Goal: Task Accomplishment & Management: Manage account settings

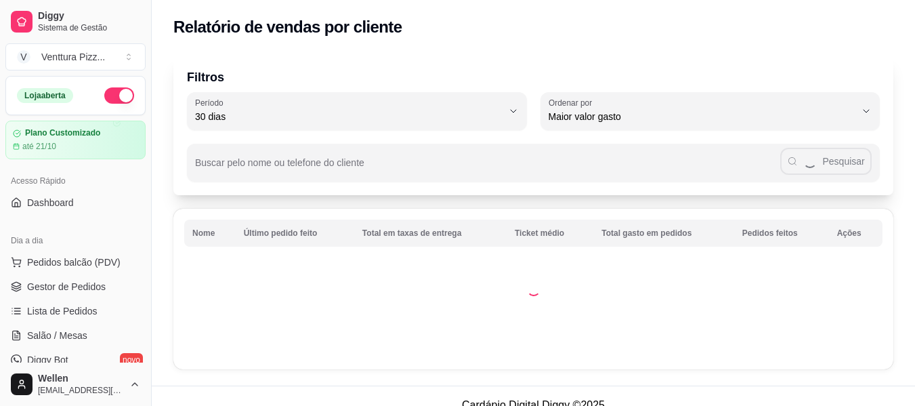
select select "30"
select select "HIGHEST_TOTAL_SPENT_WITH_ORDERS"
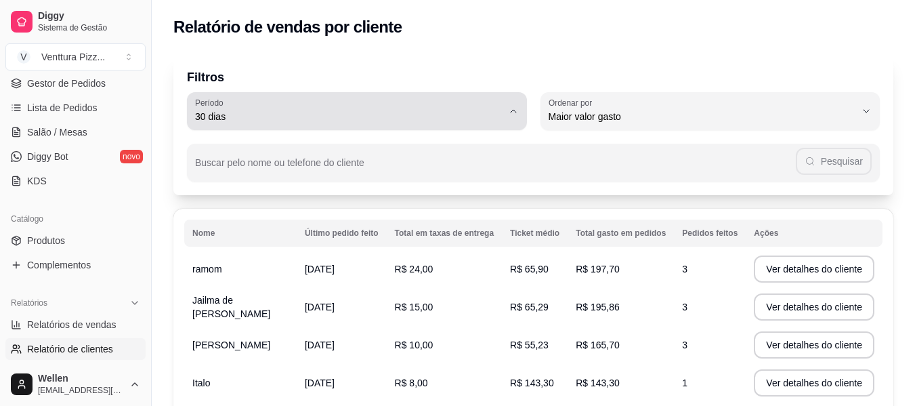
click at [474, 120] on span "30 dias" at bounding box center [349, 117] width 308 height 14
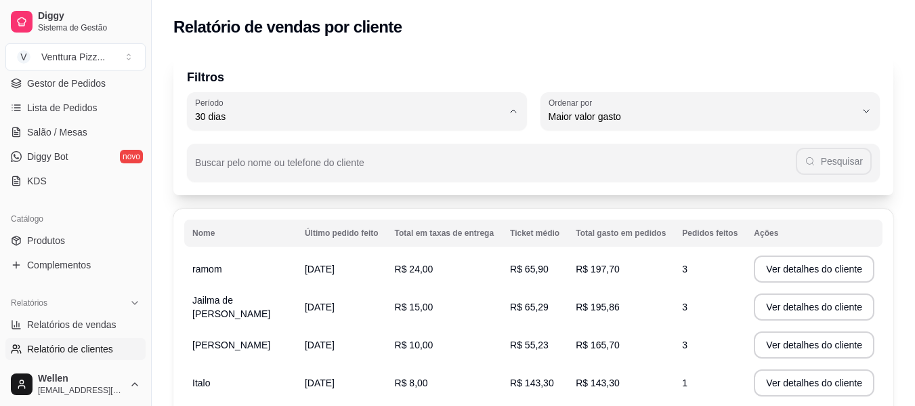
click at [397, 158] on li "Hoje" at bounding box center [357, 149] width 316 height 21
type input "0"
select select "0"
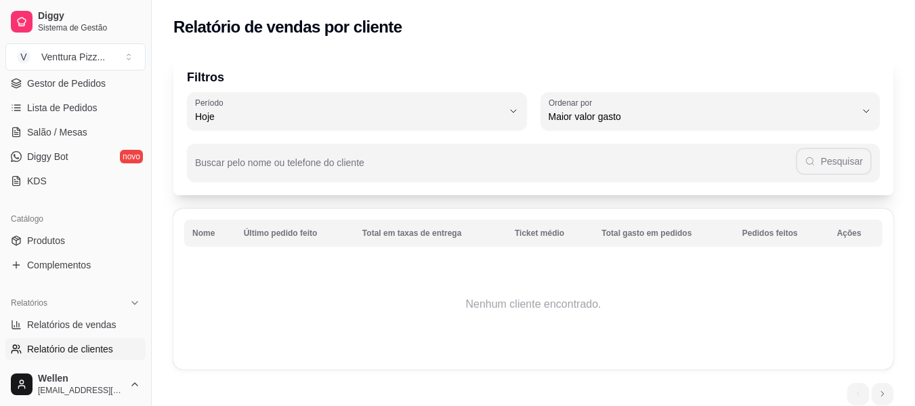
click at [548, 270] on td "Nenhum cliente encontrado." at bounding box center [533, 304] width 699 height 108
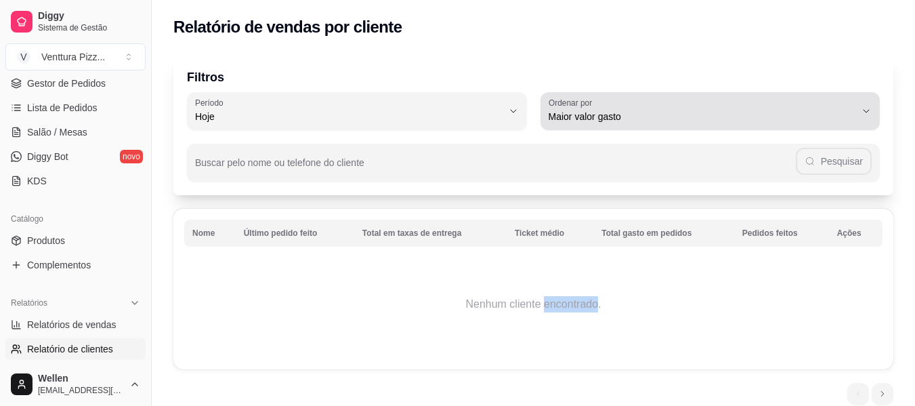
click at [677, 110] on span "Maior valor gasto" at bounding box center [703, 117] width 308 height 14
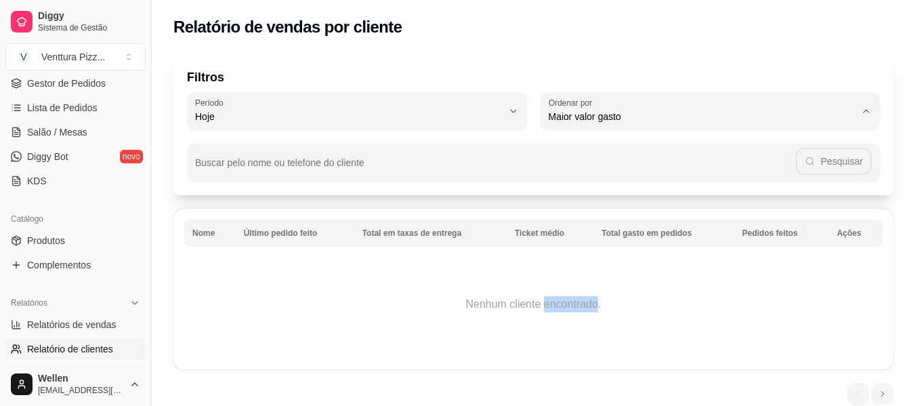
click at [625, 220] on span "Último pedido feito" at bounding box center [704, 215] width 293 height 13
type input "LAST_ORDER_MADE_AT"
select select "LAST_ORDER_MADE_AT"
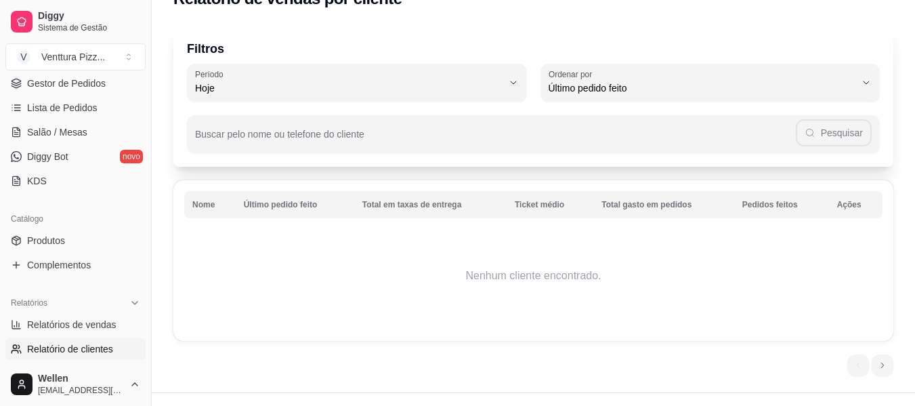
scroll to position [54, 0]
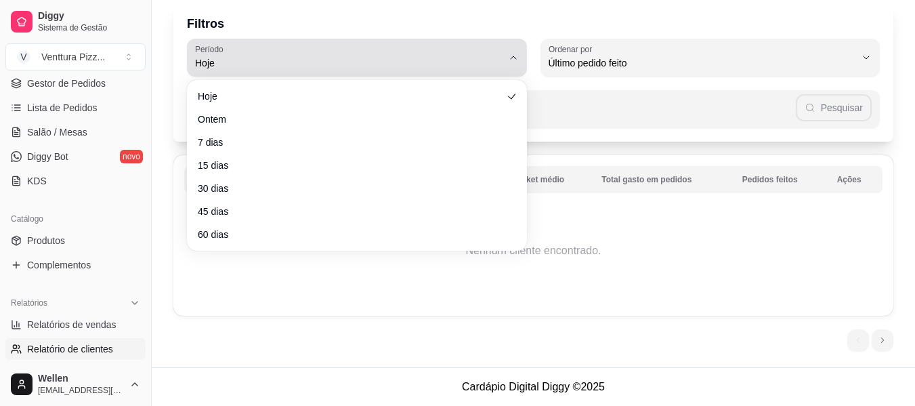
click at [398, 58] on span "Hoje" at bounding box center [349, 63] width 308 height 14
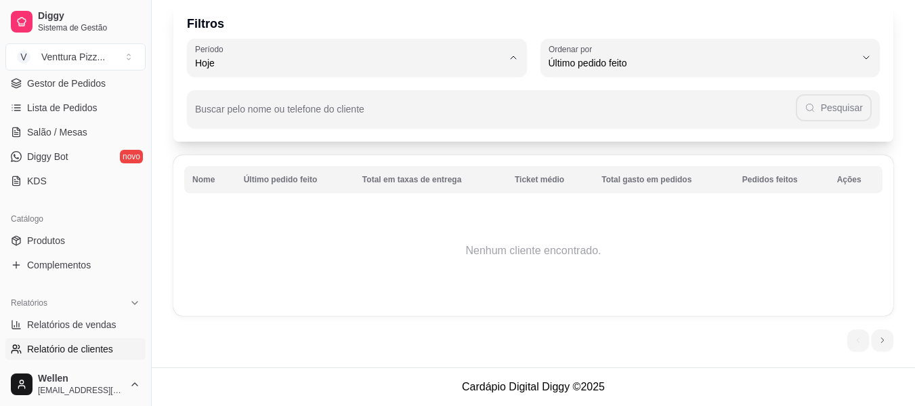
click at [363, 124] on span "Ontem" at bounding box center [350, 117] width 293 height 13
type input "1"
select select "1"
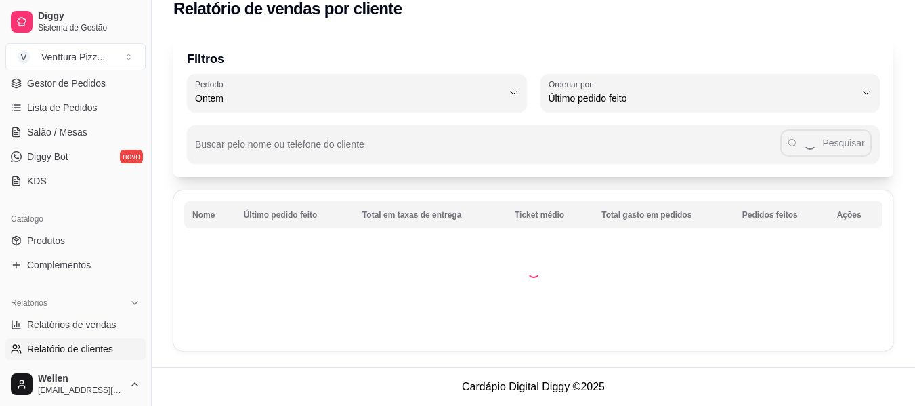
scroll to position [0, 0]
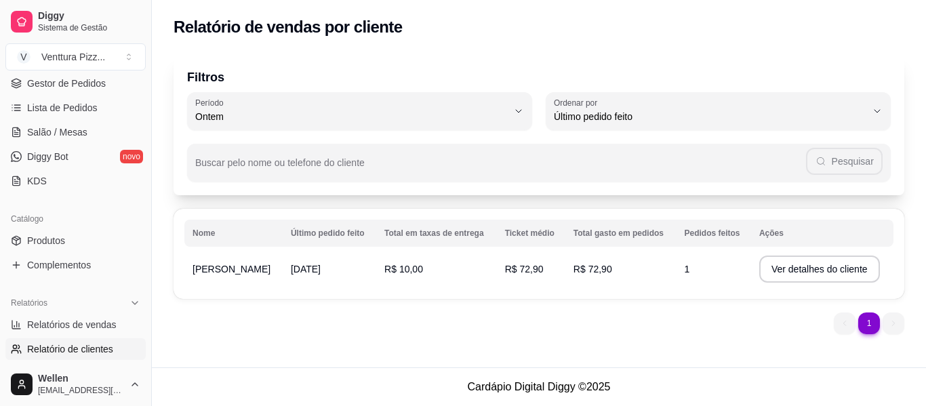
click at [344, 258] on td "[DATE]" at bounding box center [330, 269] width 94 height 38
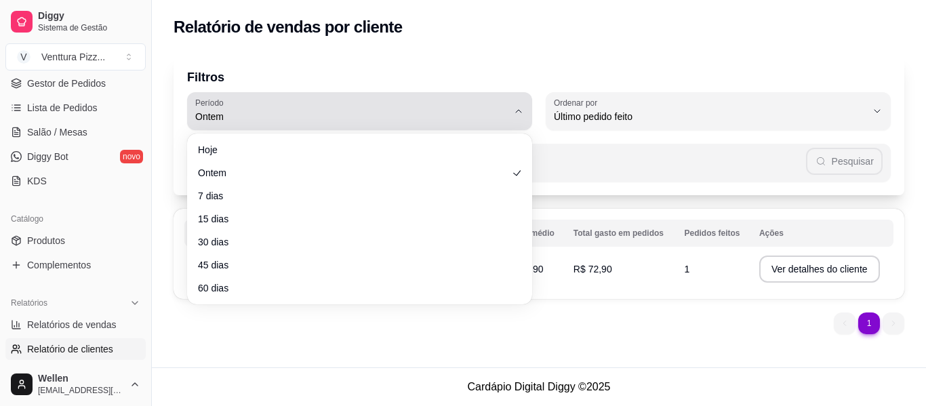
click at [402, 118] on span "Ontem" at bounding box center [351, 117] width 312 height 14
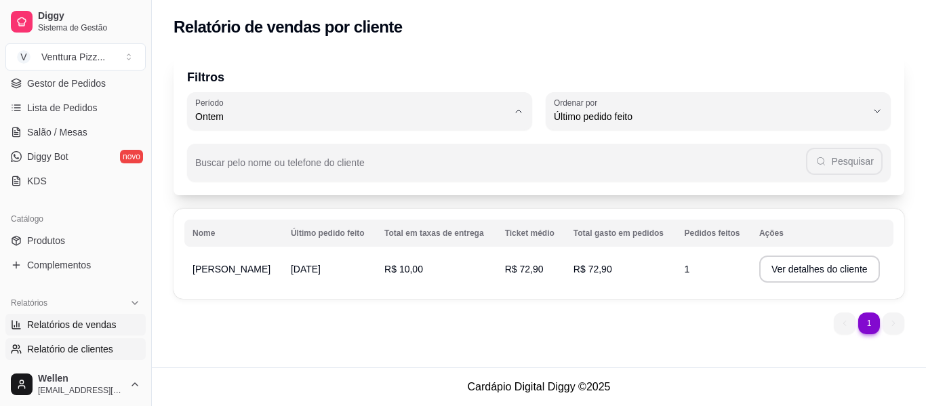
click at [62, 318] on span "Relatórios de vendas" at bounding box center [71, 325] width 89 height 14
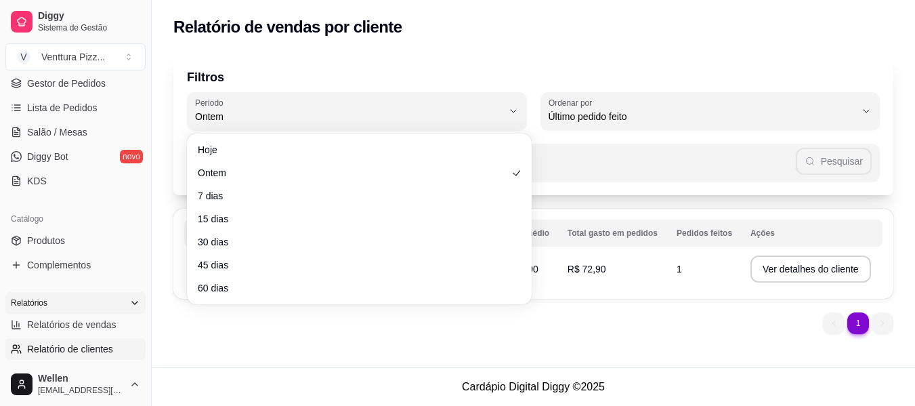
select select "ALL"
select select "0"
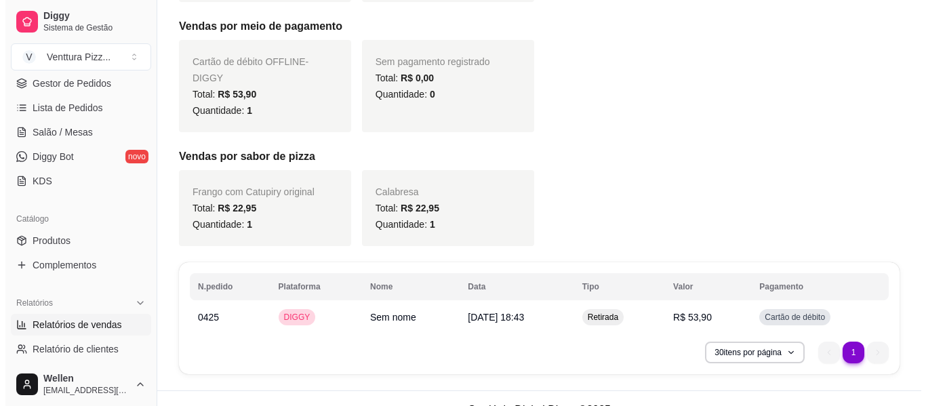
scroll to position [406, 0]
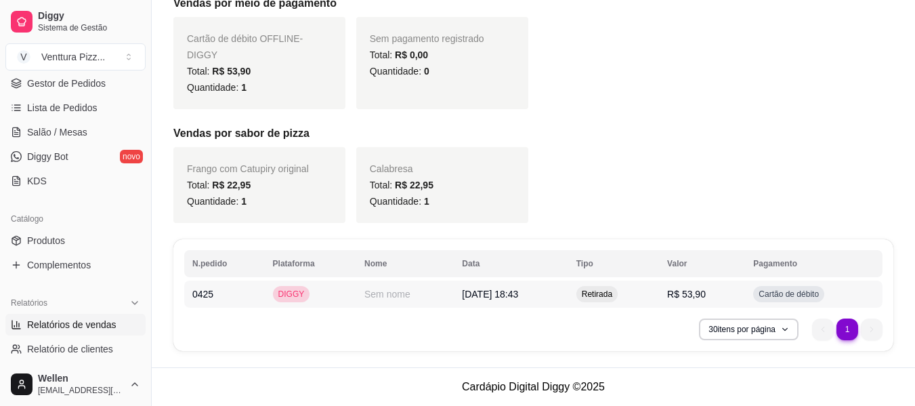
click at [454, 285] on td "[DATE] 18:43" at bounding box center [511, 294] width 114 height 27
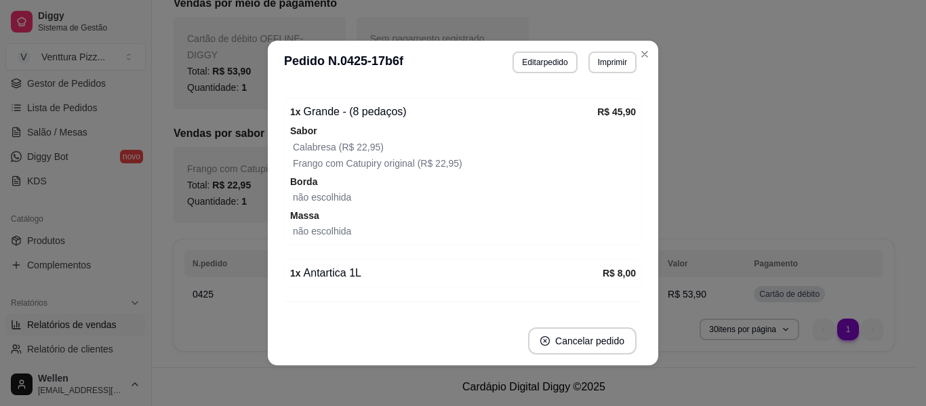
scroll to position [203, 0]
click at [531, 61] on button "Editar pedido" at bounding box center [545, 62] width 63 height 21
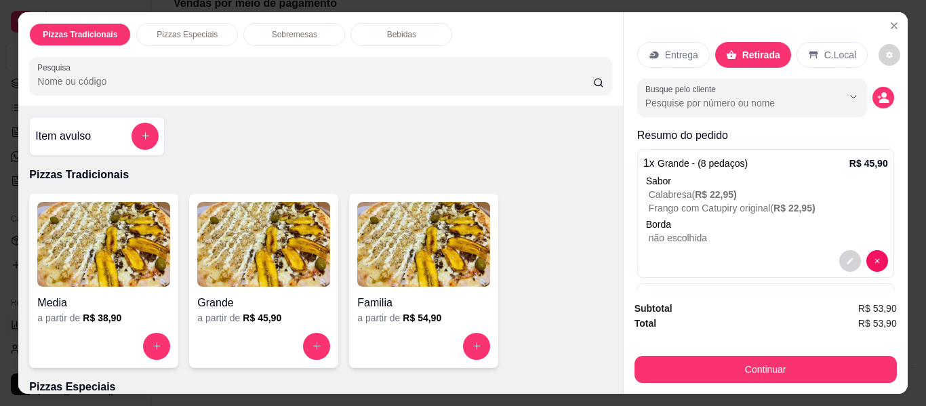
click at [665, 49] on p "Entrega" at bounding box center [681, 55] width 33 height 14
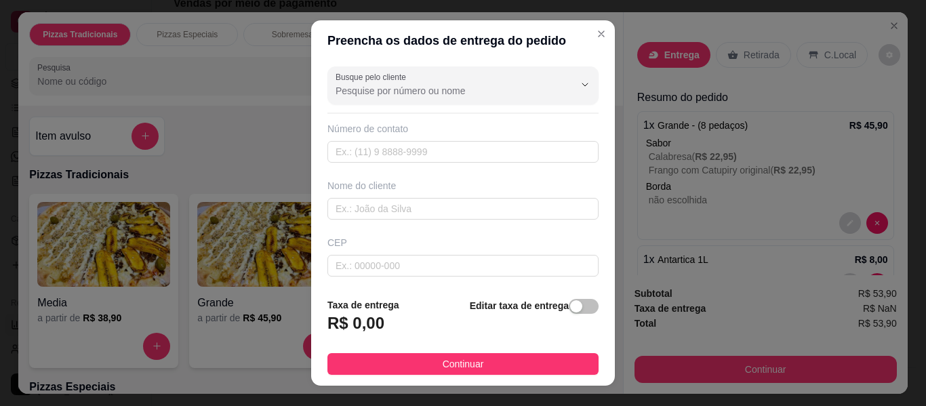
scroll to position [23, 0]
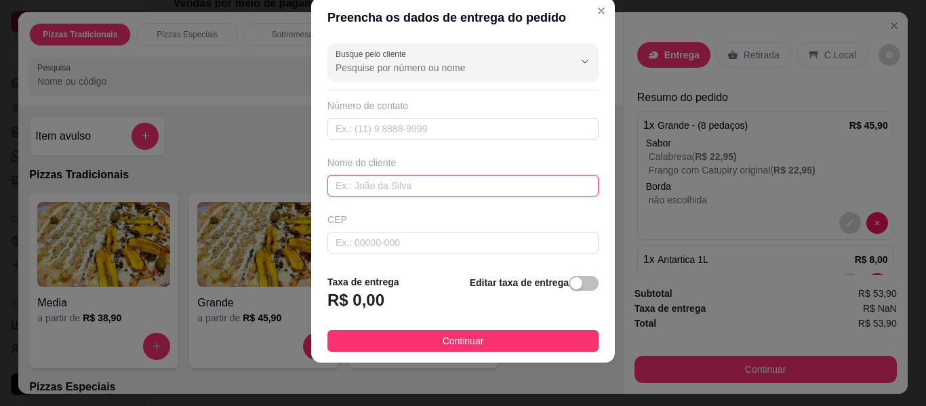
click at [457, 184] on input "text" at bounding box center [462, 186] width 271 height 22
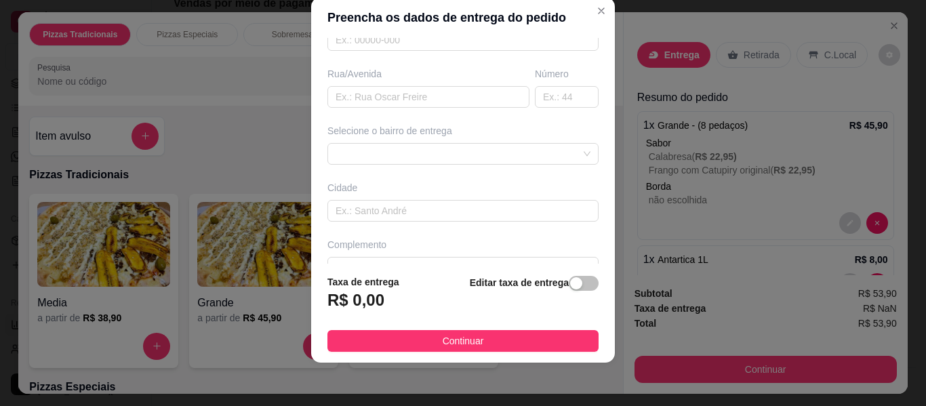
scroll to position [203, 0]
click at [445, 163] on div at bounding box center [462, 153] width 271 height 22
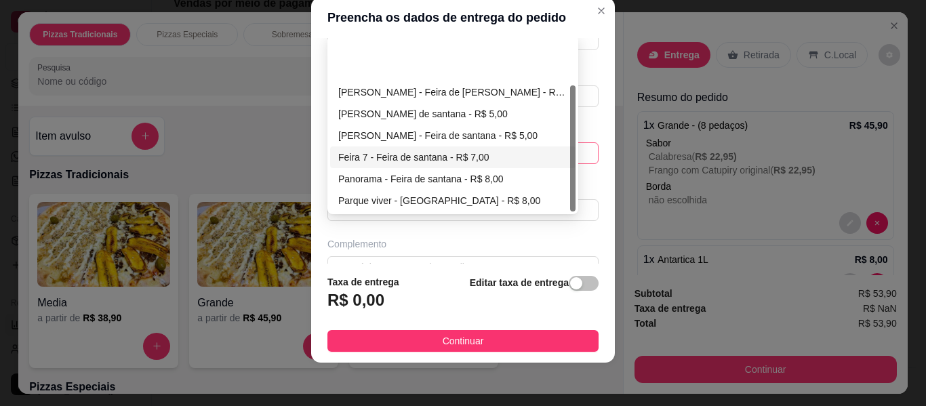
scroll to position [65, 0]
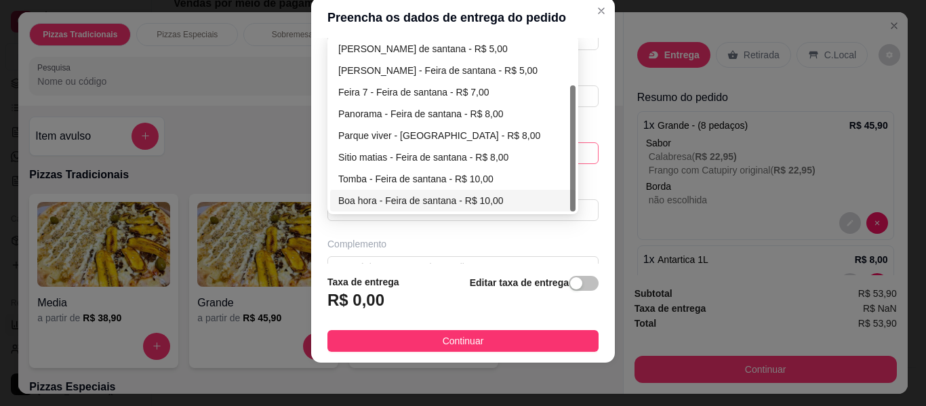
type input "pai [PERSON_NAME]"
click at [452, 201] on div "Boa hora - Feira de santana - R$ 10,00" at bounding box center [452, 200] width 229 height 15
type input "Feira de [PERSON_NAME]"
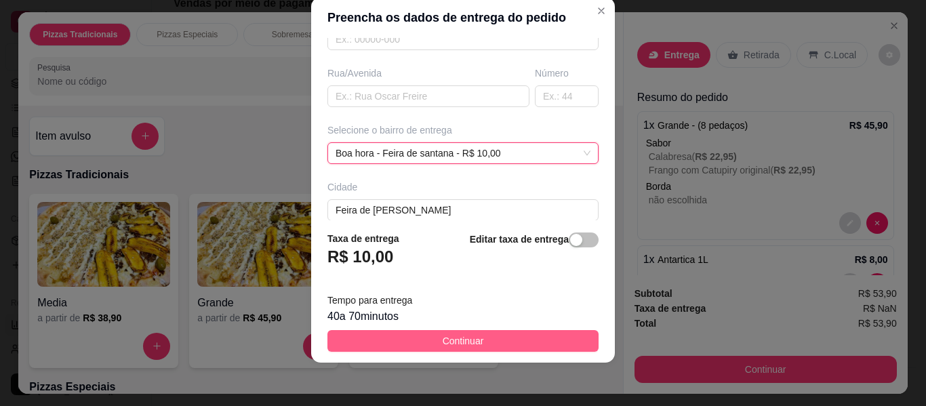
click at [486, 330] on button "Continuar" at bounding box center [462, 341] width 271 height 22
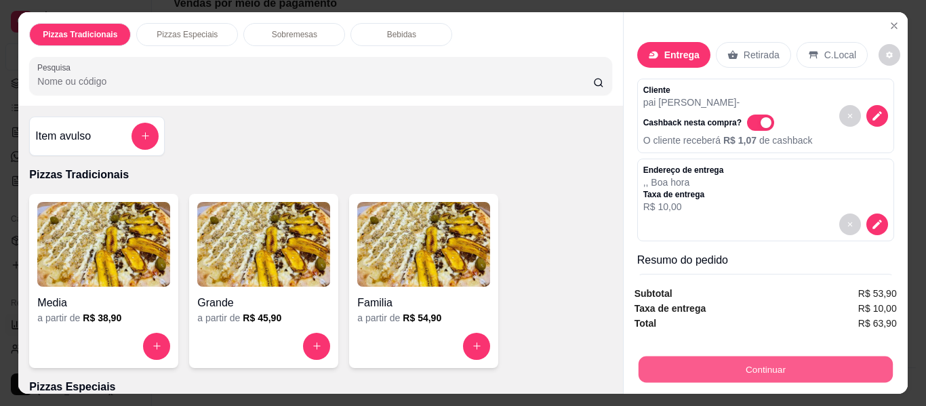
click at [756, 373] on button "Continuar" at bounding box center [765, 369] width 254 height 26
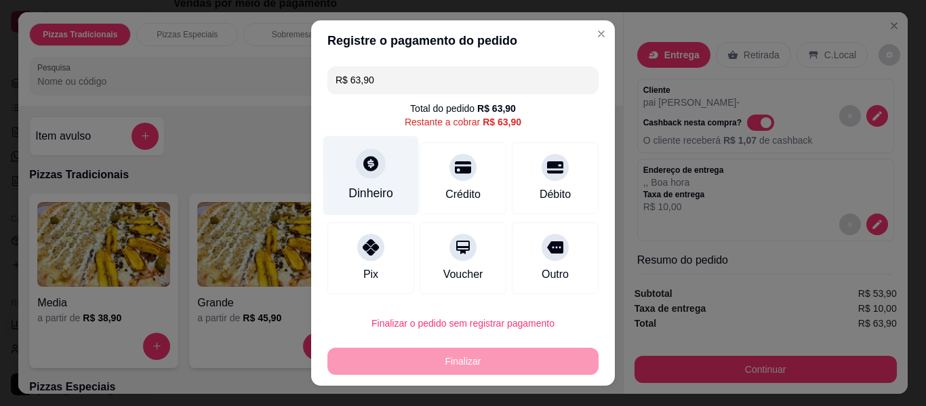
click at [362, 171] on icon at bounding box center [371, 164] width 18 height 18
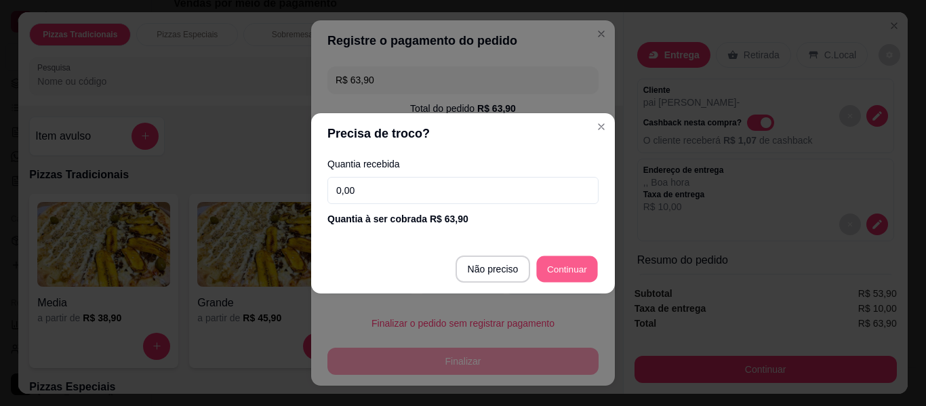
type input "R$ 0,00"
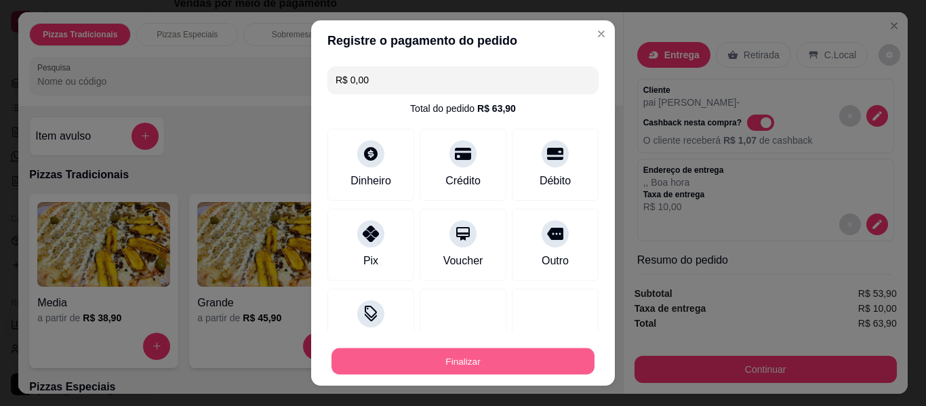
click at [556, 357] on button "Finalizar" at bounding box center [462, 361] width 263 height 26
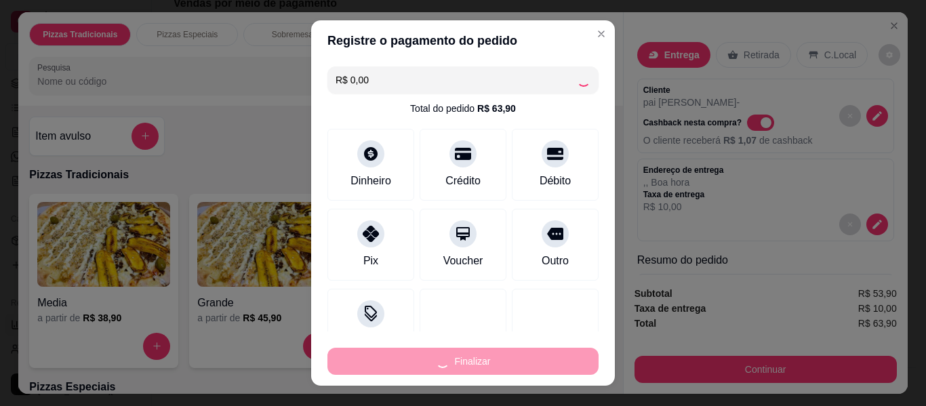
type input "0"
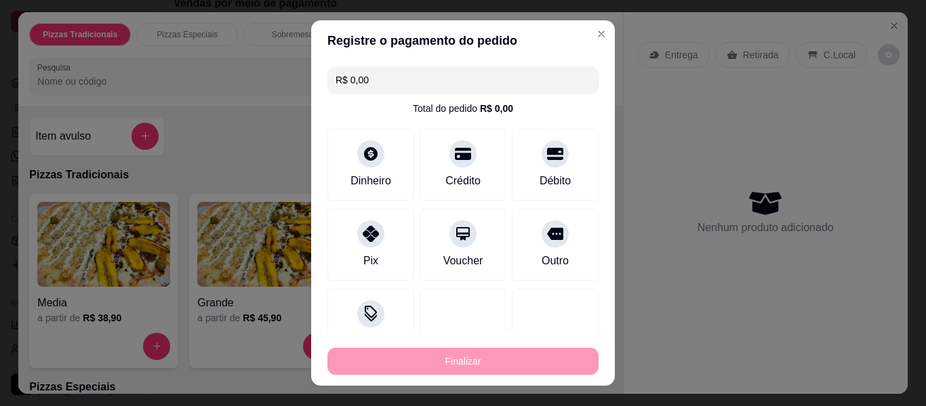
type input "-R$ 63,90"
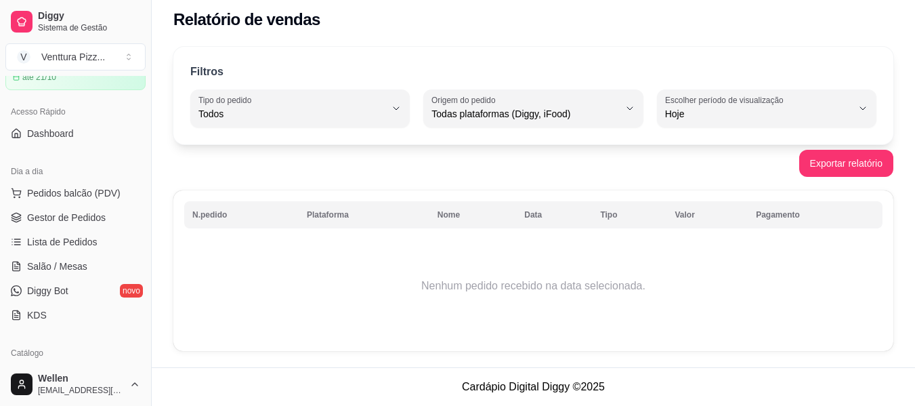
scroll to position [68, 0]
click at [79, 222] on span "Gestor de Pedidos" at bounding box center [66, 219] width 79 height 14
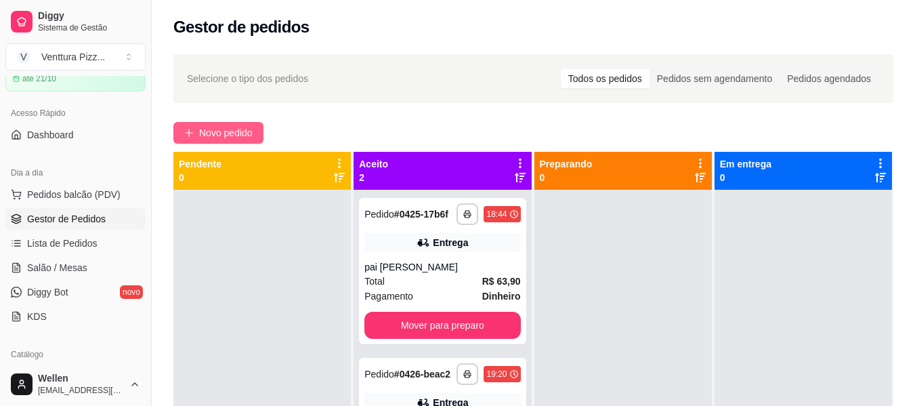
click at [228, 131] on span "Novo pedido" at bounding box center [226, 132] width 54 height 15
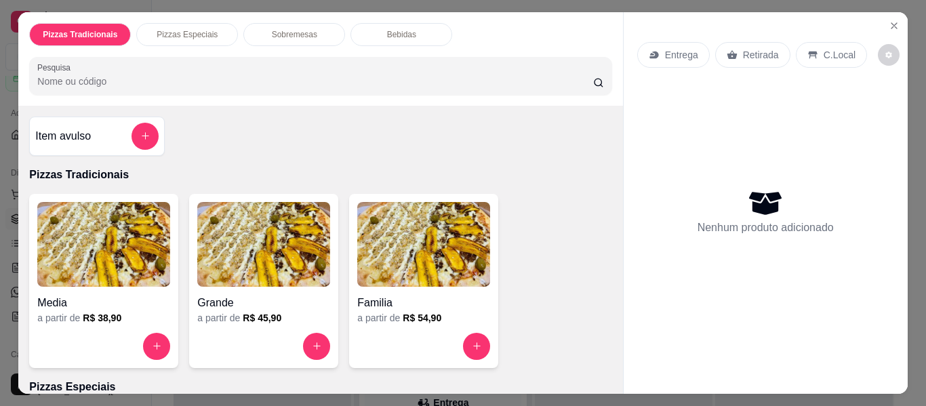
click at [236, 261] on img at bounding box center [263, 244] width 133 height 85
click at [106, 230] on img at bounding box center [103, 244] width 133 height 85
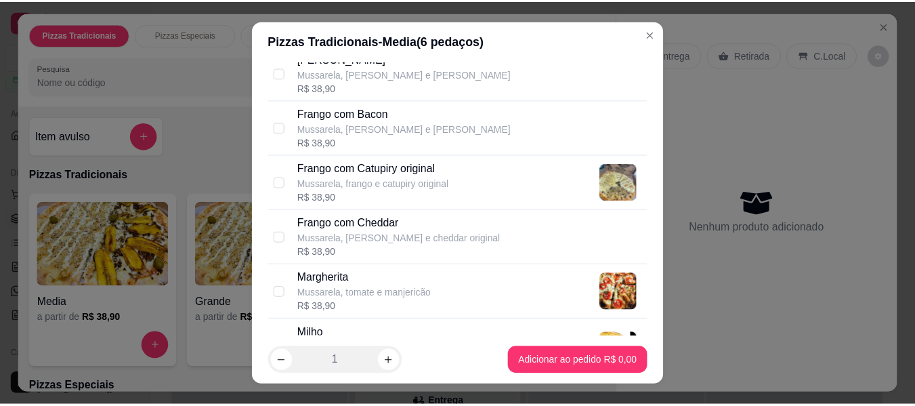
scroll to position [407, 0]
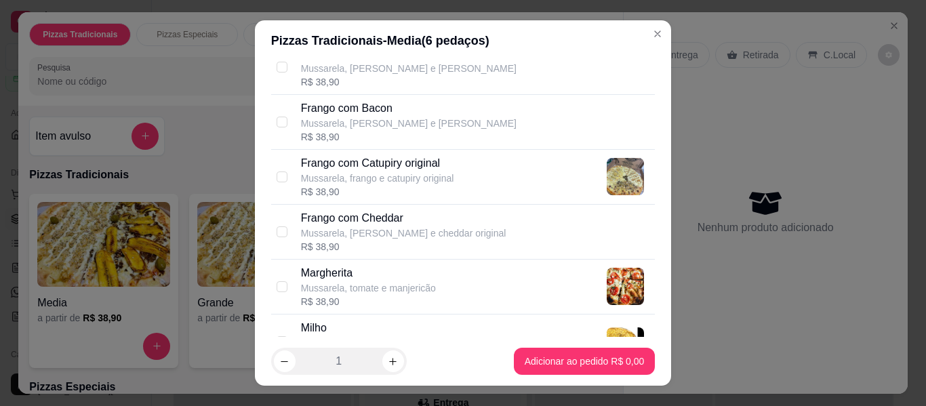
click at [337, 127] on p "Mussarela, [PERSON_NAME] e [PERSON_NAME]" at bounding box center [408, 124] width 215 height 14
checkbox input "true"
drag, startPoint x: 344, startPoint y: 161, endPoint x: 350, endPoint y: 153, distance: 10.1
click at [345, 155] on p "Frango com Catupiry original" at bounding box center [377, 163] width 153 height 16
checkbox input "true"
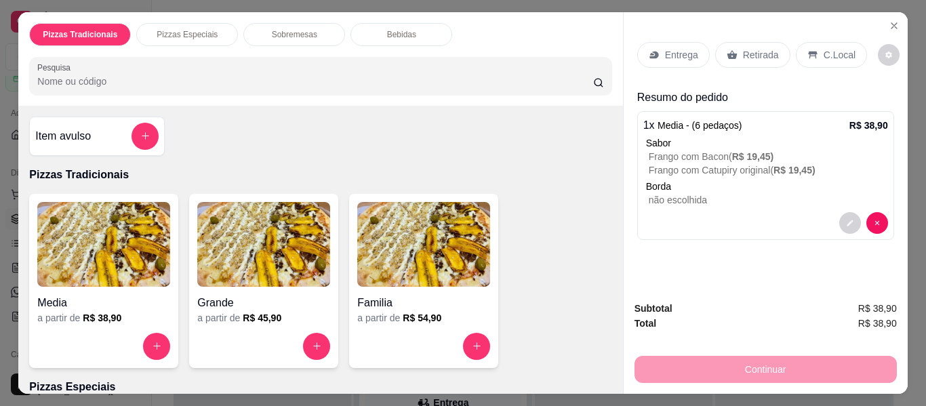
click at [733, 42] on div "Retirada" at bounding box center [752, 55] width 75 height 26
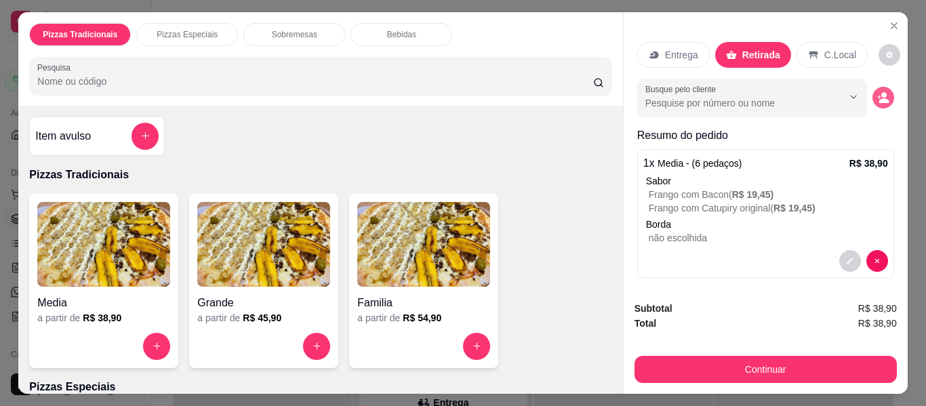
click at [877, 94] on icon "decrease-product-quantity" at bounding box center [883, 97] width 12 height 12
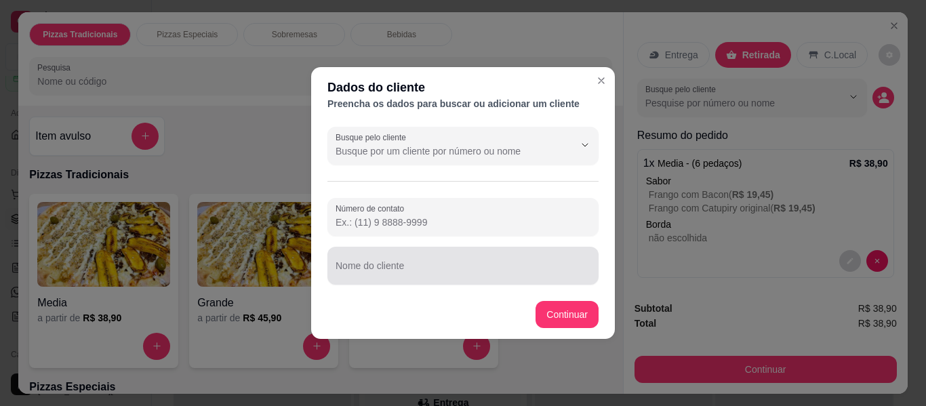
click at [462, 276] on input "Nome do cliente" at bounding box center [462, 271] width 255 height 14
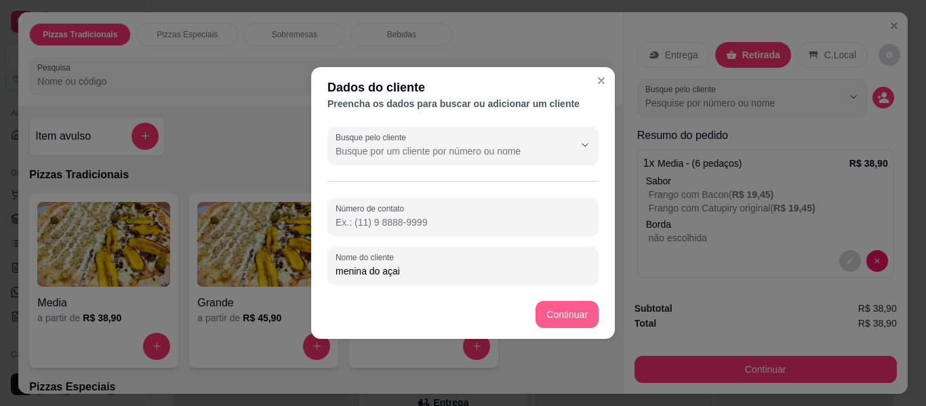
type input "menina do açai"
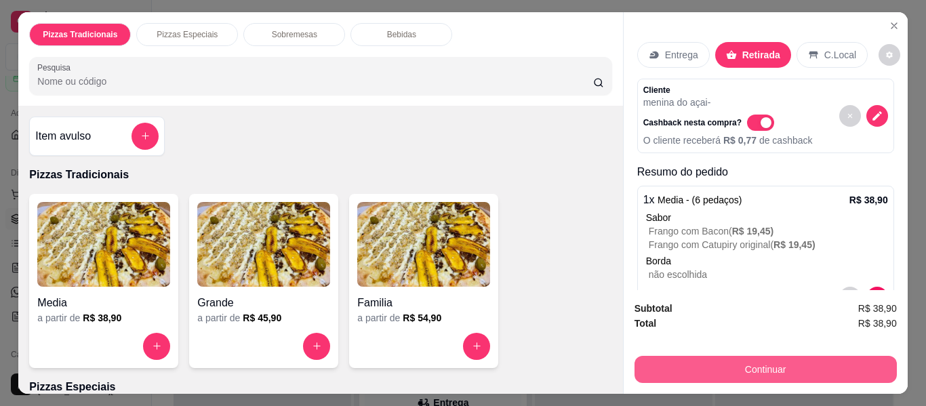
click at [676, 367] on button "Continuar" at bounding box center [765, 369] width 262 height 27
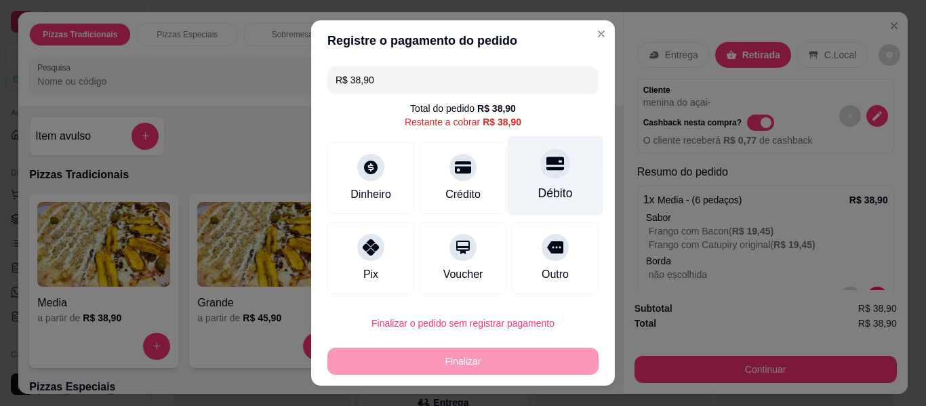
click at [550, 176] on div "Débito" at bounding box center [556, 175] width 96 height 79
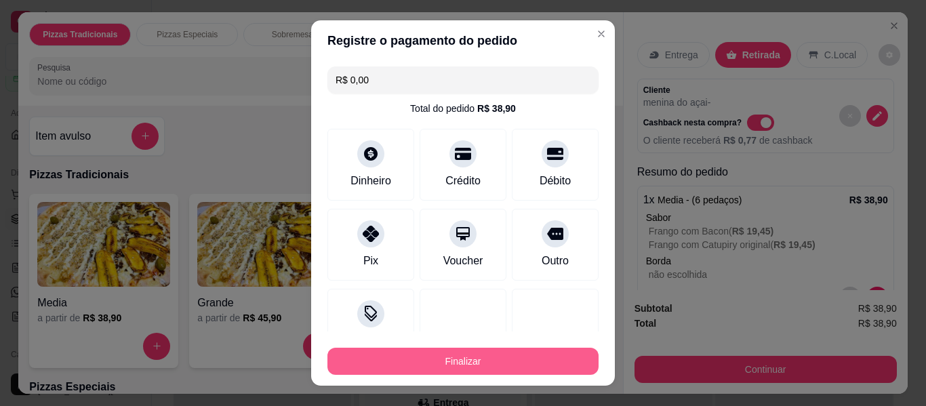
click at [507, 362] on button "Finalizar" at bounding box center [462, 361] width 271 height 27
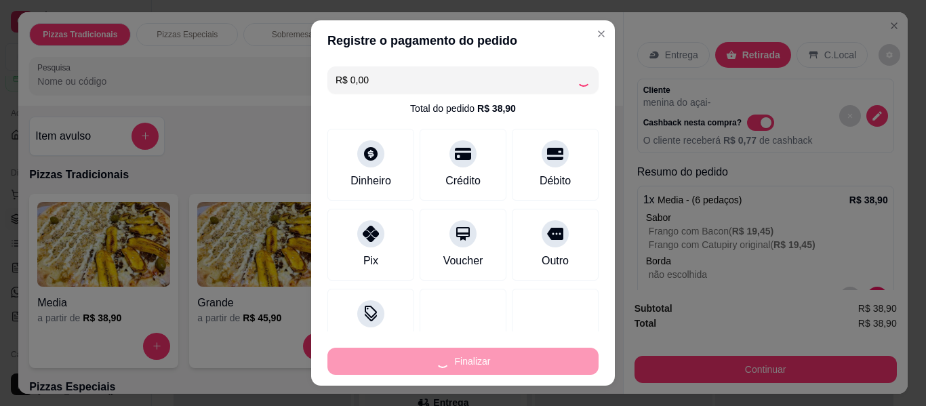
type input "-R$ 38,90"
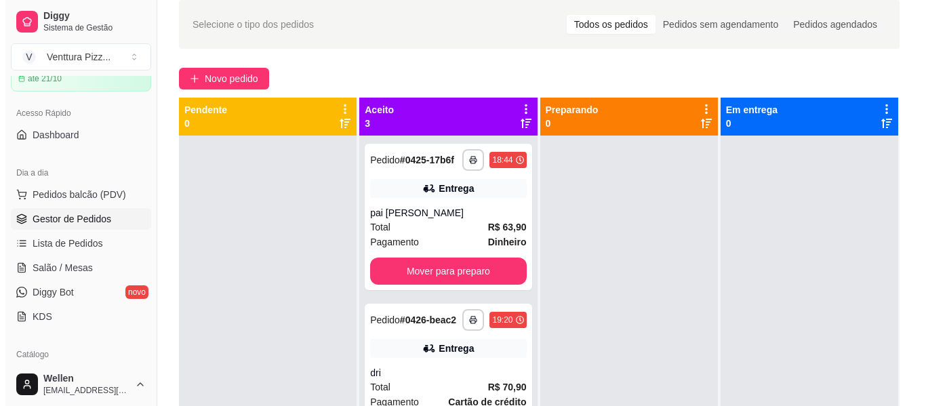
scroll to position [136, 0]
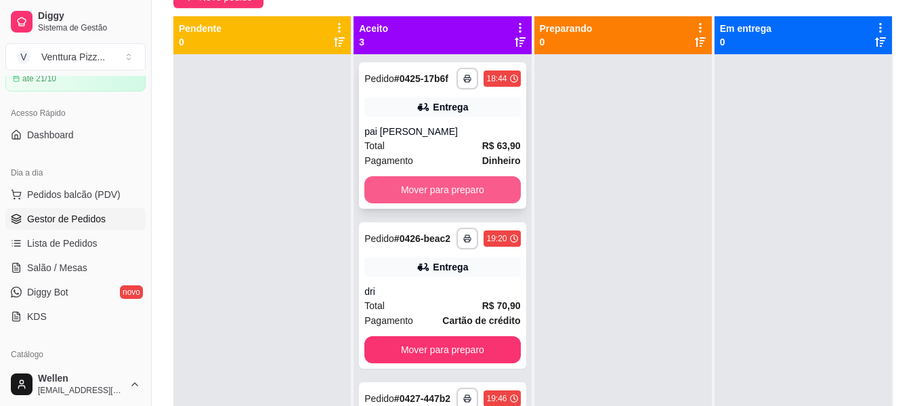
click at [453, 203] on button "Mover para preparo" at bounding box center [443, 189] width 156 height 27
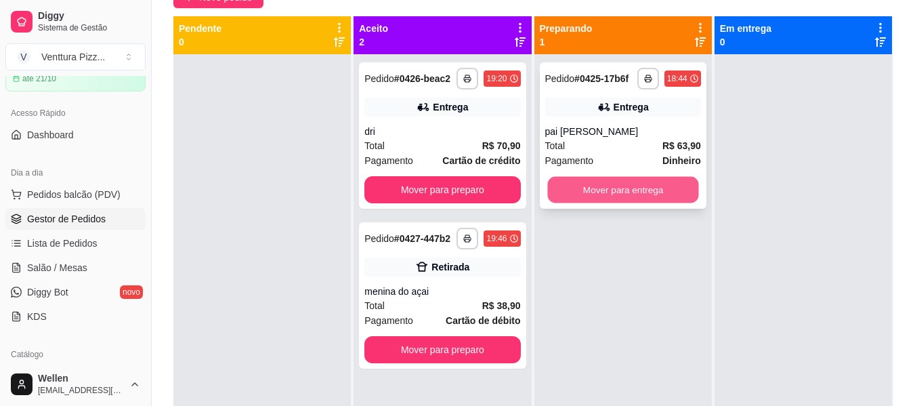
click at [611, 190] on button "Mover para entrega" at bounding box center [623, 190] width 151 height 26
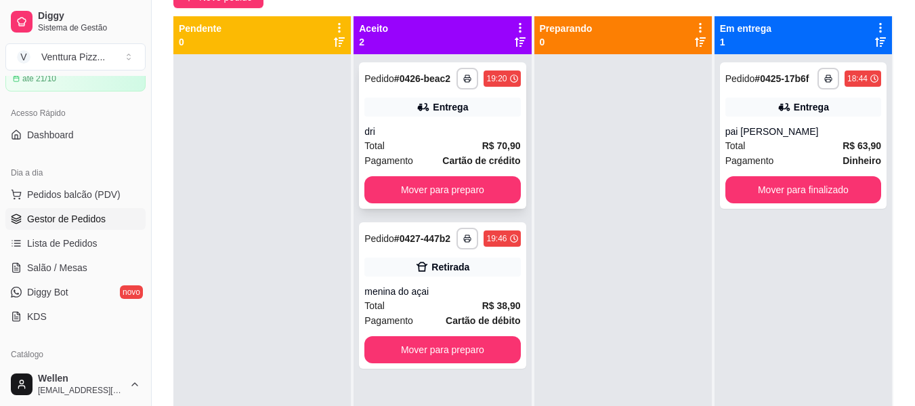
click at [456, 127] on div "dri" at bounding box center [443, 132] width 156 height 14
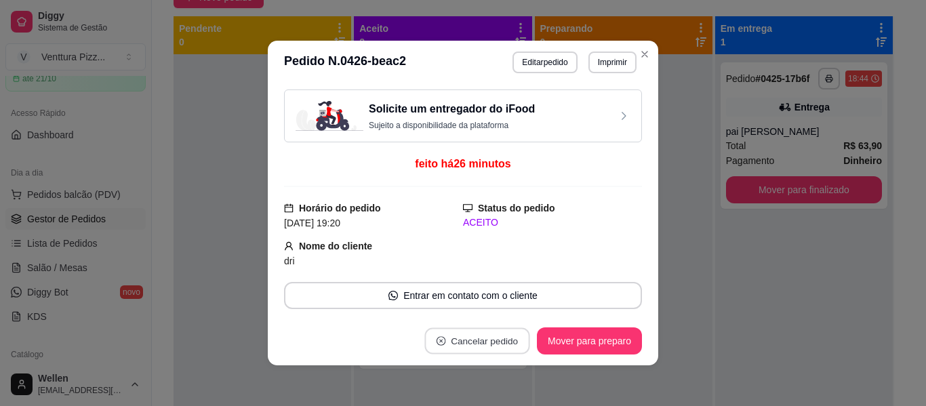
click at [495, 340] on button "Cancelar pedido" at bounding box center [476, 341] width 105 height 26
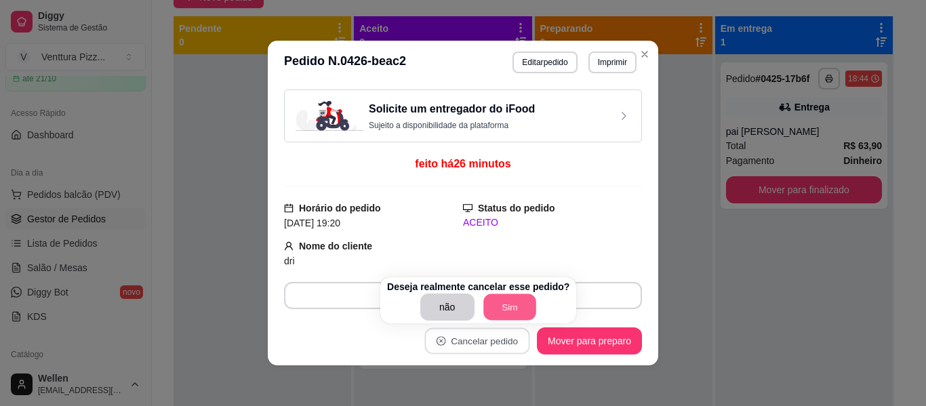
click at [516, 300] on button "Sim" at bounding box center [509, 307] width 53 height 26
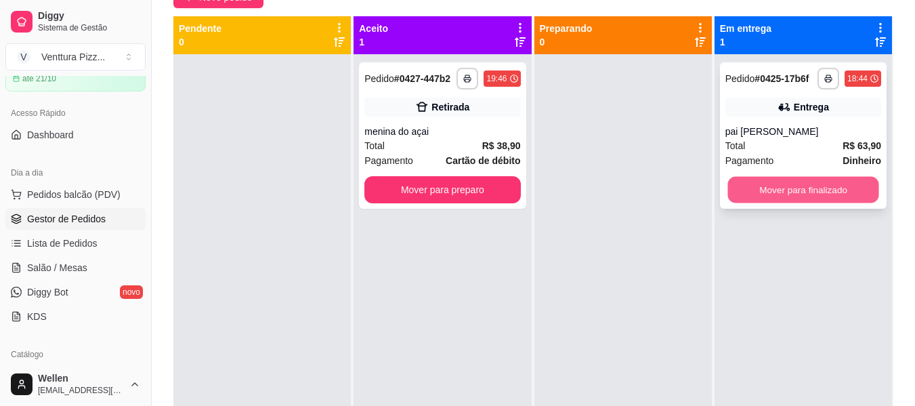
click at [767, 196] on button "Mover para finalizado" at bounding box center [803, 190] width 151 height 26
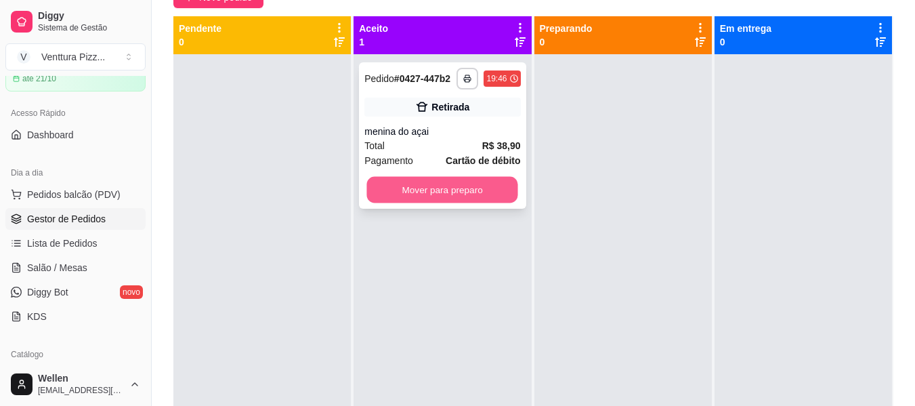
click at [489, 194] on button "Mover para preparo" at bounding box center [442, 190] width 151 height 26
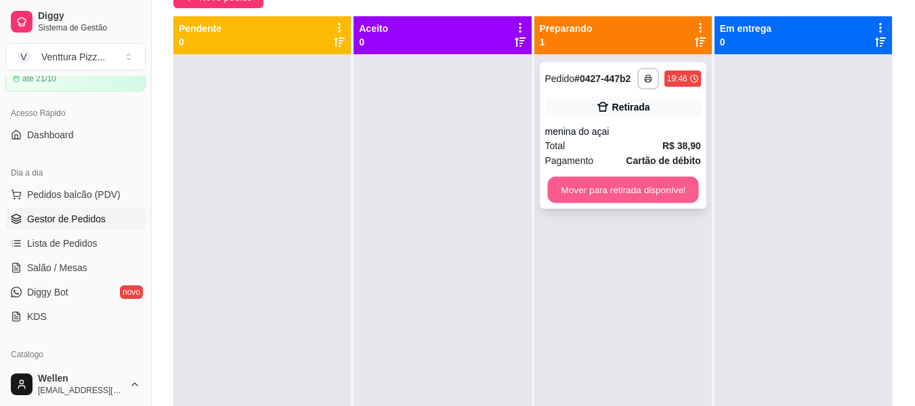
click at [628, 192] on button "Mover para retirada disponível" at bounding box center [623, 190] width 151 height 26
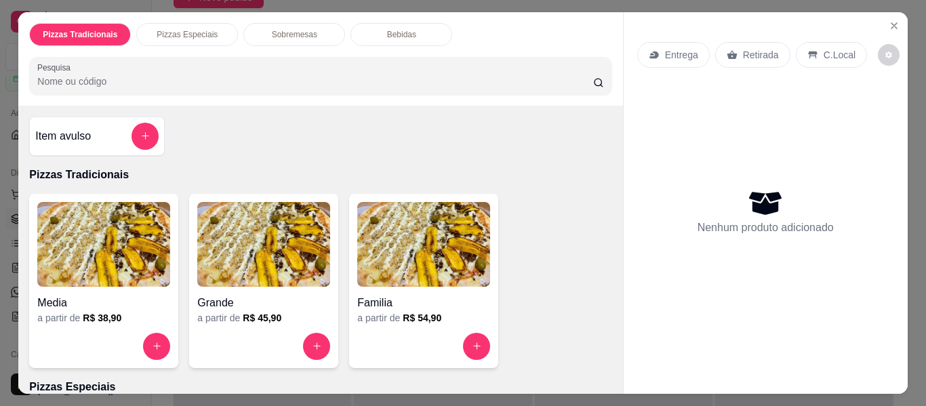
click at [119, 268] on img at bounding box center [103, 244] width 133 height 85
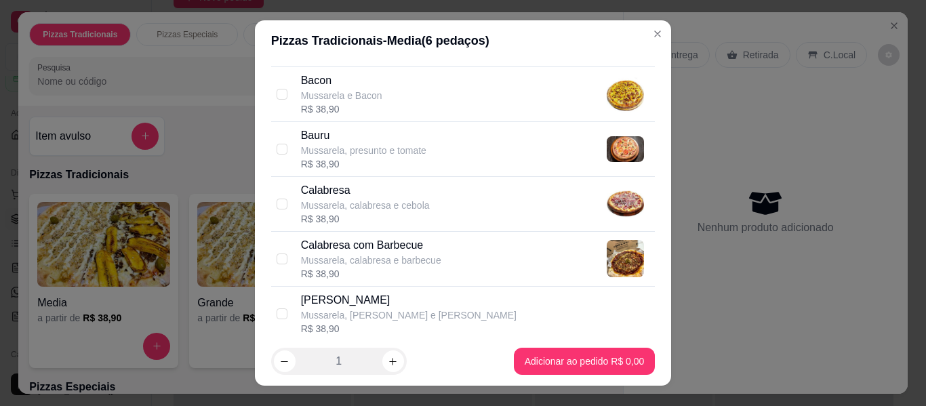
scroll to position [203, 0]
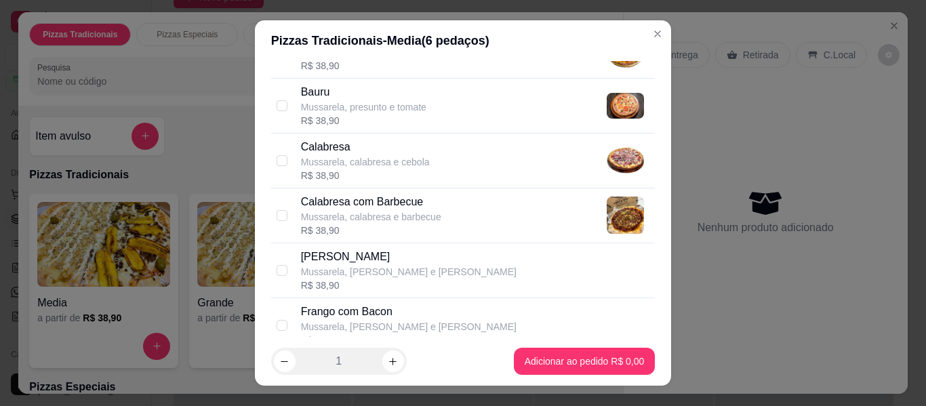
click at [355, 146] on p "Calabresa" at bounding box center [365, 147] width 129 height 16
checkbox input "true"
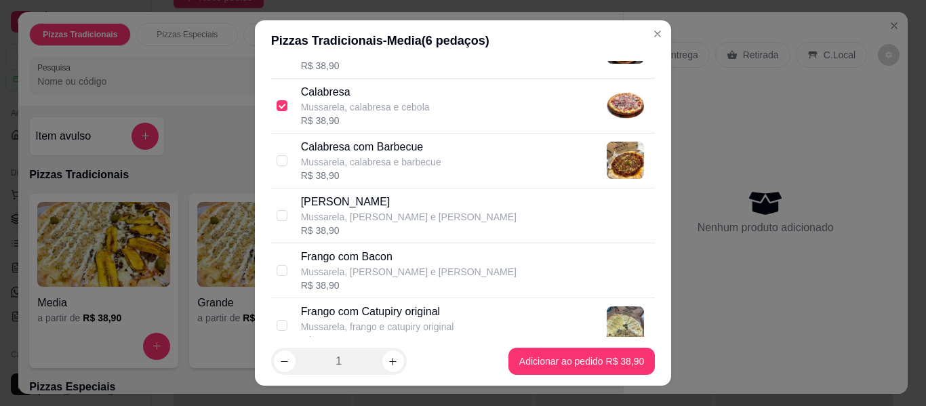
scroll to position [339, 0]
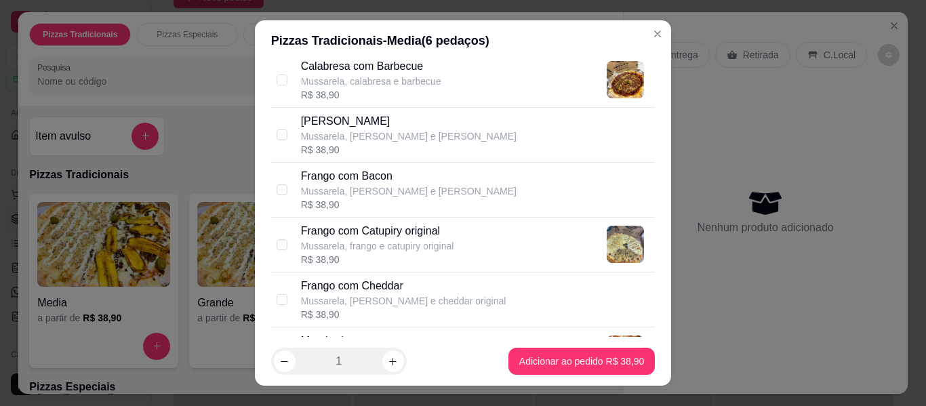
click at [409, 235] on p "Frango com Catupiry original" at bounding box center [377, 231] width 153 height 16
checkbox input "true"
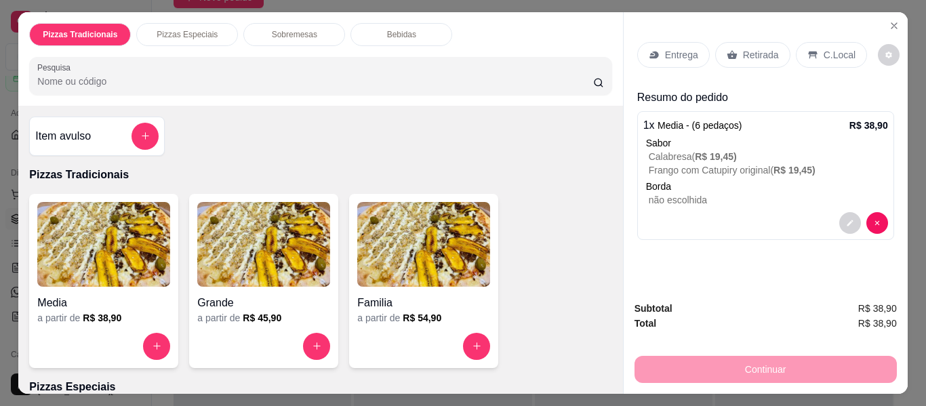
click at [671, 48] on p "Entrega" at bounding box center [681, 55] width 33 height 14
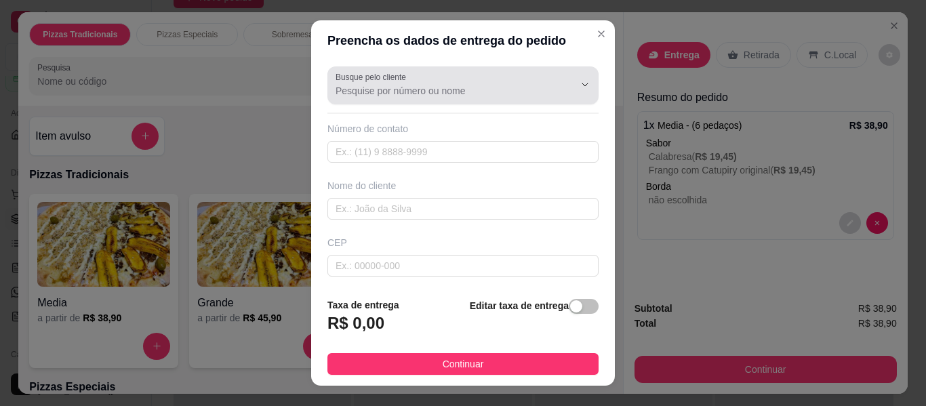
click at [495, 86] on input "Busque pelo cliente" at bounding box center [443, 91] width 217 height 14
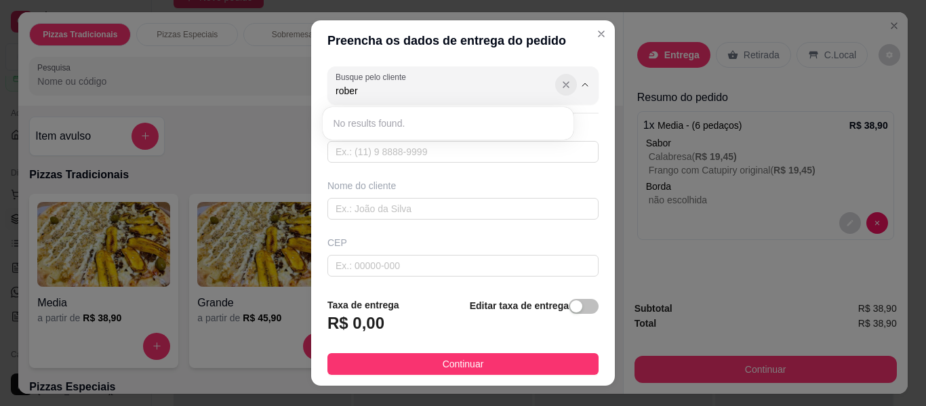
type input "rober"
click at [555, 77] on button "Show suggestions" at bounding box center [566, 85] width 22 height 22
click at [555, 92] on button "Show suggestions" at bounding box center [566, 85] width 22 height 22
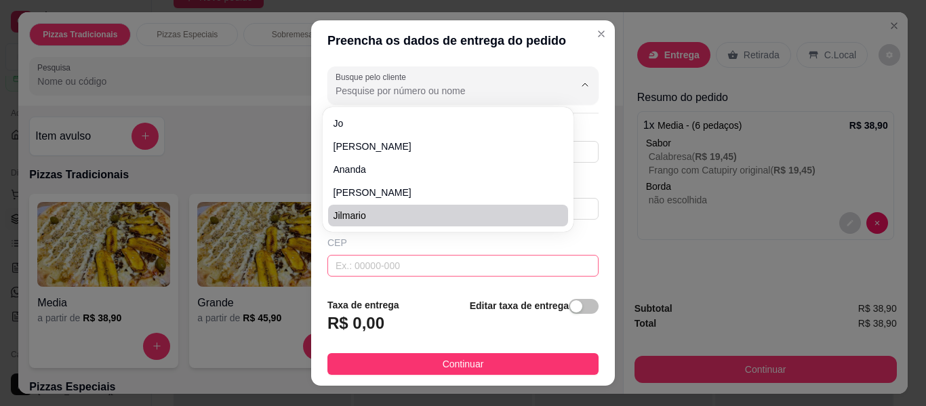
click at [476, 270] on input "text" at bounding box center [462, 266] width 271 height 22
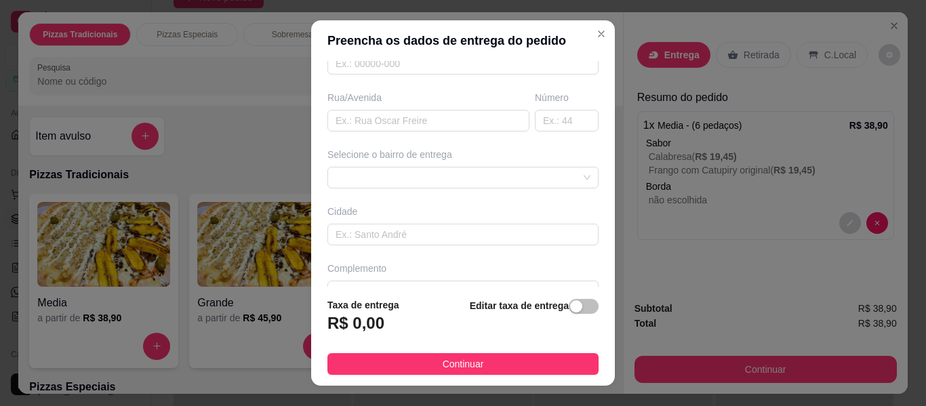
scroll to position [203, 0]
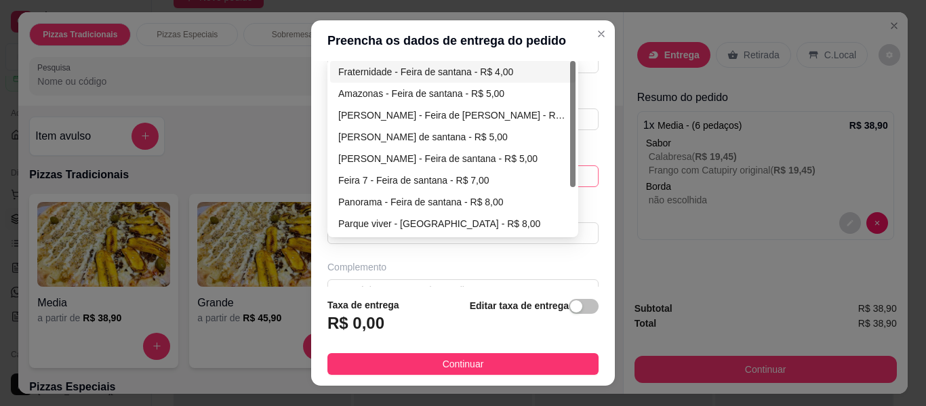
click at [442, 176] on div "68811584f0b9e9a53051f71e 688115a1f0b9e9a53051f721 Fraternidade - Feira de santa…" at bounding box center [462, 176] width 271 height 22
click at [430, 64] on div "Fraternidade - Feira de santana - R$ 4,00" at bounding box center [452, 71] width 229 height 15
type input "Feira de [PERSON_NAME]"
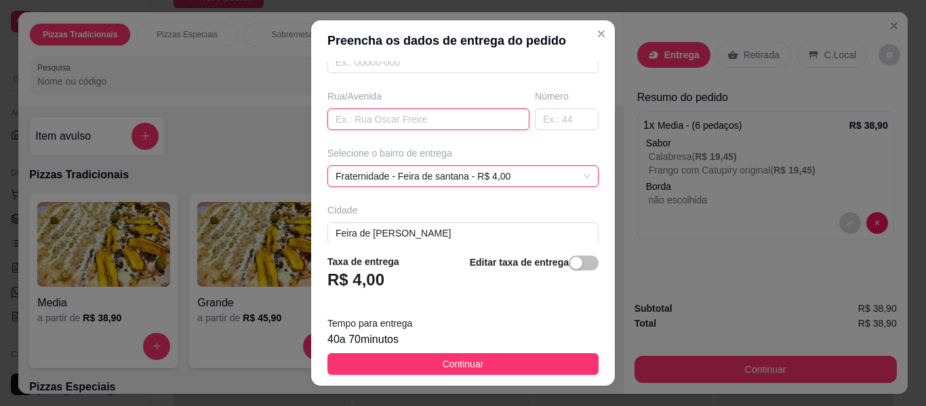
click at [447, 119] on input "text" at bounding box center [428, 119] width 202 height 22
paste input "[STREET_ADDRESS]"
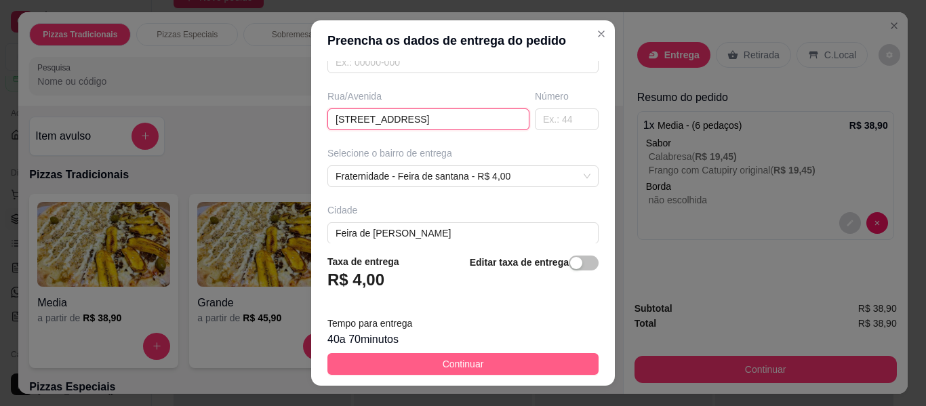
type input "[STREET_ADDRESS]"
click at [516, 373] on button "Continuar" at bounding box center [462, 364] width 271 height 22
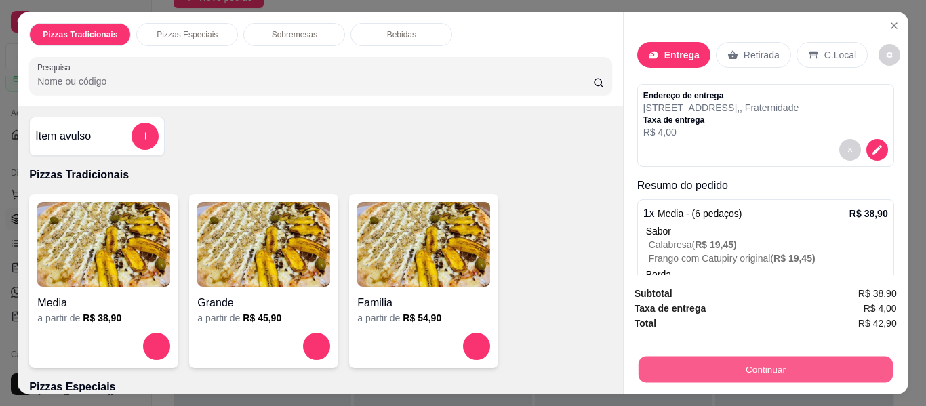
click at [681, 356] on button "Continuar" at bounding box center [765, 369] width 254 height 26
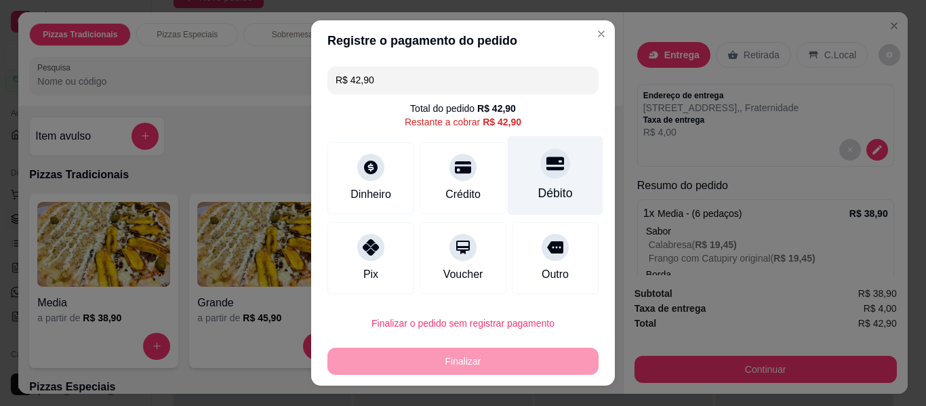
click at [531, 183] on div "Débito" at bounding box center [556, 175] width 96 height 79
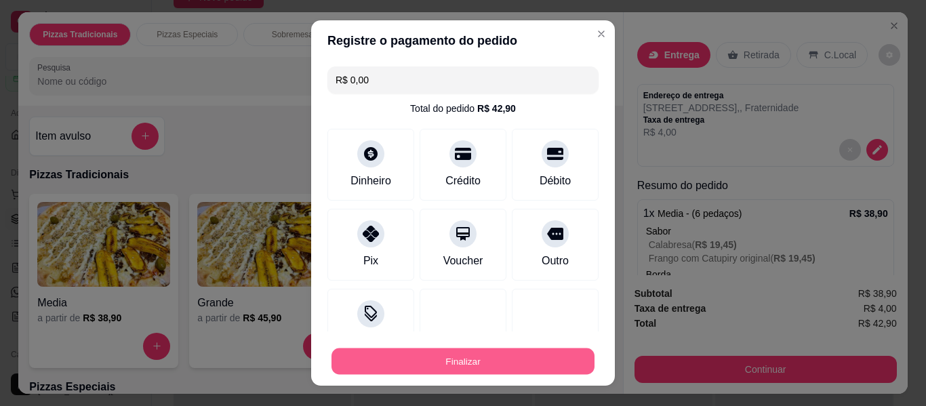
click at [534, 359] on button "Finalizar" at bounding box center [462, 361] width 263 height 26
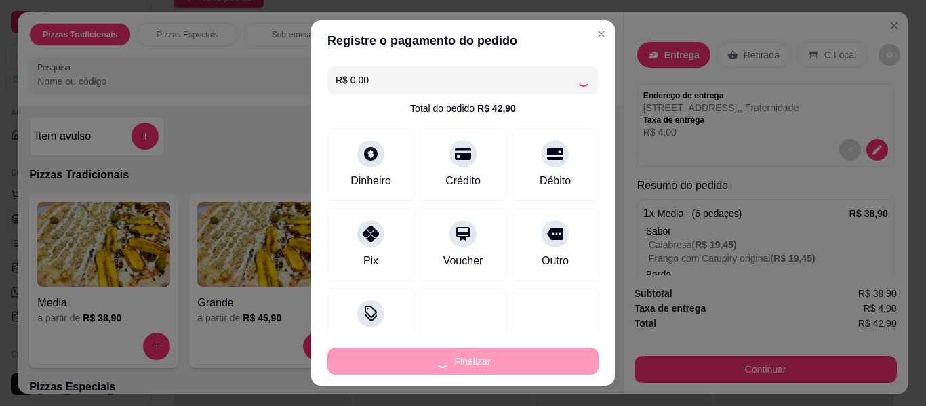
type input "-R$ 42,90"
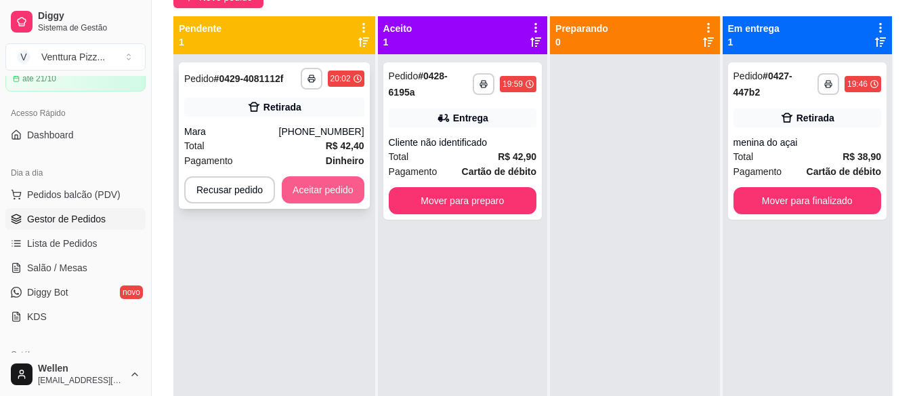
click at [317, 186] on button "Aceitar pedido" at bounding box center [323, 189] width 83 height 27
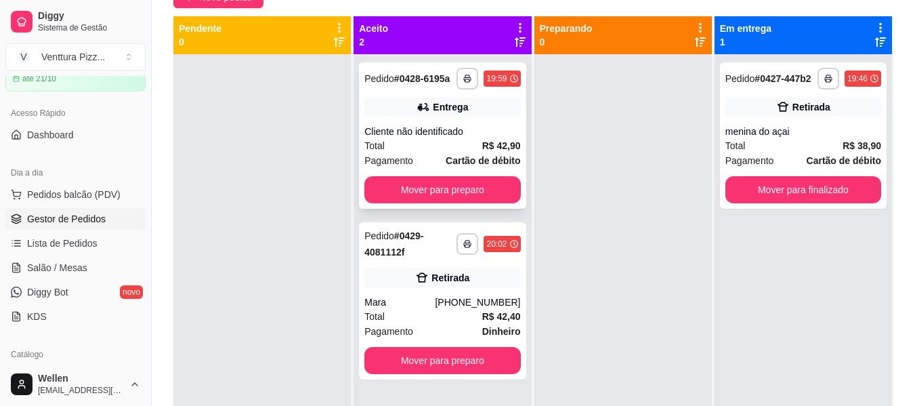
click at [428, 135] on div "Cliente não identificado" at bounding box center [443, 132] width 156 height 14
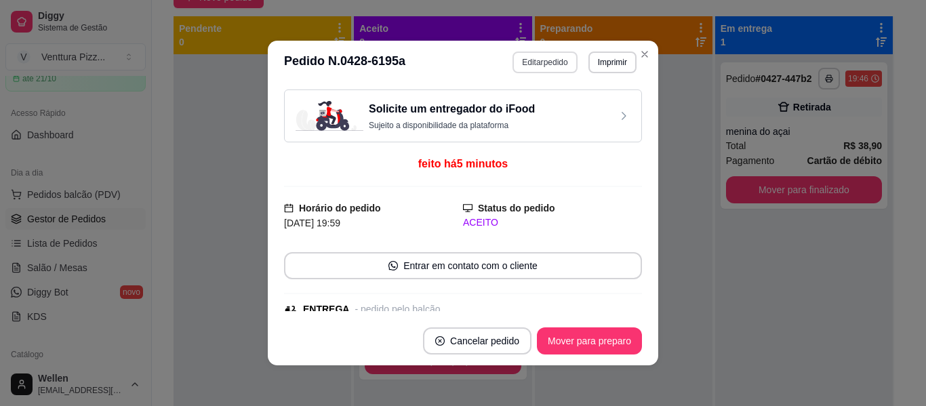
click at [537, 66] on button "Editar pedido" at bounding box center [544, 63] width 64 height 22
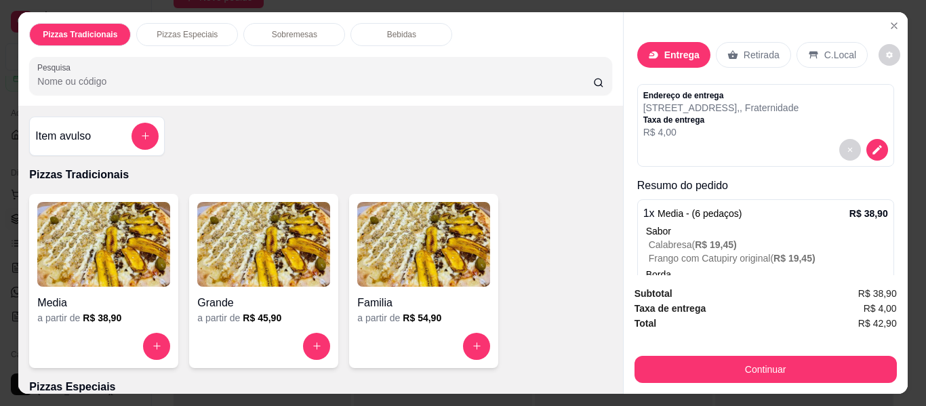
click at [407, 29] on p "Bebidas" at bounding box center [401, 34] width 29 height 11
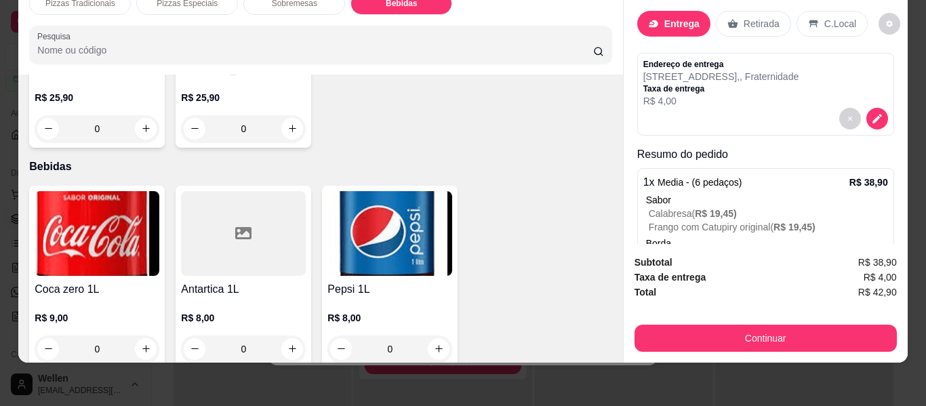
click at [363, 220] on img at bounding box center [389, 233] width 125 height 85
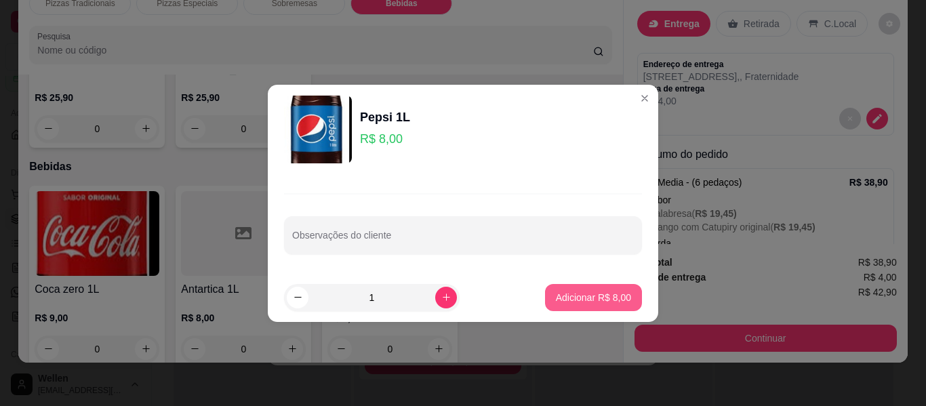
click at [594, 300] on p "Adicionar R$ 8,00" at bounding box center [593, 298] width 75 height 14
type input "1"
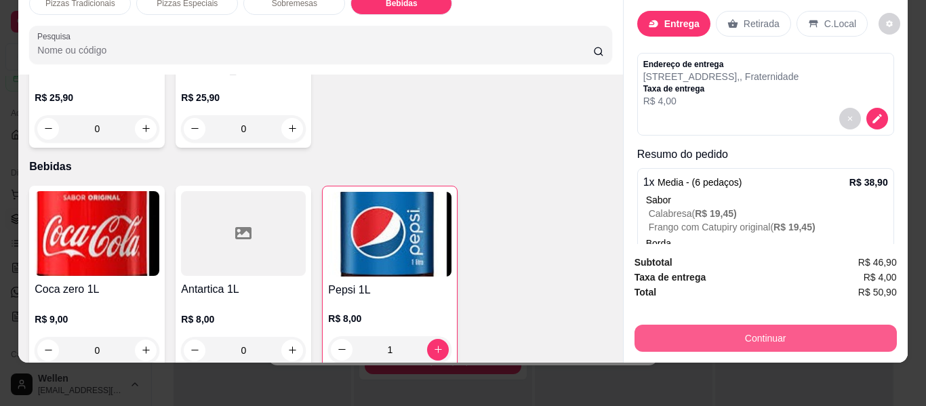
click at [713, 331] on button "Continuar" at bounding box center [765, 338] width 262 height 27
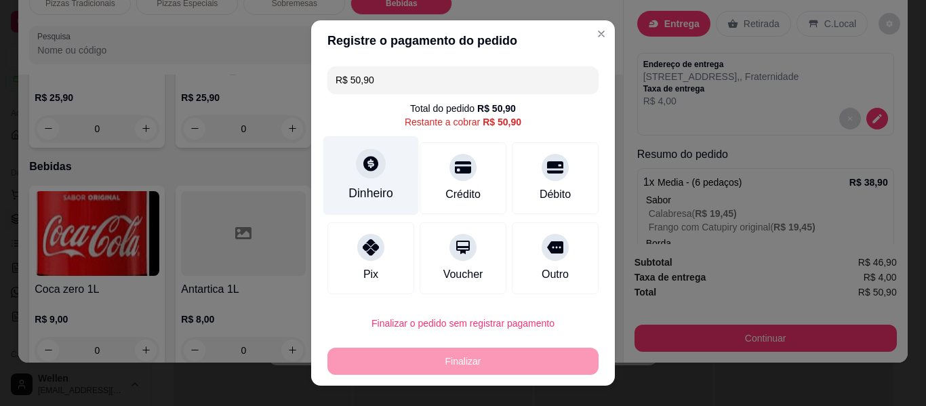
click at [373, 180] on div "Dinheiro" at bounding box center [371, 175] width 96 height 79
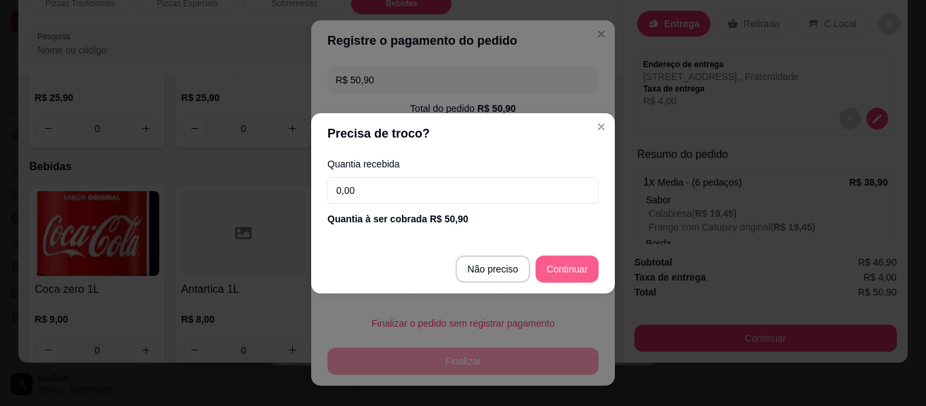
type input "R$ 0,00"
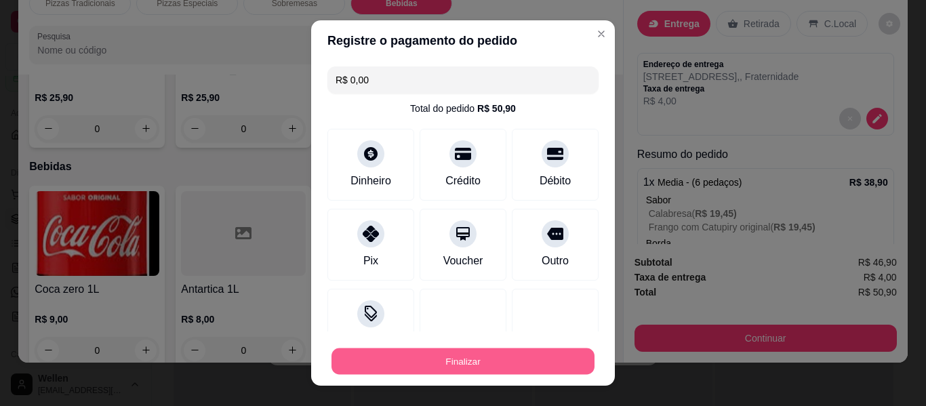
click at [508, 356] on button "Finalizar" at bounding box center [462, 361] width 263 height 26
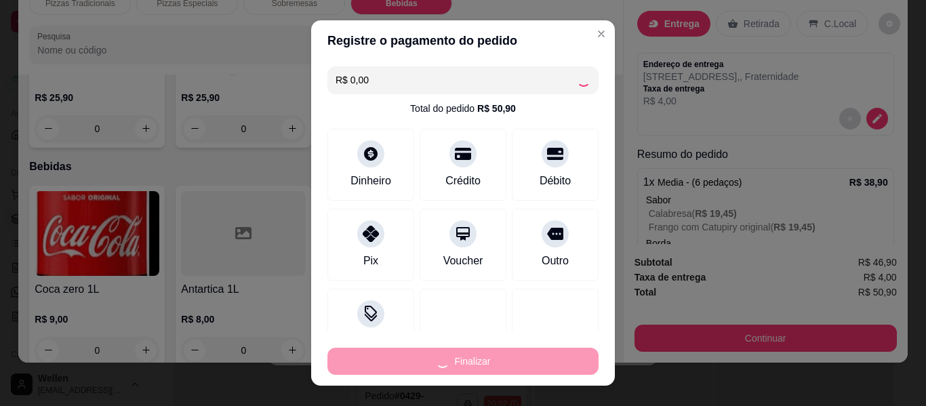
type input "0"
type input "-R$ 50,90"
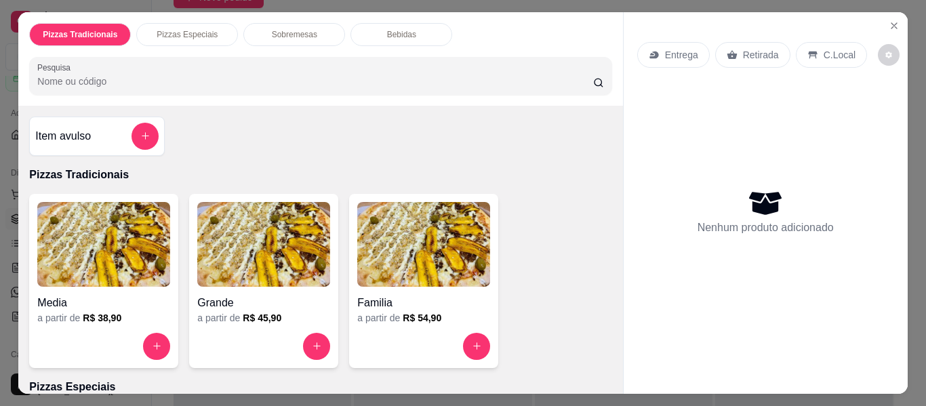
click at [384, 255] on img at bounding box center [423, 244] width 133 height 85
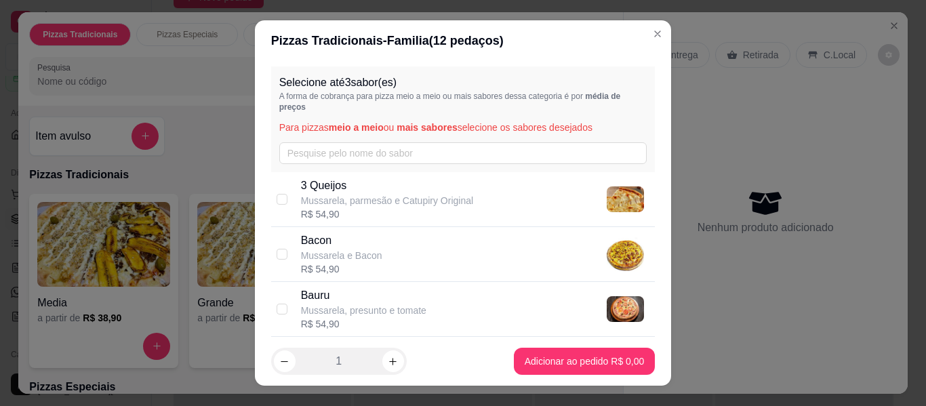
scroll to position [203, 0]
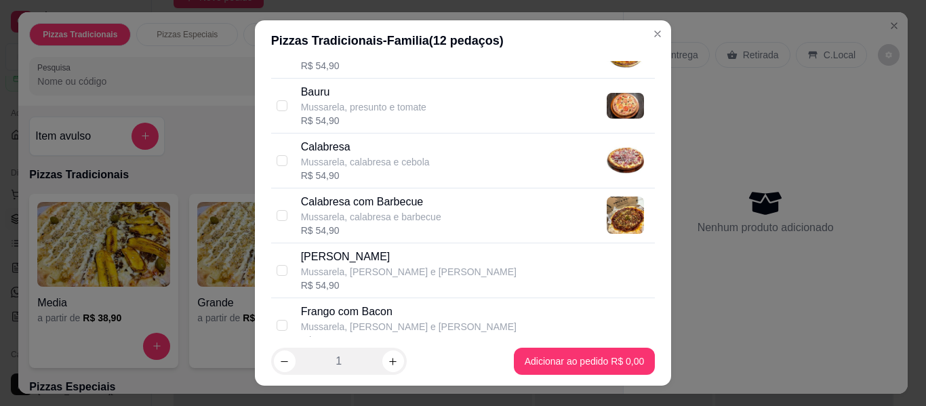
click at [411, 211] on p "Mussarela, calabresa e barbecue" at bounding box center [371, 217] width 140 height 14
checkbox input "true"
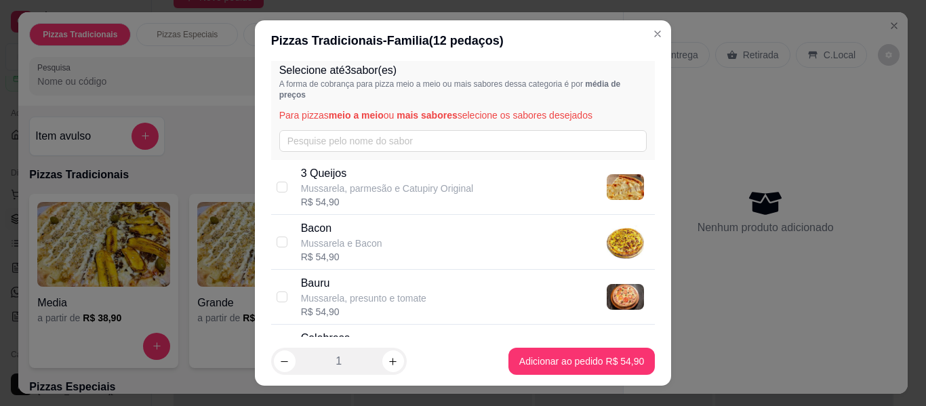
scroll to position [0, 0]
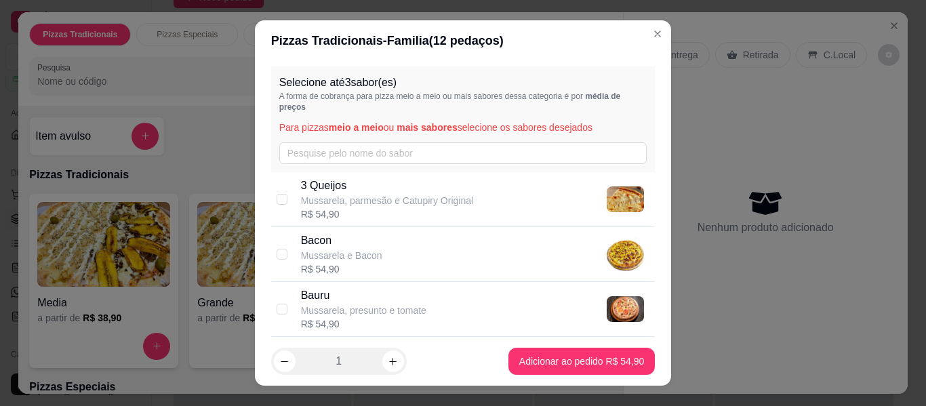
click at [411, 197] on p "Mussarela, parmesão e Catupiry Original" at bounding box center [387, 201] width 172 height 14
checkbox input "true"
click at [408, 247] on div "Bacon Mussarela e Bacon R$ 27,45" at bounding box center [475, 253] width 349 height 43
checkbox input "true"
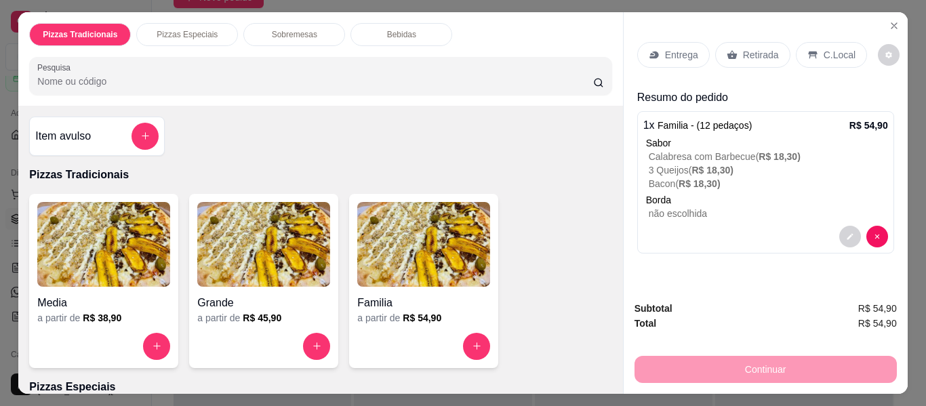
click at [101, 252] on img at bounding box center [103, 244] width 133 height 85
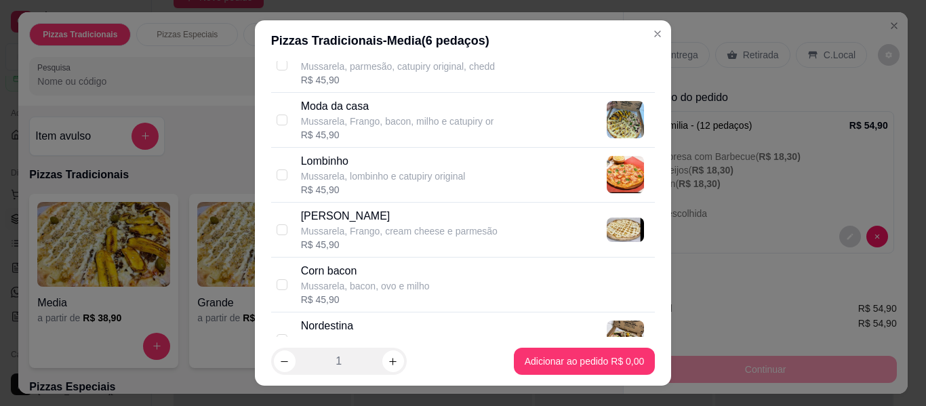
scroll to position [1084, 0]
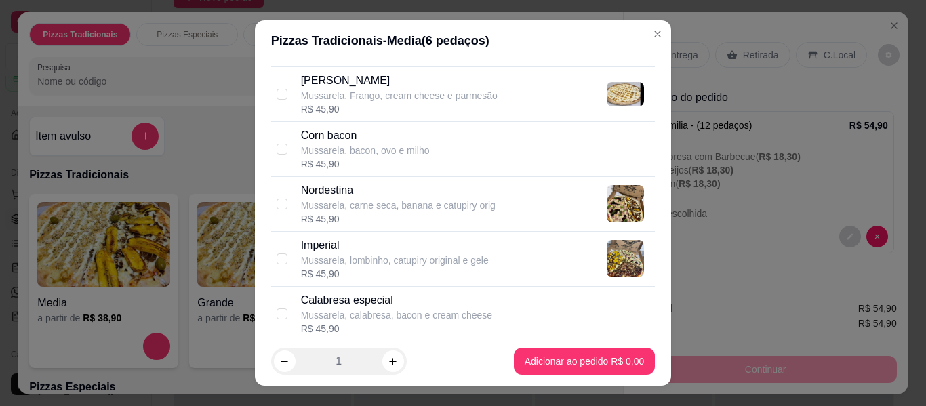
click at [348, 208] on div "Mussarela, carne seca, banana e catupiry orig" at bounding box center [398, 206] width 194 height 14
checkbox input "true"
click at [354, 297] on div "Calabresa especial" at bounding box center [396, 300] width 191 height 16
checkbox input "true"
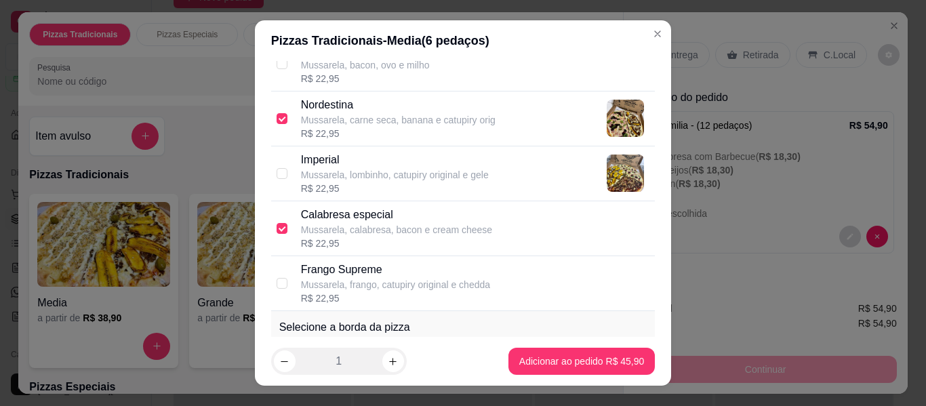
scroll to position [1288, 0]
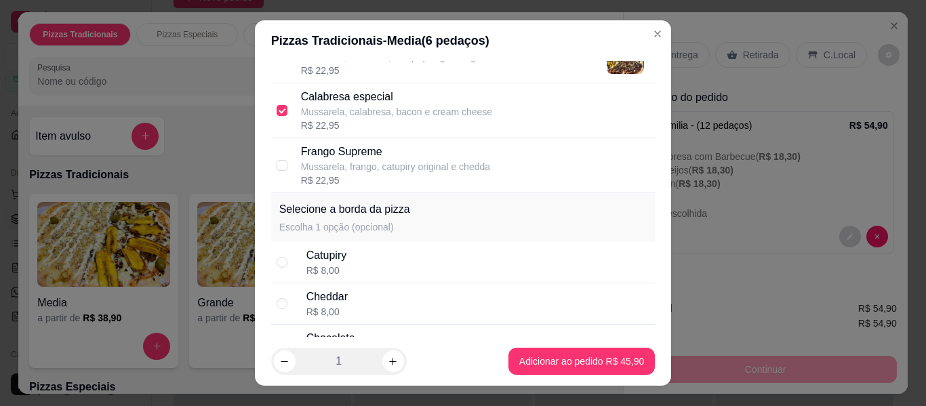
click at [375, 255] on div "Catupiry R$ 8,00" at bounding box center [478, 262] width 344 height 30
radio input "true"
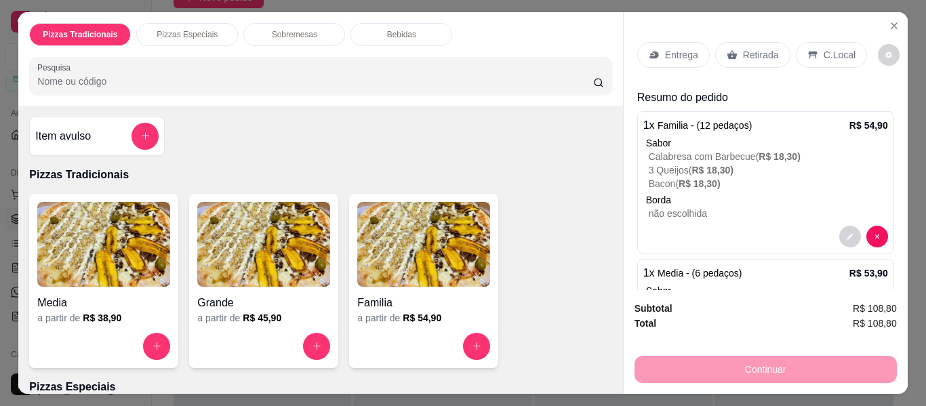
click at [688, 178] on span "R$ 18,30 )" at bounding box center [699, 183] width 42 height 11
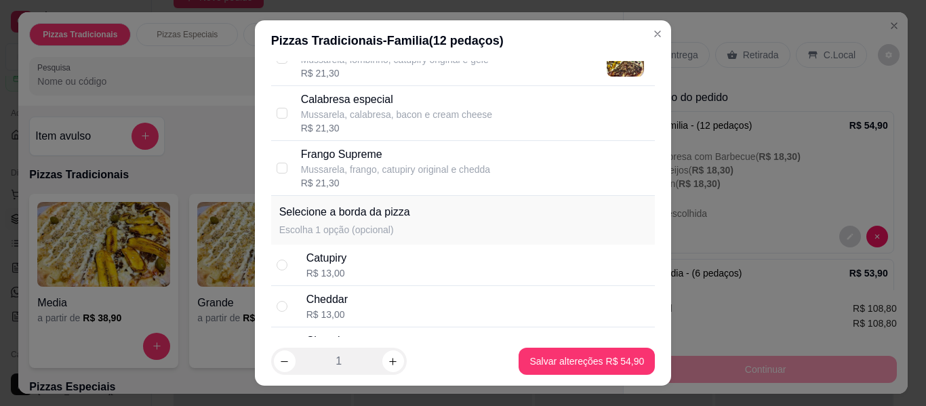
scroll to position [1355, 0]
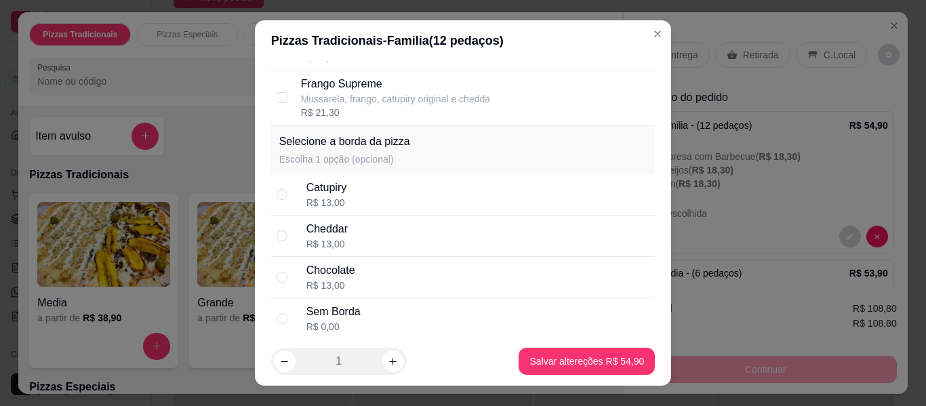
click at [396, 190] on div "Catupiry R$ 13,00" at bounding box center [478, 195] width 344 height 30
radio input "true"
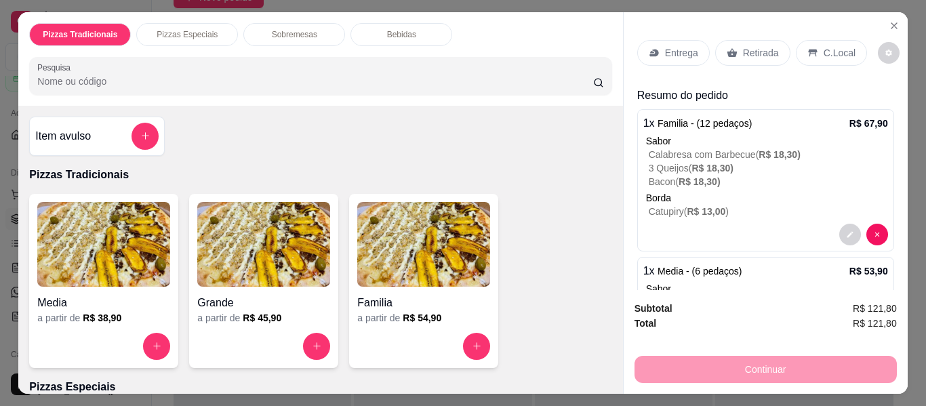
scroll to position [0, 0]
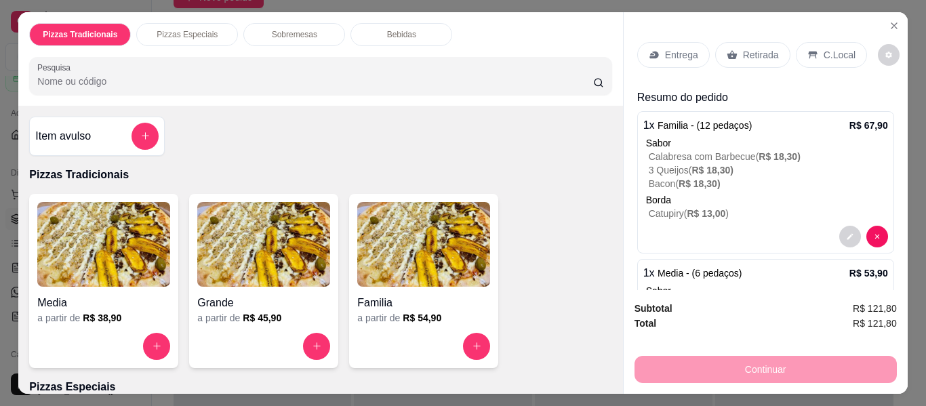
drag, startPoint x: 735, startPoint y: 47, endPoint x: 756, endPoint y: 67, distance: 29.2
click at [735, 47] on div "Retirada" at bounding box center [752, 55] width 75 height 26
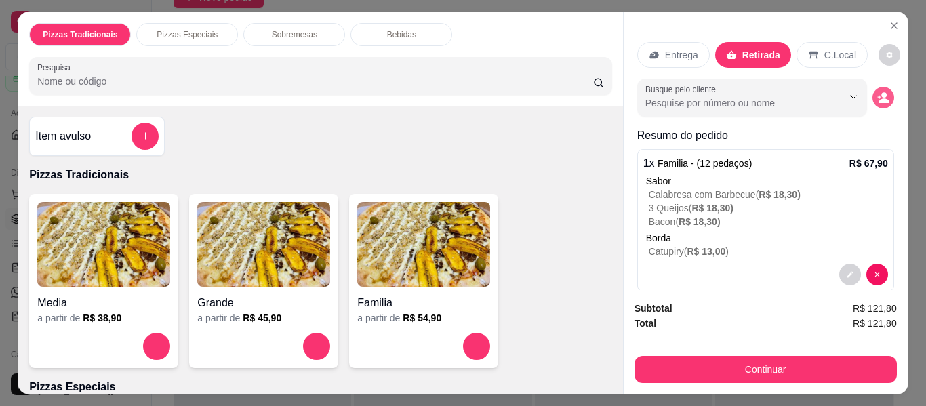
click at [877, 91] on icon "decrease-product-quantity" at bounding box center [883, 97] width 12 height 12
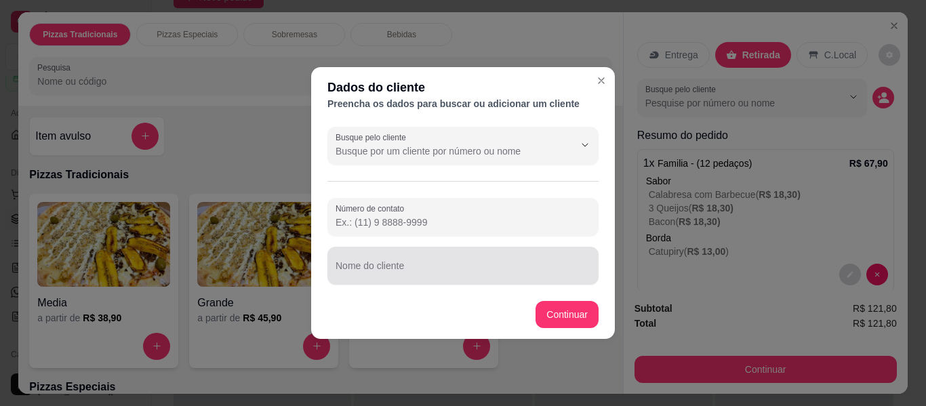
click at [491, 269] on input "Nome do cliente" at bounding box center [462, 271] width 255 height 14
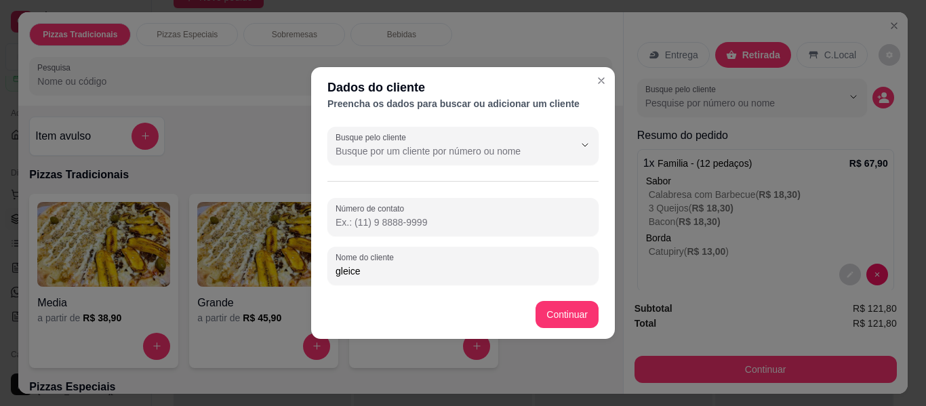
type input "gleice"
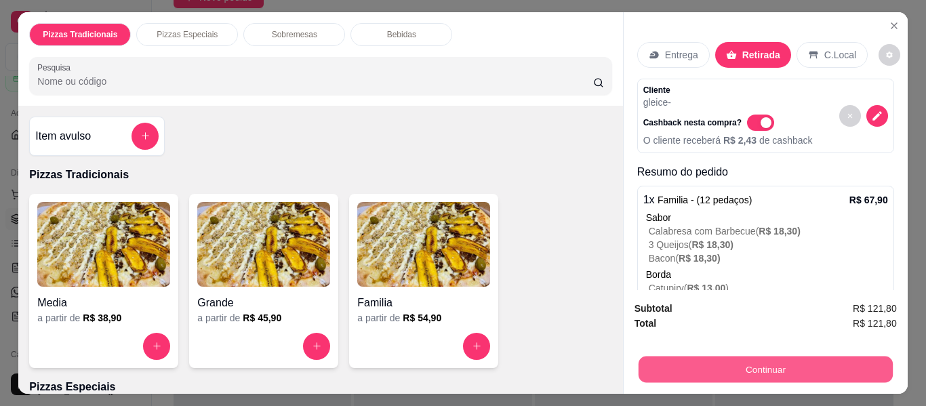
click at [684, 356] on button "Continuar" at bounding box center [765, 369] width 254 height 26
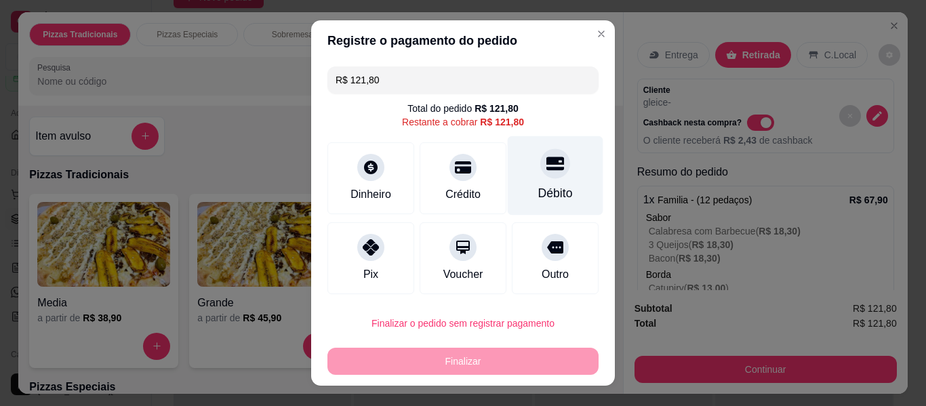
click at [535, 184] on div "Débito" at bounding box center [556, 175] width 96 height 79
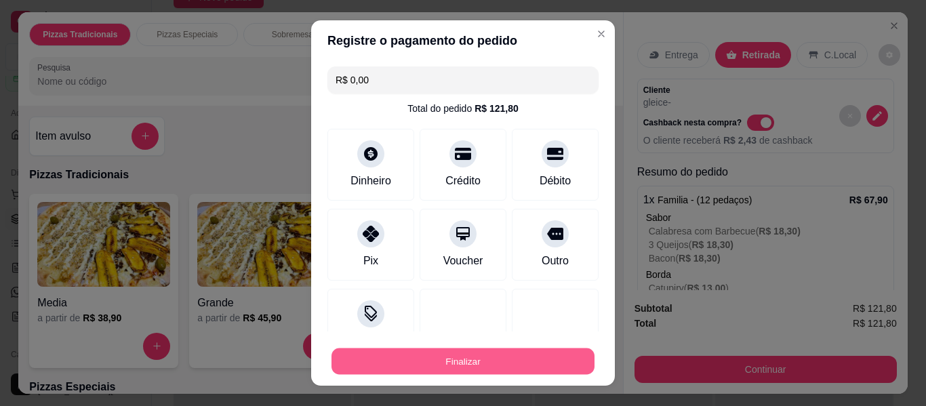
click at [524, 370] on button "Finalizar" at bounding box center [462, 361] width 263 height 26
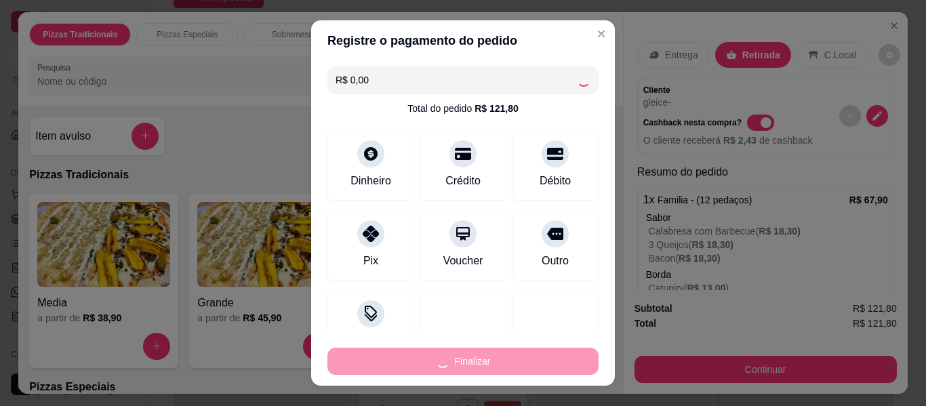
type input "-R$ 121,80"
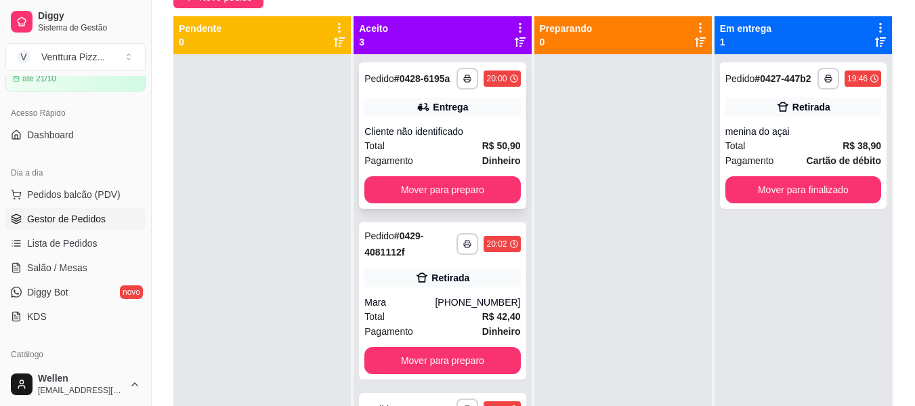
click at [423, 153] on div "Total R$ 50,90" at bounding box center [443, 145] width 156 height 15
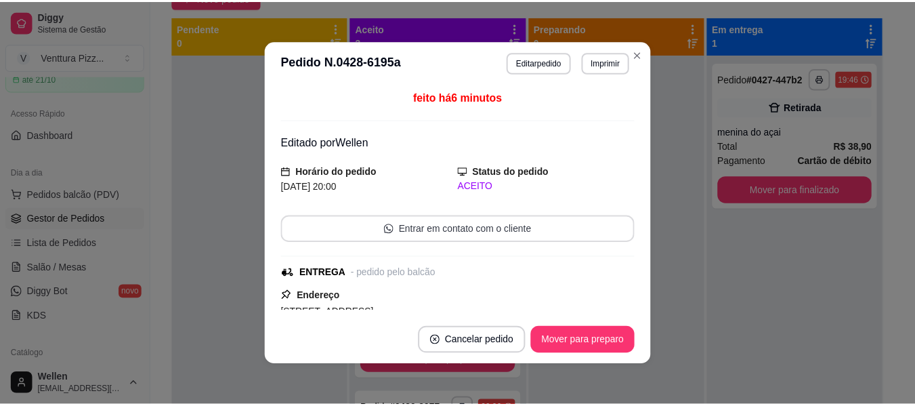
scroll to position [68, 0]
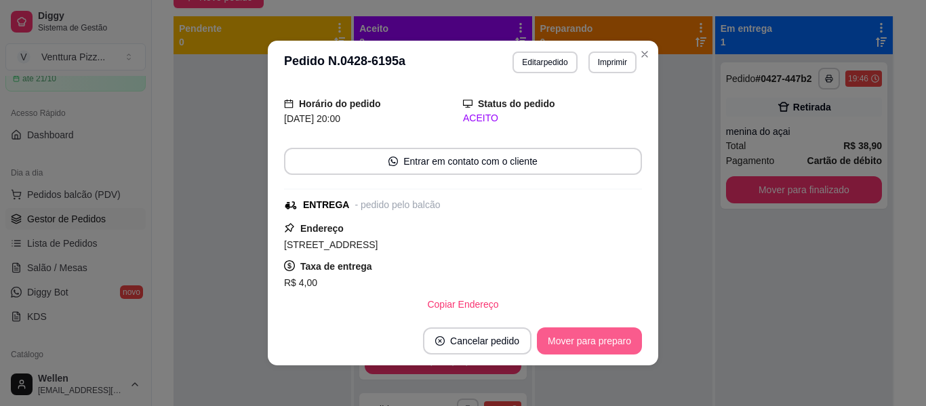
click at [592, 341] on button "Mover para preparo" at bounding box center [589, 340] width 105 height 27
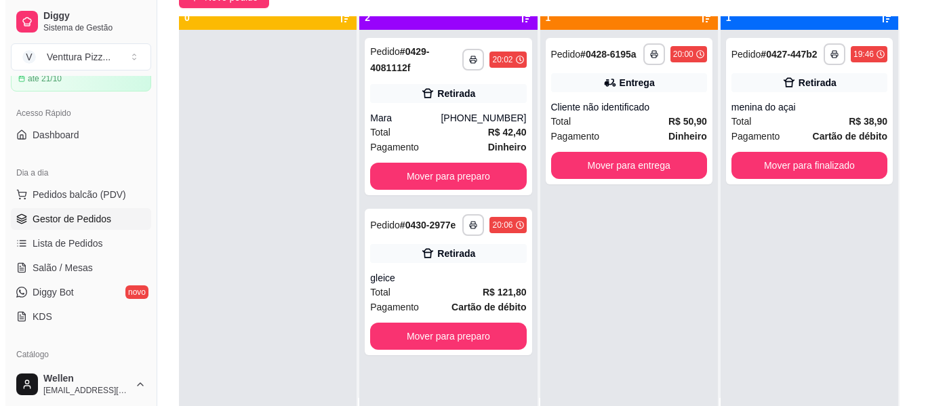
scroll to position [38, 0]
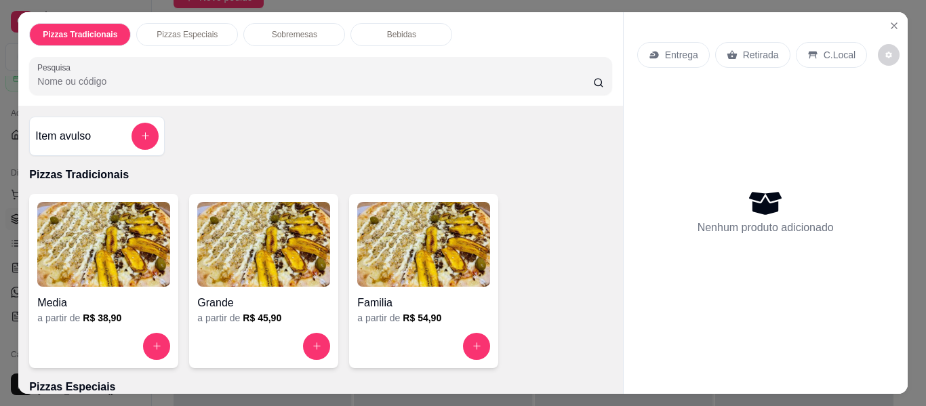
click at [421, 260] on img at bounding box center [423, 244] width 133 height 85
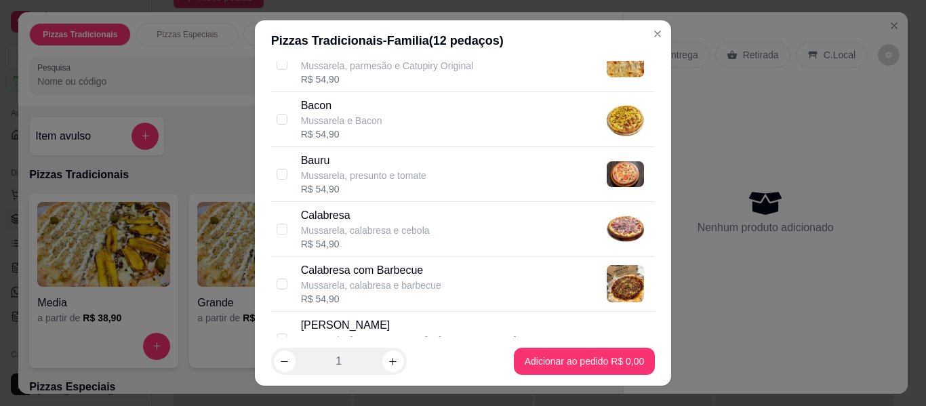
scroll to position [136, 0]
click at [372, 222] on p "Calabresa" at bounding box center [365, 215] width 129 height 16
checkbox input "true"
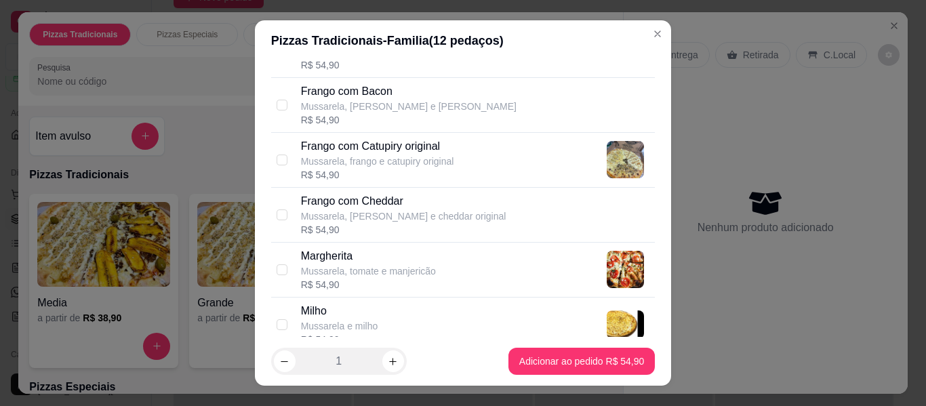
scroll to position [339, 0]
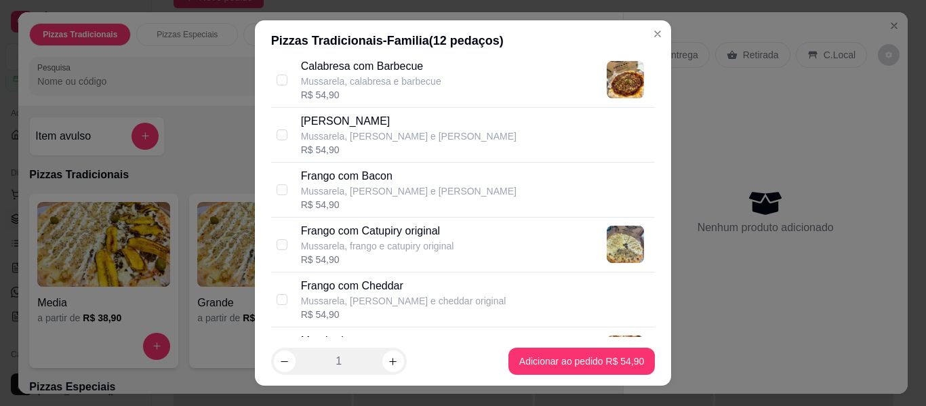
click at [379, 189] on p "Mussarela, [PERSON_NAME] e [PERSON_NAME]" at bounding box center [408, 191] width 215 height 14
checkbox input "true"
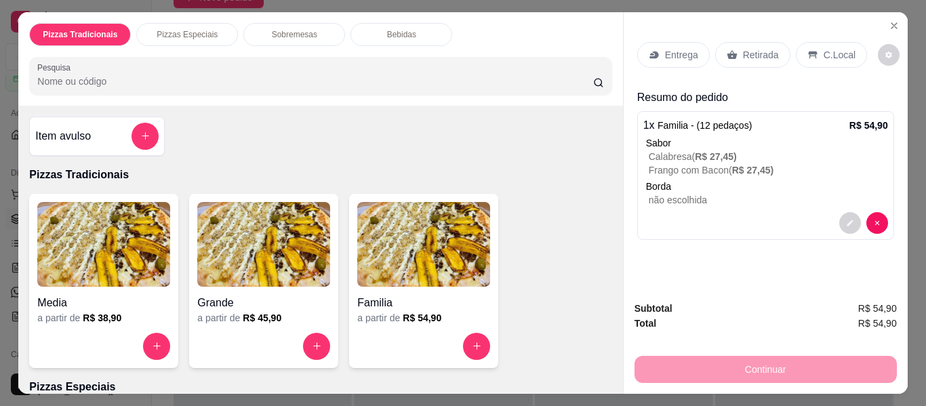
click at [670, 54] on p "Entrega" at bounding box center [681, 55] width 33 height 14
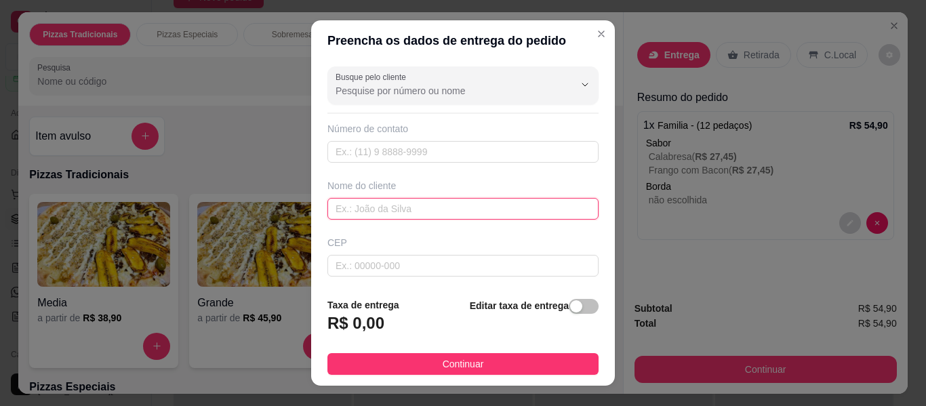
click at [417, 218] on input "text" at bounding box center [462, 209] width 271 height 22
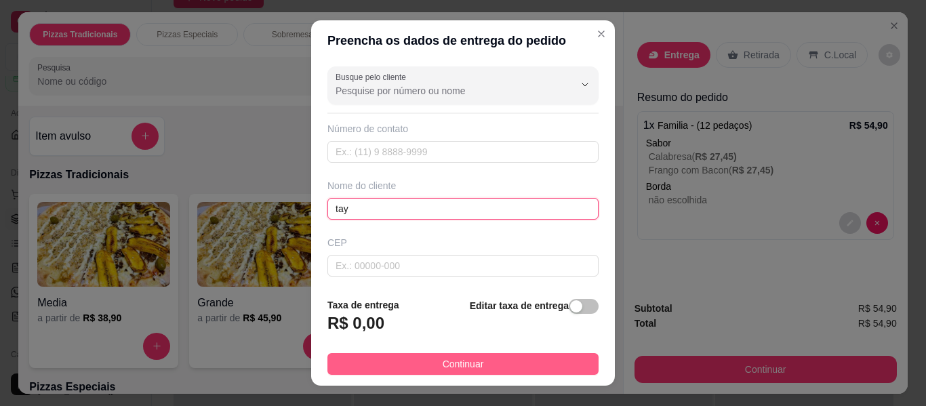
type input "tay"
click at [478, 363] on button "Continuar" at bounding box center [462, 364] width 271 height 22
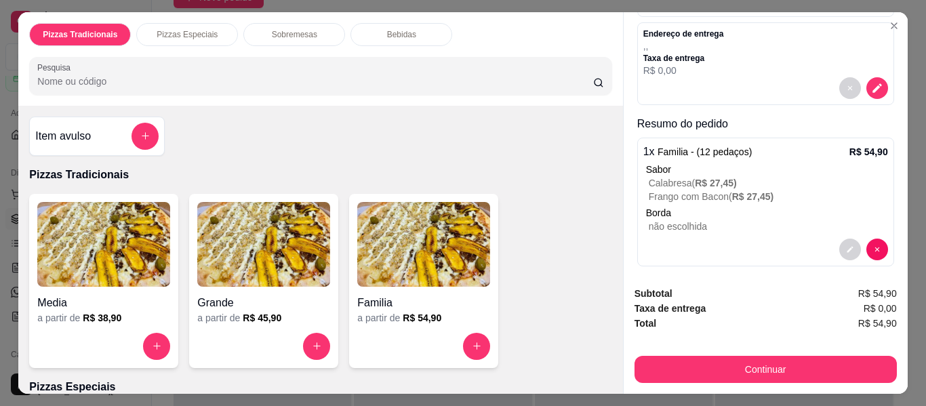
scroll to position [146, 0]
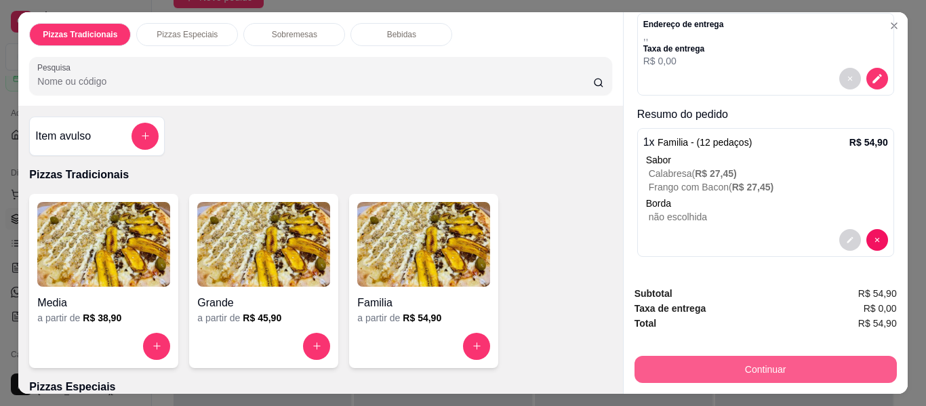
click at [703, 359] on button "Continuar" at bounding box center [765, 369] width 262 height 27
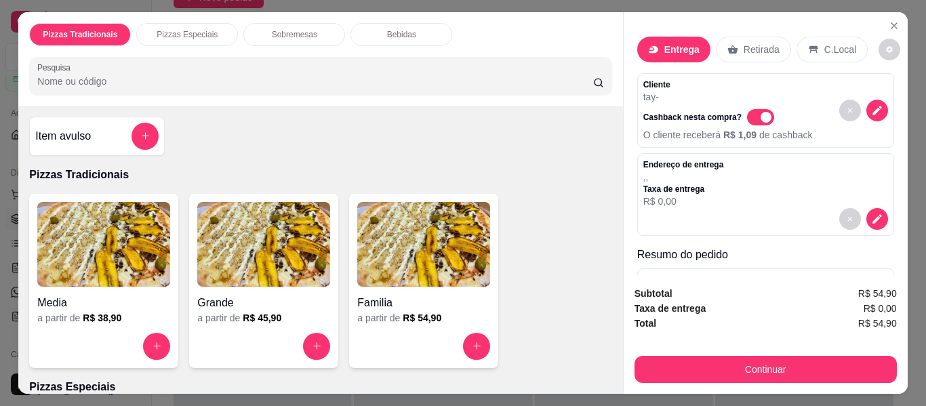
scroll to position [0, 0]
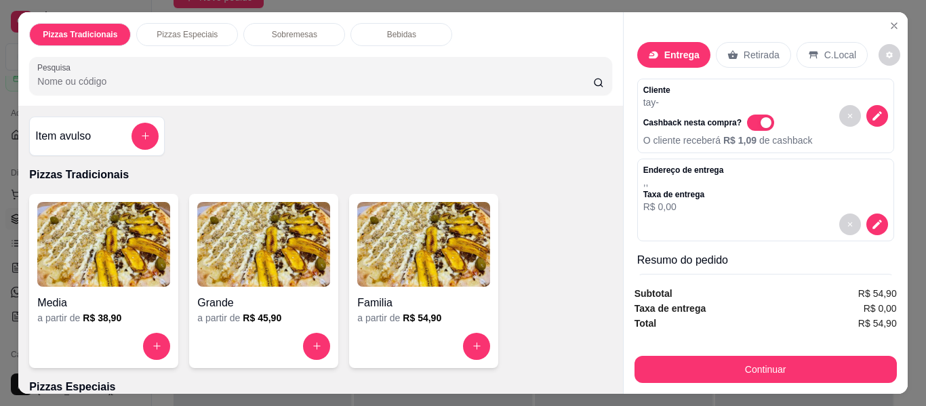
click at [707, 201] on p "R$ 0,00" at bounding box center [683, 207] width 81 height 14
click at [688, 165] on p "Endereço de entrega" at bounding box center [683, 170] width 81 height 11
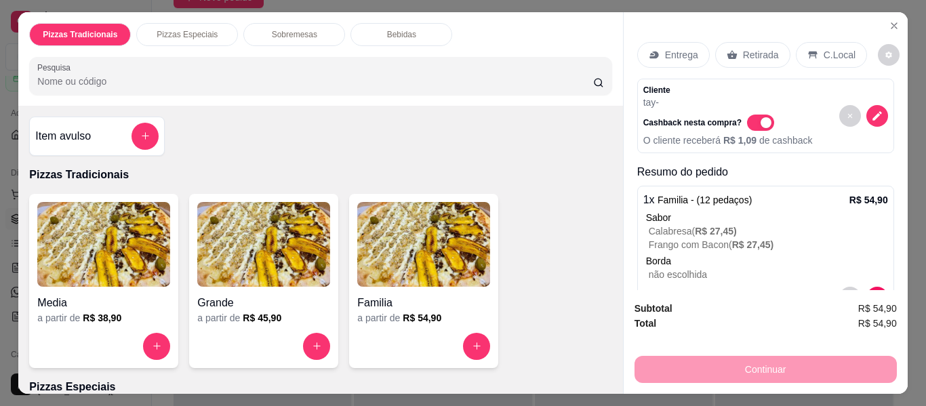
click at [673, 54] on p "Entrega" at bounding box center [681, 55] width 33 height 14
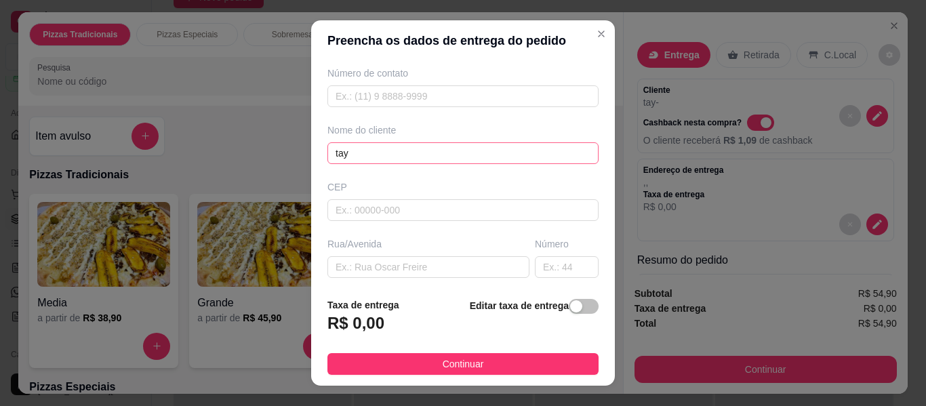
scroll to position [136, 0]
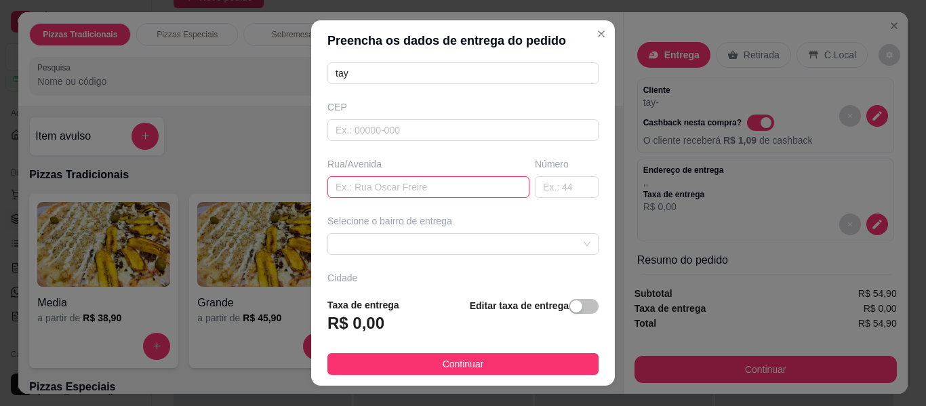
click at [415, 192] on input "text" at bounding box center [428, 187] width 202 height 22
paste input "[DEMOGRAPHIC_DATA] [DEMOGRAPHIC_DATA] são [PERSON_NAME] [GEOGRAPHIC_DATA]"
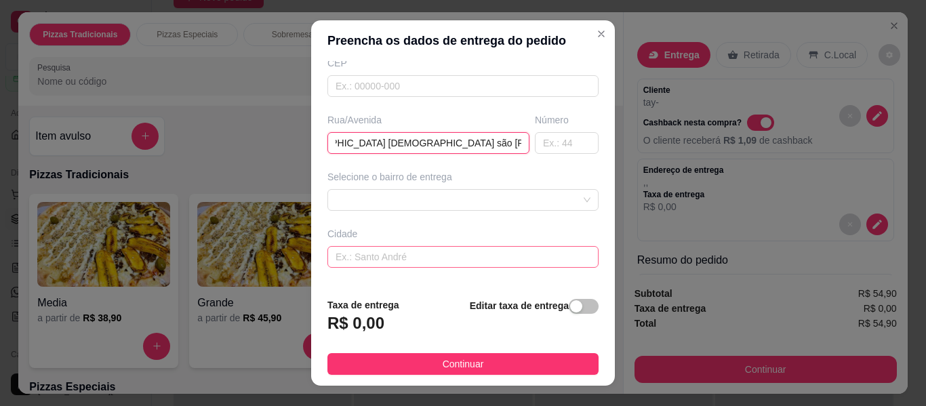
scroll to position [203, 0]
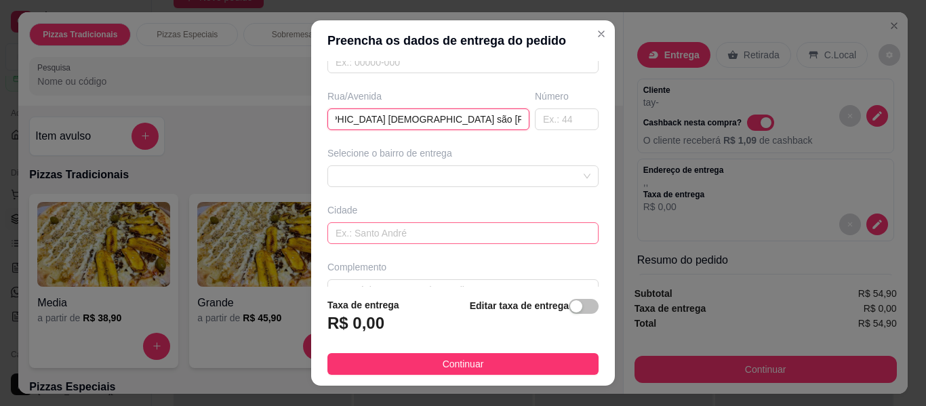
type input "[DEMOGRAPHIC_DATA] [DEMOGRAPHIC_DATA] são [PERSON_NAME] [GEOGRAPHIC_DATA]"
click at [459, 233] on input "text" at bounding box center [462, 233] width 271 height 22
click at [435, 173] on div "68811584f0b9e9a53051f71e 688115a1f0b9e9a53051f721 Fraternidade - Feira de santa…" at bounding box center [462, 176] width 271 height 22
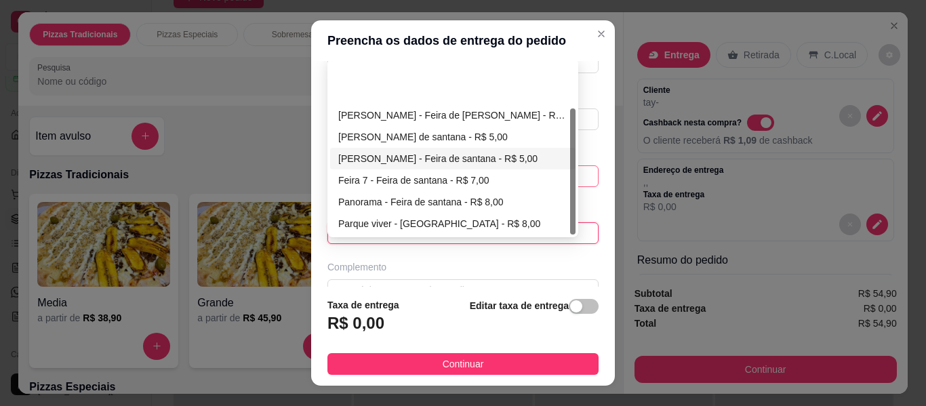
scroll to position [65, 0]
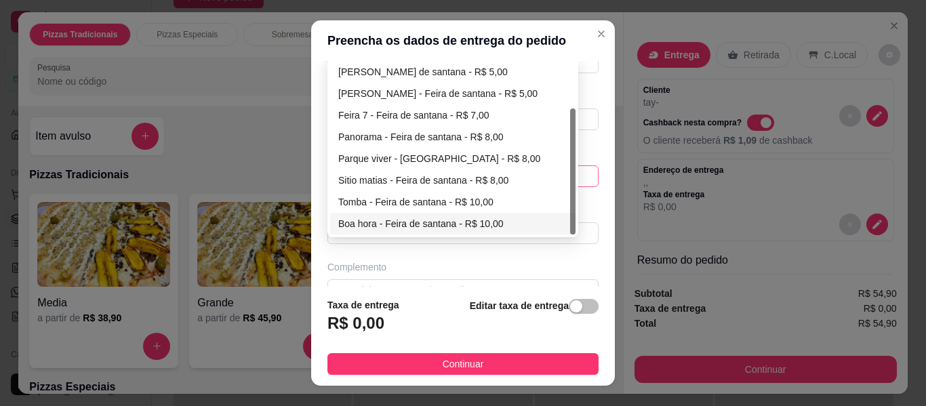
click at [436, 220] on div "Boa hora - Feira de santana - R$ 10,00" at bounding box center [452, 223] width 229 height 15
type input "Feira de [PERSON_NAME]"
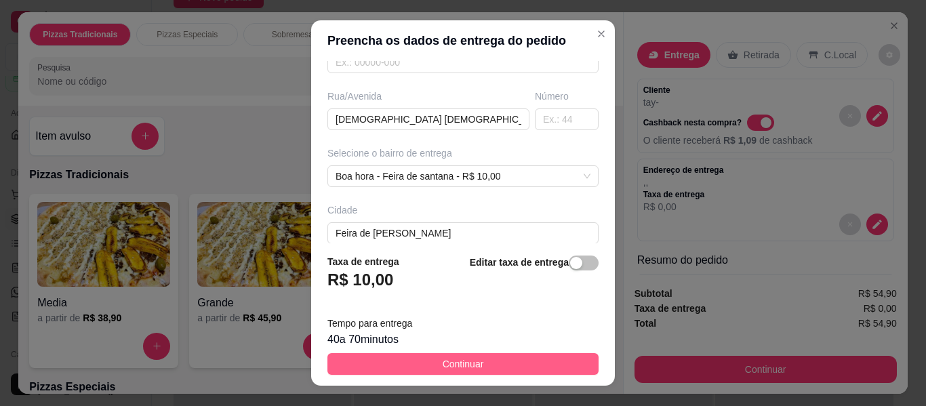
click at [442, 359] on span "Continuar" at bounding box center [462, 363] width 41 height 15
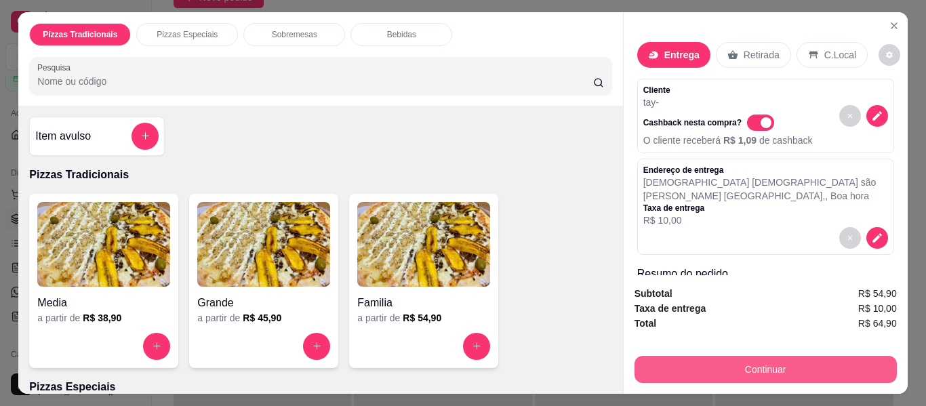
click at [691, 362] on button "Continuar" at bounding box center [765, 369] width 262 height 27
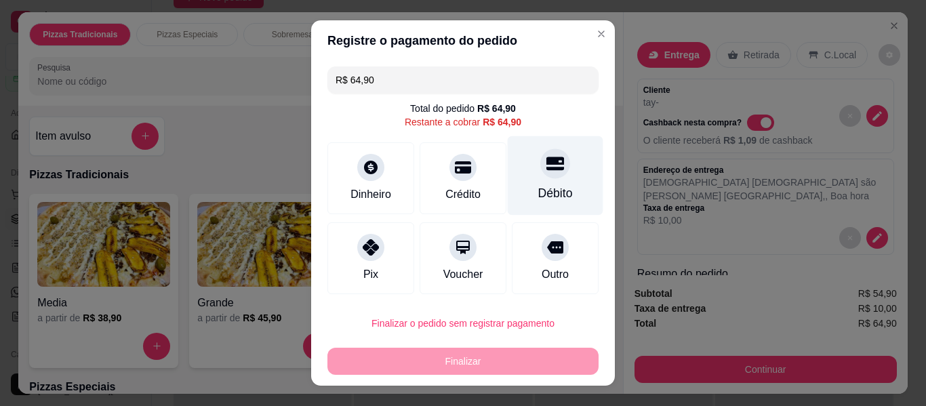
click at [538, 186] on div "Débito" at bounding box center [555, 193] width 35 height 18
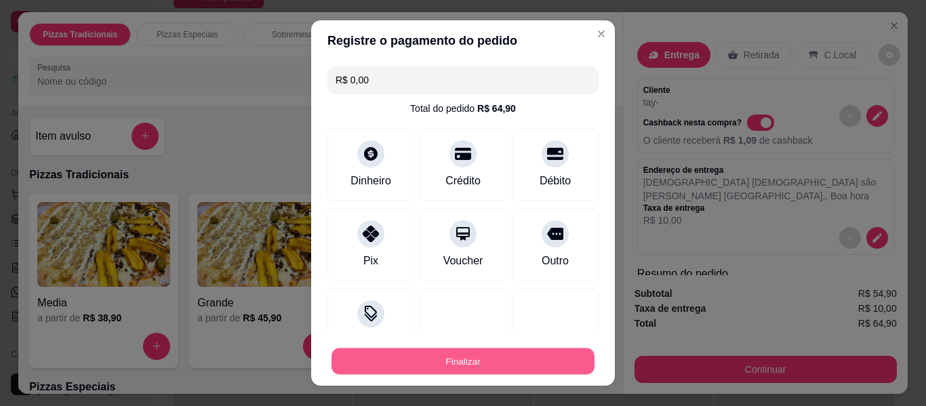
click at [533, 365] on button "Finalizar" at bounding box center [462, 361] width 263 height 26
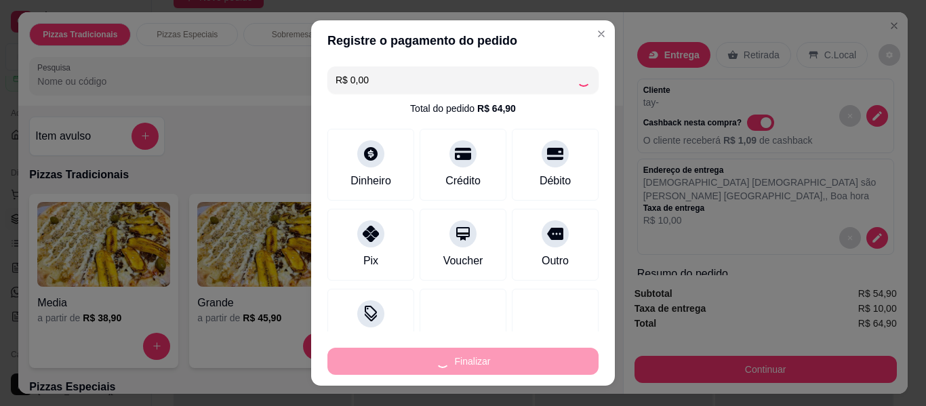
type input "-R$ 64,90"
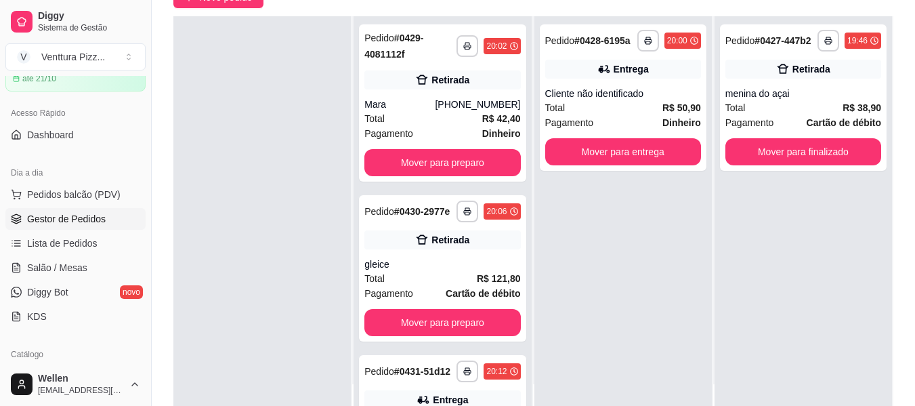
click at [246, 8] on div "**********" at bounding box center [534, 175] width 764 height 528
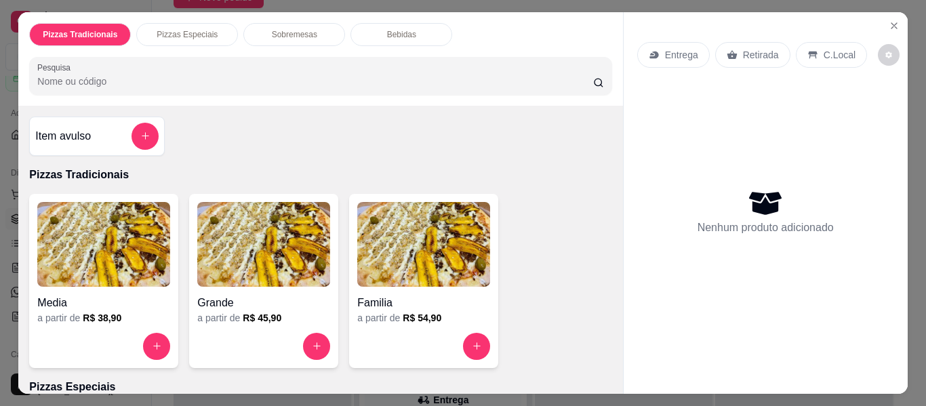
click at [268, 237] on img at bounding box center [263, 244] width 133 height 85
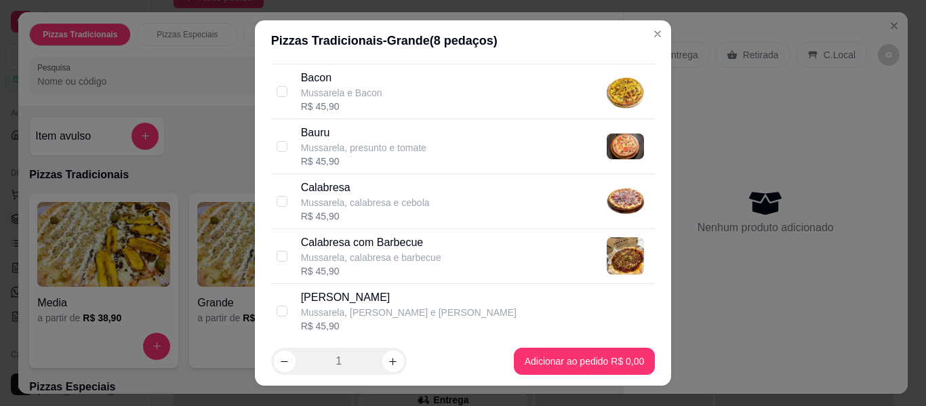
scroll to position [203, 0]
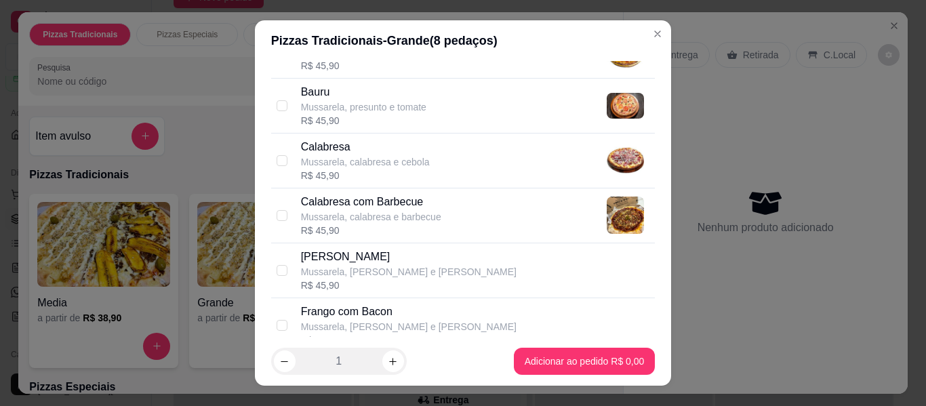
click at [336, 146] on p "Calabresa" at bounding box center [365, 147] width 129 height 16
checkbox input "true"
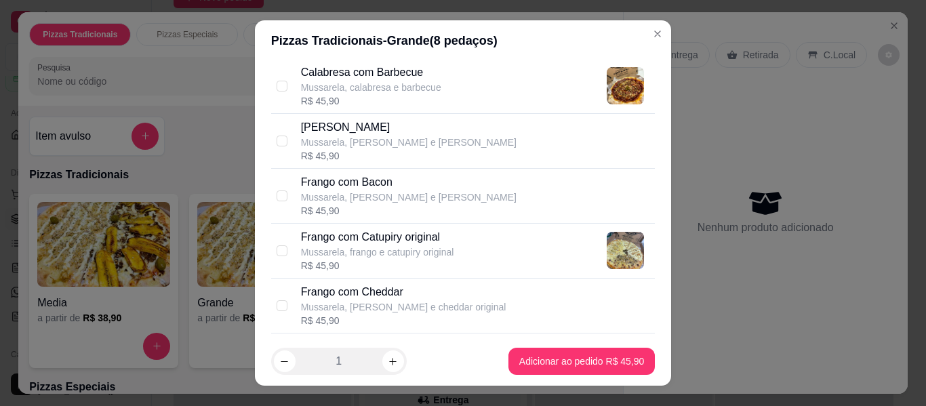
scroll to position [339, 0]
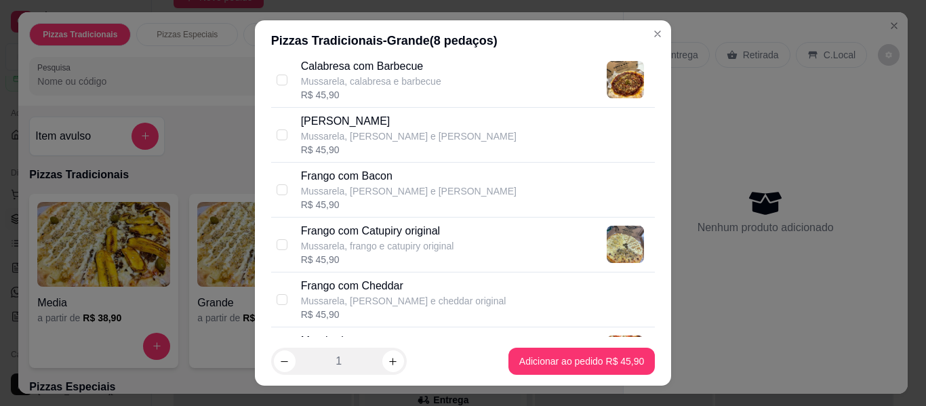
click at [364, 239] on p "Mussarela, frango e catupiry original" at bounding box center [377, 246] width 153 height 14
checkbox input "true"
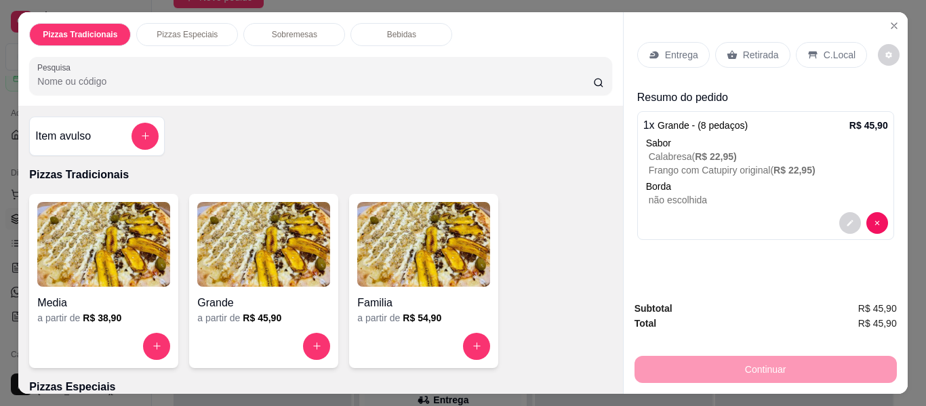
click at [729, 49] on icon at bounding box center [731, 54] width 11 height 11
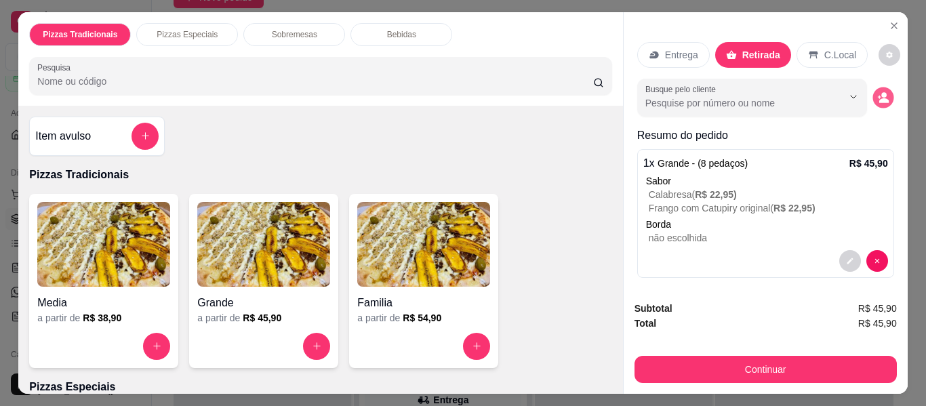
click at [879, 98] on icon "decrease-product-quantity" at bounding box center [883, 100] width 9 height 5
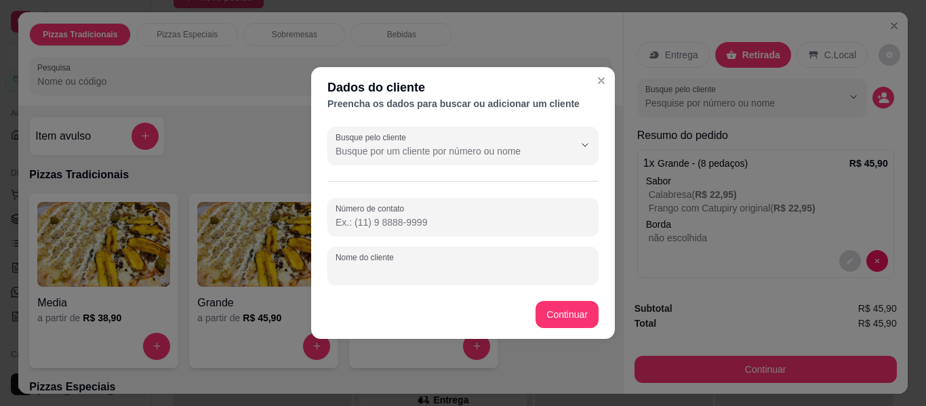
click at [451, 265] on input "Nome do cliente" at bounding box center [462, 271] width 255 height 14
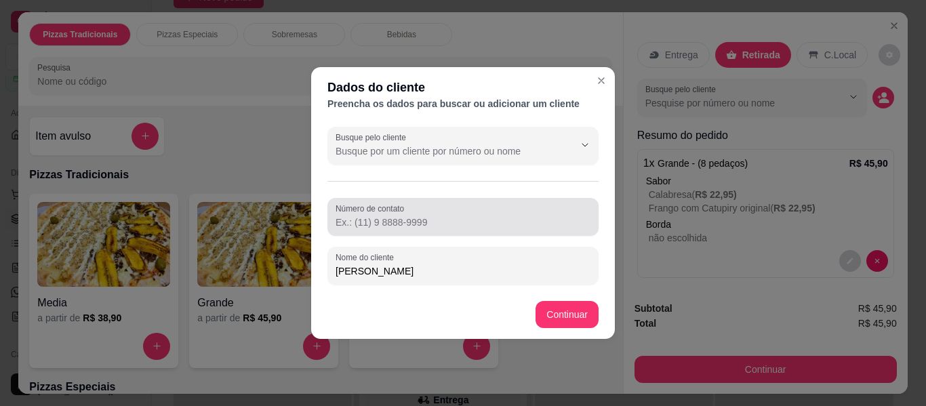
type input "[PERSON_NAME]"
click at [473, 218] on input "Número de contato" at bounding box center [462, 222] width 255 height 14
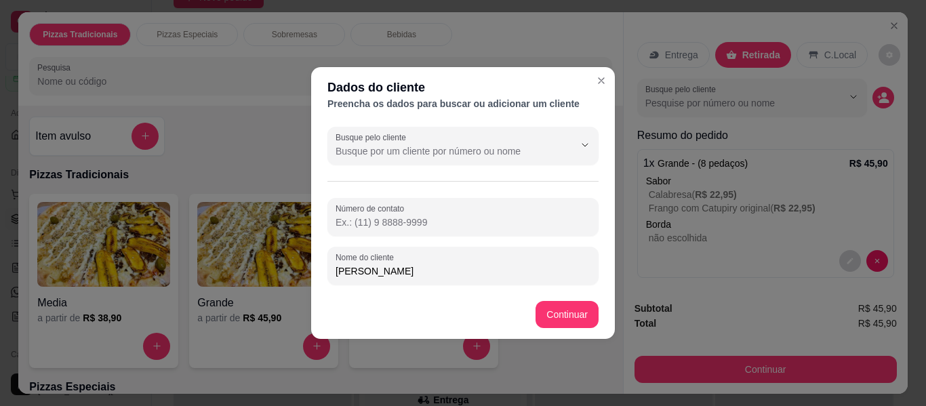
type input "4"
type input "[PHONE_NUMBER]"
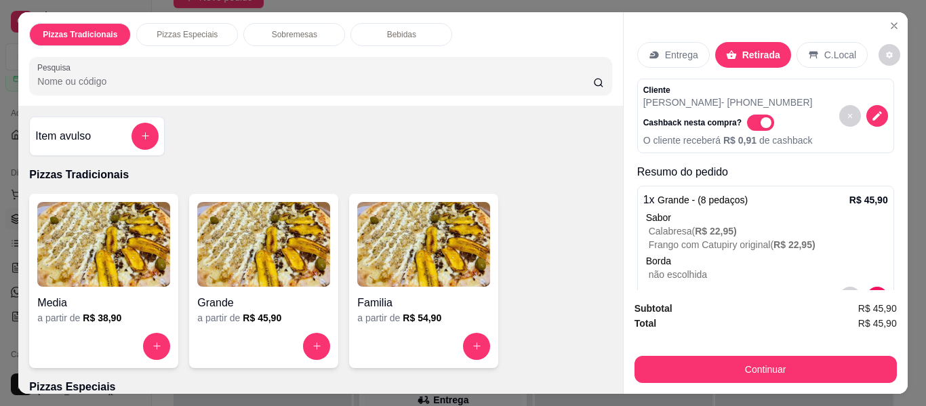
click at [682, 48] on p "Entrega" at bounding box center [681, 55] width 33 height 14
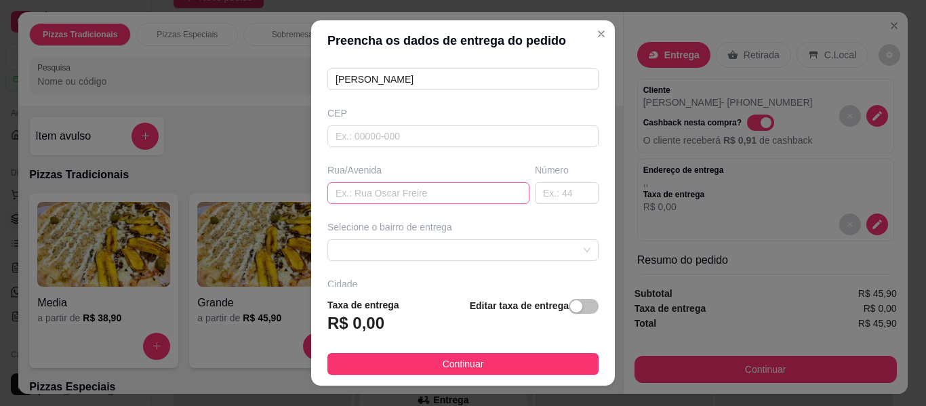
scroll to position [136, 0]
click at [428, 184] on input "text" at bounding box center [428, 187] width 202 height 22
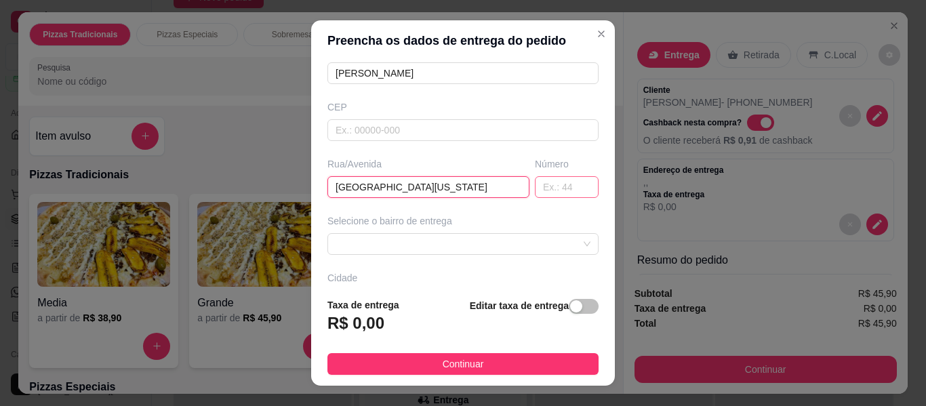
type input "[GEOGRAPHIC_DATA][US_STATE]"
click at [535, 188] on input "text" at bounding box center [567, 187] width 64 height 22
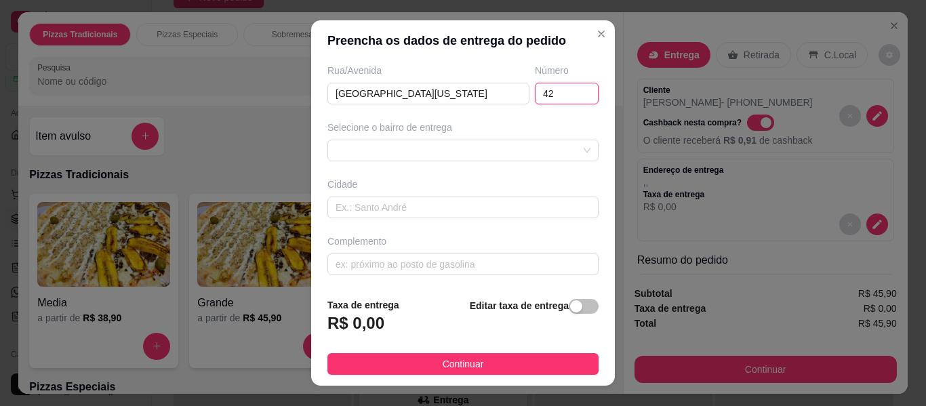
scroll to position [231, 0]
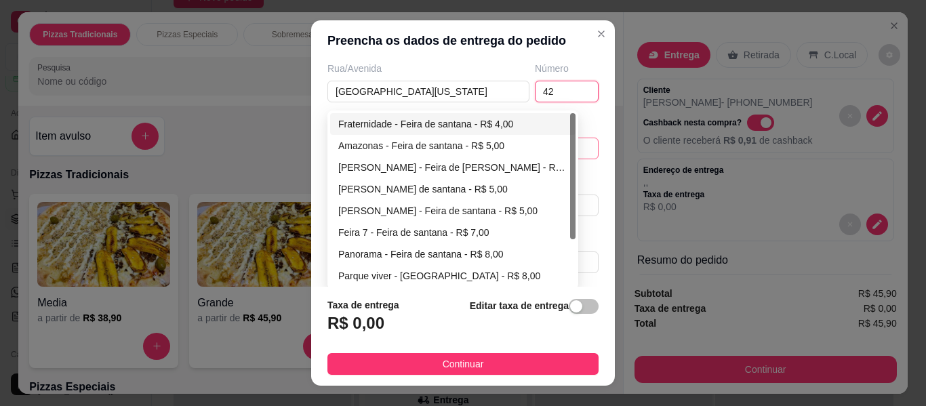
click at [480, 145] on div "68811584f0b9e9a53051f71e 688115a1f0b9e9a53051f721 Fraternidade - Feira de santa…" at bounding box center [462, 149] width 271 height 22
type input "42"
click at [441, 120] on div "Fraternidade - Feira de santana - R$ 4,00" at bounding box center [452, 124] width 229 height 15
type input "Feira de [PERSON_NAME]"
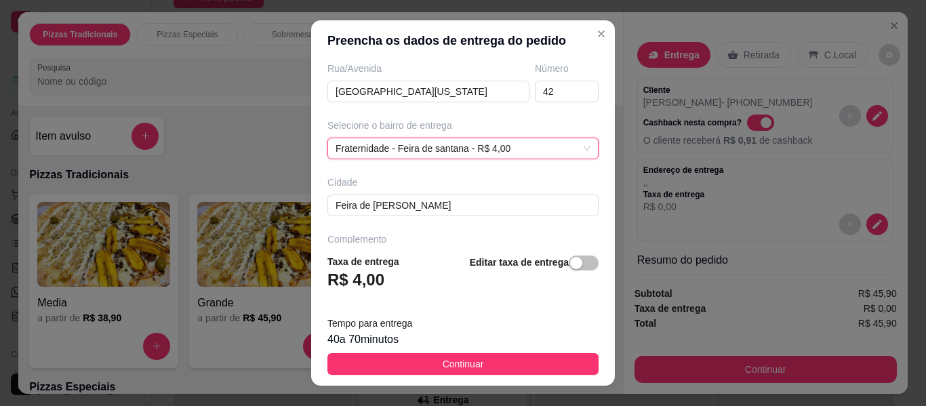
click at [444, 367] on span "Continuar" at bounding box center [462, 363] width 41 height 15
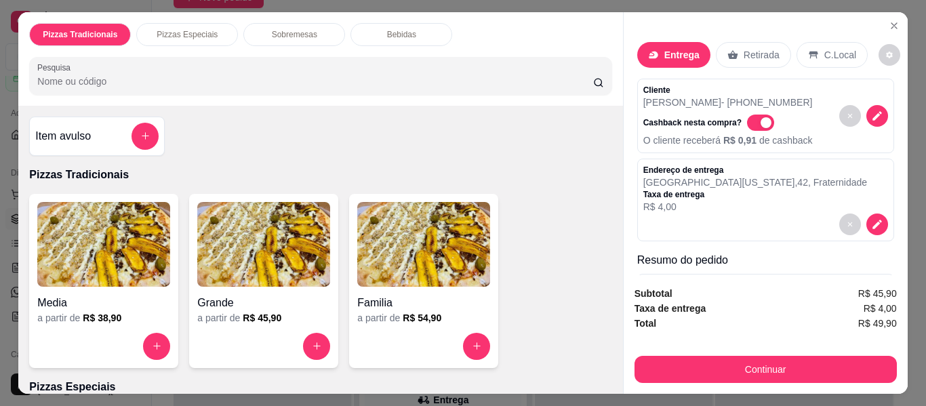
click at [373, 33] on div "Bebidas" at bounding box center [401, 34] width 102 height 23
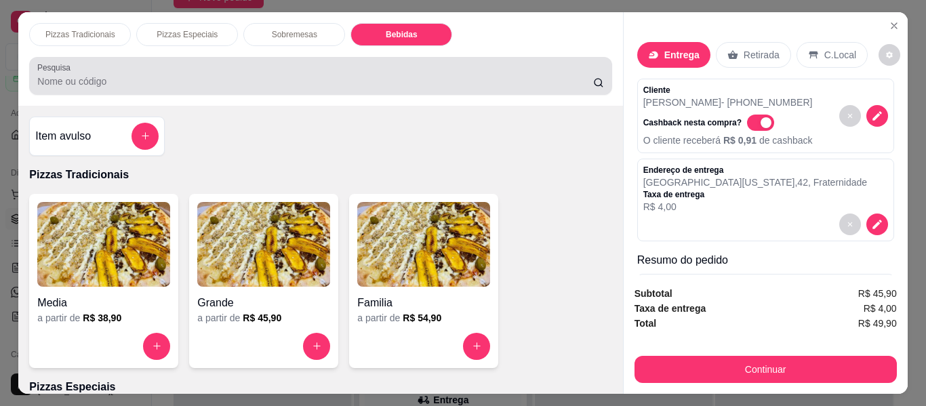
scroll to position [37, 0]
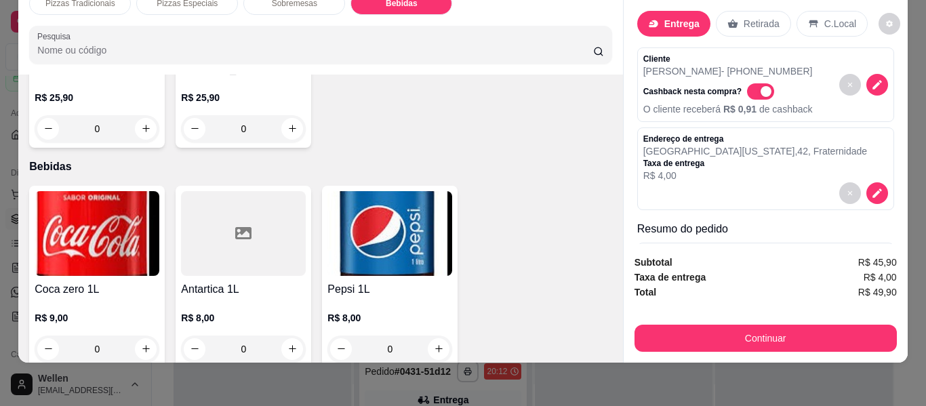
click at [384, 242] on img at bounding box center [389, 233] width 125 height 85
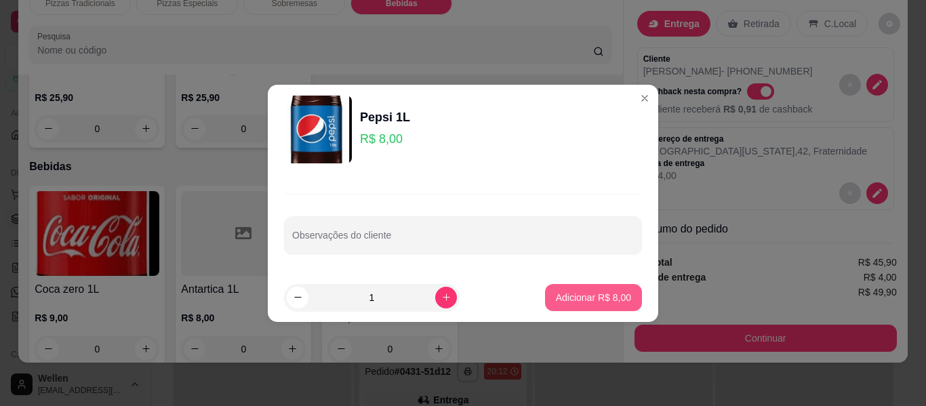
click at [575, 300] on p "Adicionar R$ 8,00" at bounding box center [593, 298] width 75 height 14
type input "1"
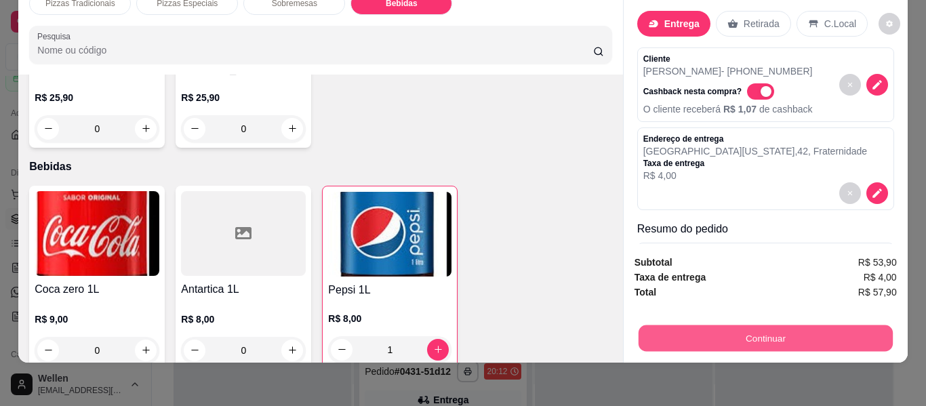
click at [740, 327] on button "Continuar" at bounding box center [765, 338] width 254 height 26
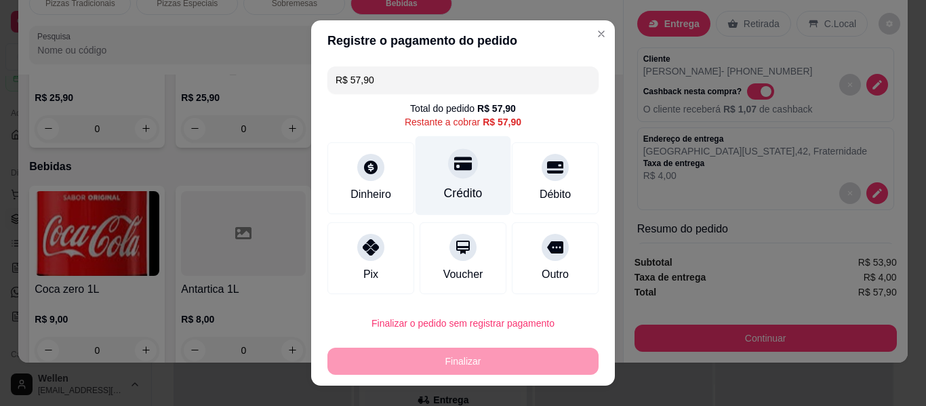
click at [449, 180] on div "Crédito" at bounding box center [463, 175] width 96 height 79
type input "R$ 0,00"
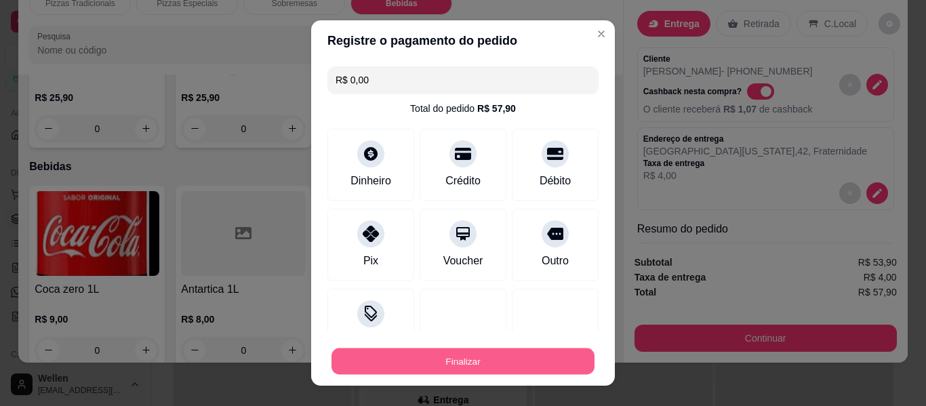
click at [468, 355] on button "Finalizar" at bounding box center [462, 361] width 263 height 26
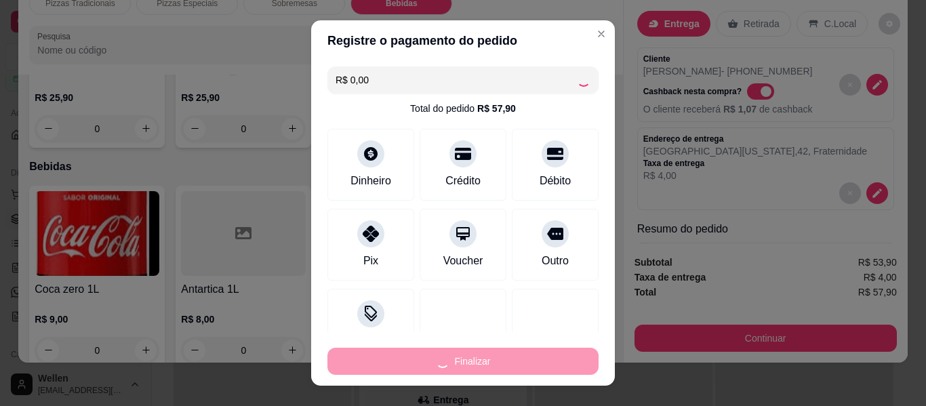
type input "0"
type input "-R$ 57,90"
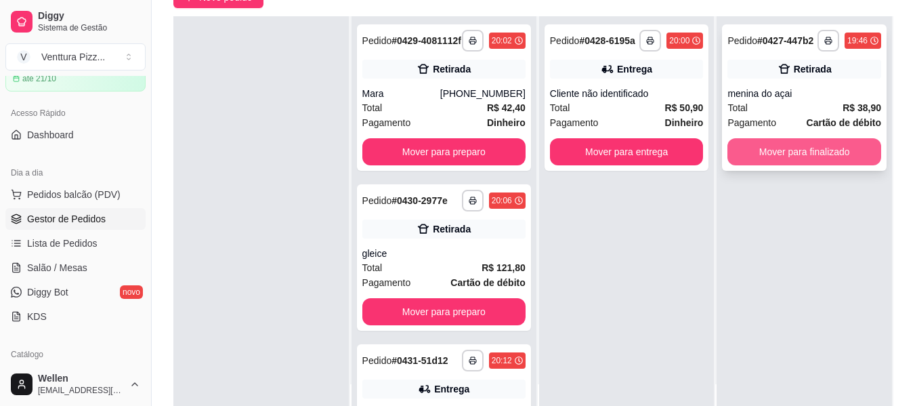
click at [789, 157] on button "Mover para finalizado" at bounding box center [805, 151] width 154 height 27
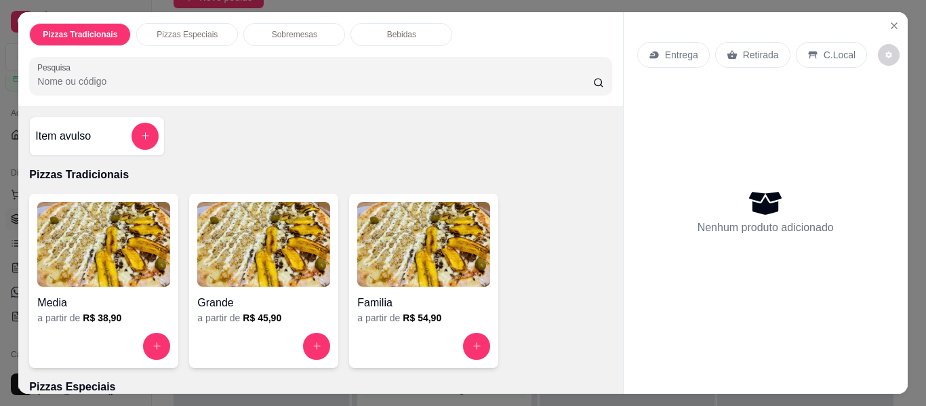
click at [400, 251] on img at bounding box center [423, 244] width 133 height 85
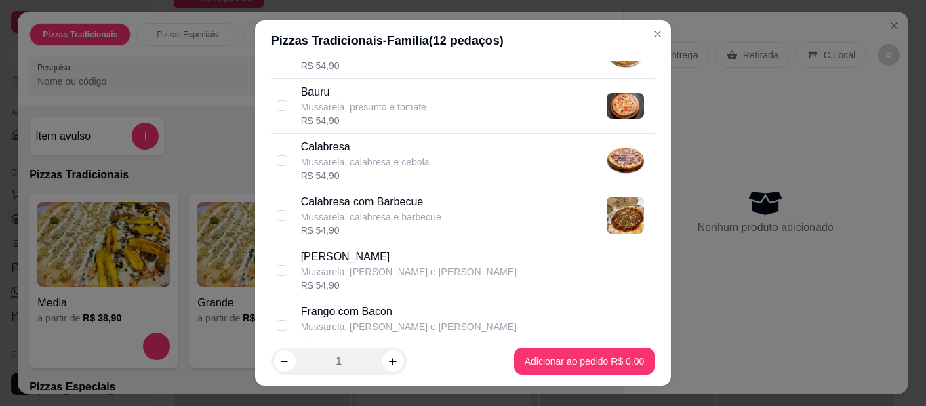
click at [370, 204] on p "Calabresa com Barbecue" at bounding box center [371, 202] width 140 height 16
checkbox input "true"
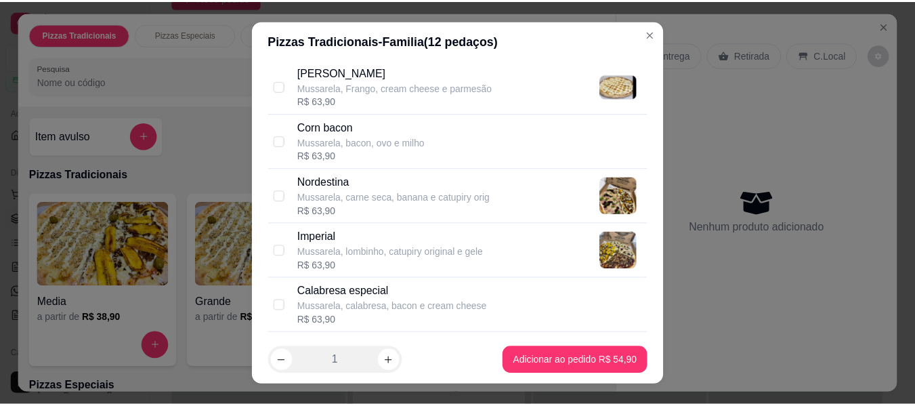
scroll to position [1016, 0]
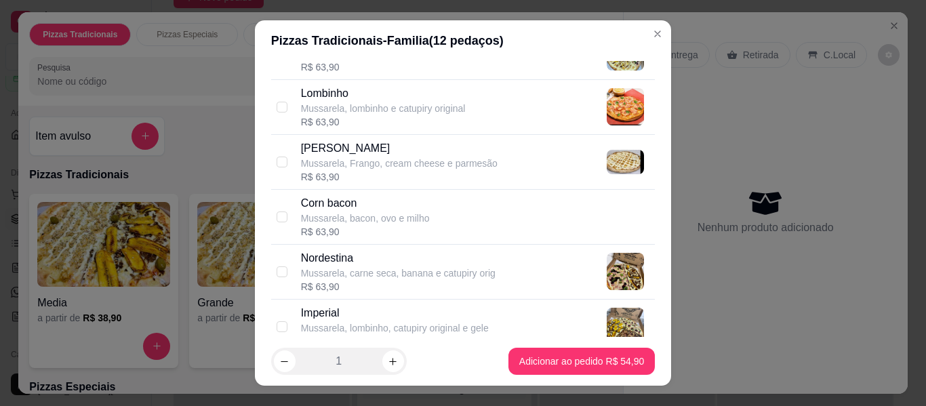
click at [359, 166] on div "Mussarela, Frango, cream cheese e parmesão" at bounding box center [399, 164] width 197 height 14
checkbox input "true"
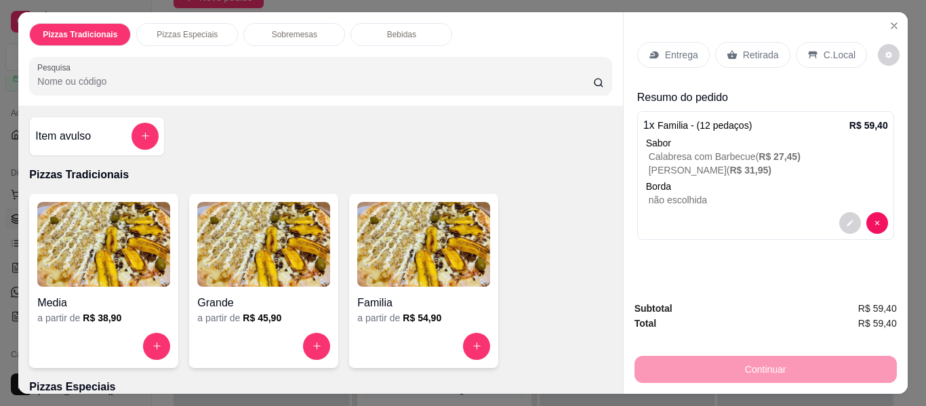
click at [756, 42] on div "Retirada" at bounding box center [752, 55] width 75 height 26
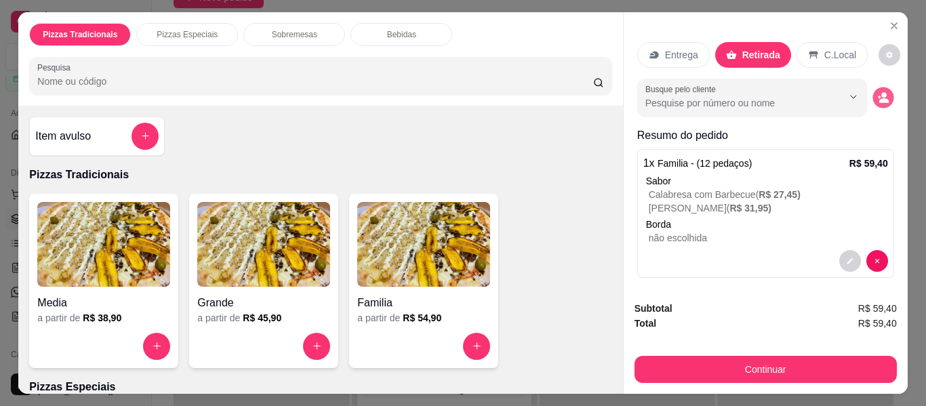
click at [872, 100] on button "decrease-product-quantity" at bounding box center [882, 97] width 21 height 21
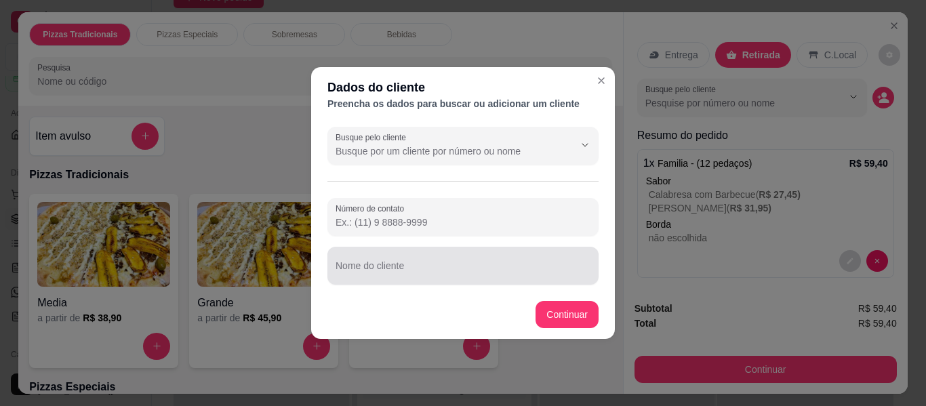
click at [459, 273] on input "Nome do cliente" at bounding box center [462, 271] width 255 height 14
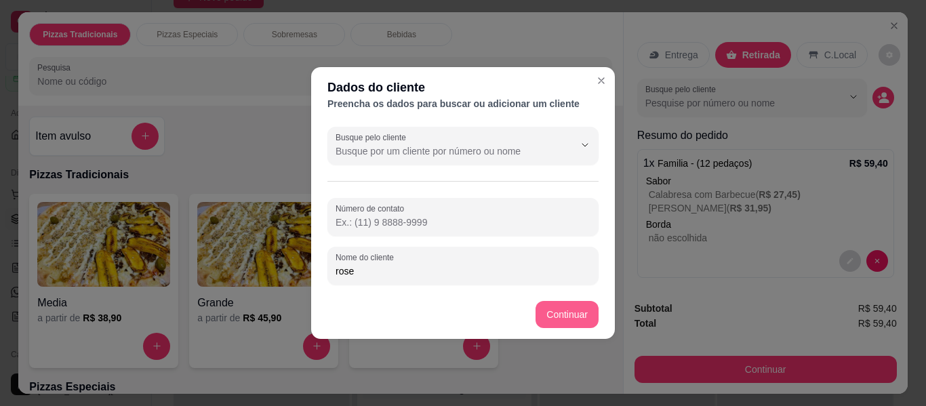
type input "rose"
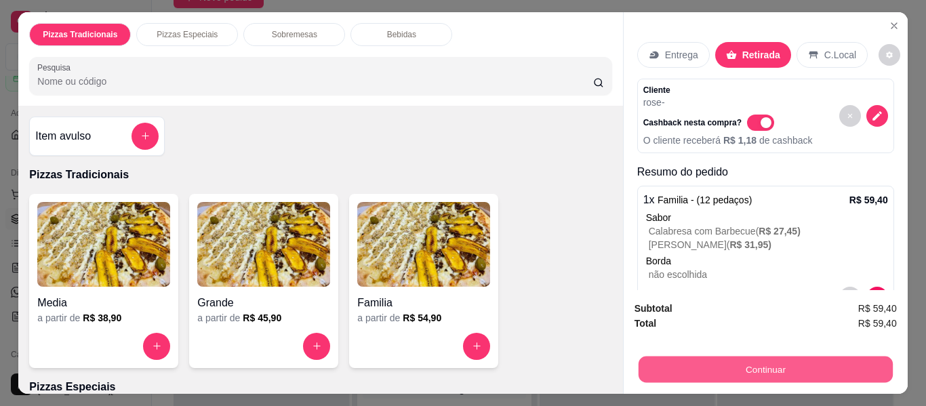
click at [669, 362] on button "Continuar" at bounding box center [765, 369] width 254 height 26
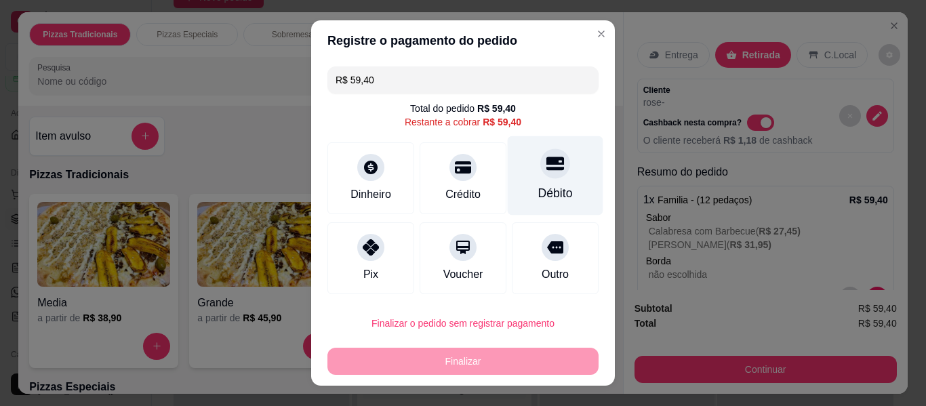
click at [524, 180] on div "Débito" at bounding box center [556, 175] width 96 height 79
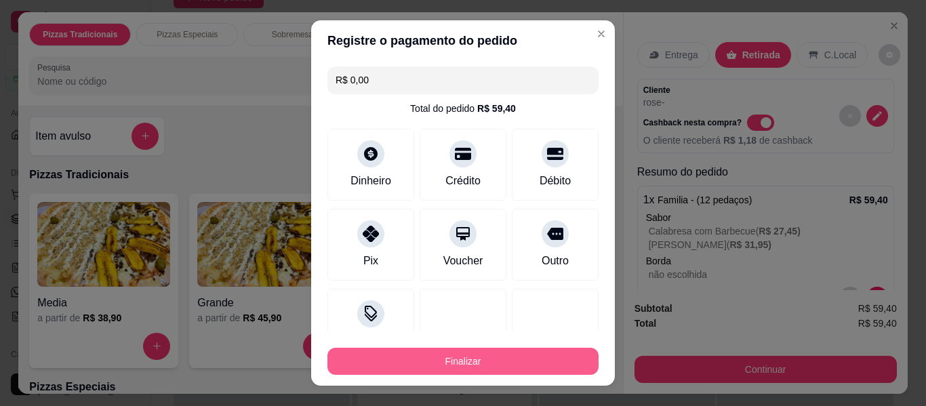
click at [508, 360] on button "Finalizar" at bounding box center [462, 361] width 271 height 27
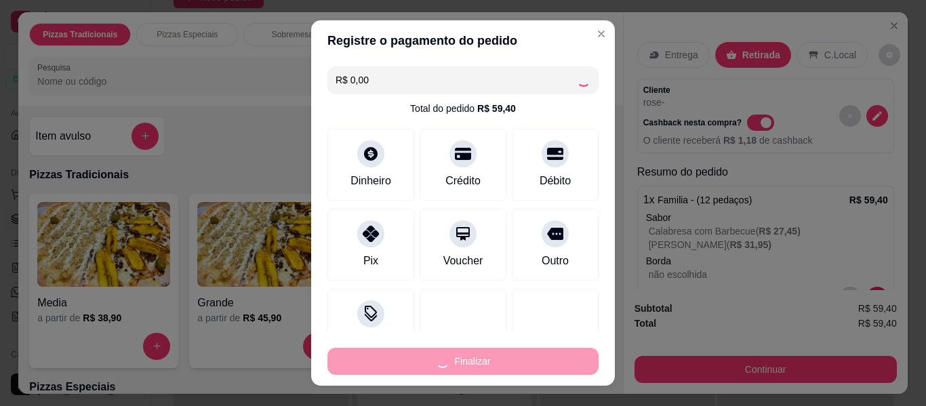
type input "-R$ 59,40"
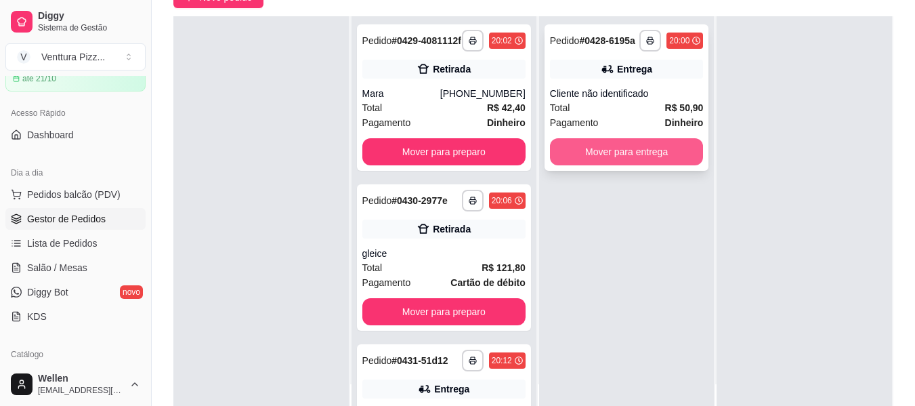
click at [594, 150] on button "Mover para entrega" at bounding box center [627, 151] width 154 height 27
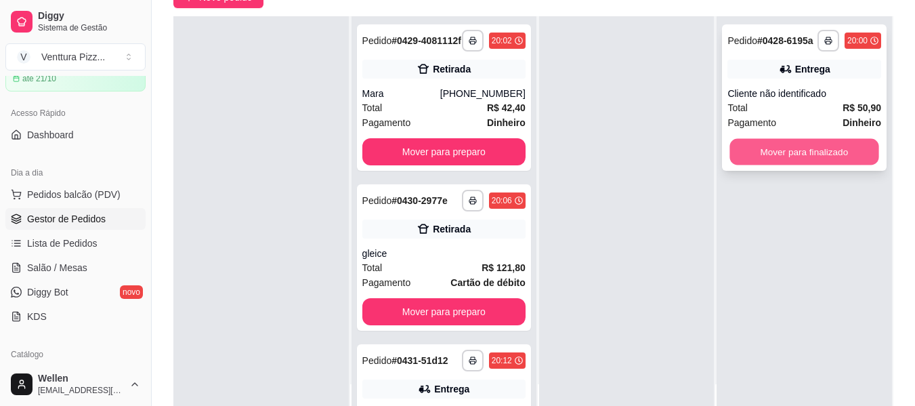
click at [741, 151] on button "Mover para finalizado" at bounding box center [804, 152] width 149 height 26
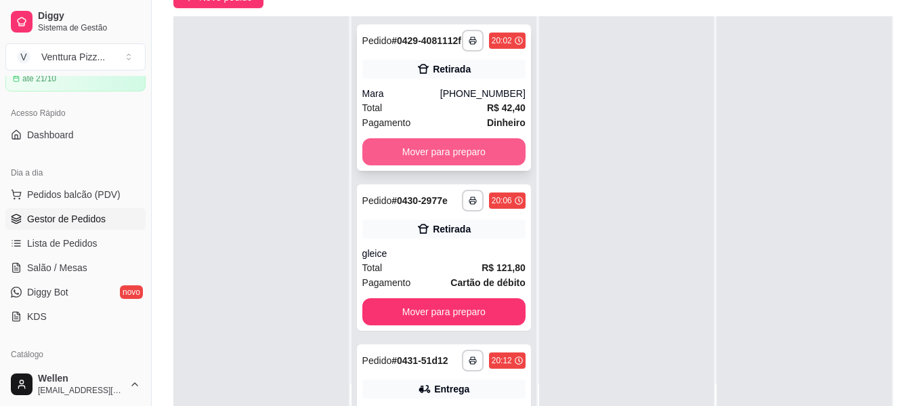
click at [457, 164] on button "Mover para preparo" at bounding box center [444, 151] width 163 height 27
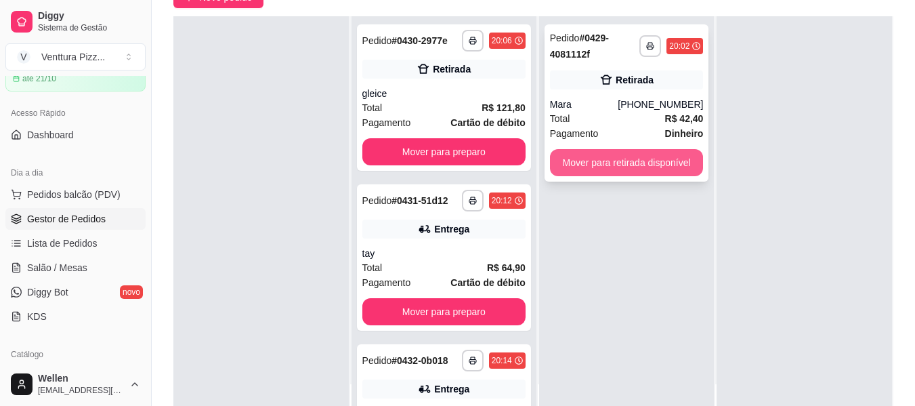
click at [592, 163] on button "Mover para retirada disponível" at bounding box center [627, 162] width 154 height 27
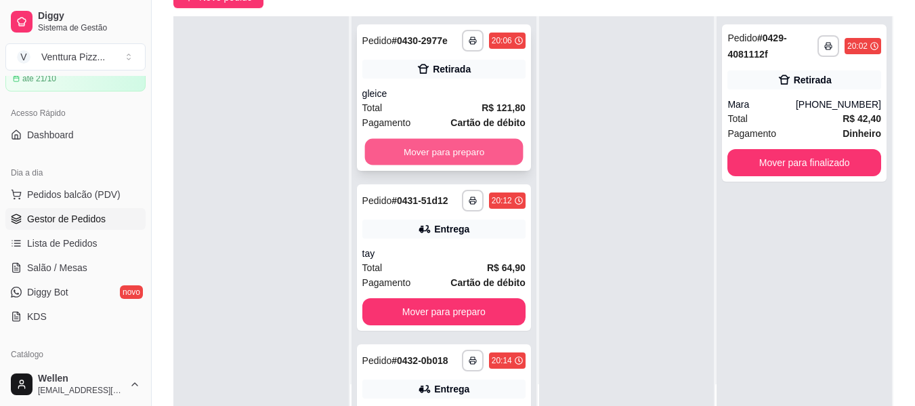
click at [460, 162] on button "Mover para preparo" at bounding box center [444, 152] width 159 height 26
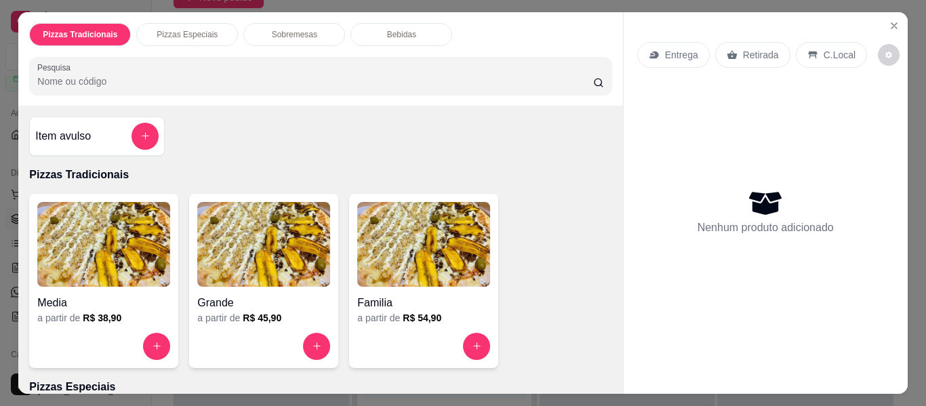
click at [403, 217] on img at bounding box center [423, 244] width 133 height 85
click at [889, 20] on icon "Close" at bounding box center [893, 25] width 11 height 11
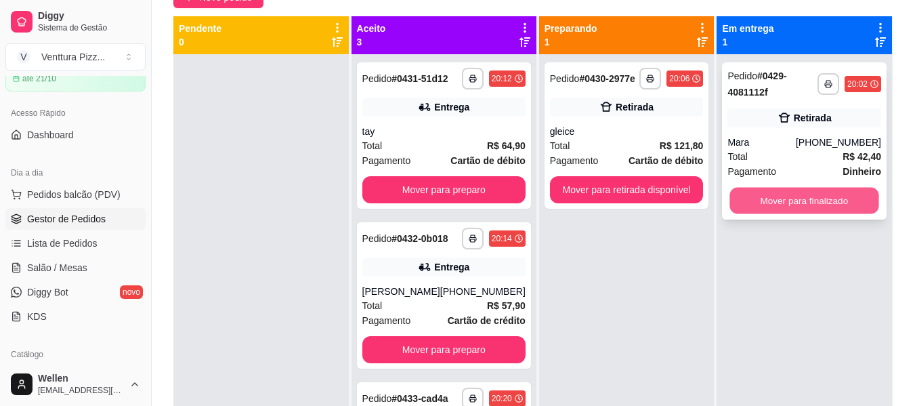
click at [738, 201] on button "Mover para finalizado" at bounding box center [804, 201] width 149 height 26
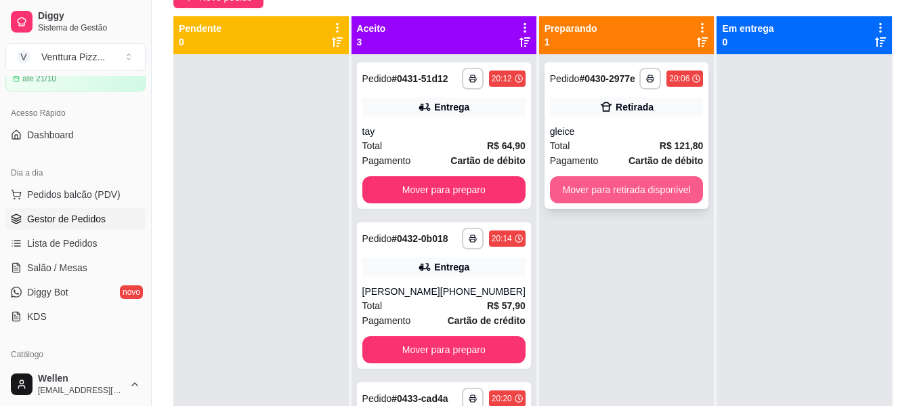
click at [636, 192] on button "Mover para retirada disponível" at bounding box center [627, 189] width 154 height 27
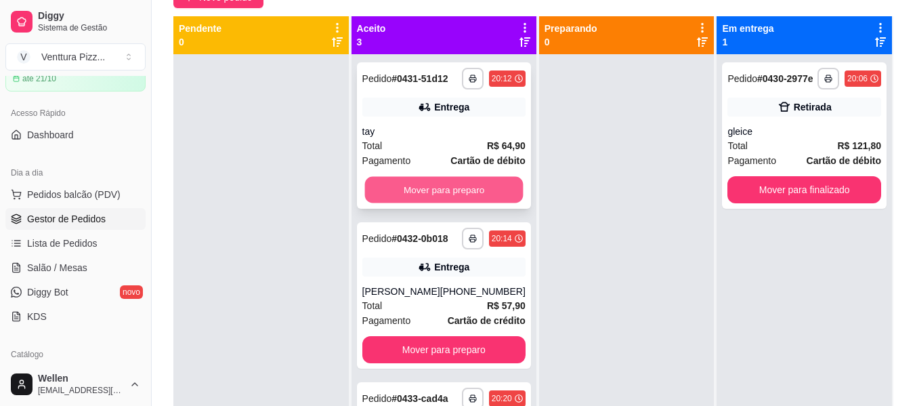
click at [462, 201] on button "Mover para preparo" at bounding box center [444, 190] width 159 height 26
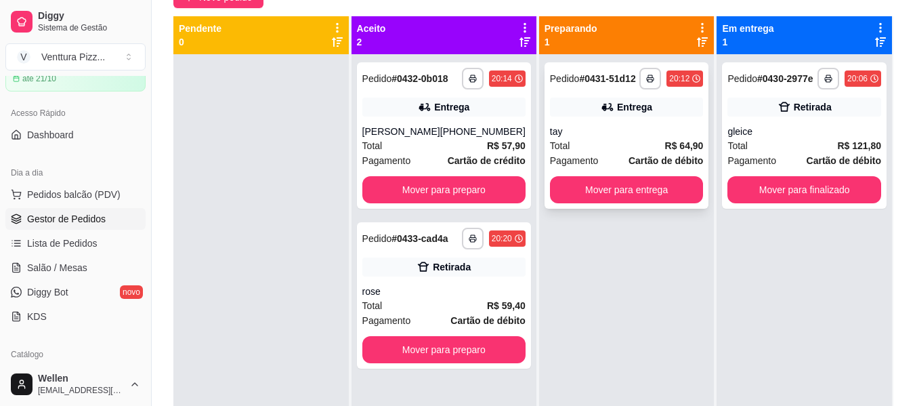
click at [602, 127] on div "tay" at bounding box center [627, 132] width 154 height 14
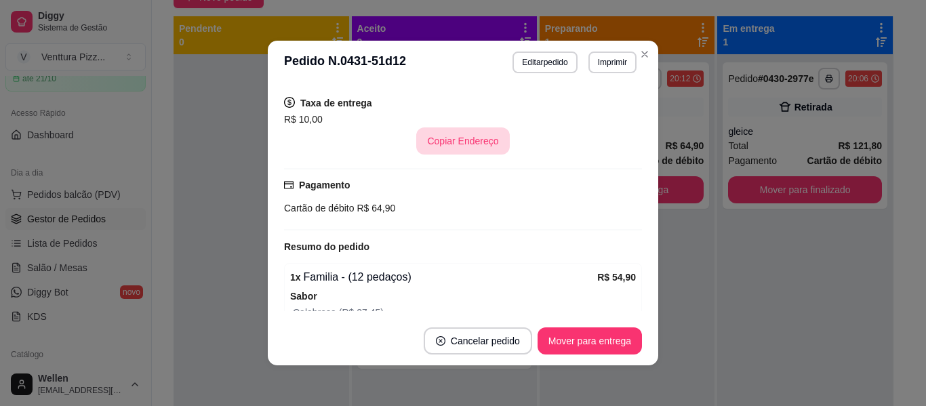
scroll to position [271, 0]
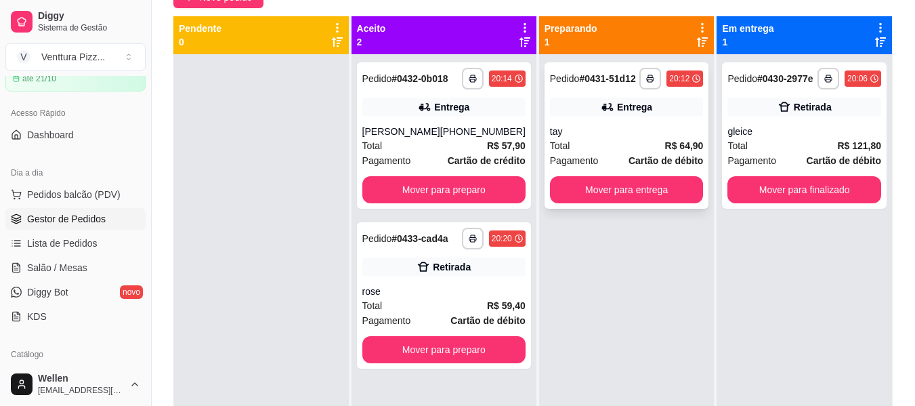
click at [602, 109] on icon at bounding box center [606, 107] width 9 height 8
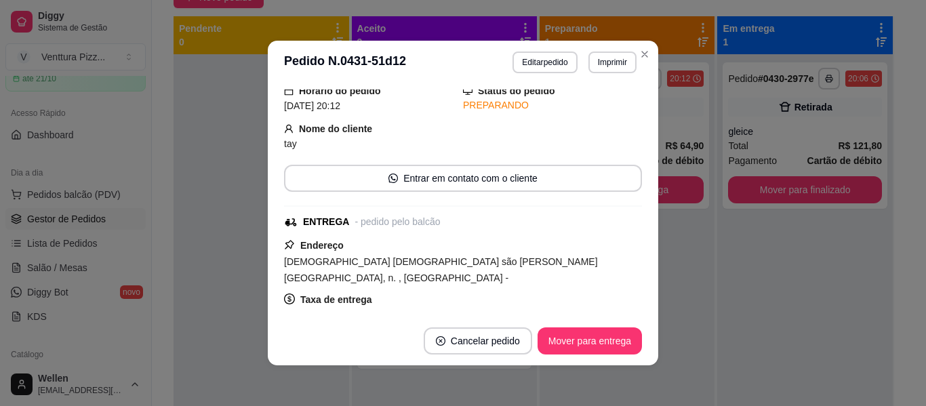
scroll to position [136, 0]
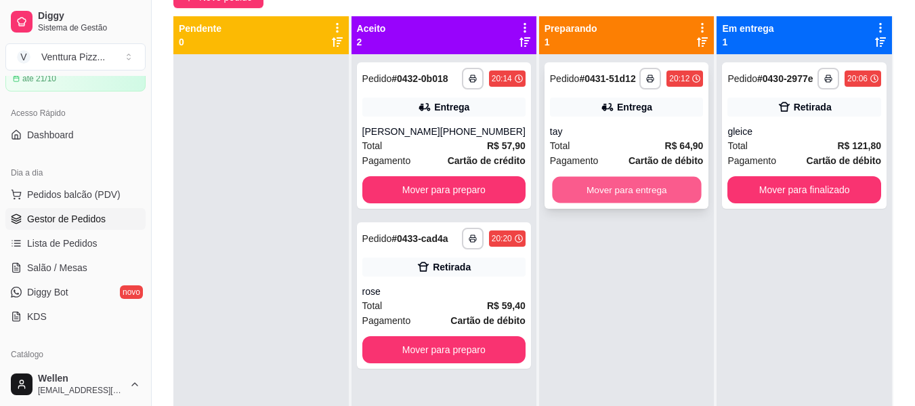
click at [671, 189] on button "Mover para entrega" at bounding box center [626, 190] width 149 height 26
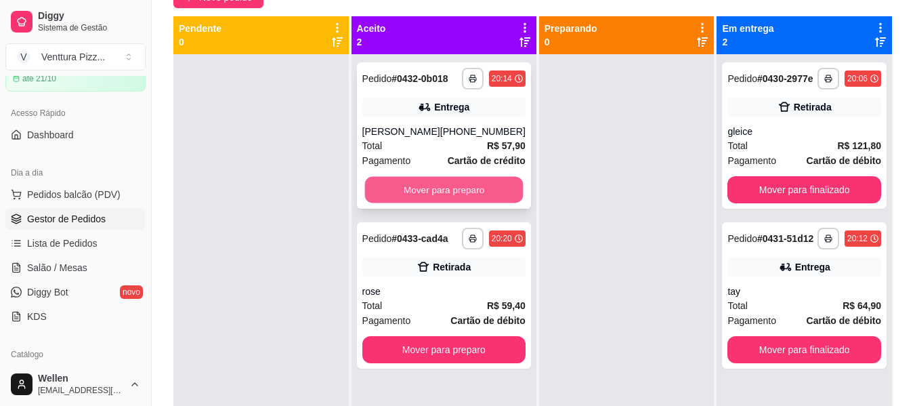
click at [490, 186] on button "Mover para preparo" at bounding box center [444, 190] width 159 height 26
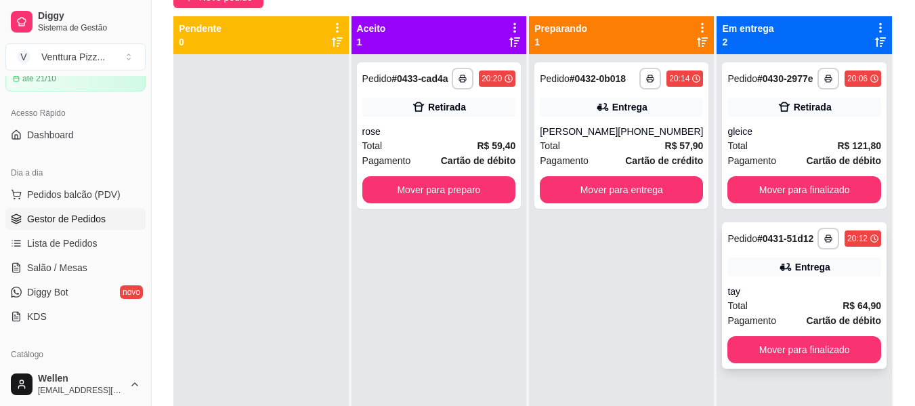
click at [770, 287] on div "tay" at bounding box center [805, 292] width 154 height 14
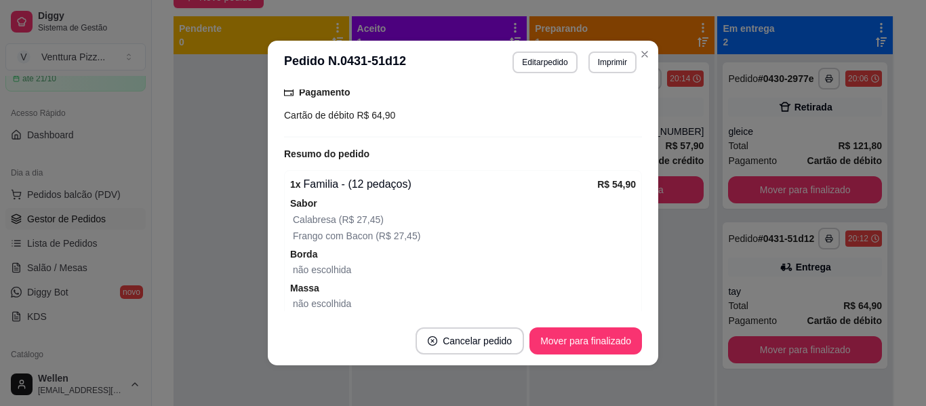
scroll to position [450, 0]
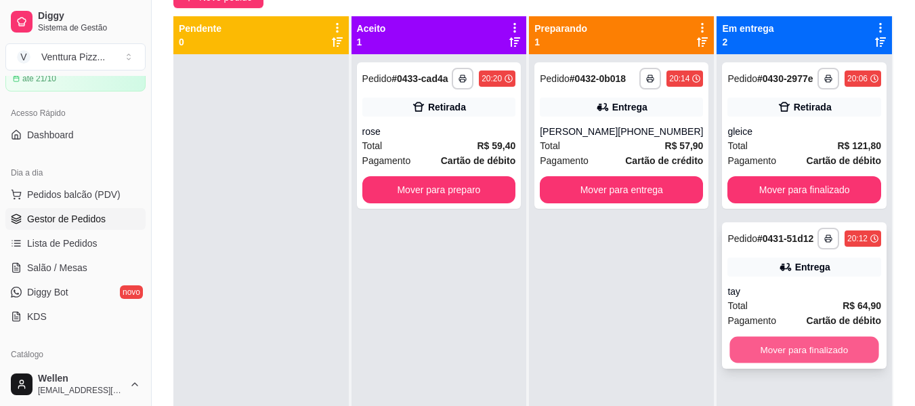
click at [737, 342] on button "Mover para finalizado" at bounding box center [804, 350] width 149 height 26
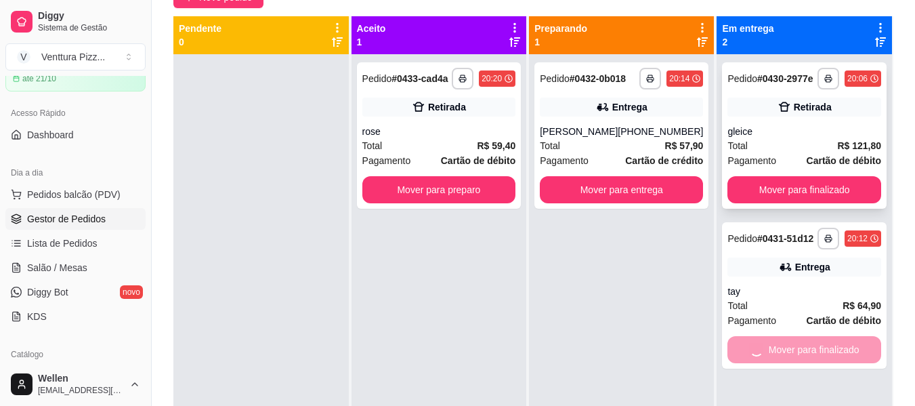
click at [760, 144] on div "Total R$ 121,80" at bounding box center [805, 145] width 154 height 15
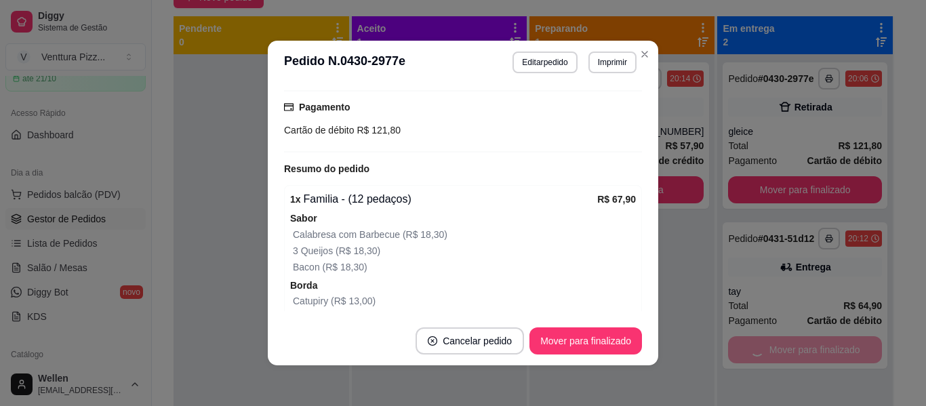
scroll to position [271, 0]
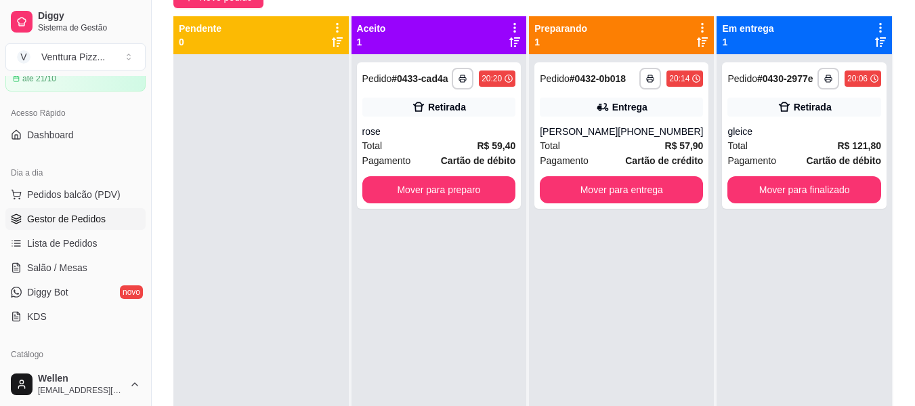
click at [717, 94] on div "**********" at bounding box center [805, 257] width 176 height 406
click at [732, 91] on div "**********" at bounding box center [804, 135] width 165 height 146
click at [762, 137] on div "gleice" at bounding box center [805, 132] width 154 height 14
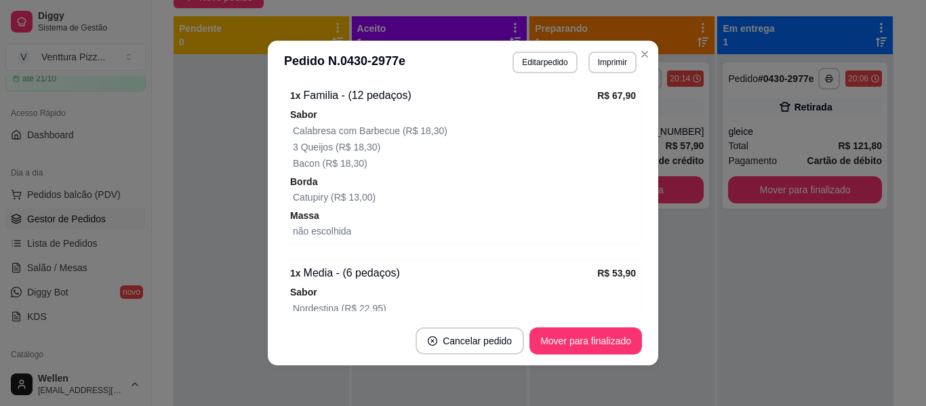
scroll to position [407, 0]
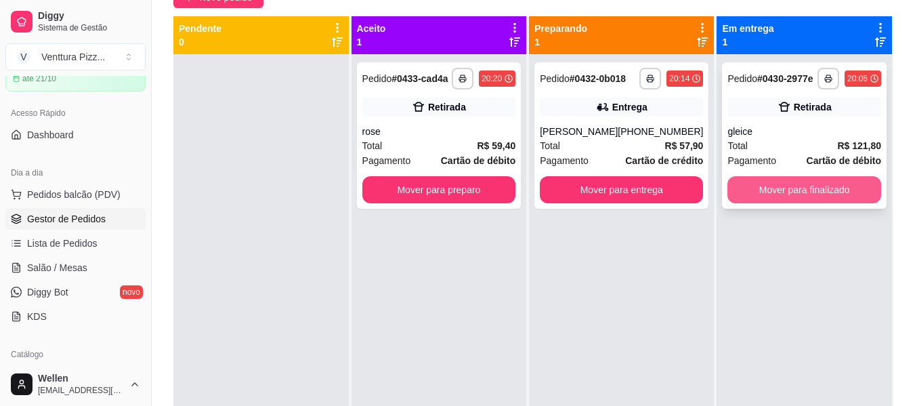
click at [803, 185] on button "Mover para finalizado" at bounding box center [805, 189] width 154 height 27
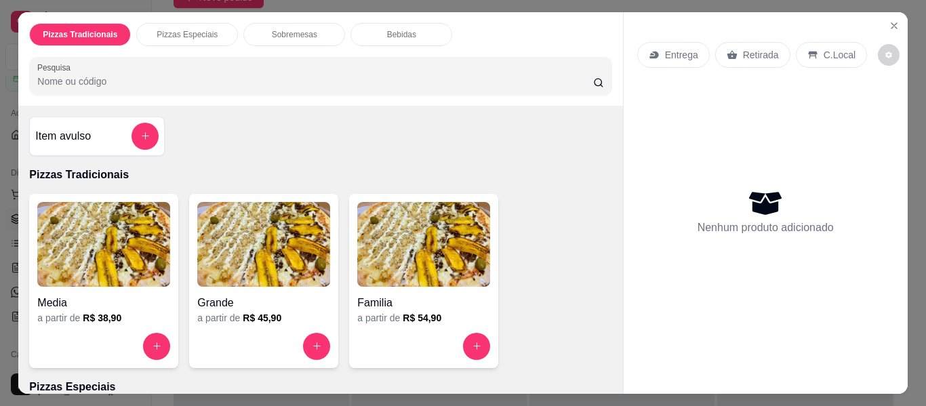
click at [126, 230] on img at bounding box center [103, 244] width 133 height 85
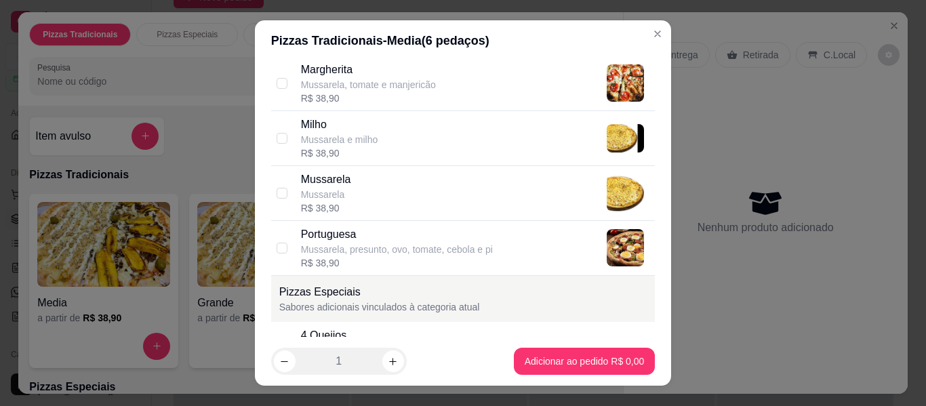
scroll to position [813, 0]
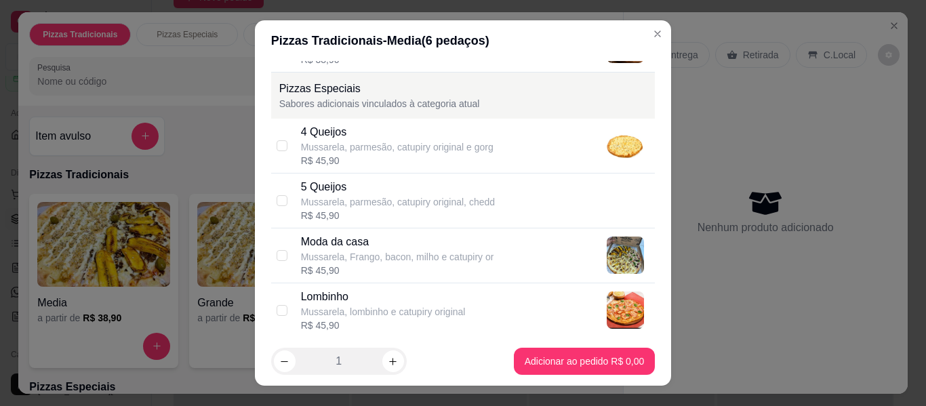
click at [335, 135] on div "4 Queijos" at bounding box center [397, 132] width 192 height 16
checkbox input "true"
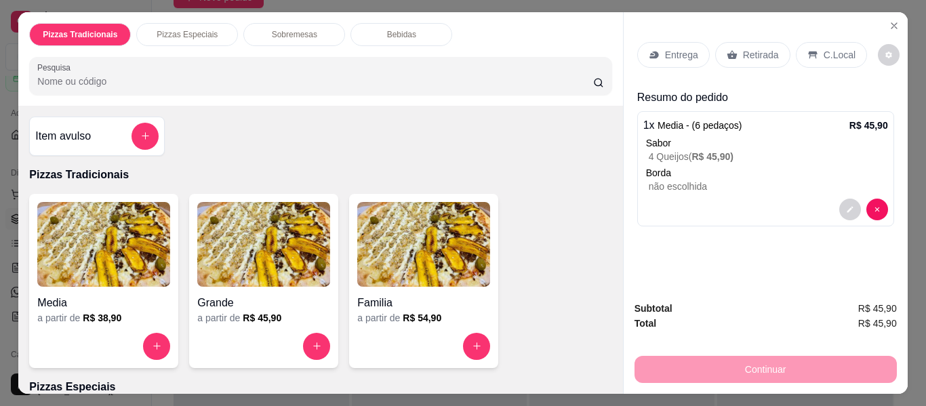
click at [678, 50] on p "Entrega" at bounding box center [681, 55] width 33 height 14
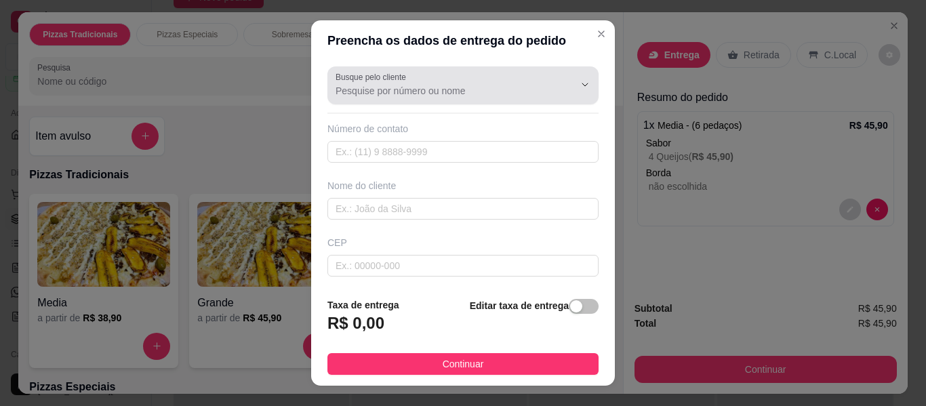
click at [474, 79] on div at bounding box center [462, 85] width 255 height 27
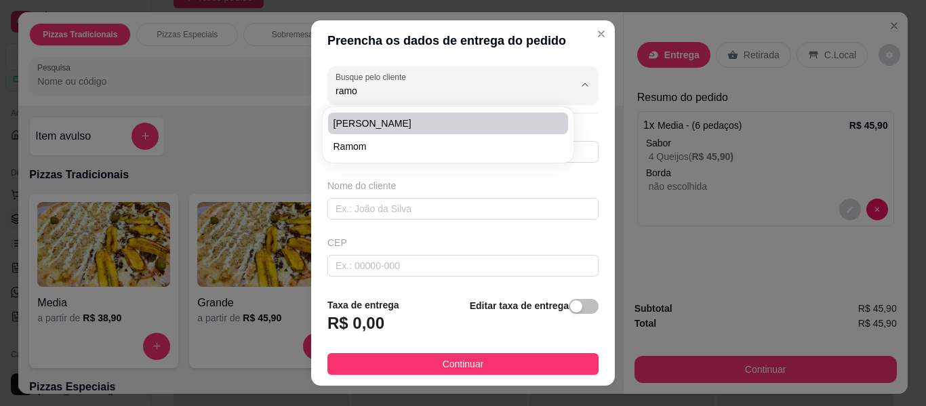
click at [419, 135] on ul "[PERSON_NAME]" at bounding box center [448, 134] width 240 height 45
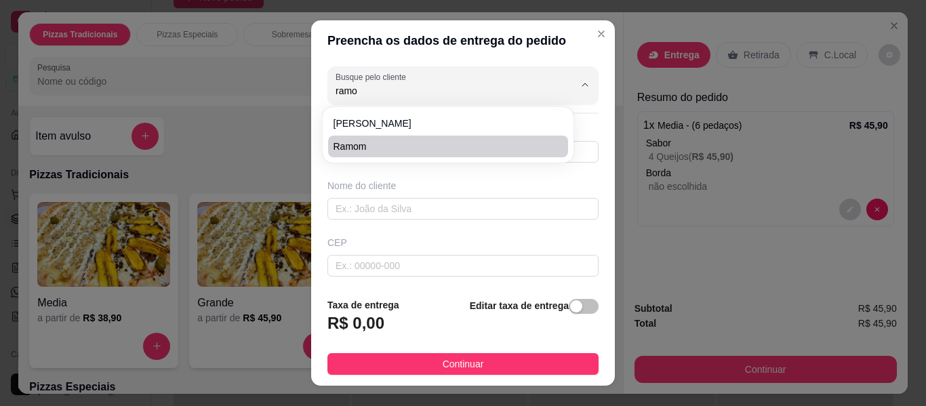
click at [432, 142] on span "ramom" at bounding box center [440, 147] width 215 height 14
type input "ramom"
type input "557582622058"
type input "ramom"
type input "rua b"
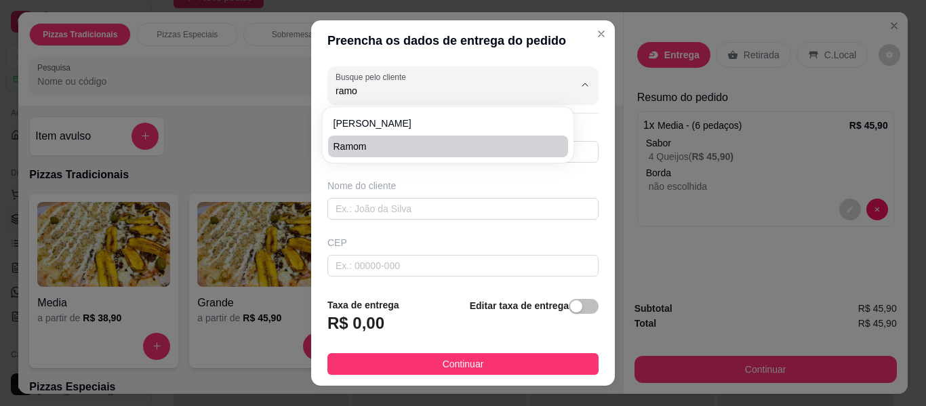
type input "54"
type input "Feira de [PERSON_NAME]"
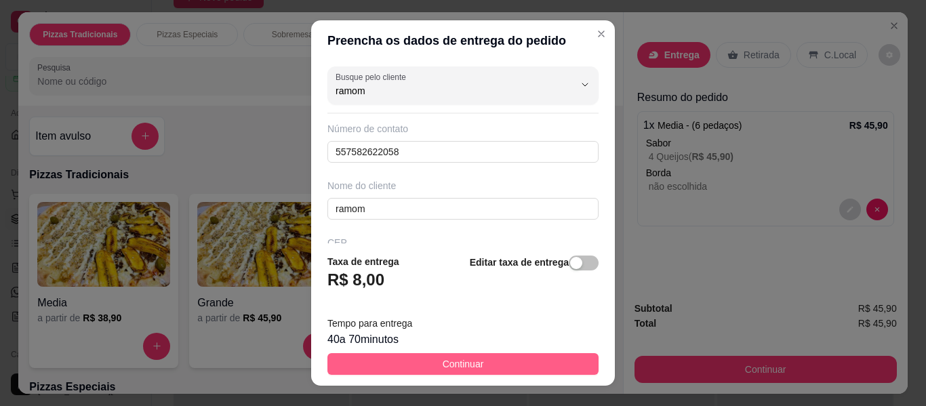
click at [491, 357] on button "Continuar" at bounding box center [462, 364] width 271 height 22
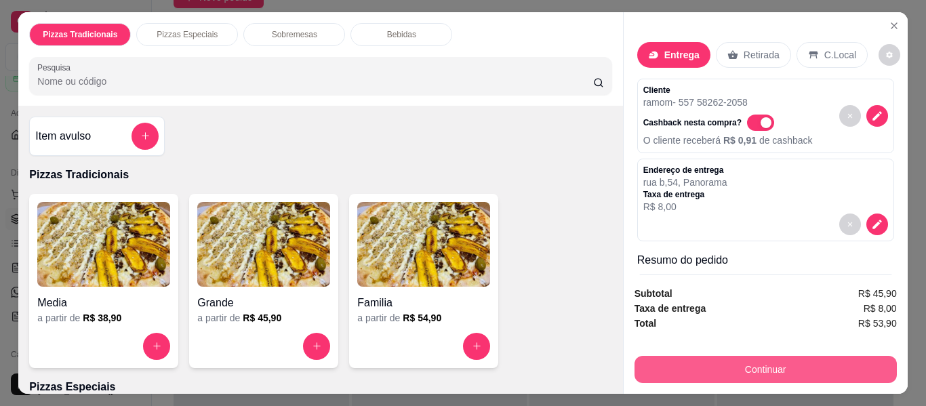
click at [669, 358] on button "Continuar" at bounding box center [765, 369] width 262 height 27
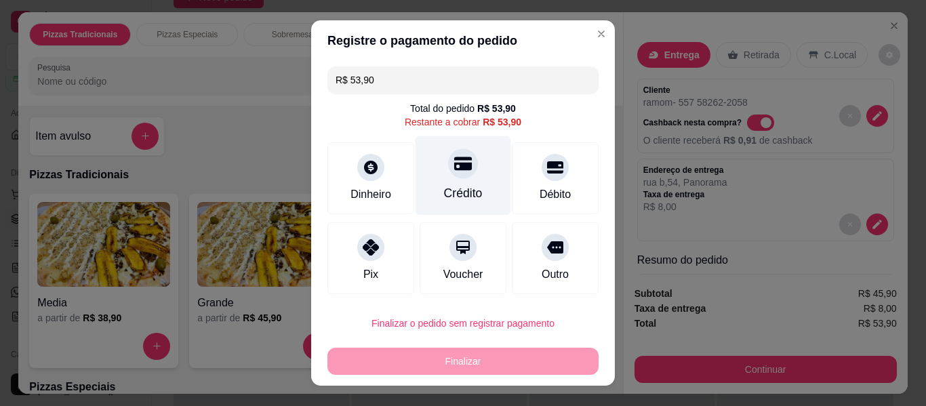
click at [464, 180] on div "Crédito" at bounding box center [463, 175] width 96 height 79
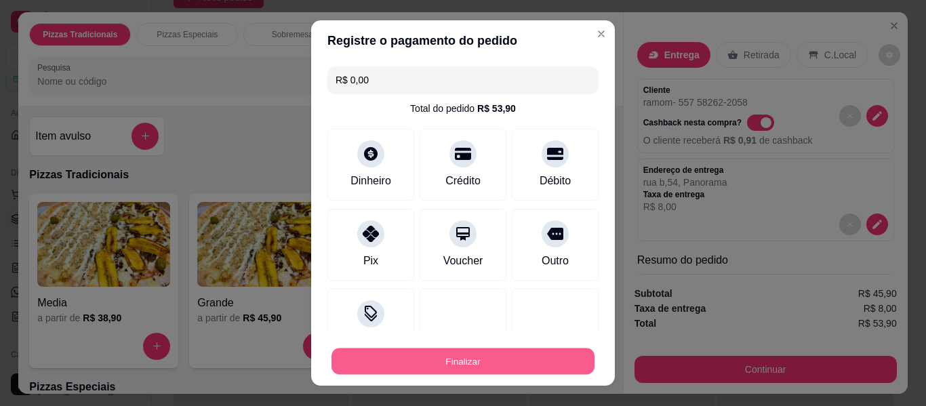
click at [486, 362] on button "Finalizar" at bounding box center [462, 361] width 263 height 26
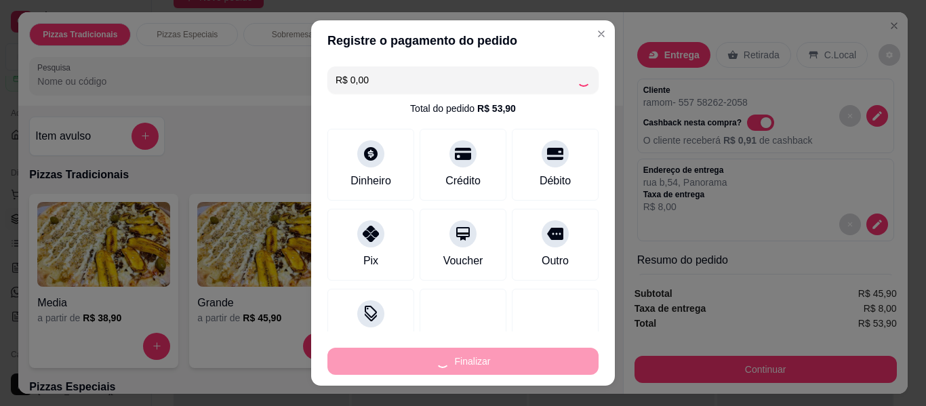
type input "-R$ 53,90"
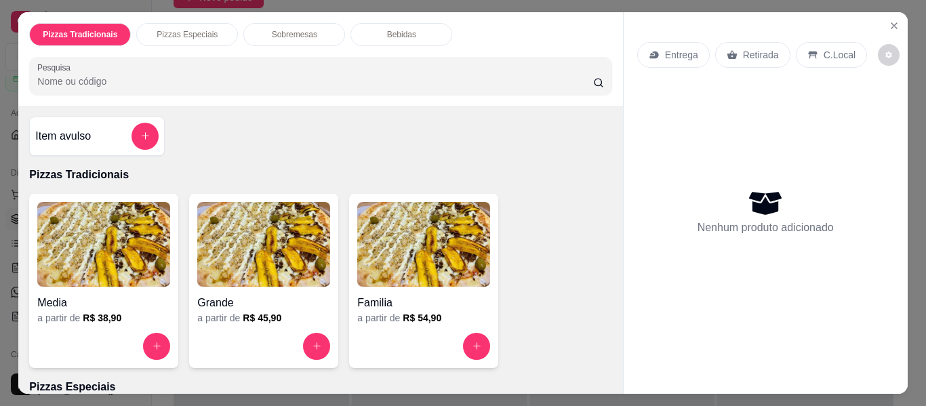
click at [251, 273] on img at bounding box center [263, 244] width 133 height 85
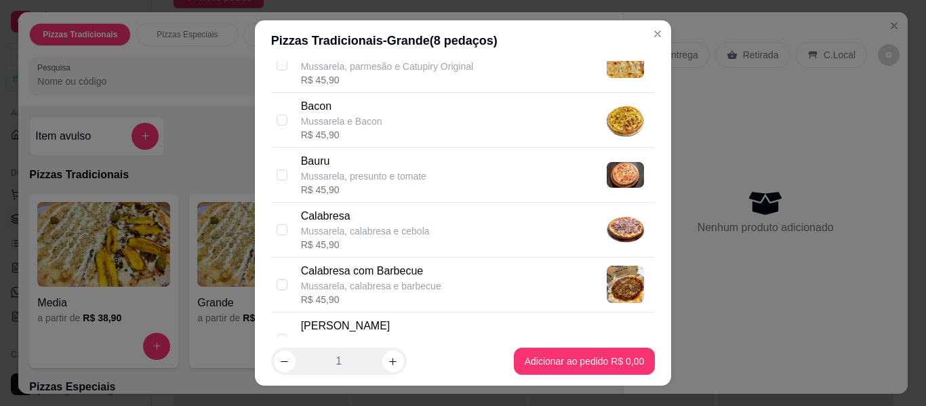
scroll to position [136, 0]
click at [358, 220] on p "Calabresa" at bounding box center [365, 215] width 129 height 16
checkbox input "true"
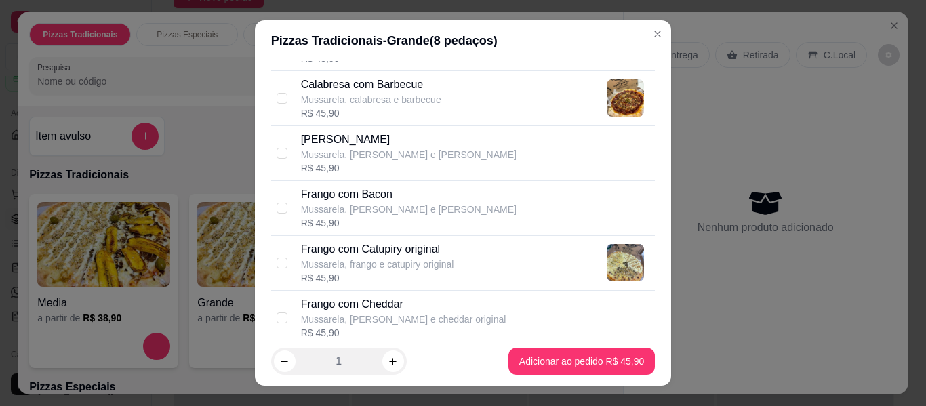
scroll to position [339, 0]
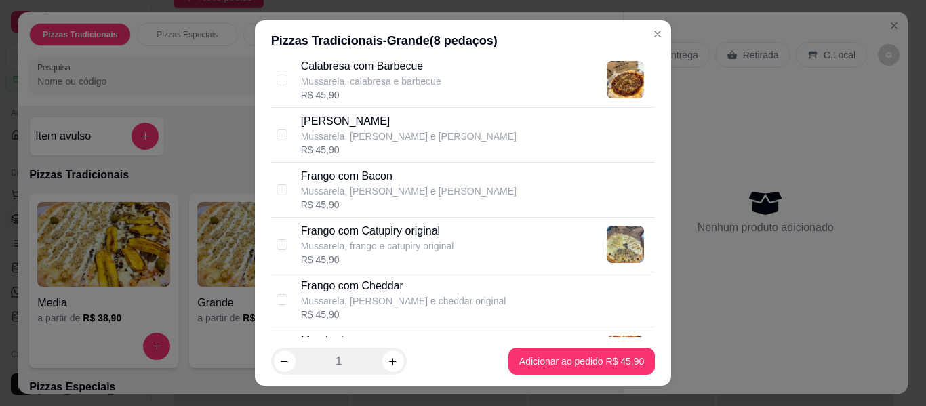
click at [391, 284] on p "Frango com Cheddar" at bounding box center [403, 286] width 205 height 16
checkbox input "true"
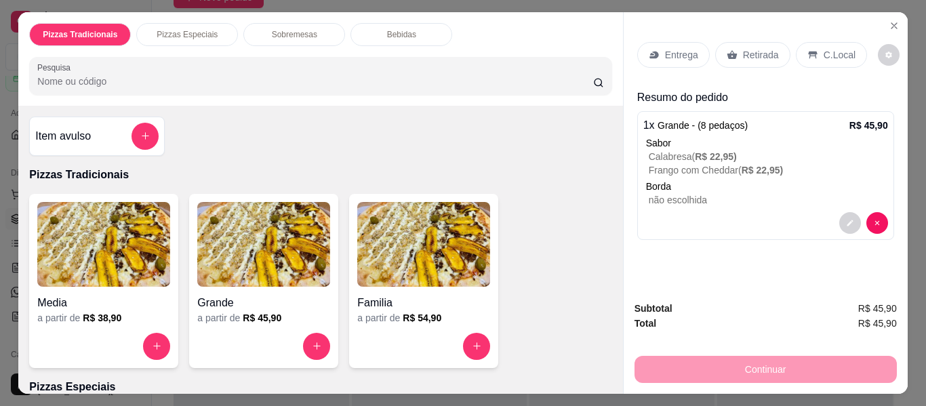
click at [655, 43] on div "Entrega" at bounding box center [673, 55] width 73 height 26
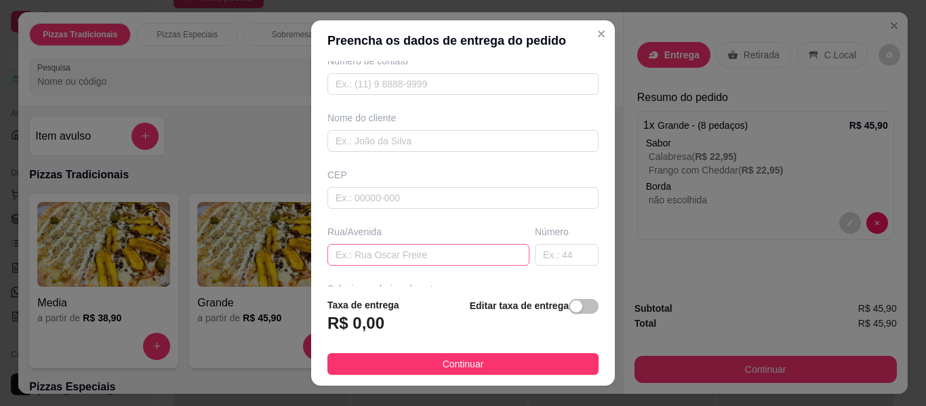
scroll to position [136, 0]
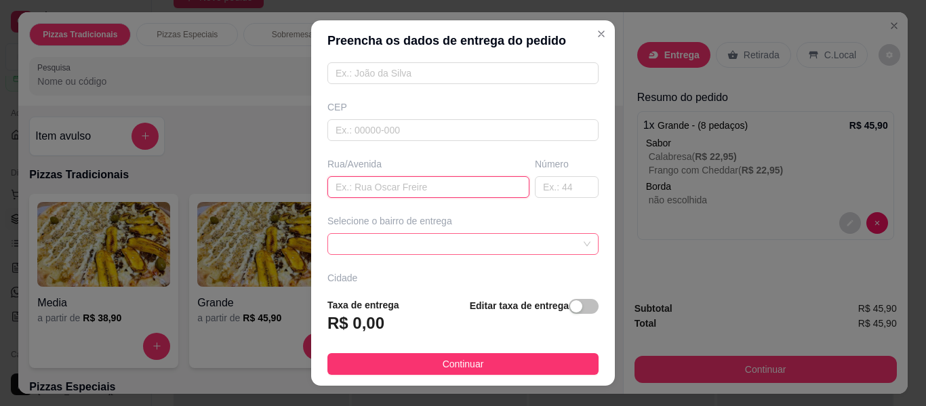
click at [441, 190] on div "Busque pelo cliente Número de contato Nome do cliente CEP Rua/[GEOGRAPHIC_DATA]…" at bounding box center [463, 174] width 304 height 226
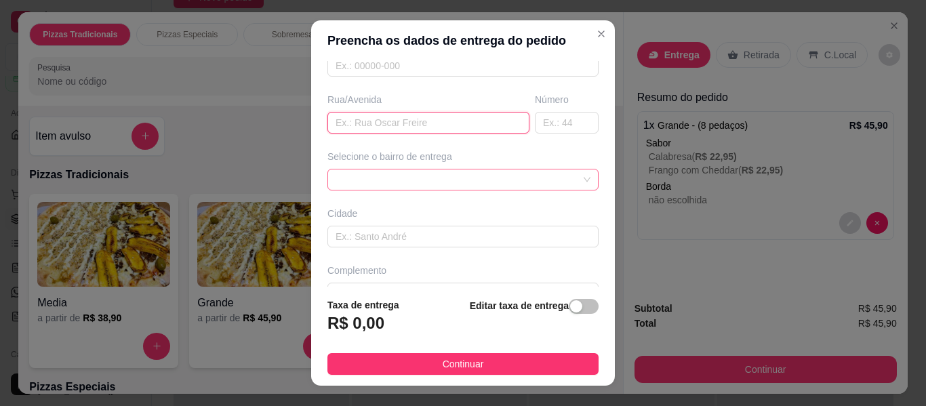
scroll to position [203, 0]
paste input "[STREET_ADDRESS] Ferreira"
click at [423, 167] on div at bounding box center [462, 176] width 271 height 22
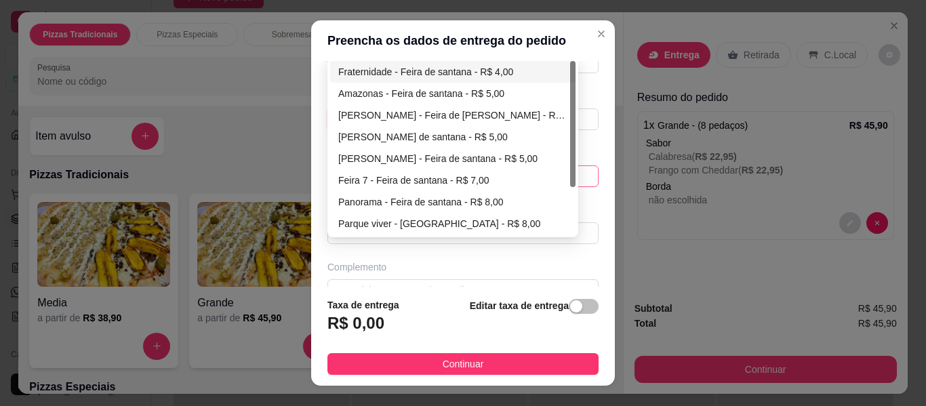
type input "[STREET_ADDRESS] Ferreira"
click at [460, 69] on div "Fraternidade - Feira de santana - R$ 4,00" at bounding box center [452, 71] width 229 height 15
type input "Feira de [PERSON_NAME]"
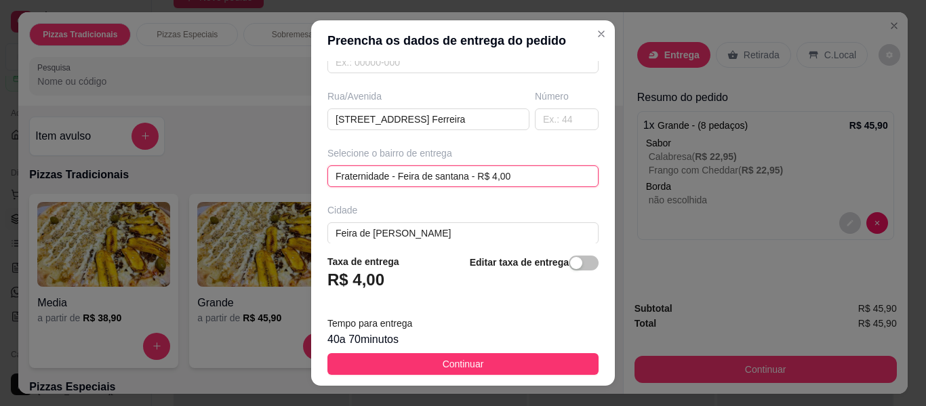
click at [524, 178] on div "Fraternidade - Feira de santana - R$ 4,00 Fraternidade - Feira de santana - R$ …" at bounding box center [462, 176] width 271 height 22
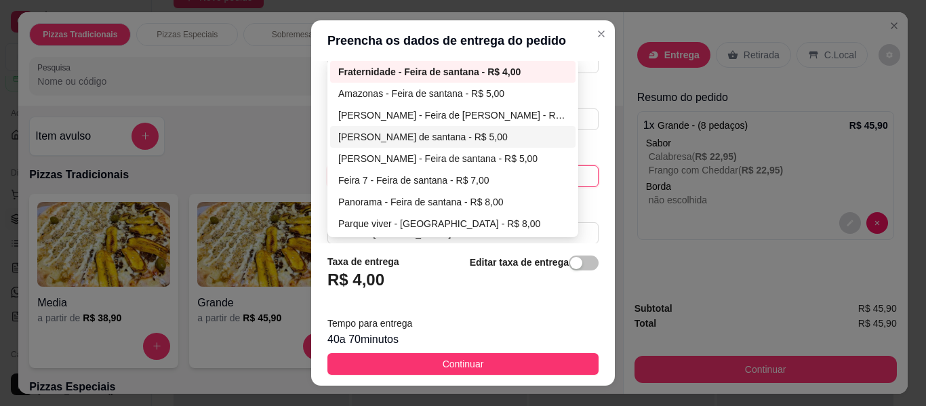
click at [487, 129] on div "[PERSON_NAME] de santana - R$ 5,00" at bounding box center [452, 136] width 229 height 15
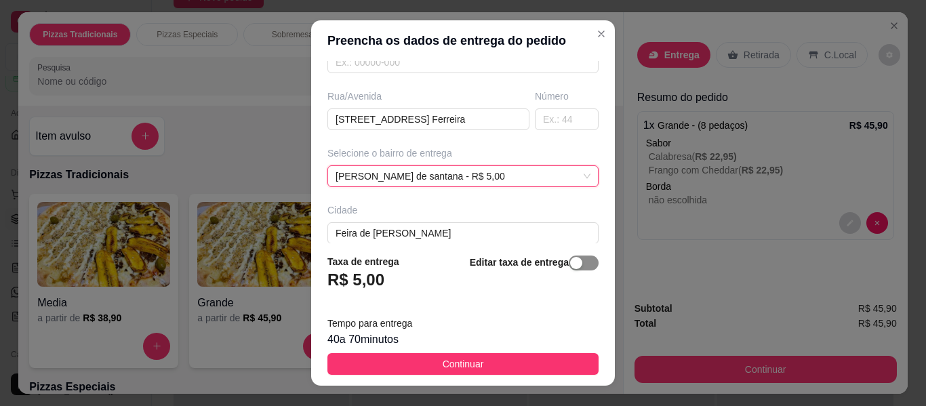
click at [569, 258] on span "button" at bounding box center [584, 262] width 30 height 15
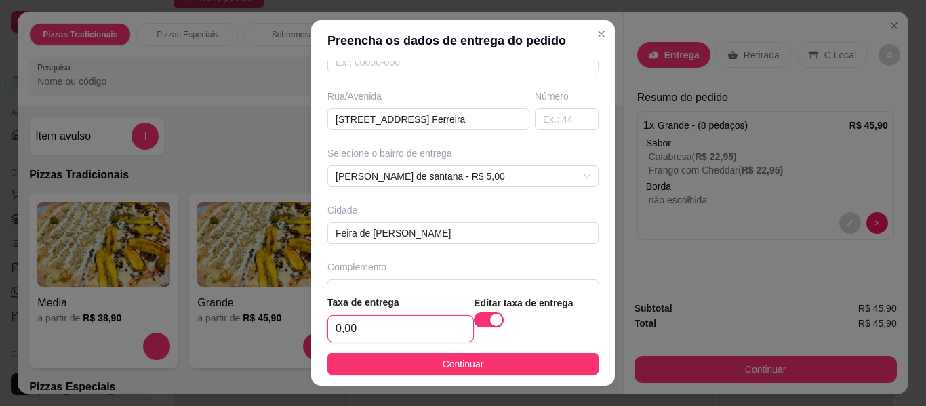
drag, startPoint x: 371, startPoint y: 332, endPoint x: 394, endPoint y: 323, distance: 25.5
click at [373, 332] on input "0,00" at bounding box center [400, 329] width 145 height 26
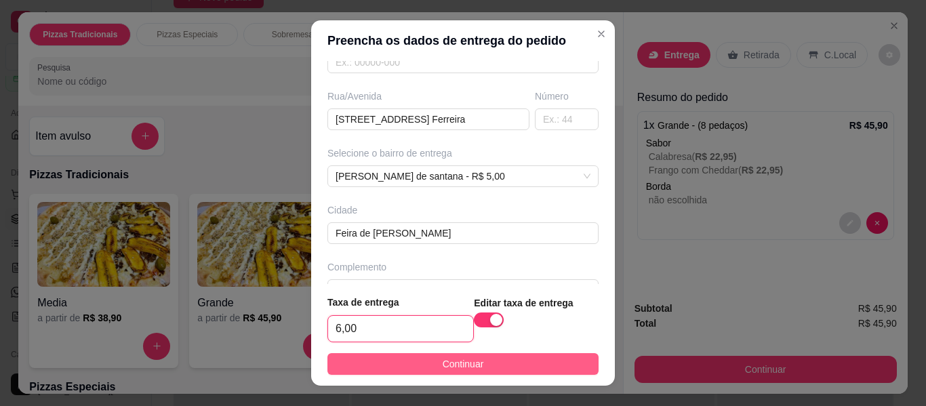
type input "6,00"
click at [488, 367] on button "Continuar" at bounding box center [462, 364] width 271 height 22
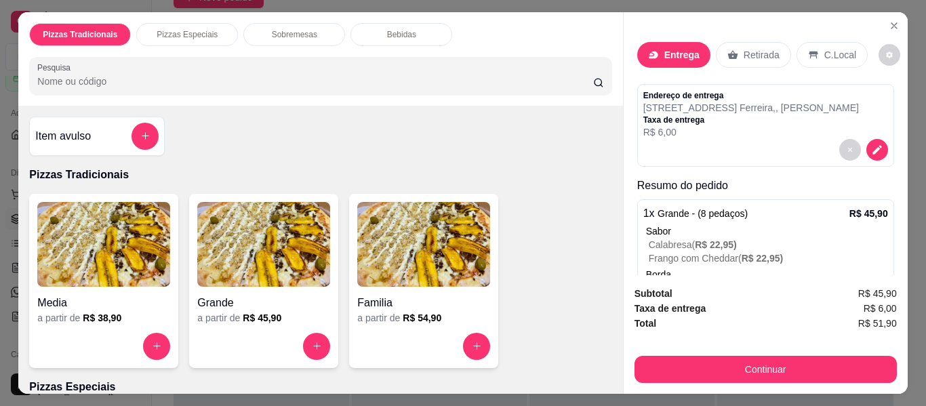
scroll to position [68, 0]
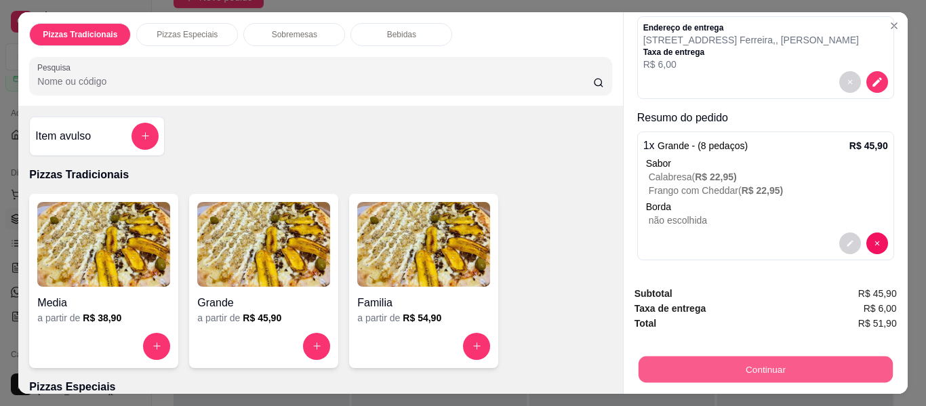
click at [782, 367] on button "Continuar" at bounding box center [765, 369] width 254 height 26
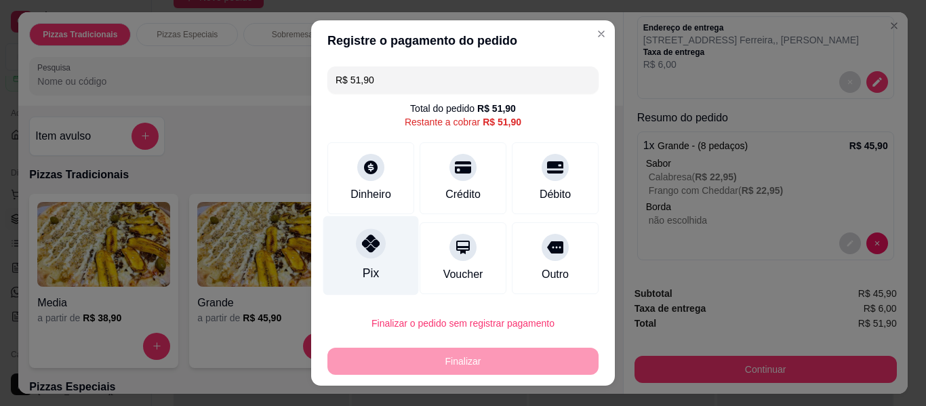
click at [366, 247] on icon at bounding box center [371, 243] width 18 height 18
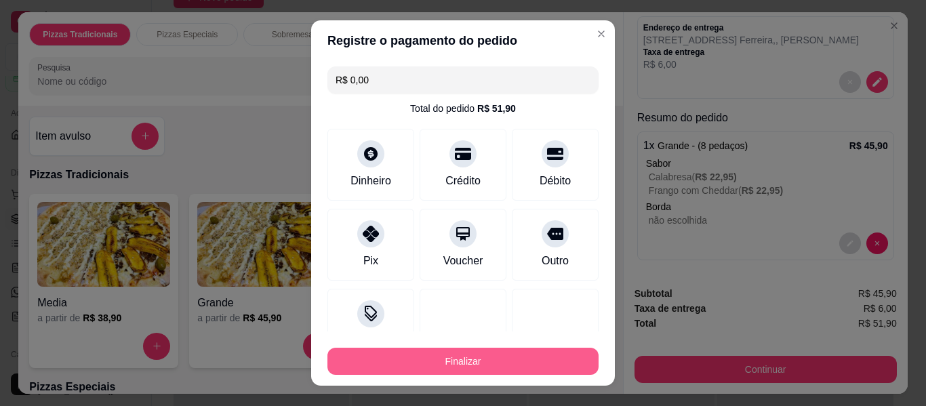
click at [451, 359] on button "Finalizar" at bounding box center [462, 361] width 271 height 27
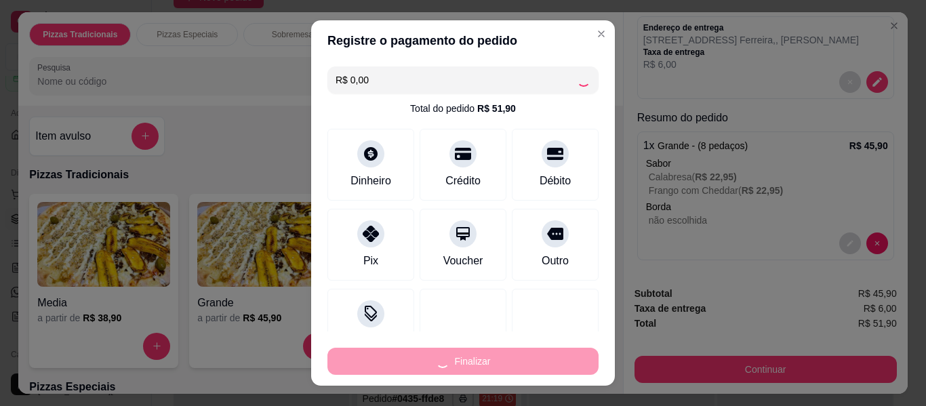
type input "-R$ 51,90"
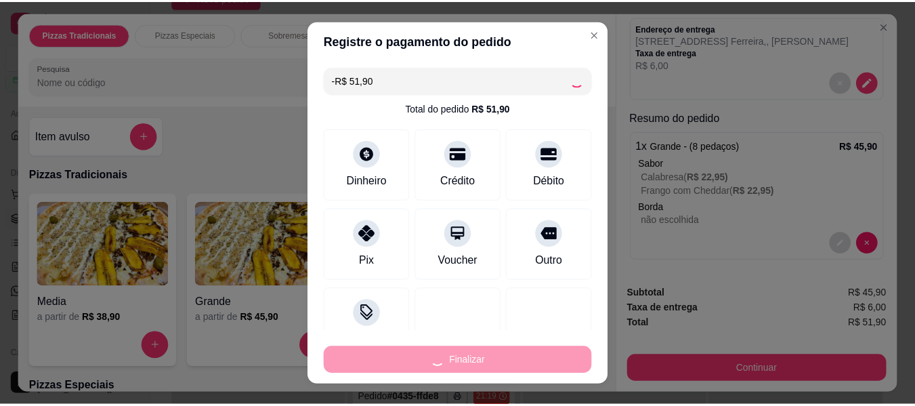
scroll to position [0, 0]
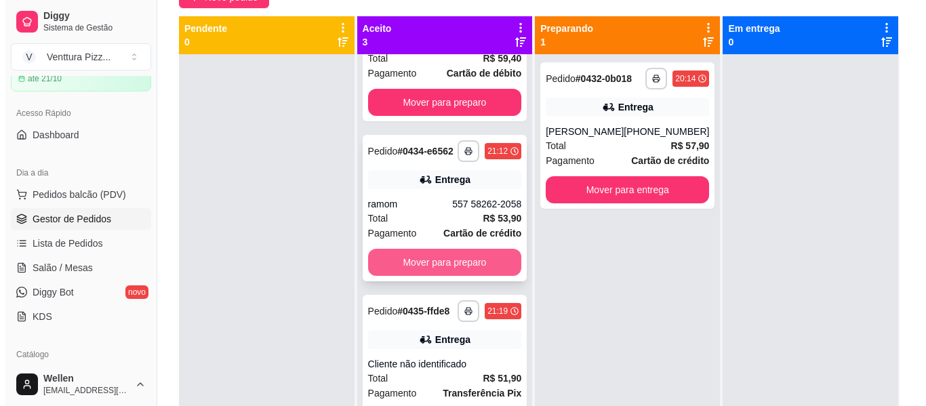
scroll to position [120, 0]
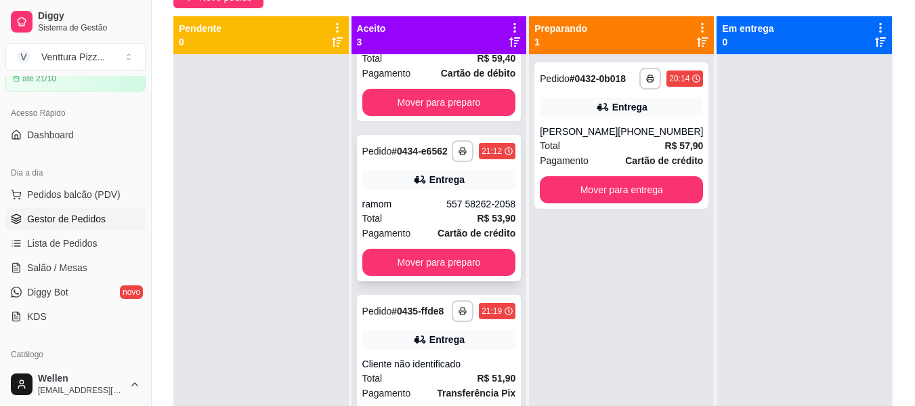
click at [446, 226] on span "Cartão de crédito" at bounding box center [477, 233] width 78 height 15
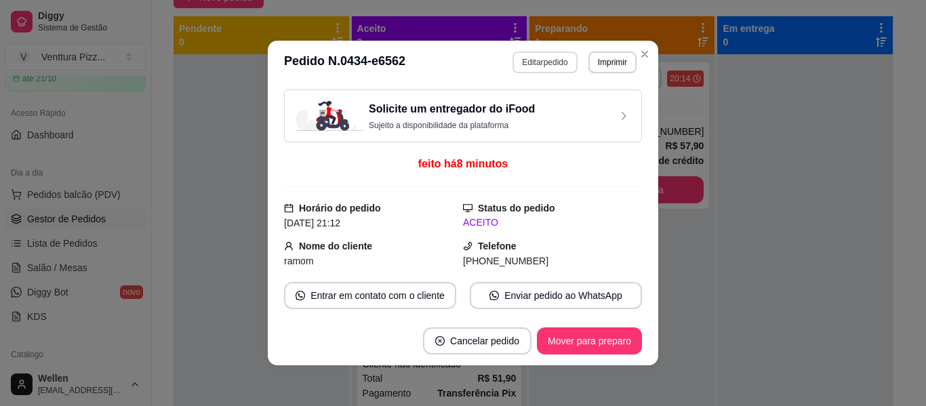
click at [548, 68] on button "Editar pedido" at bounding box center [544, 63] width 64 height 22
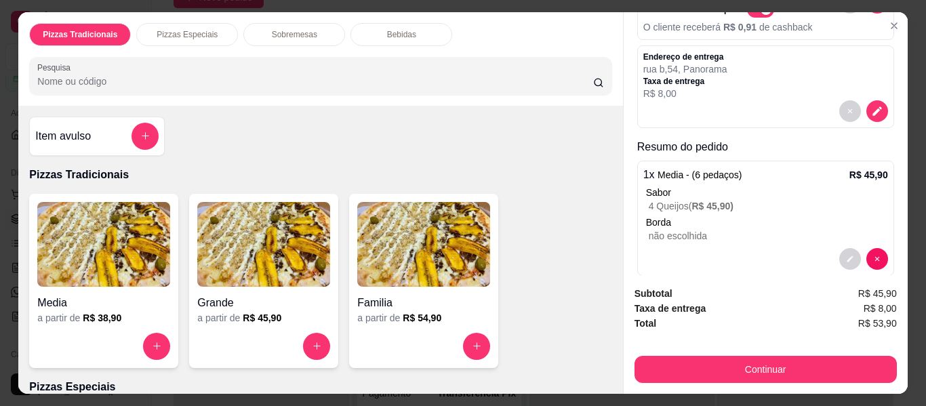
scroll to position [132, 0]
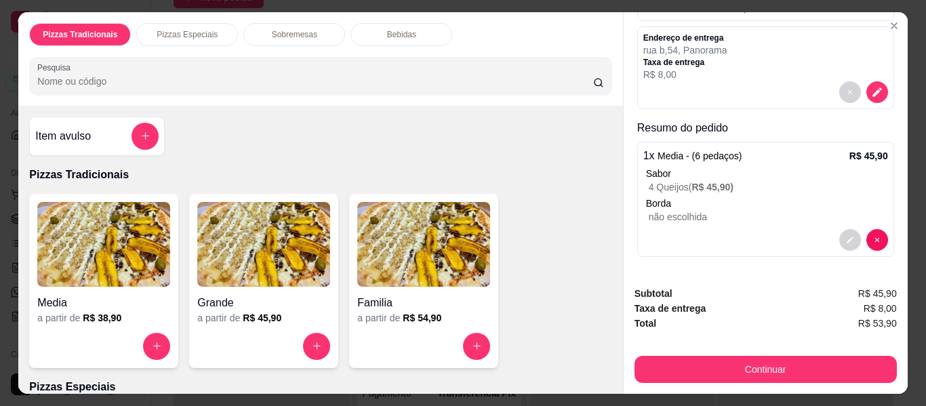
click at [728, 182] on span "R$ 45,90 )" at bounding box center [713, 187] width 42 height 11
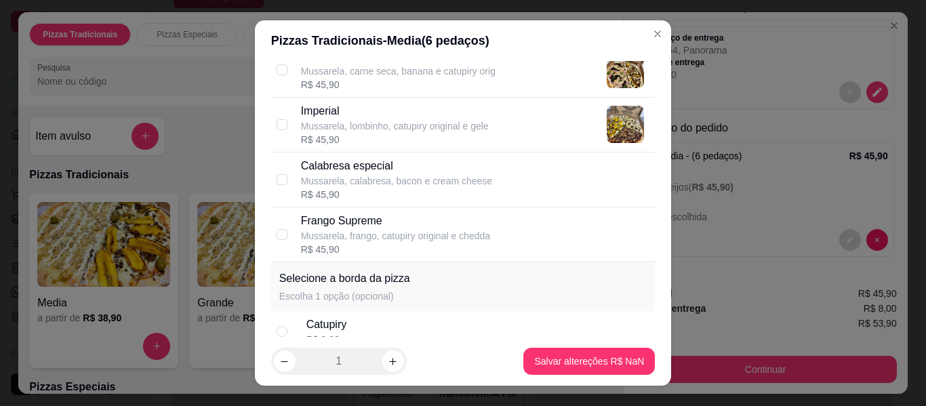
scroll to position [1220, 0]
click at [413, 142] on div "R$ 45,90" at bounding box center [395, 138] width 188 height 14
checkbox input "true"
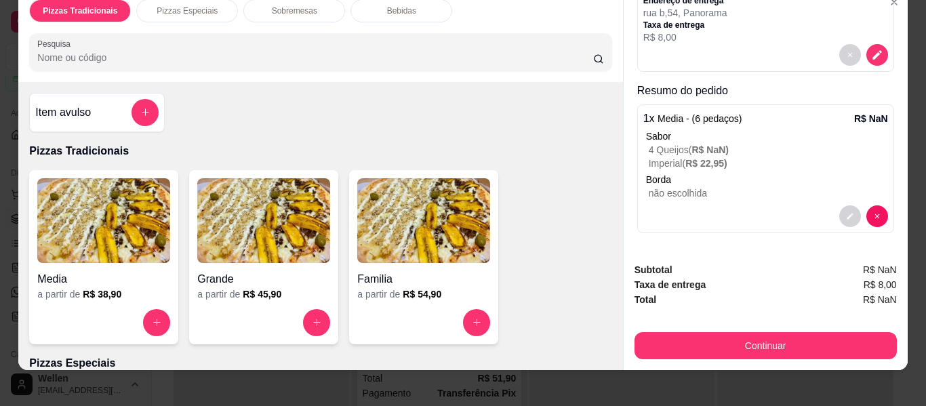
scroll to position [37, 0]
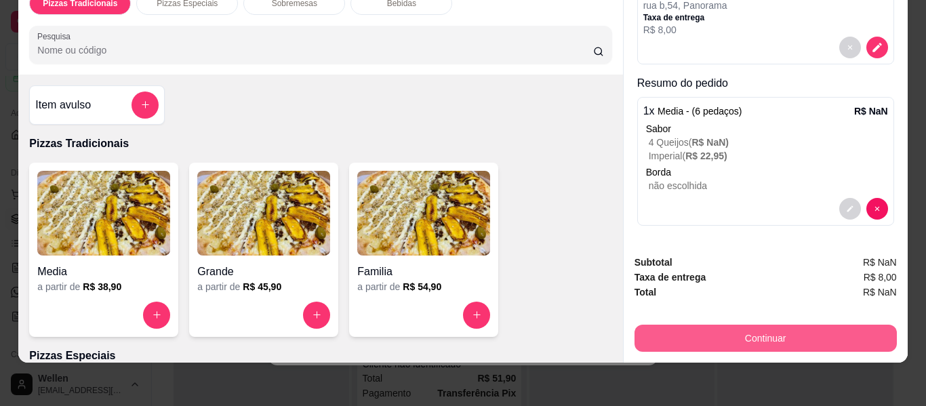
click at [726, 325] on button "Continuar" at bounding box center [765, 338] width 262 height 27
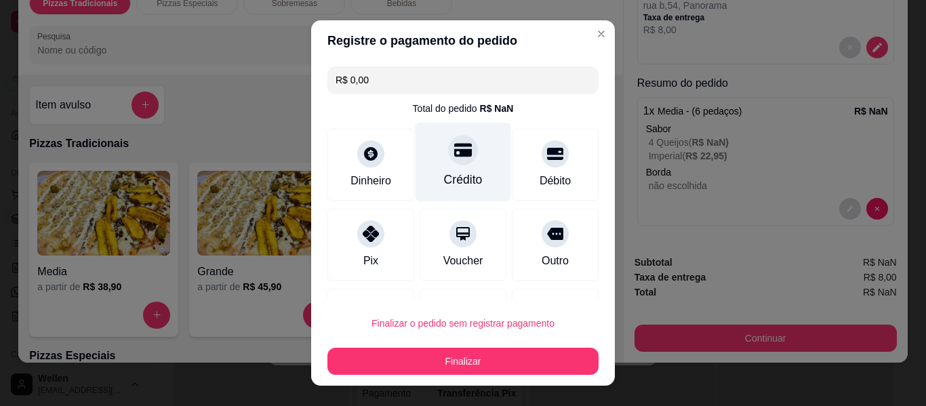
click at [453, 164] on div "Crédito" at bounding box center [463, 162] width 96 height 79
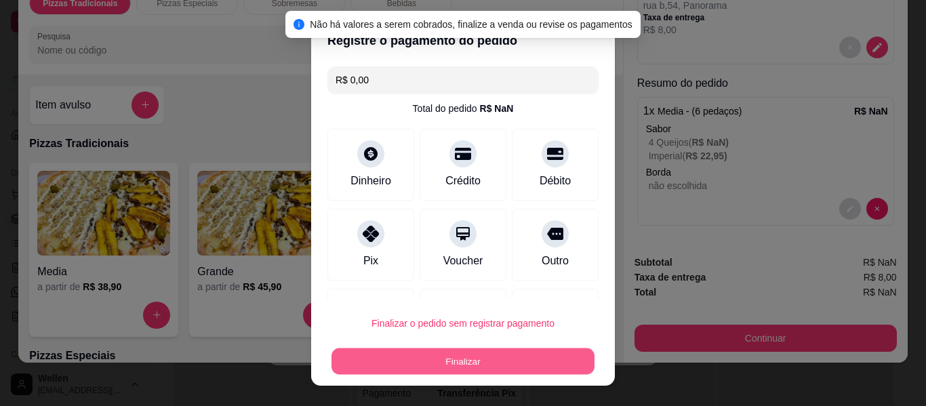
click at [472, 362] on button "Finalizar" at bounding box center [462, 361] width 263 height 26
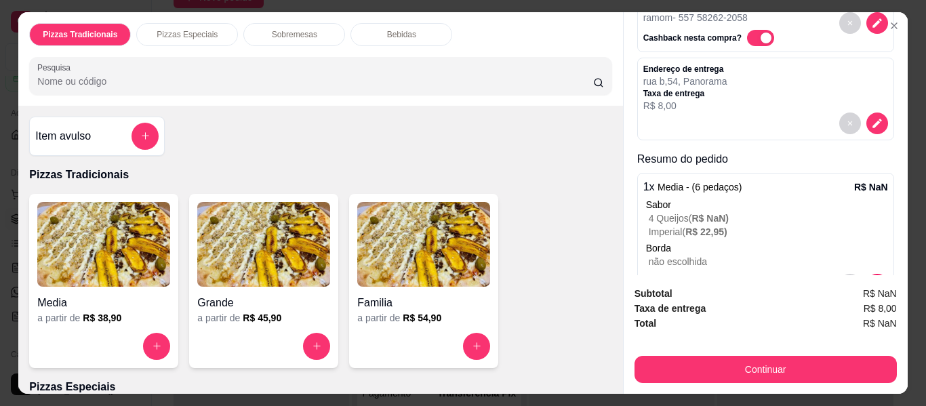
scroll to position [62, 0]
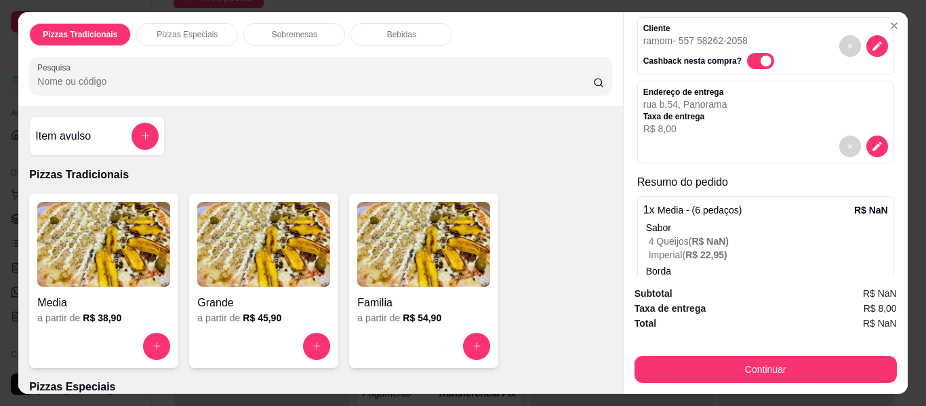
click at [783, 234] on p "4 Queijos ( R$ NaN )" at bounding box center [767, 241] width 239 height 14
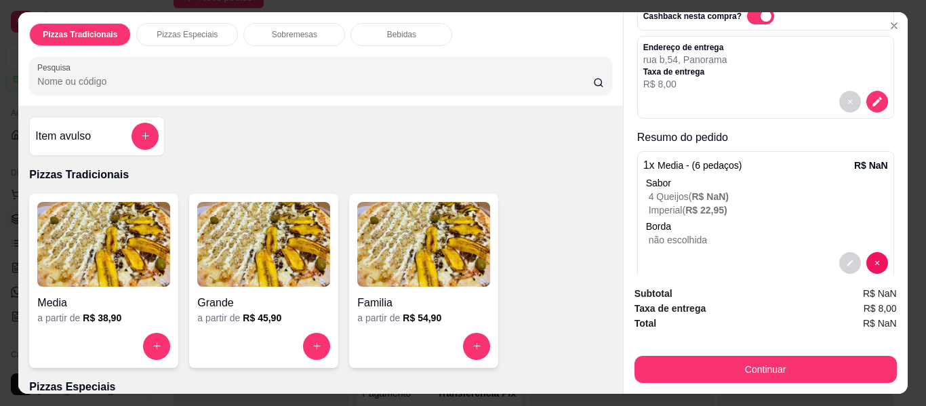
scroll to position [129, 0]
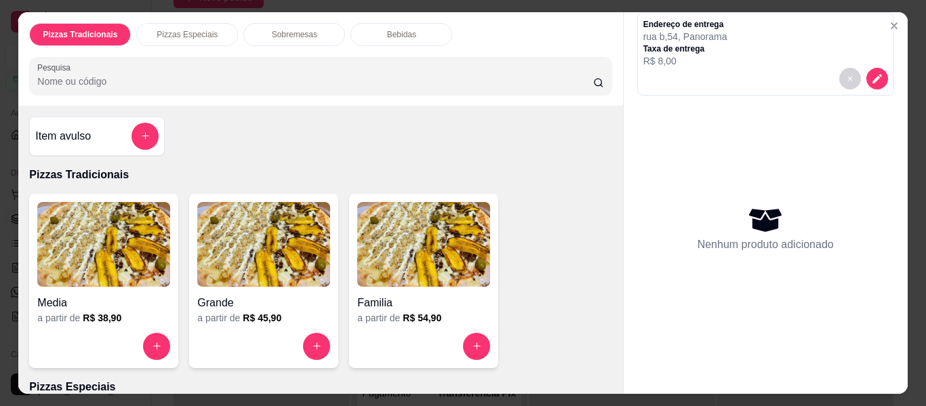
click at [87, 247] on img at bounding box center [103, 244] width 133 height 85
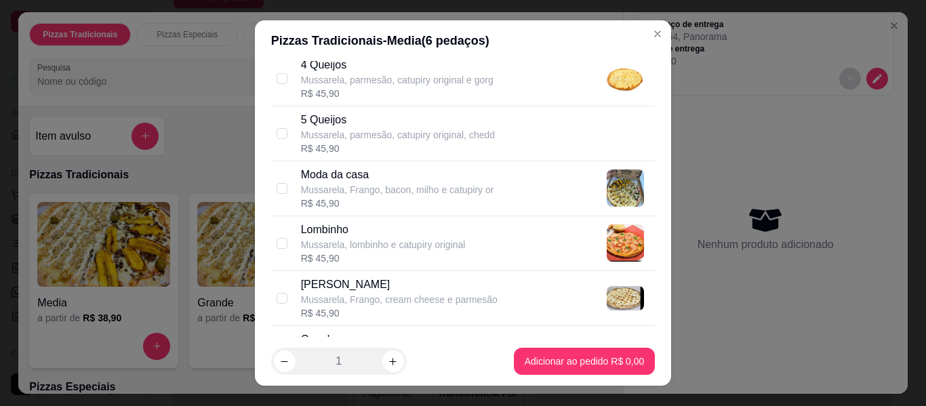
scroll to position [881, 0]
click at [363, 91] on div "R$ 45,90" at bounding box center [397, 93] width 192 height 14
checkbox input "true"
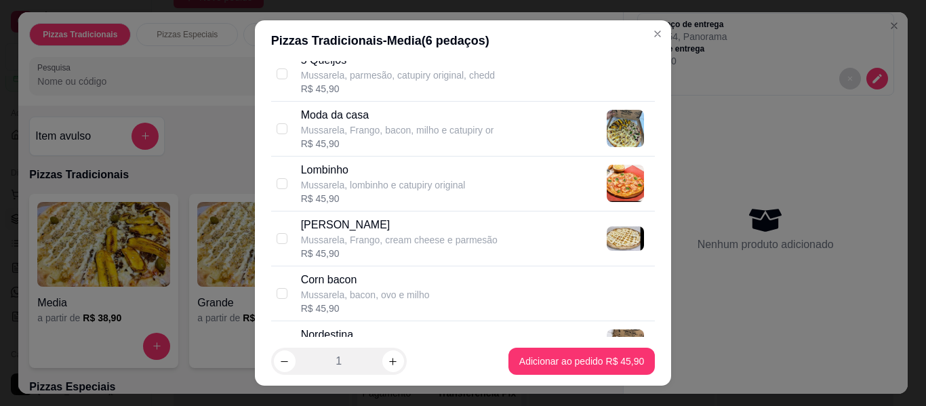
scroll to position [1084, 0]
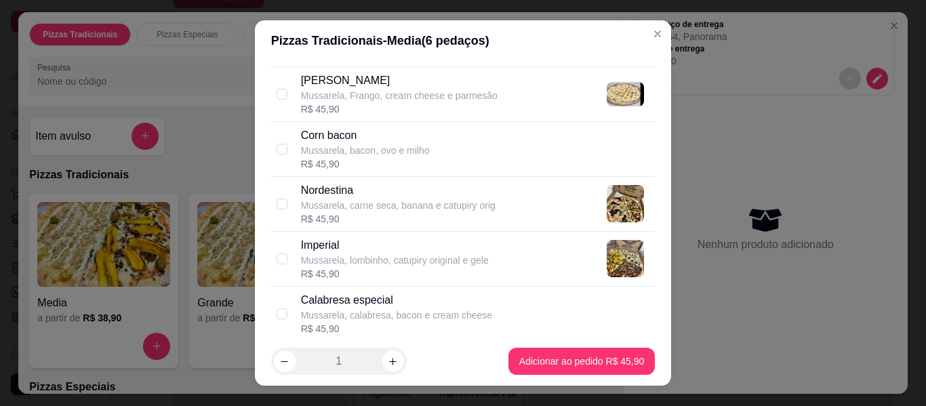
click at [365, 251] on div "Imperial" at bounding box center [395, 245] width 188 height 16
checkbox input "true"
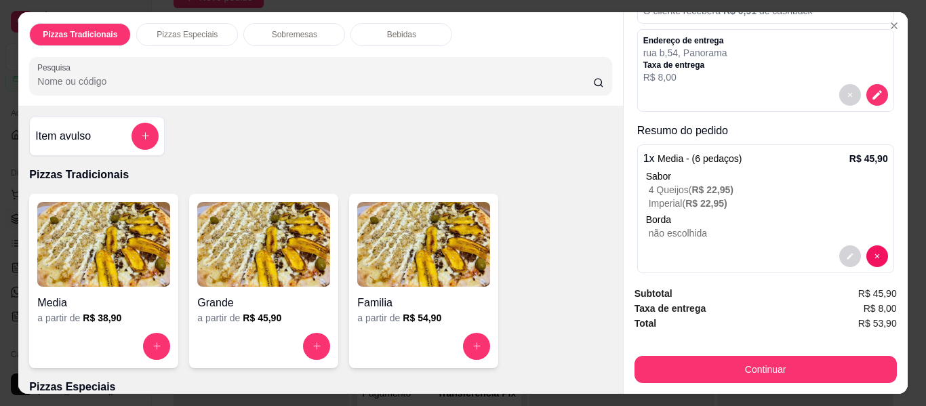
scroll to position [146, 0]
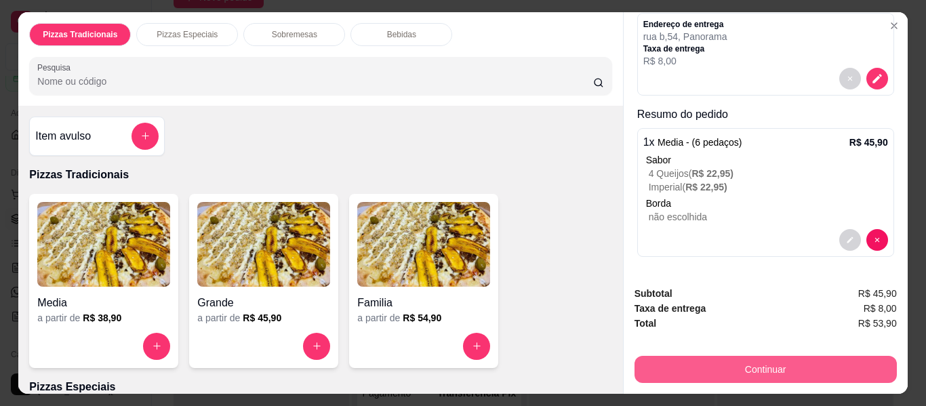
click at [712, 358] on button "Continuar" at bounding box center [765, 369] width 262 height 27
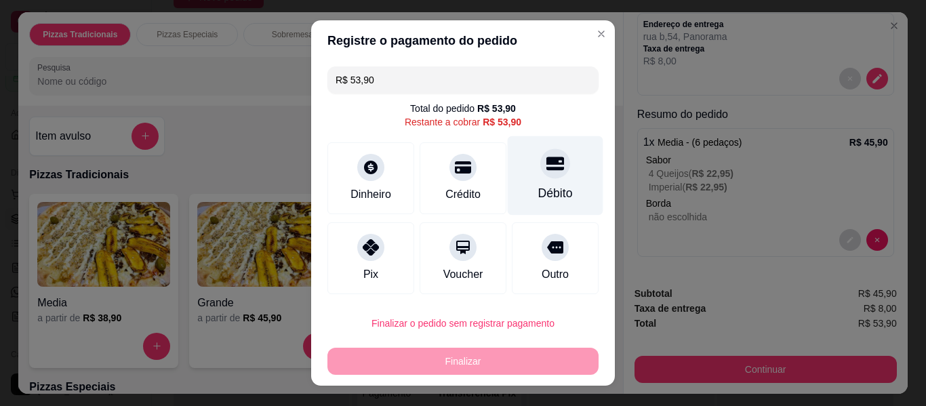
click at [540, 176] on div at bounding box center [555, 163] width 30 height 30
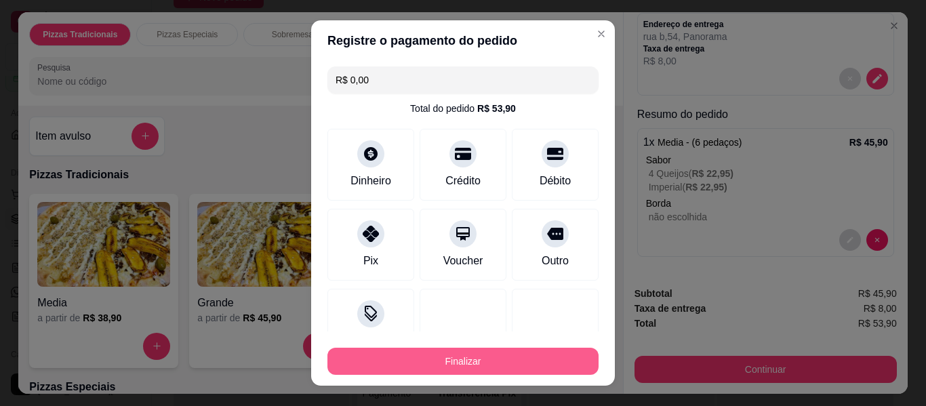
click at [524, 356] on button "Finalizar" at bounding box center [462, 361] width 271 height 27
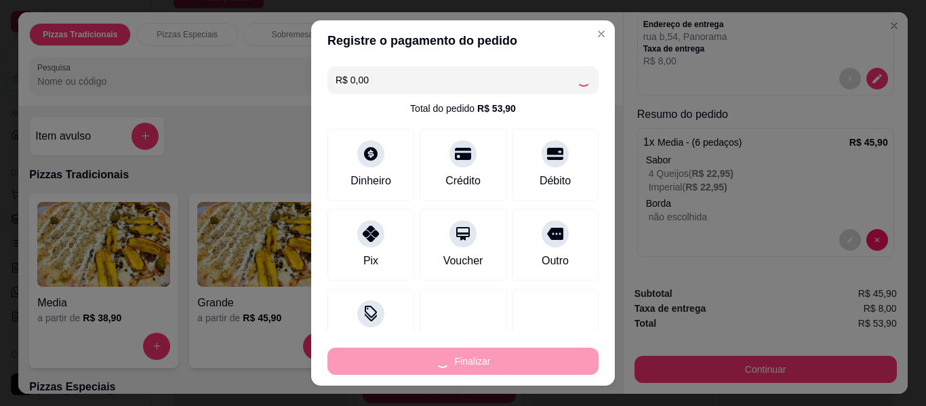
type input "-R$ 53,90"
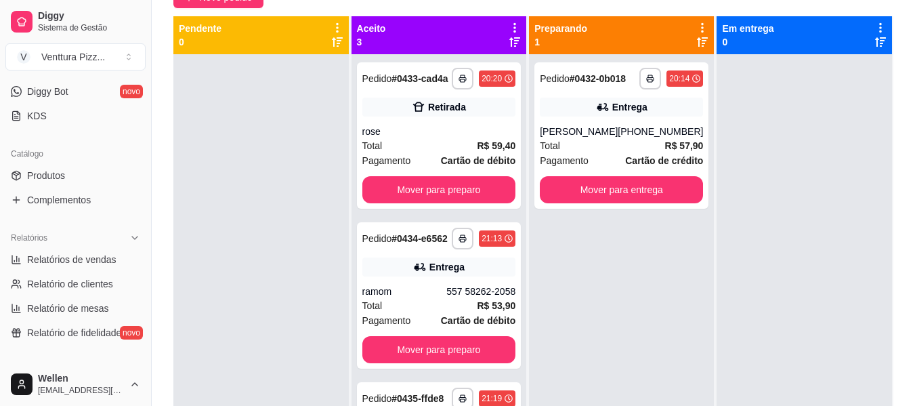
scroll to position [271, 0]
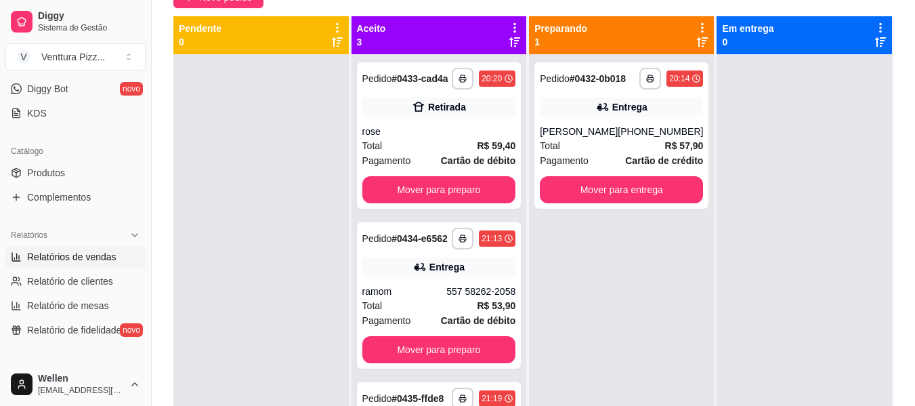
click at [73, 262] on span "Relatórios de vendas" at bounding box center [71, 257] width 89 height 14
select select "ALL"
select select "0"
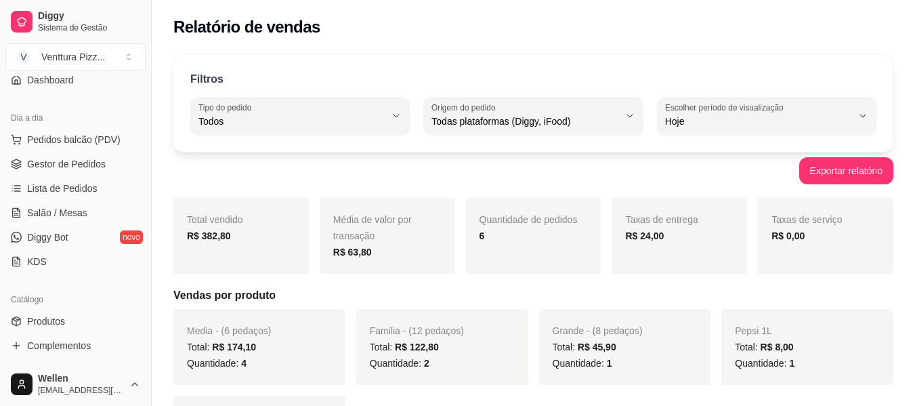
scroll to position [68, 0]
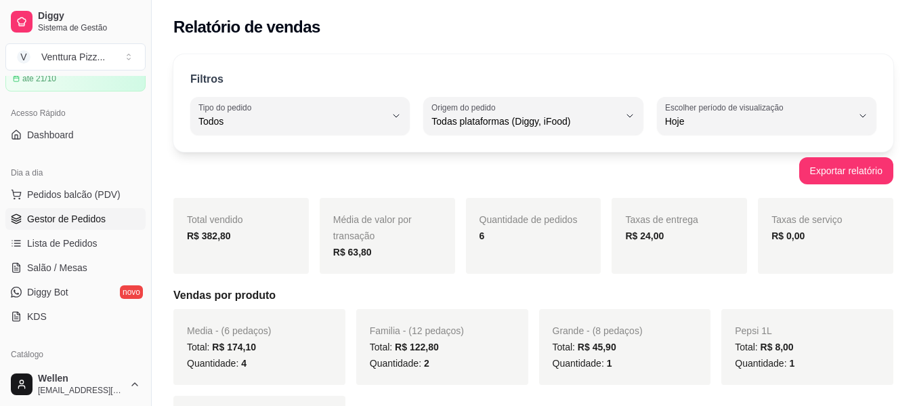
click at [49, 215] on span "Gestor de Pedidos" at bounding box center [66, 219] width 79 height 14
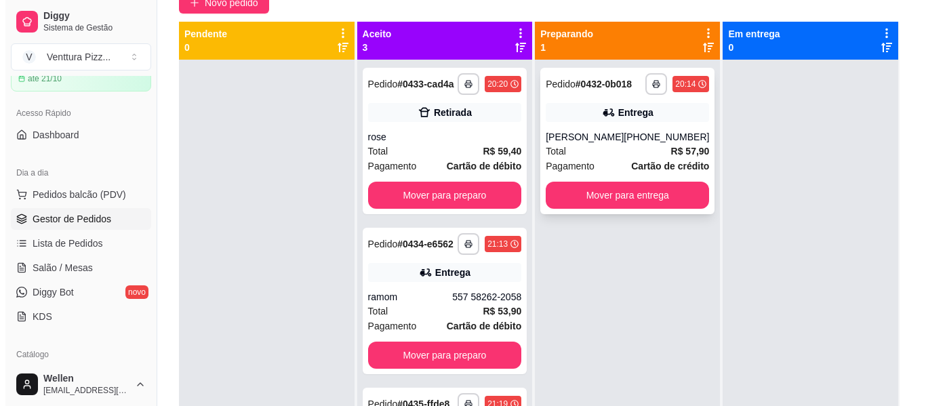
scroll to position [136, 0]
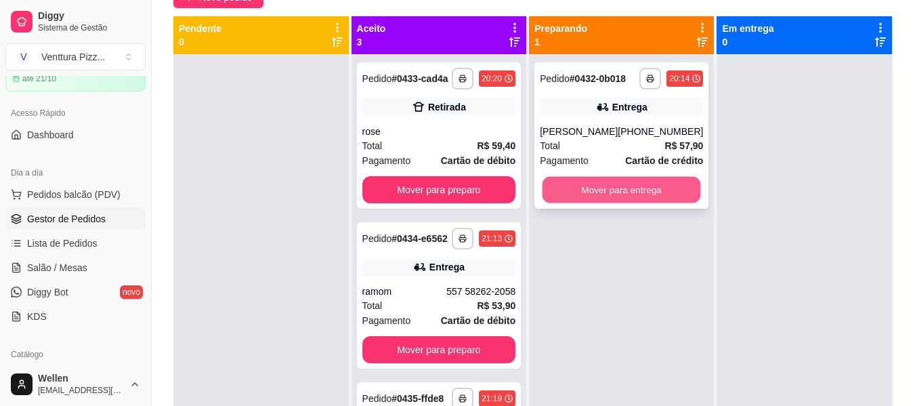
click at [581, 186] on button "Mover para entrega" at bounding box center [622, 190] width 159 height 26
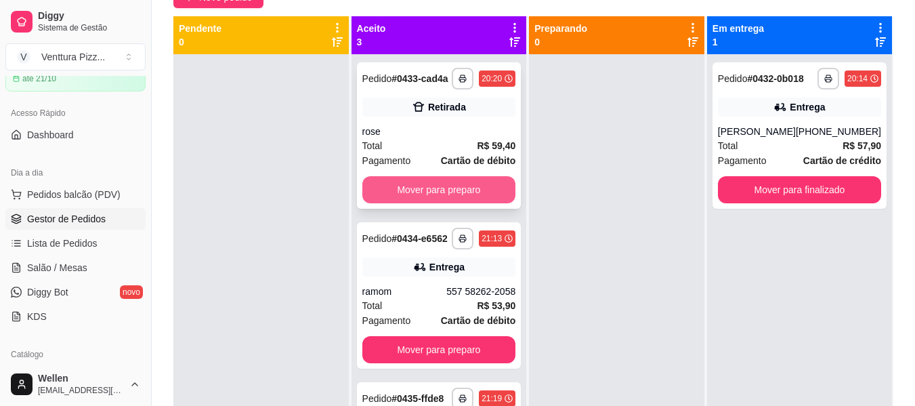
click at [482, 197] on button "Mover para preparo" at bounding box center [440, 189] width 154 height 27
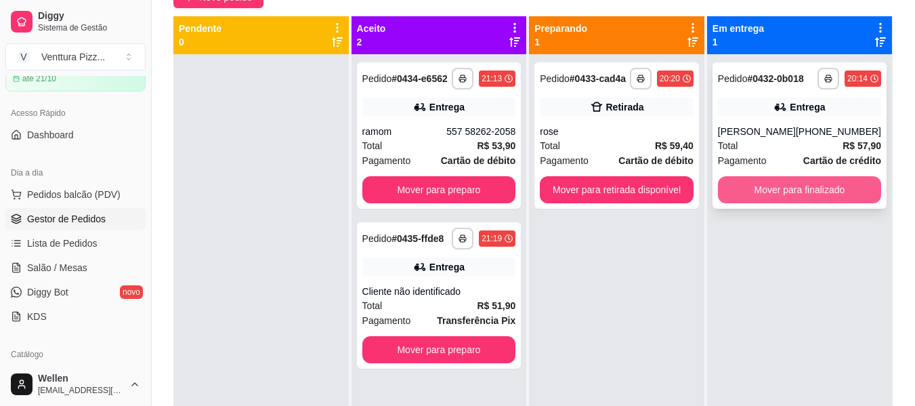
click at [766, 182] on button "Mover para finalizado" at bounding box center [799, 189] width 163 height 27
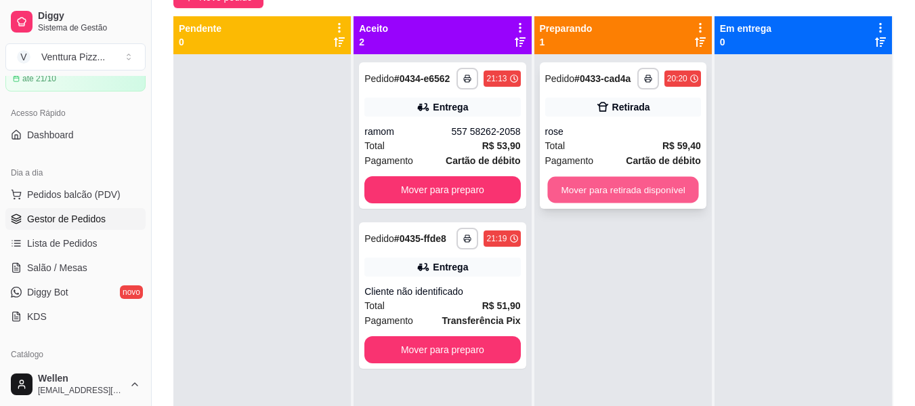
click at [650, 191] on button "Mover para retirada disponível" at bounding box center [623, 190] width 151 height 26
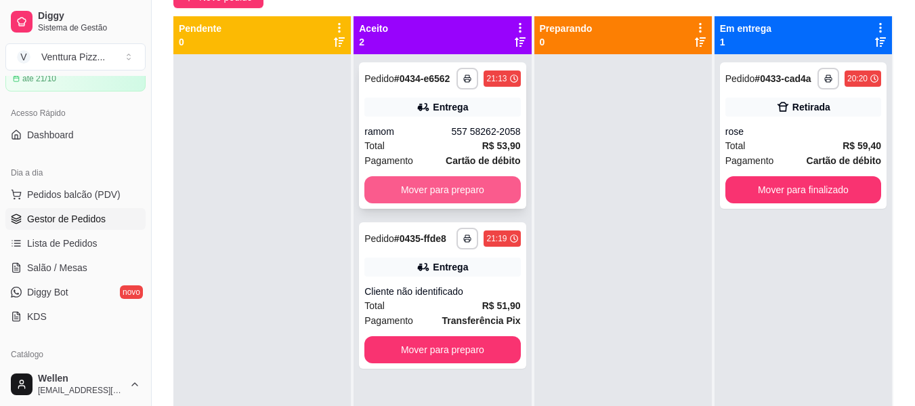
click at [493, 185] on button "Mover para preparo" at bounding box center [443, 189] width 156 height 27
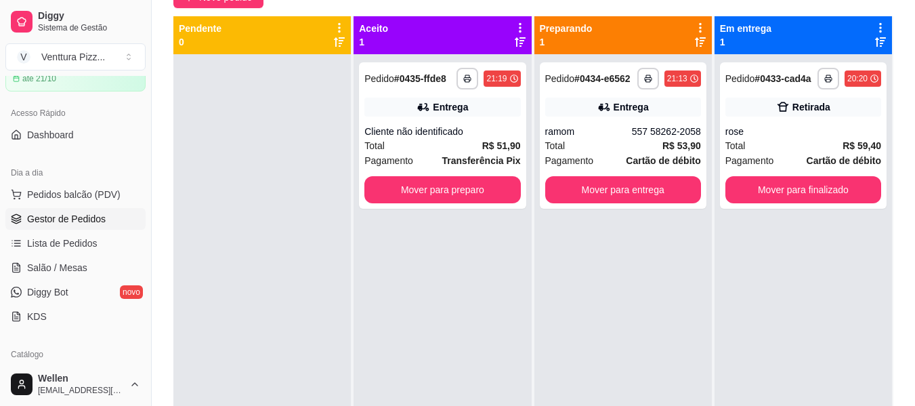
click at [220, 8] on div "**********" at bounding box center [534, 175] width 764 height 528
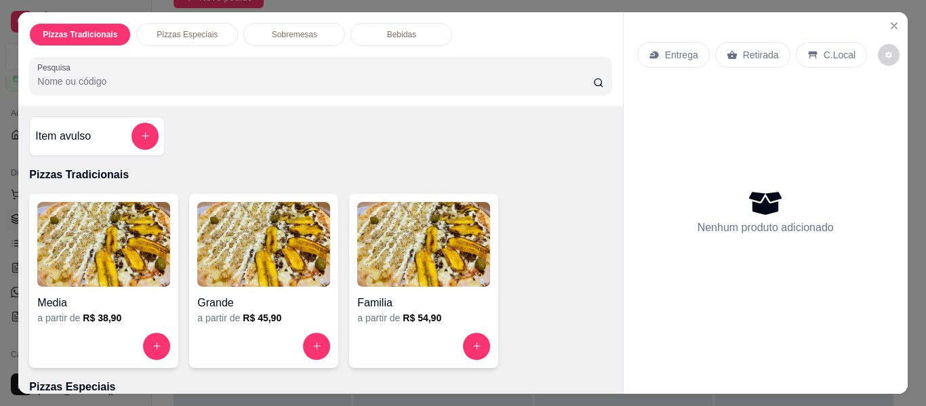
click at [290, 295] on h4 "Grande" at bounding box center [263, 303] width 133 height 16
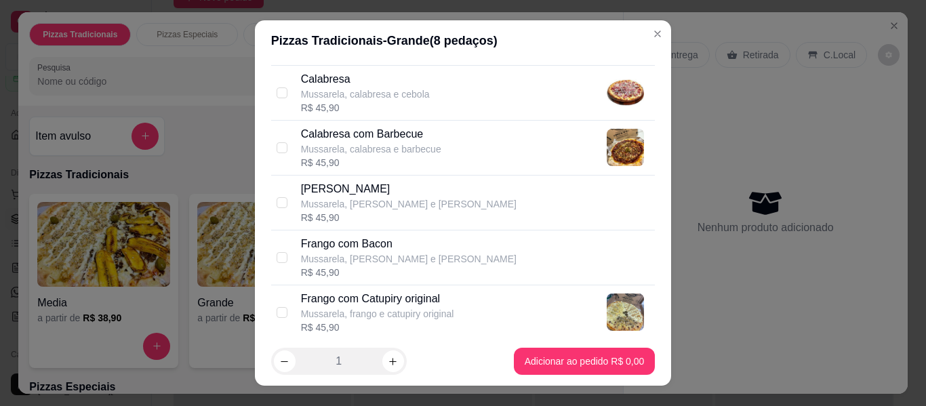
click at [368, 139] on p "Calabresa com Barbecue" at bounding box center [371, 134] width 140 height 16
checkbox input "true"
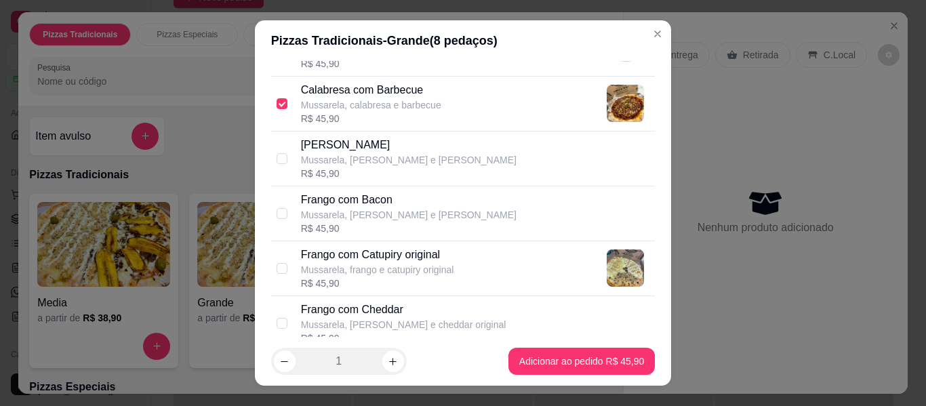
scroll to position [339, 0]
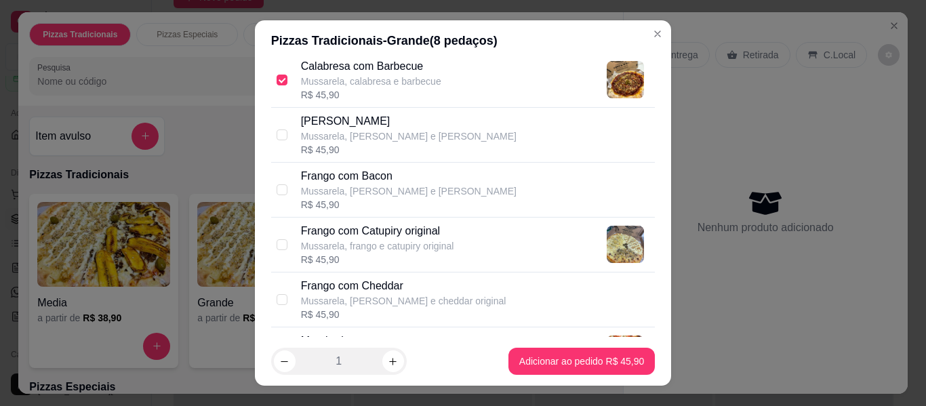
click at [374, 178] on p "Frango com Bacon" at bounding box center [408, 176] width 215 height 16
checkbox input "true"
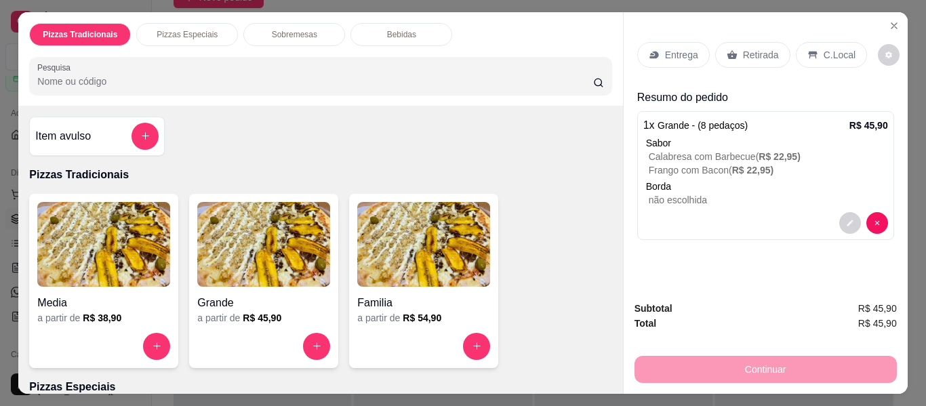
click at [687, 42] on div "Entrega" at bounding box center [673, 55] width 73 height 26
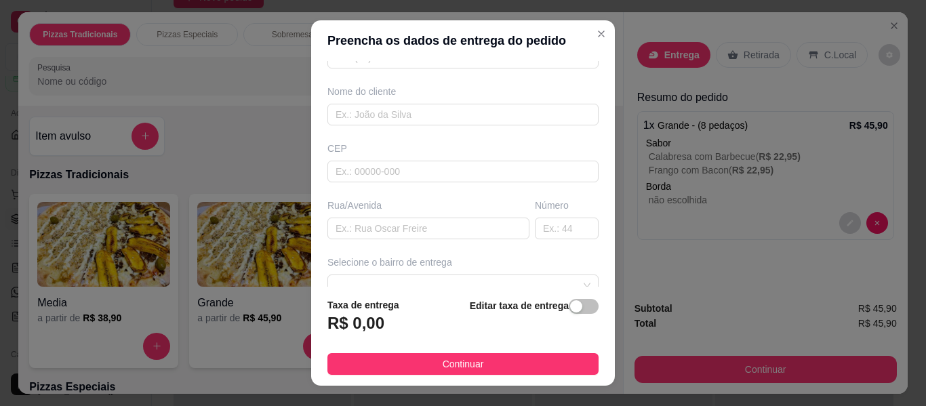
scroll to position [136, 0]
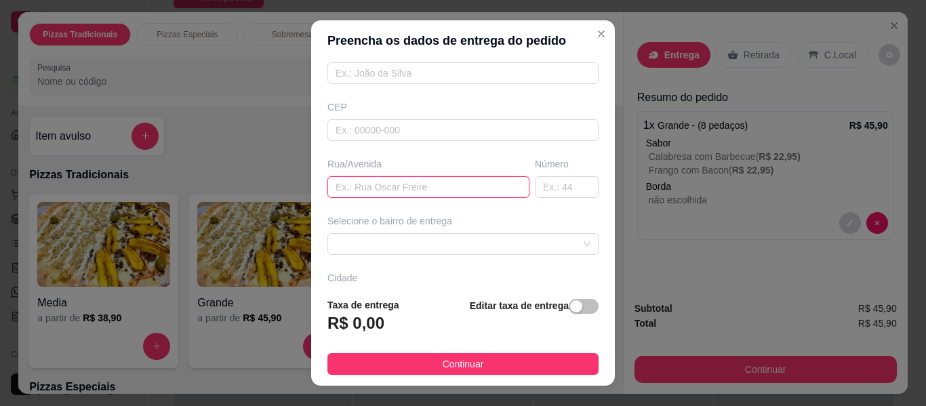
click at [466, 184] on input "text" at bounding box center [428, 187] width 202 height 22
paste input "[STREET_ADDRESS]"
type input "[STREET_ADDRESS]"
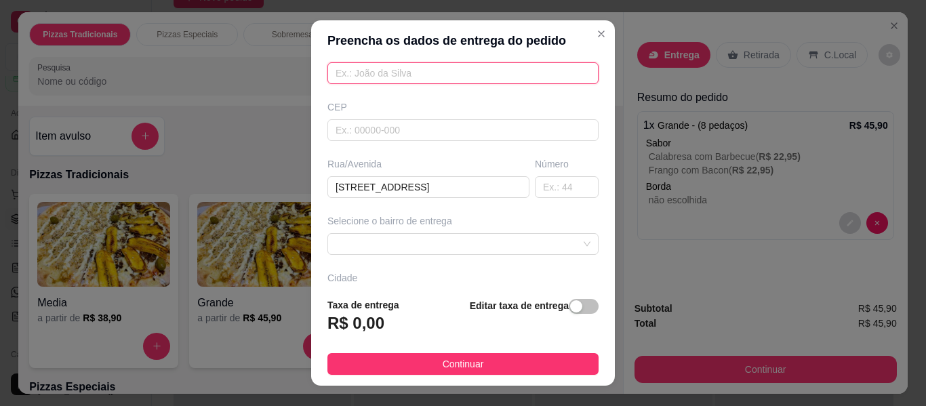
click at [459, 70] on input "text" at bounding box center [462, 73] width 271 height 22
click at [527, 243] on span at bounding box center [462, 244] width 255 height 20
type input "caique"
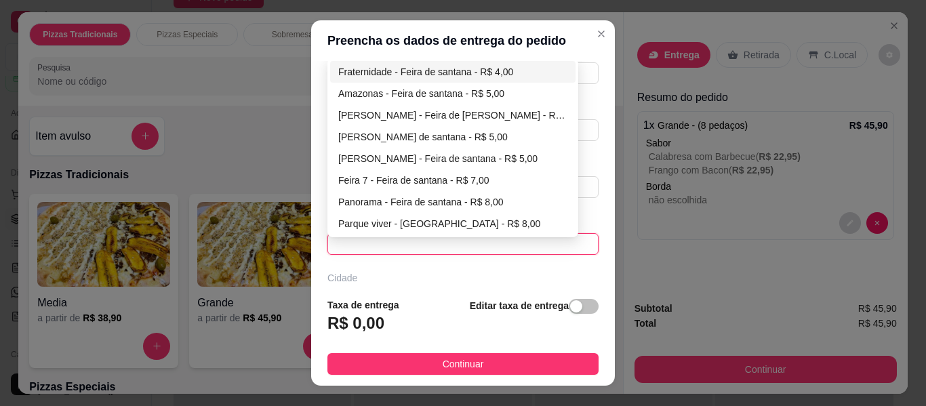
click at [487, 71] on div "Fraternidade - Feira de santana - R$ 4,00" at bounding box center [452, 71] width 229 height 15
type input "Feira de [PERSON_NAME]"
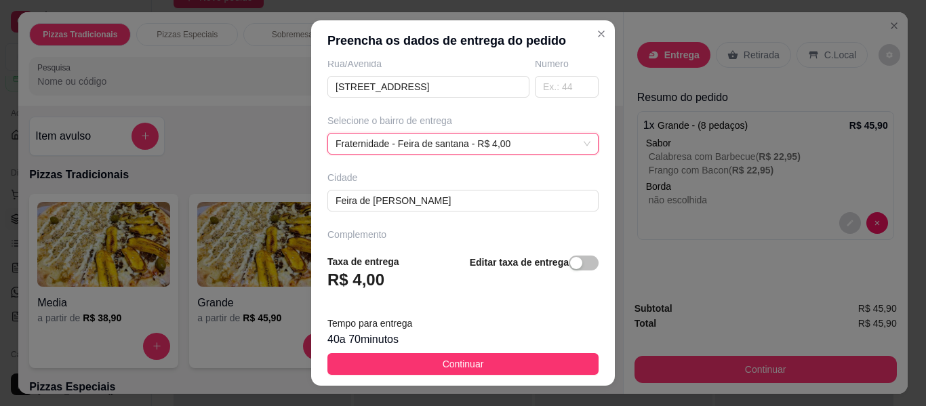
scroll to position [203, 0]
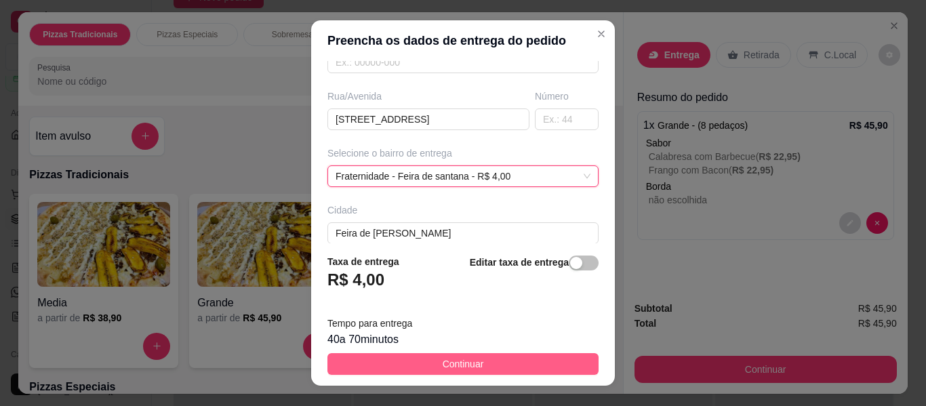
click at [494, 368] on button "Continuar" at bounding box center [462, 364] width 271 height 22
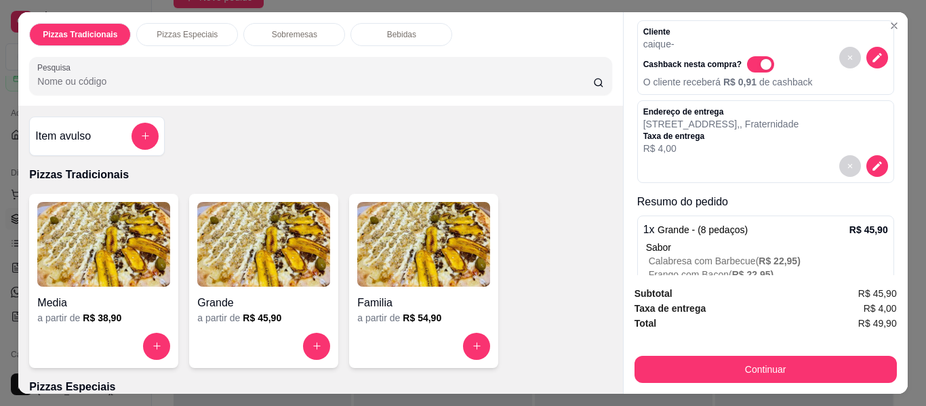
scroll to position [136, 0]
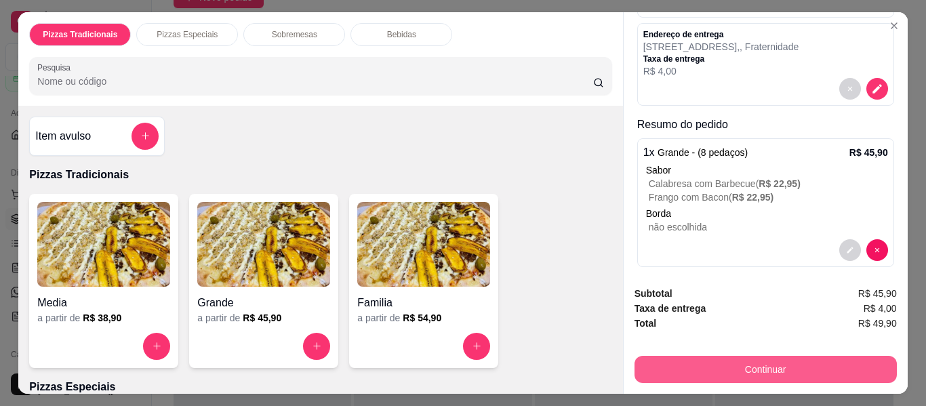
click at [691, 358] on button "Continuar" at bounding box center [765, 369] width 262 height 27
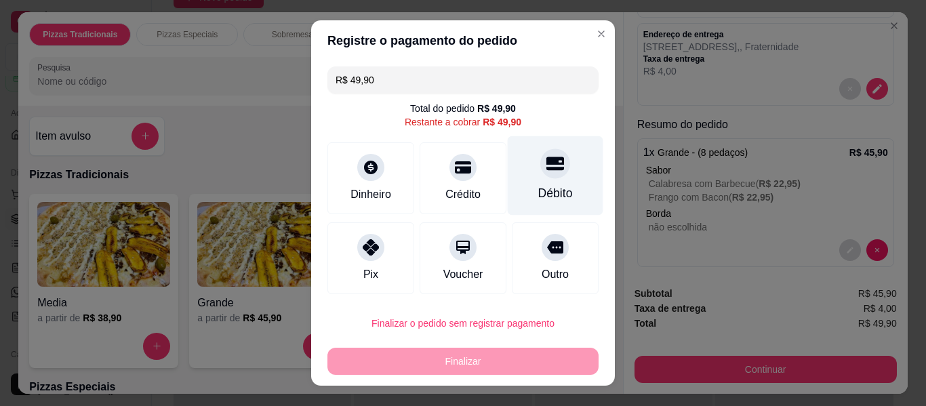
click at [538, 186] on div "Débito" at bounding box center [555, 193] width 35 height 18
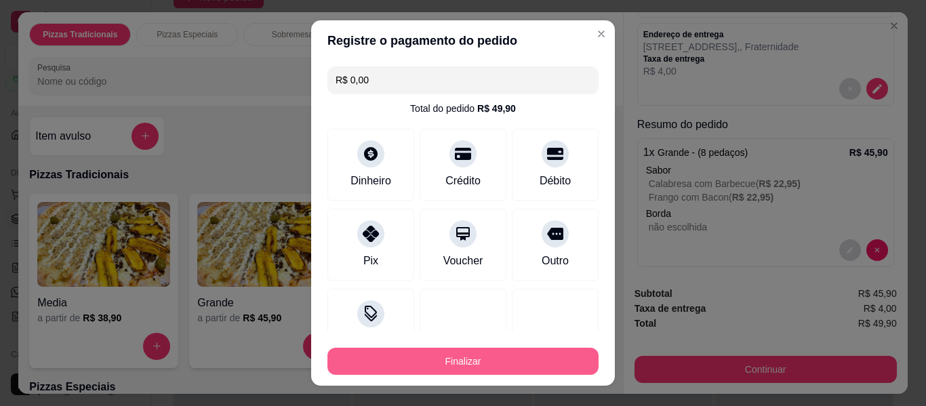
click at [537, 360] on button "Finalizar" at bounding box center [462, 361] width 271 height 27
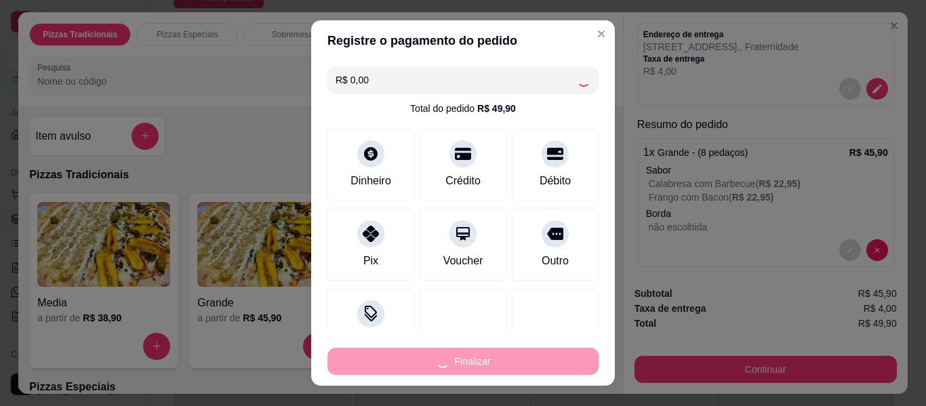
type input "-R$ 49,90"
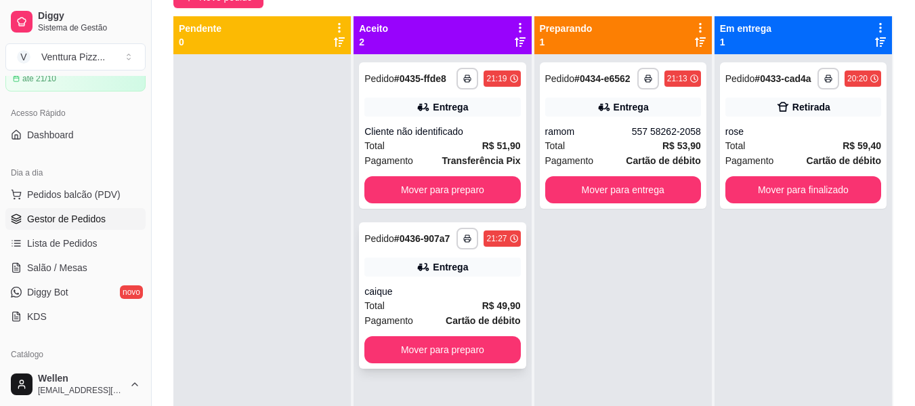
click at [424, 295] on div "caique" at bounding box center [443, 292] width 156 height 14
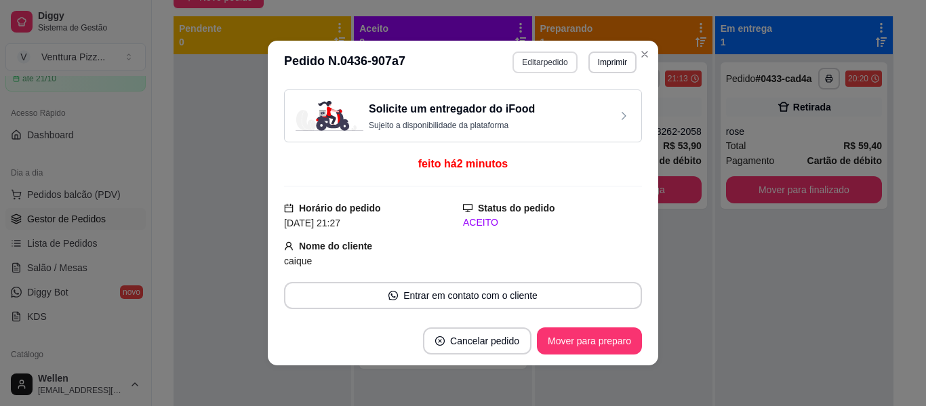
click at [523, 64] on button "Editar pedido" at bounding box center [544, 63] width 64 height 22
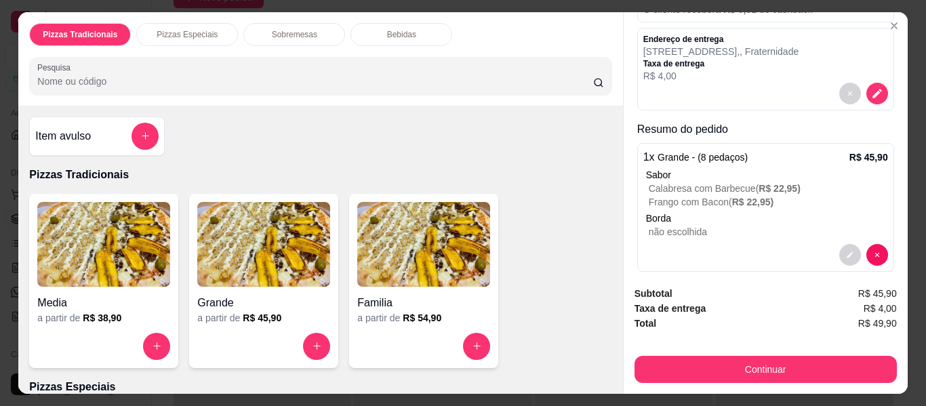
scroll to position [136, 0]
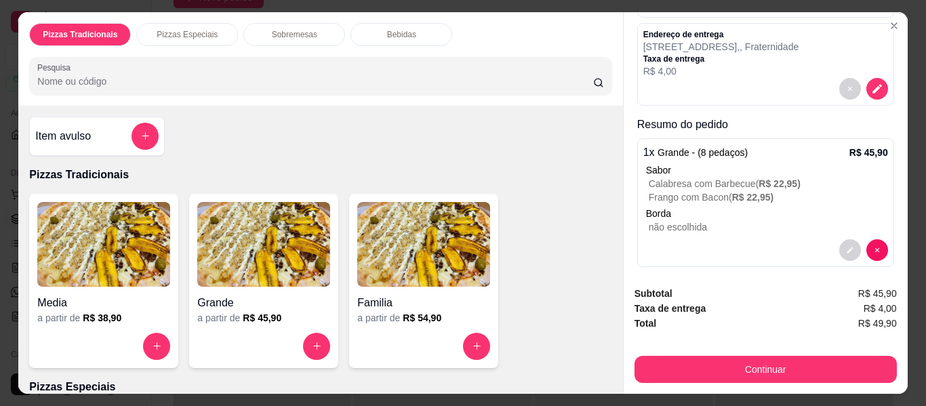
click at [273, 253] on img at bounding box center [263, 244] width 133 height 85
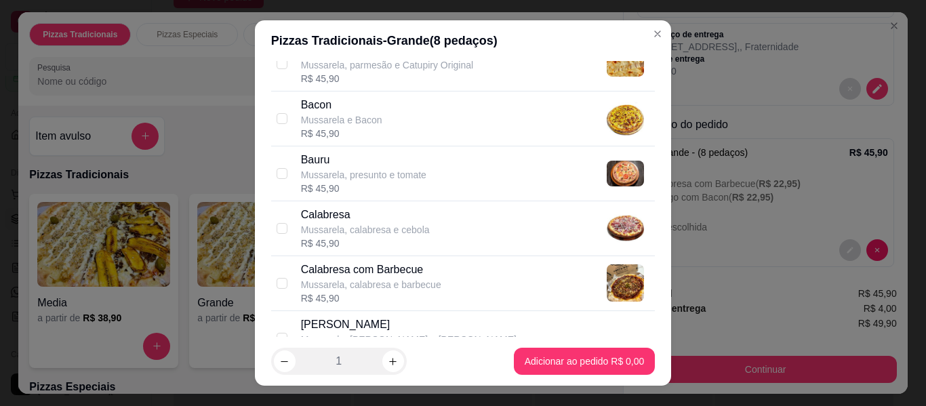
click at [394, 279] on p "Mussarela, calabresa e barbecue" at bounding box center [371, 285] width 140 height 14
checkbox input "true"
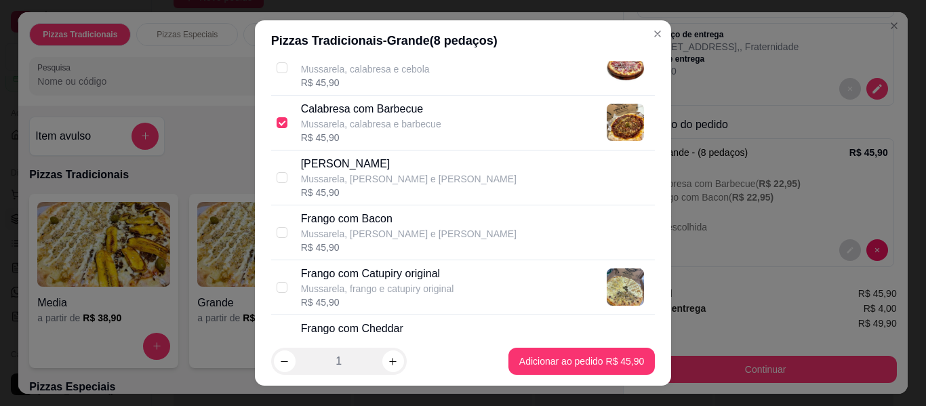
scroll to position [339, 0]
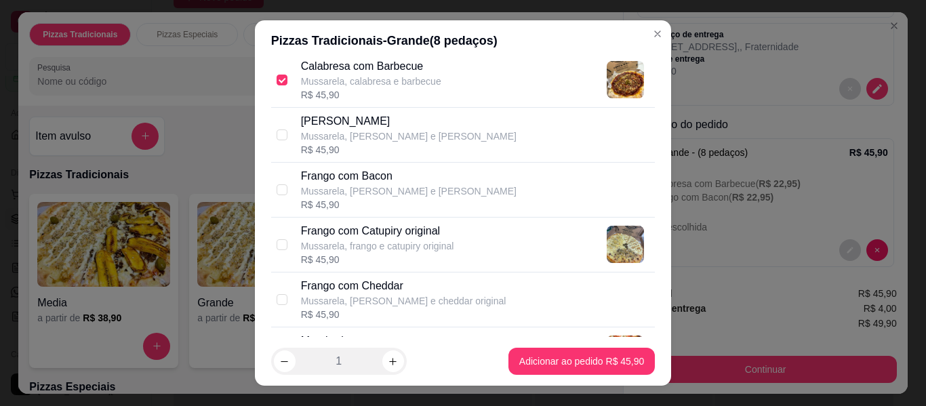
click at [393, 173] on p "Frango com Bacon" at bounding box center [408, 176] width 215 height 16
checkbox input "true"
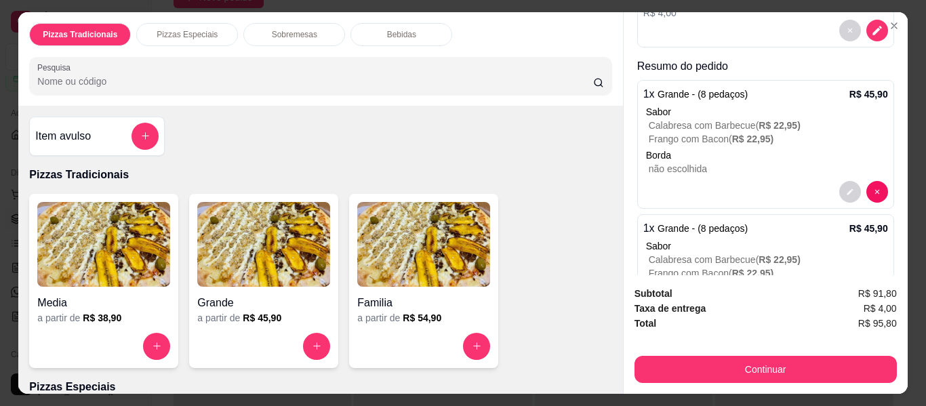
scroll to position [271, 0]
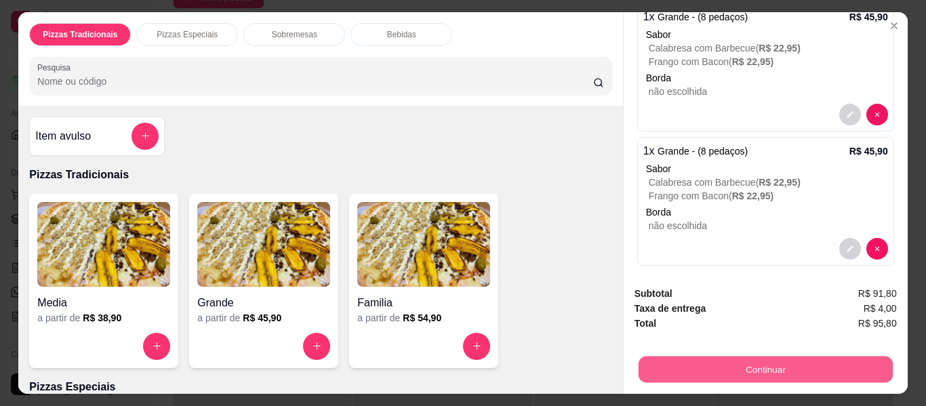
click at [681, 359] on button "Continuar" at bounding box center [765, 369] width 254 height 26
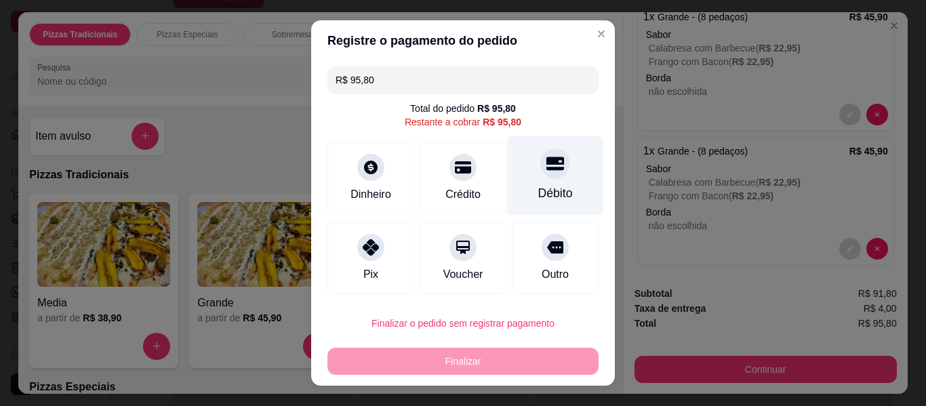
click at [516, 168] on div "Débito" at bounding box center [556, 175] width 96 height 79
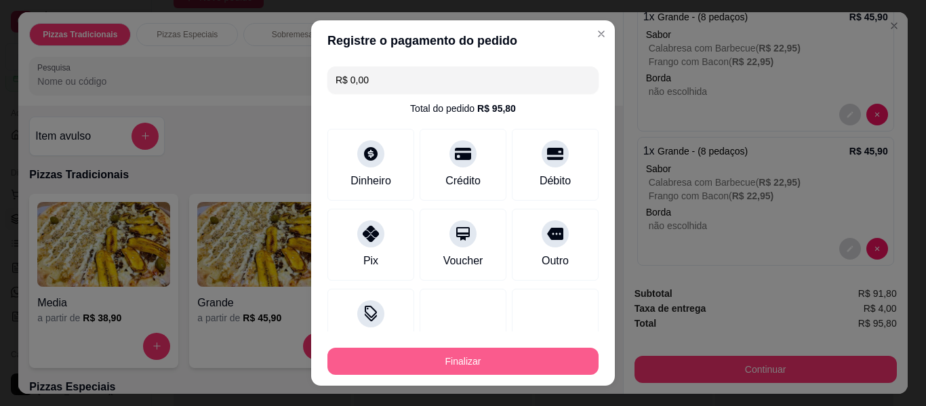
click at [508, 364] on button "Finalizar" at bounding box center [462, 361] width 271 height 27
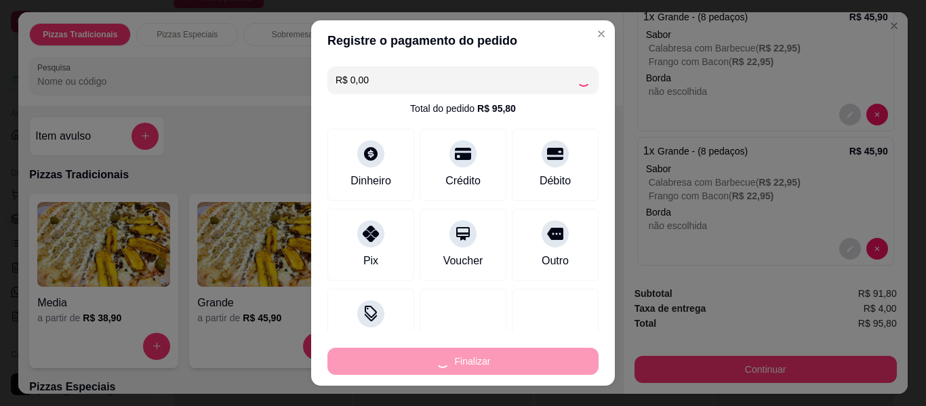
type input "-R$ 95,80"
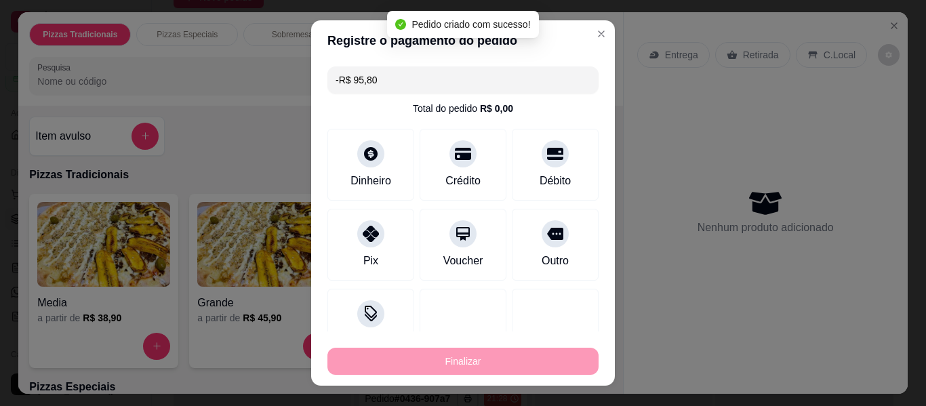
scroll to position [0, 0]
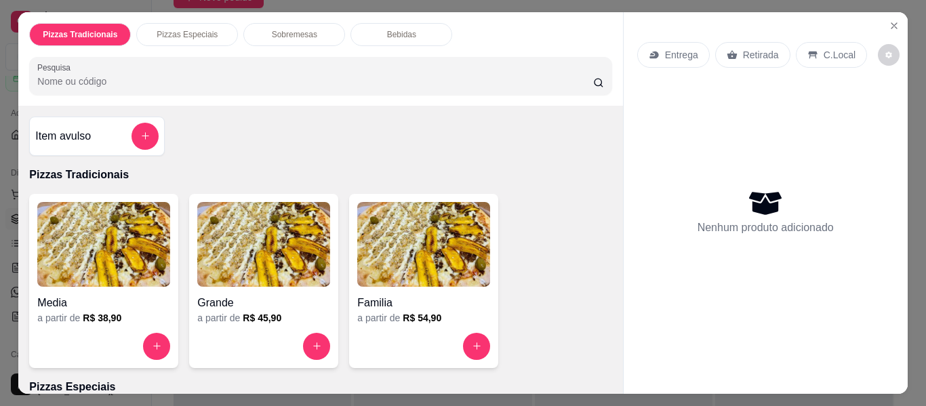
click at [386, 230] on img at bounding box center [423, 244] width 133 height 85
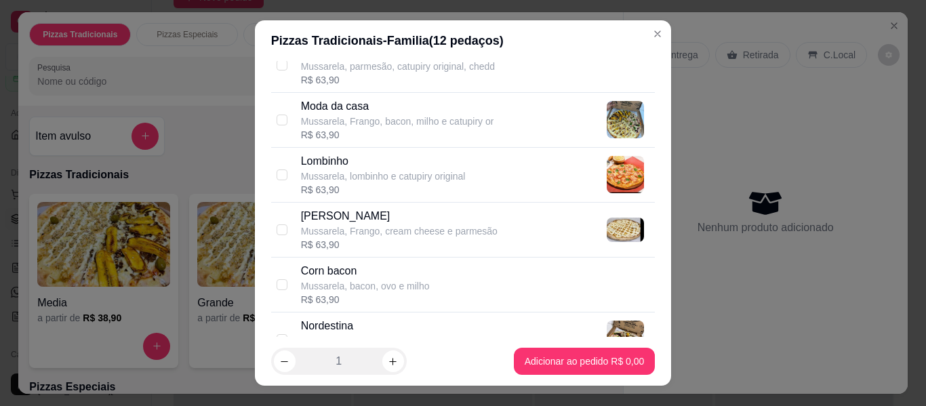
scroll to position [1084, 0]
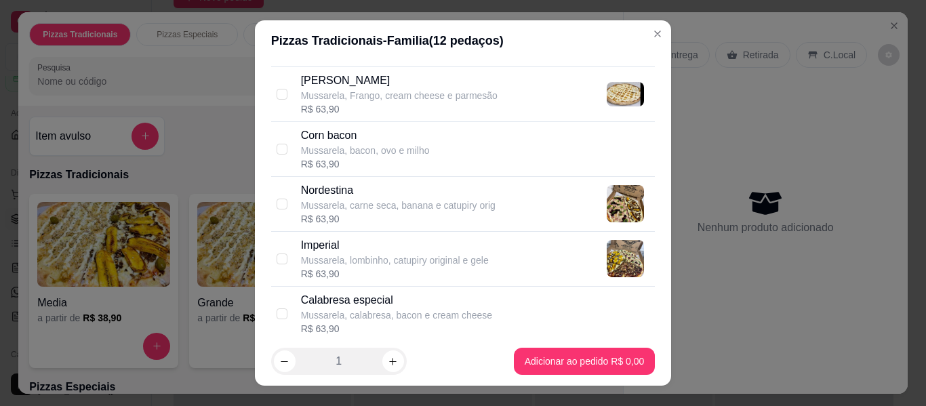
click at [359, 211] on div "Mussarela, carne seca, banana e catupiry orig" at bounding box center [398, 206] width 194 height 14
checkbox input "true"
click at [371, 258] on div "Mussarela, lombinho, catupiry original e gele" at bounding box center [395, 260] width 188 height 14
checkbox input "true"
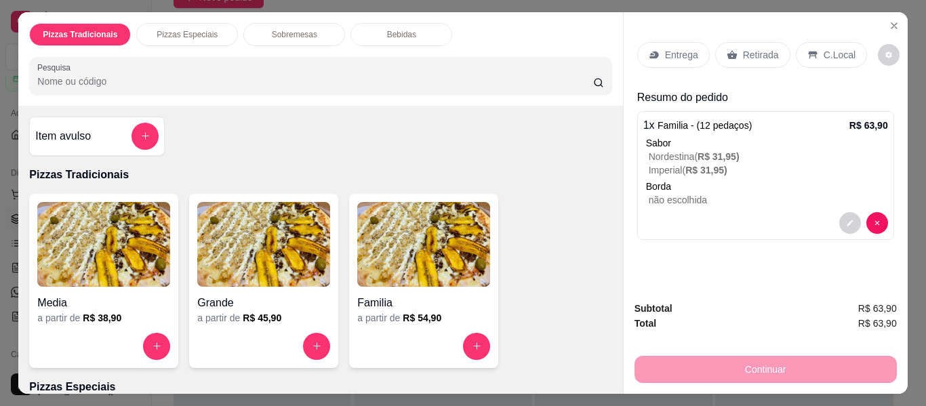
click at [103, 265] on img at bounding box center [103, 244] width 133 height 85
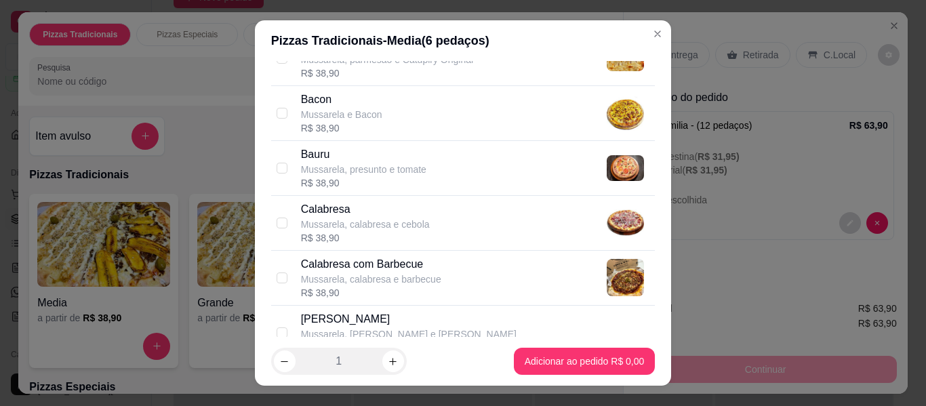
scroll to position [136, 0]
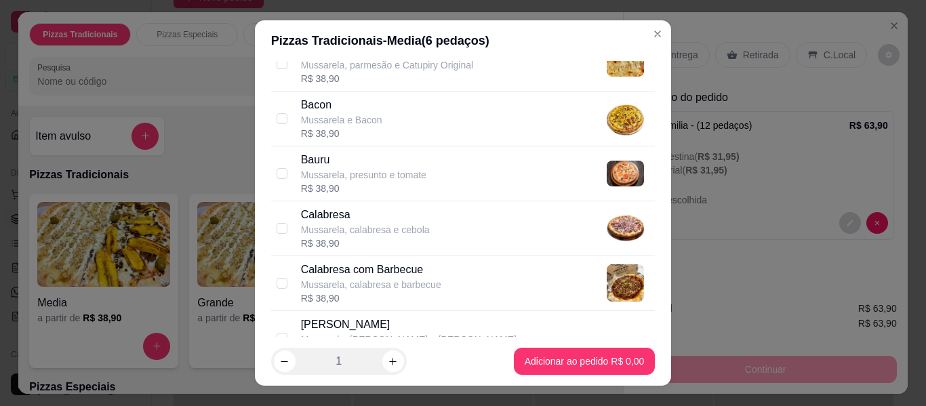
click at [383, 211] on p "Calabresa" at bounding box center [365, 215] width 129 height 16
checkbox input "true"
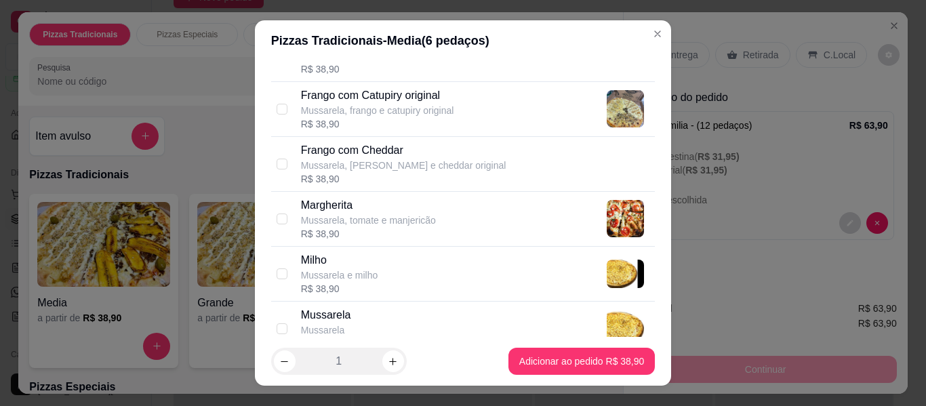
scroll to position [542, 0]
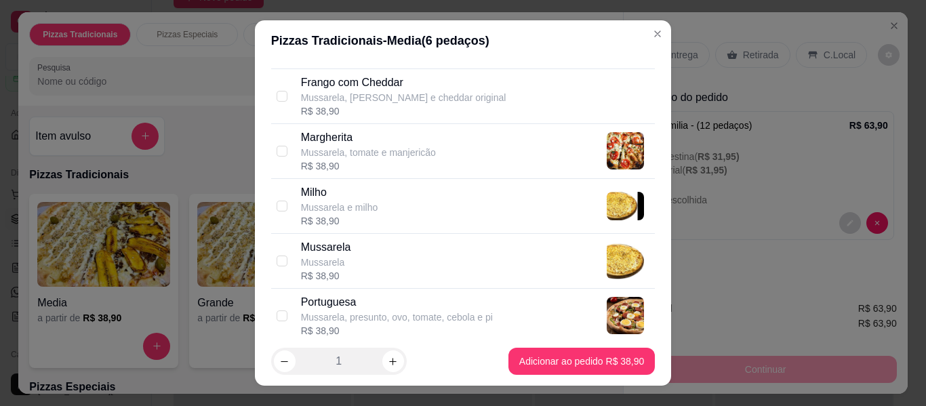
click at [382, 214] on div "[PERSON_NAME] e milho R$ 38,90" at bounding box center [475, 205] width 349 height 43
checkbox input "true"
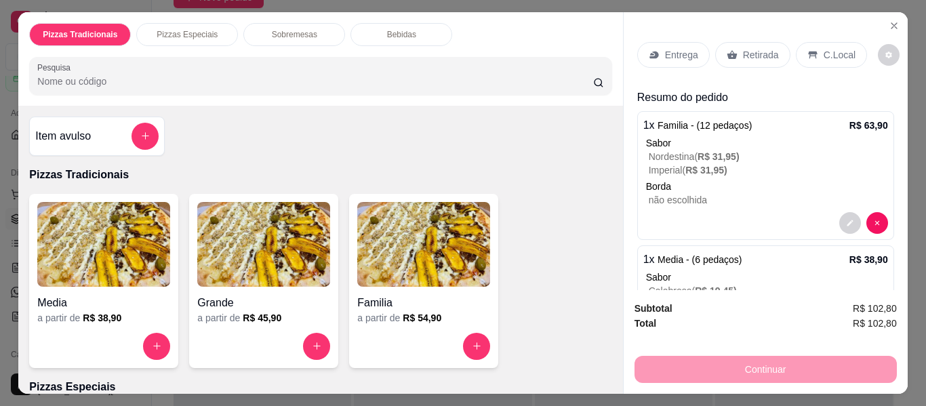
click at [756, 42] on div "Retirada" at bounding box center [752, 55] width 75 height 26
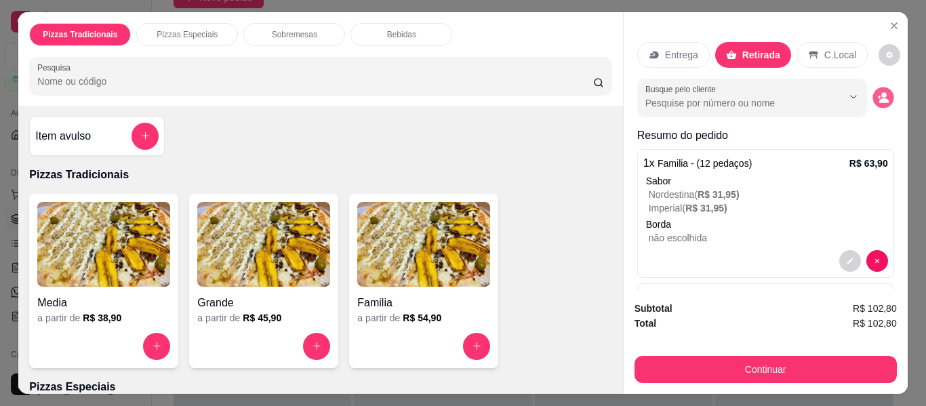
click at [872, 100] on button "decrease-product-quantity" at bounding box center [882, 97] width 21 height 21
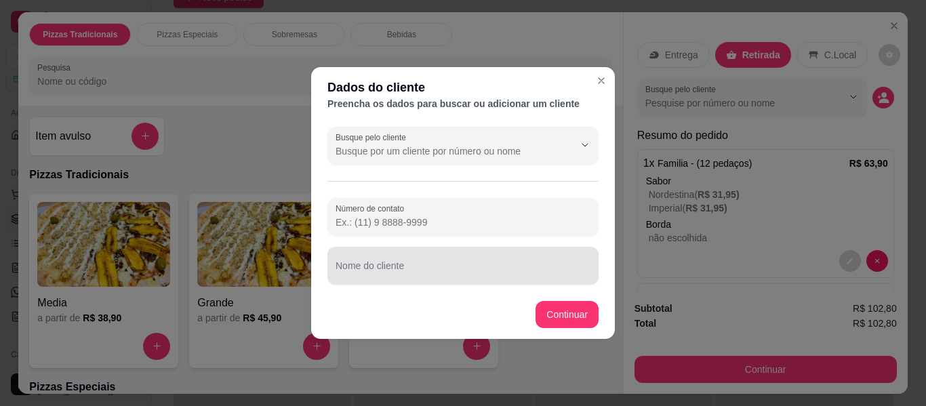
click at [455, 260] on div at bounding box center [462, 265] width 255 height 27
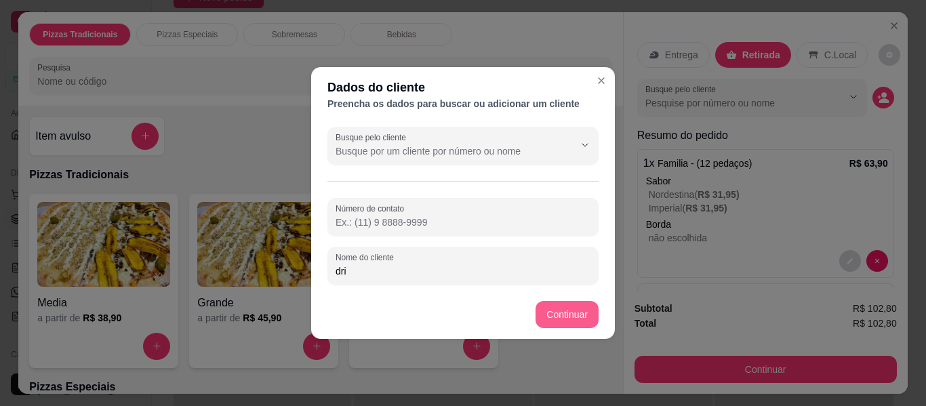
type input "dri"
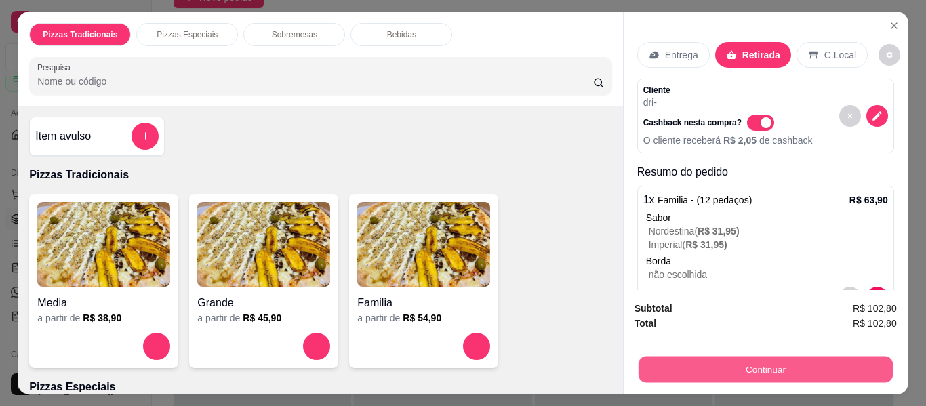
click at [694, 358] on button "Continuar" at bounding box center [765, 369] width 254 height 26
click at [695, 362] on button "Continuar" at bounding box center [765, 369] width 254 height 26
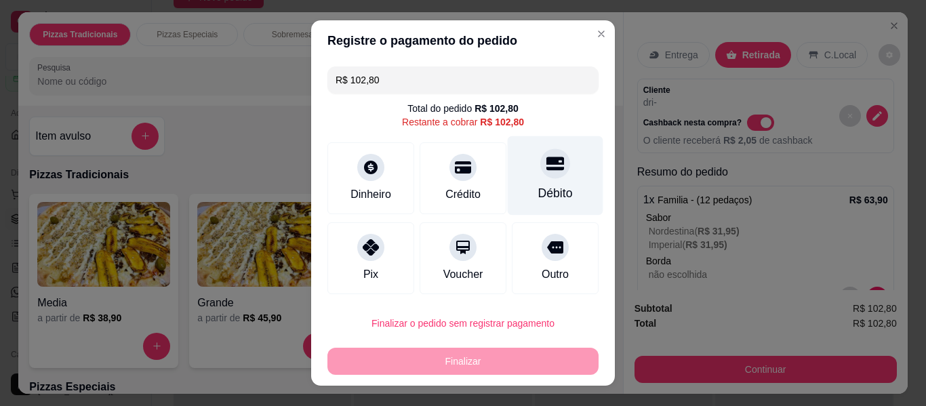
click at [540, 177] on div at bounding box center [555, 163] width 30 height 30
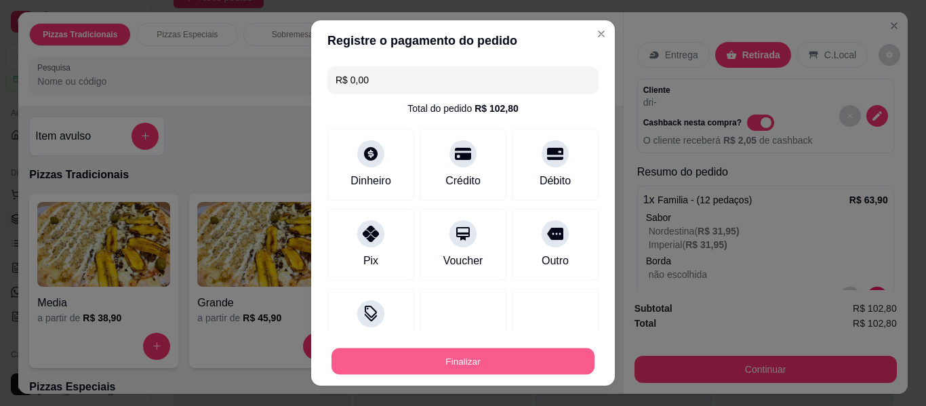
click at [549, 356] on button "Finalizar" at bounding box center [462, 361] width 263 height 26
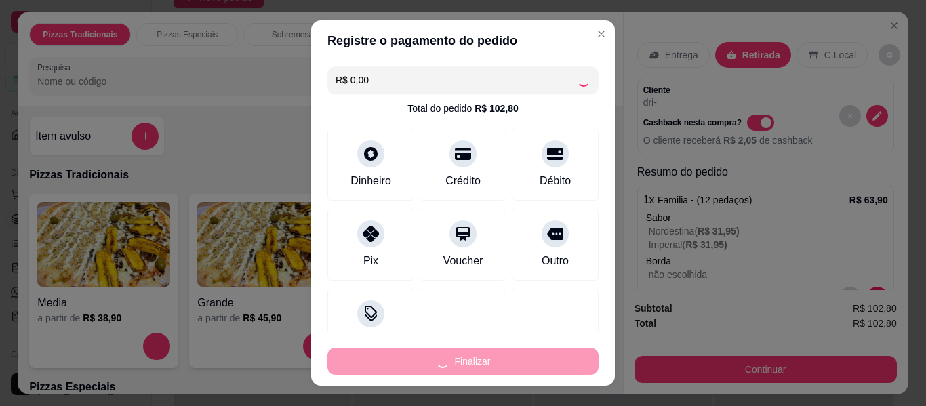
type input "-R$ 102,80"
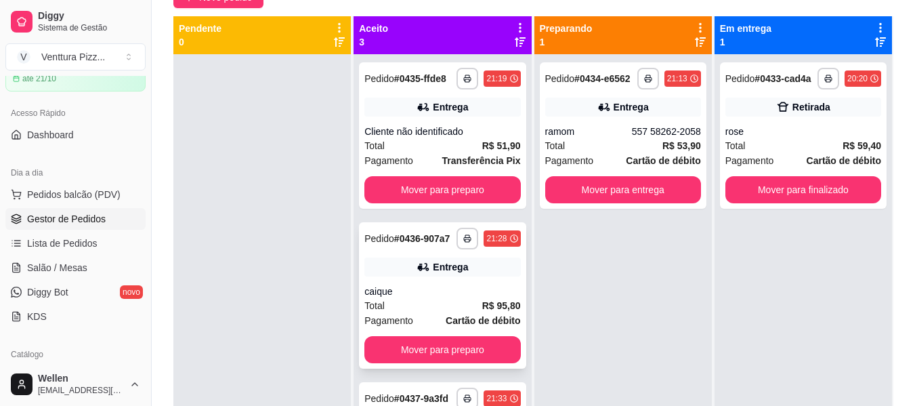
click at [424, 313] on div "Total R$ 95,80" at bounding box center [443, 305] width 156 height 15
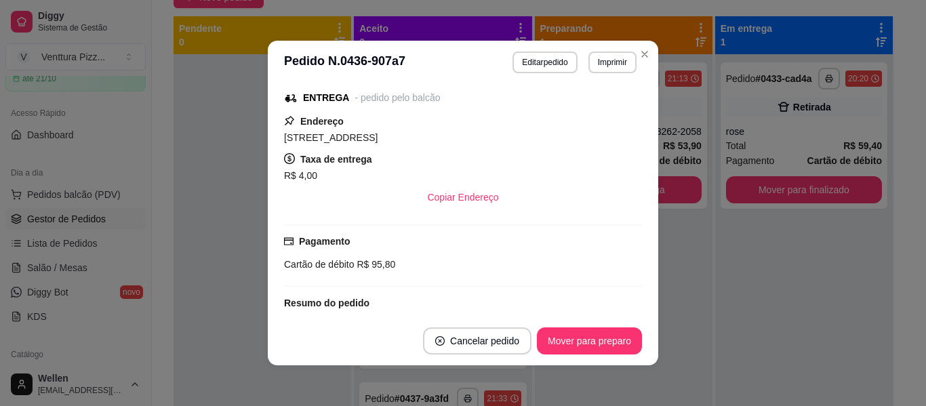
scroll to position [205, 0]
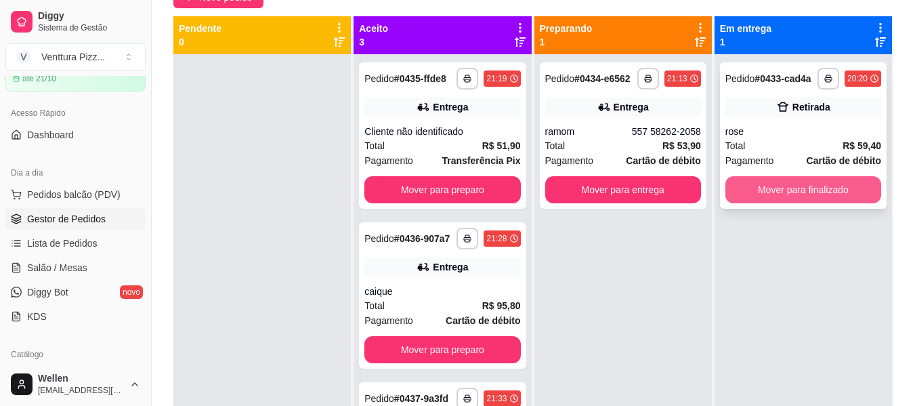
click at [753, 193] on button "Mover para finalizado" at bounding box center [804, 189] width 156 height 27
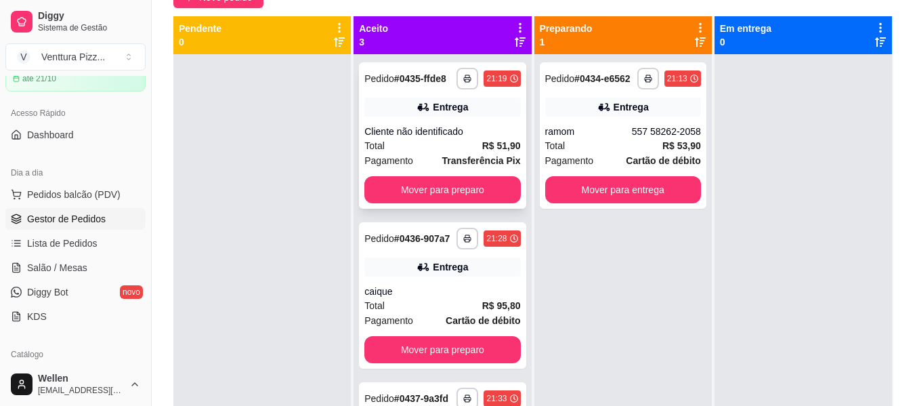
click at [453, 166] on strong "Transferência Pix" at bounding box center [481, 160] width 79 height 11
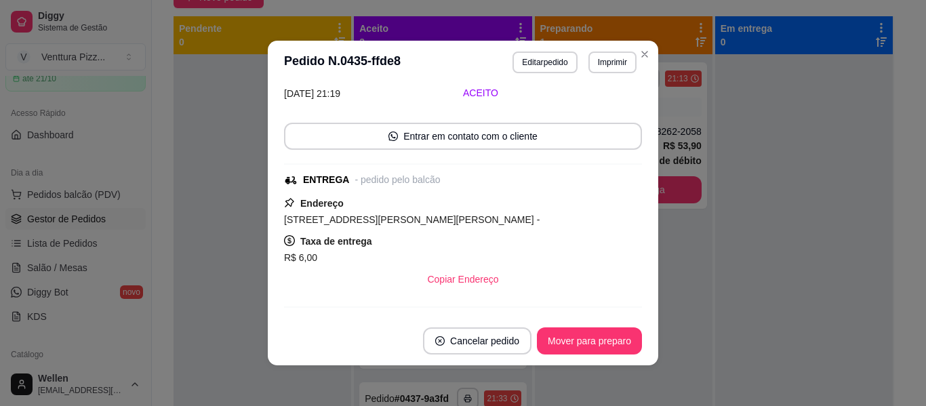
scroll to position [136, 0]
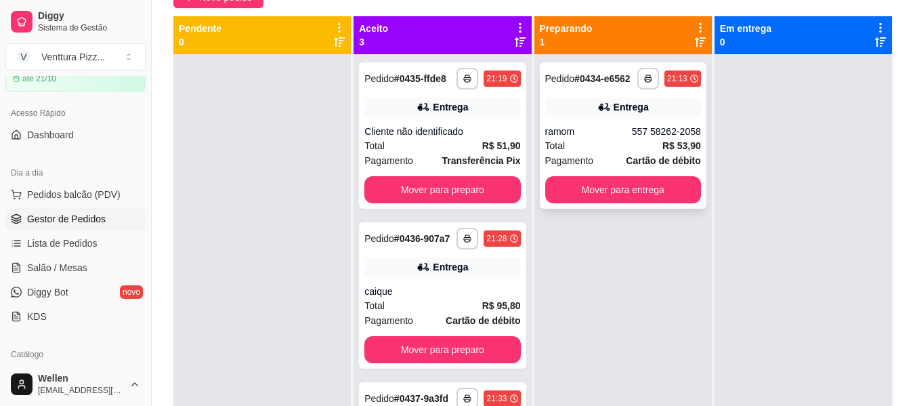
click at [617, 141] on div "Total R$ 53,90" at bounding box center [623, 145] width 156 height 15
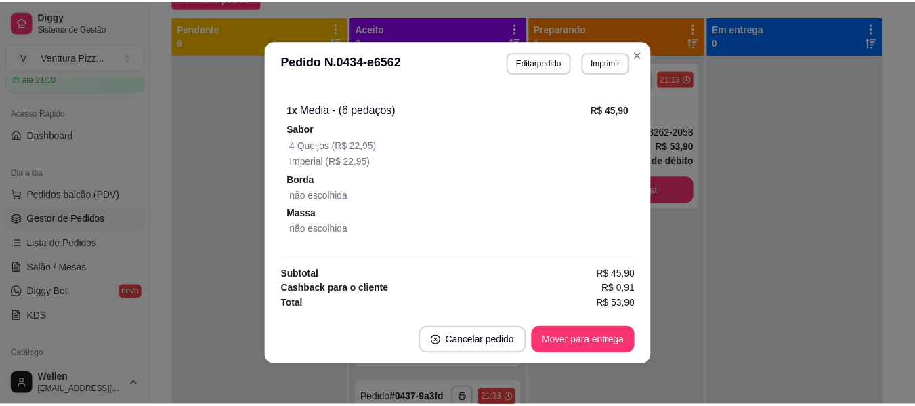
scroll to position [3, 0]
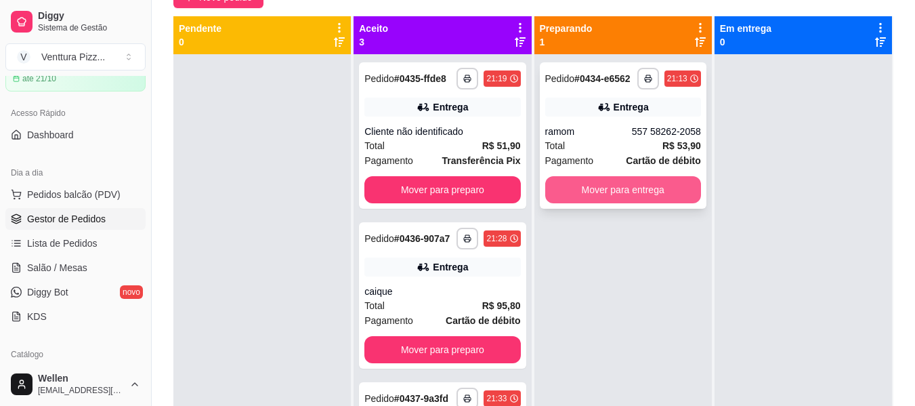
click at [630, 194] on button "Mover para entrega" at bounding box center [623, 189] width 156 height 27
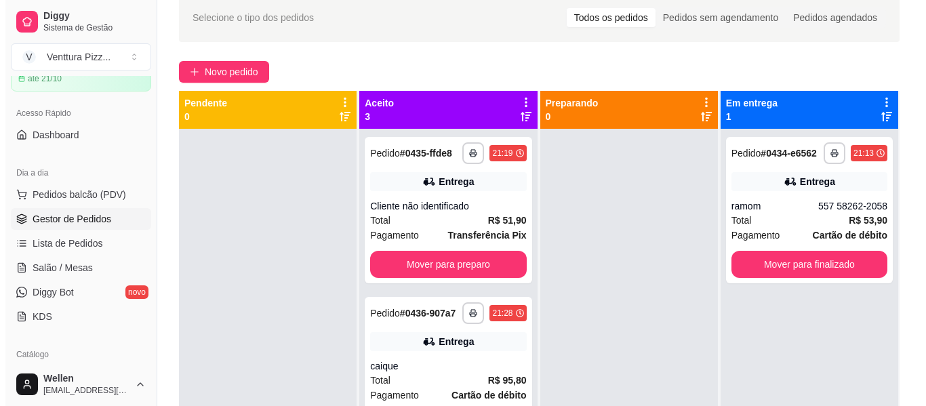
scroll to position [136, 0]
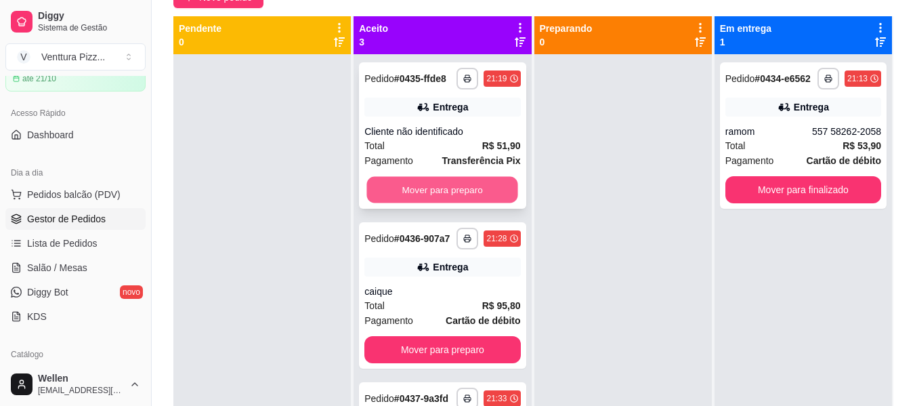
click at [445, 196] on button "Mover para preparo" at bounding box center [442, 190] width 151 height 26
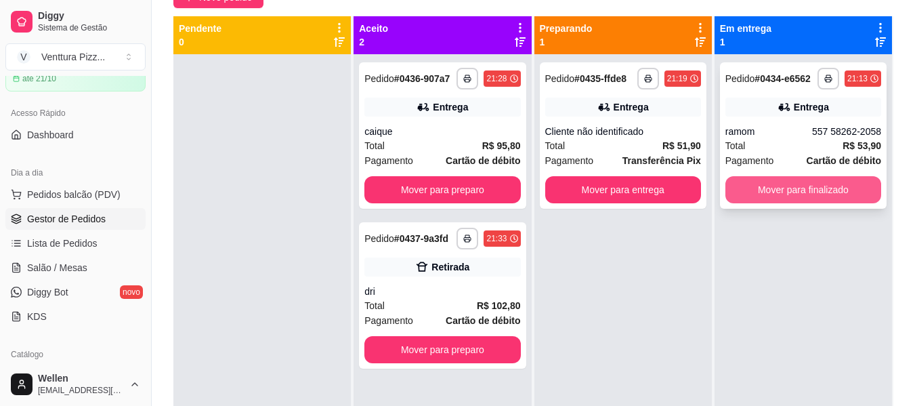
click at [776, 192] on button "Mover para finalizado" at bounding box center [804, 189] width 156 height 27
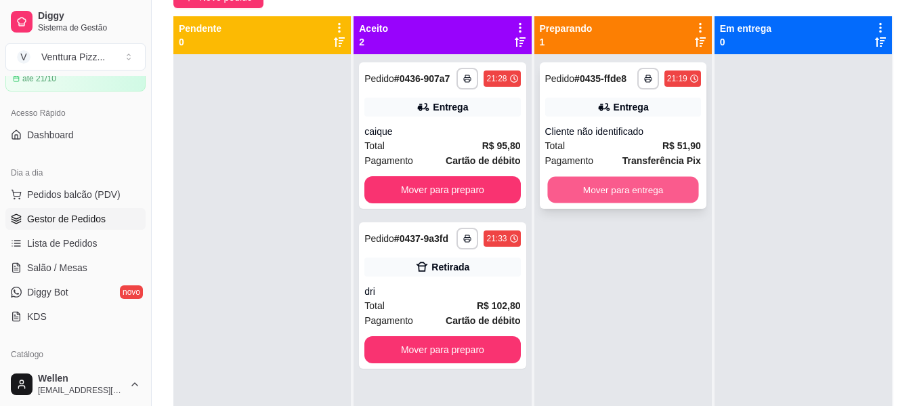
click at [655, 192] on button "Mover para entrega" at bounding box center [623, 190] width 151 height 26
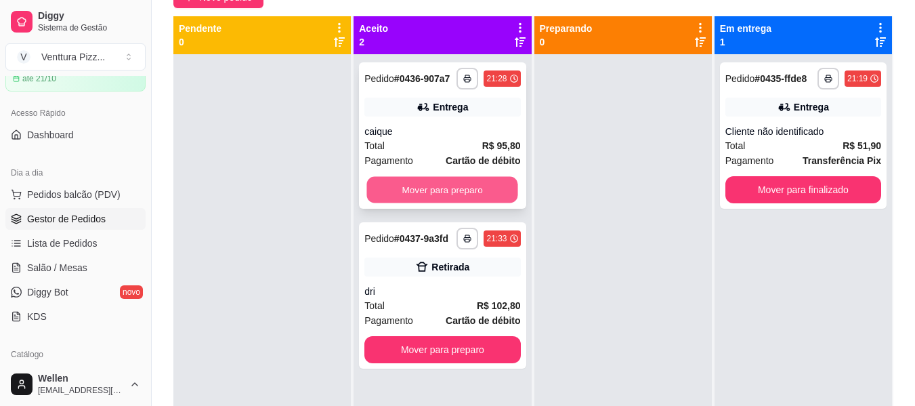
click at [479, 189] on button "Mover para preparo" at bounding box center [442, 190] width 151 height 26
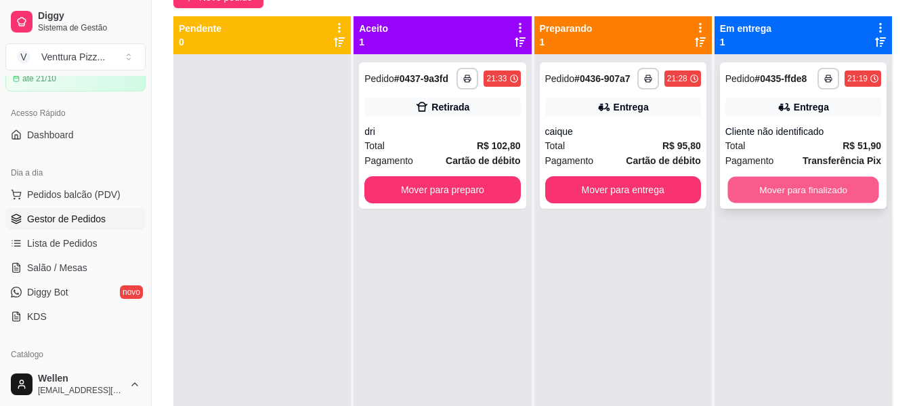
click at [794, 197] on button "Mover para finalizado" at bounding box center [803, 190] width 151 height 26
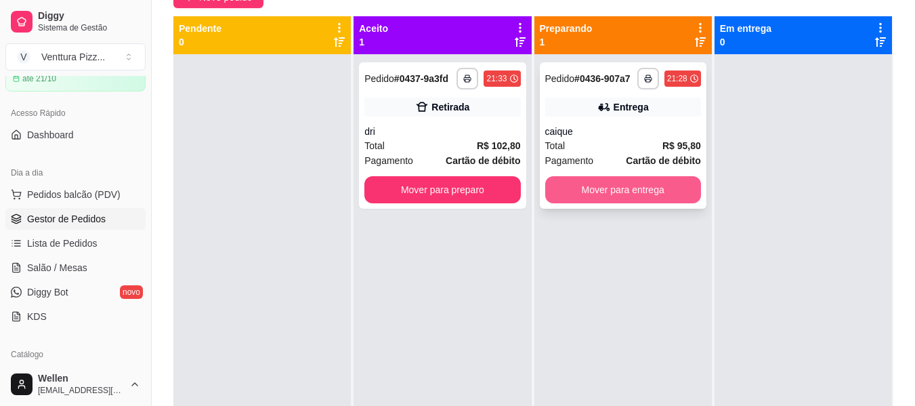
click at [669, 193] on button "Mover para entrega" at bounding box center [623, 189] width 156 height 27
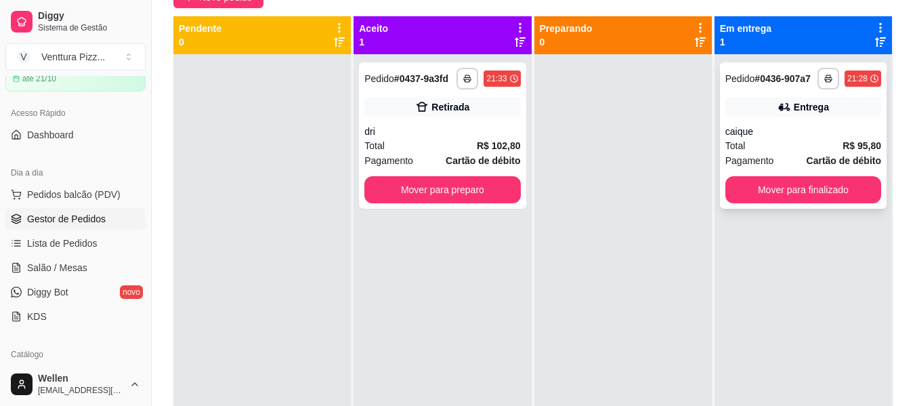
click at [742, 163] on span "Pagamento" at bounding box center [750, 160] width 49 height 15
click at [440, 124] on div "**********" at bounding box center [442, 135] width 167 height 146
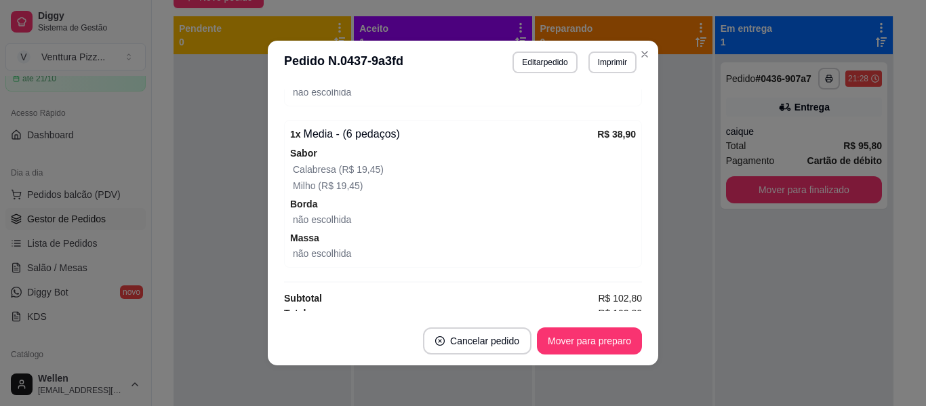
scroll to position [439, 0]
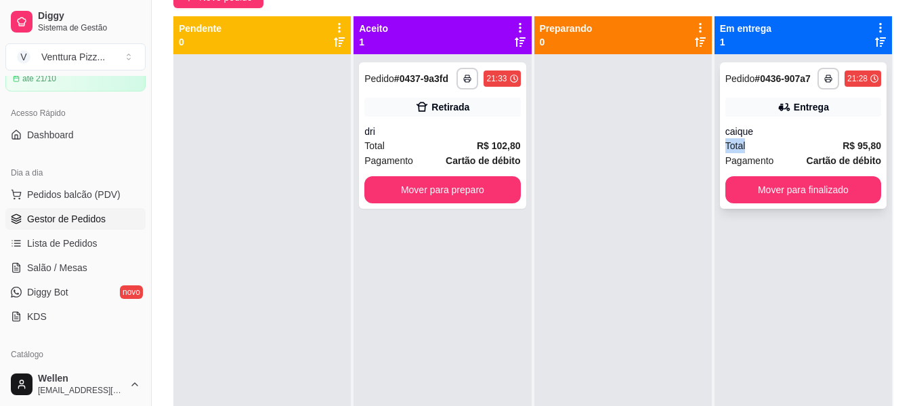
click at [787, 138] on div "**********" at bounding box center [803, 135] width 167 height 146
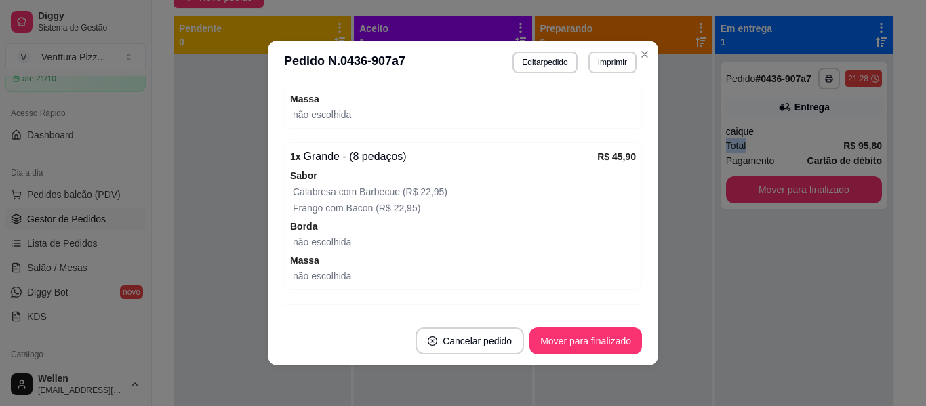
scroll to position [610, 0]
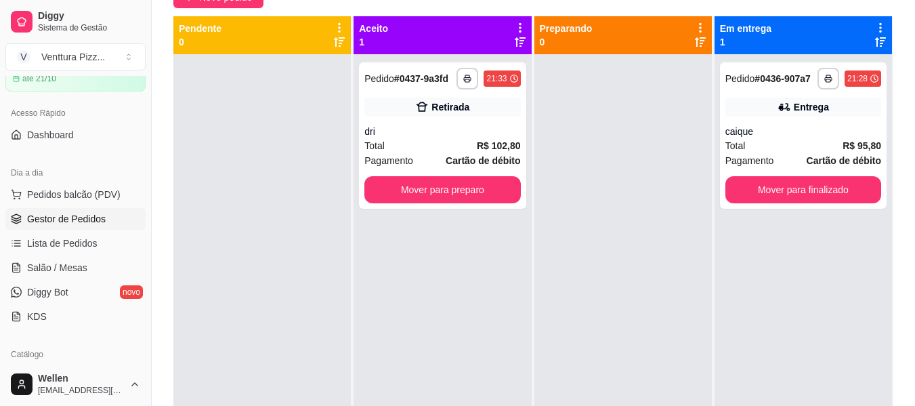
click at [569, 42] on p "0" at bounding box center [566, 42] width 53 height 14
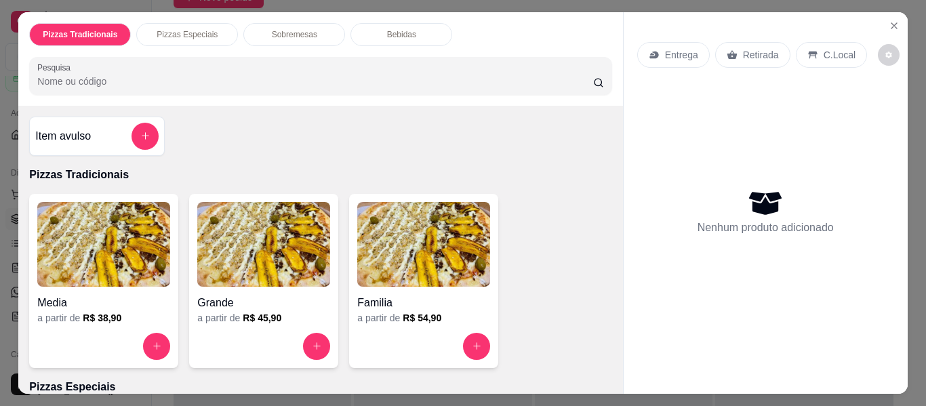
click at [255, 270] on img at bounding box center [263, 244] width 133 height 85
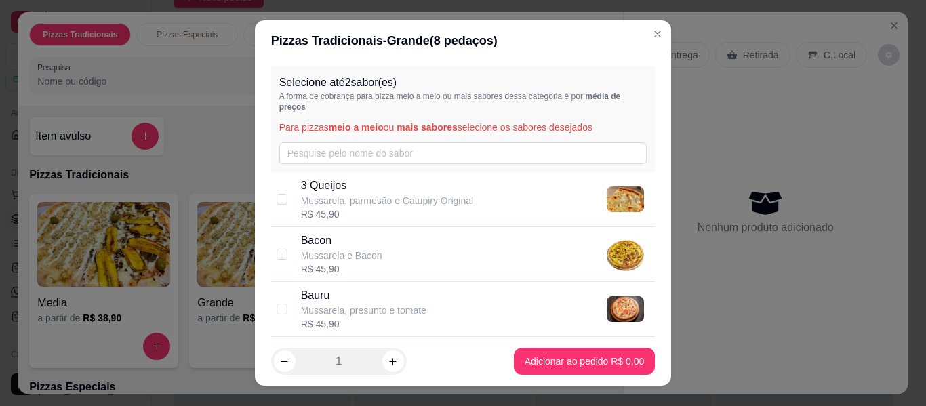
scroll to position [136, 0]
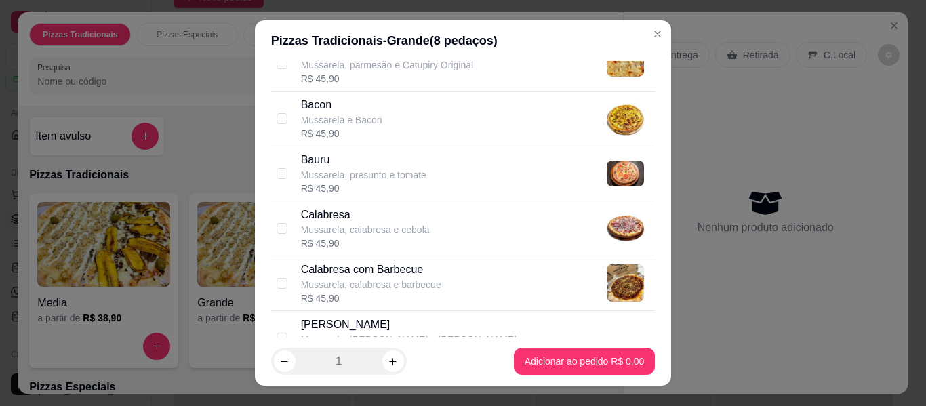
click at [367, 213] on p "Calabresa" at bounding box center [365, 215] width 129 height 16
checkbox input "true"
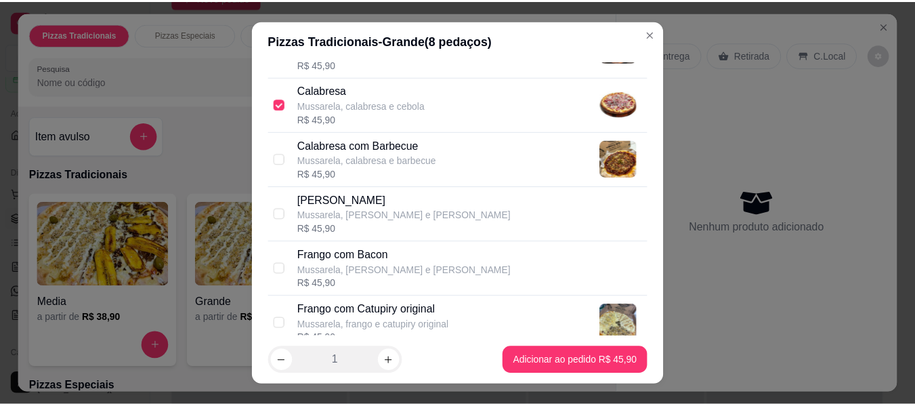
scroll to position [271, 0]
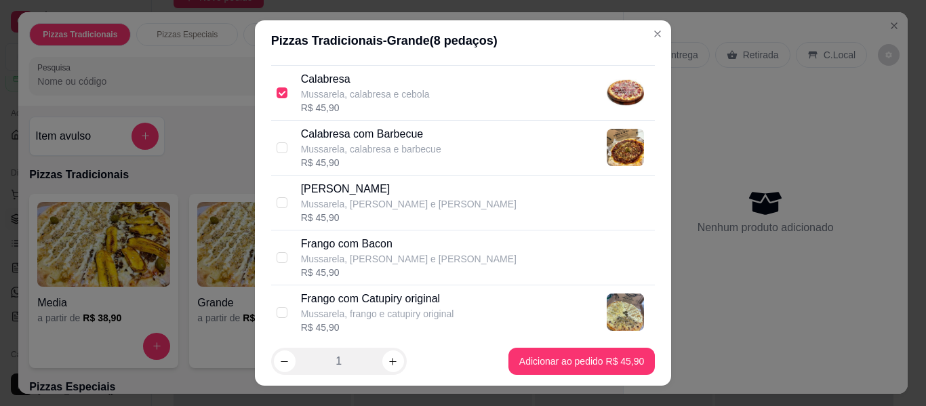
click at [371, 295] on p "Frango com Catupiry original" at bounding box center [377, 299] width 153 height 16
checkbox input "true"
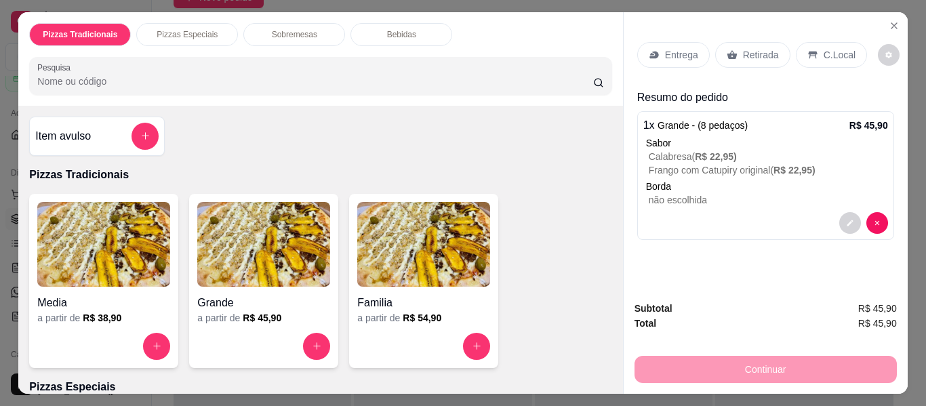
click at [748, 48] on p "Retirada" at bounding box center [761, 55] width 36 height 14
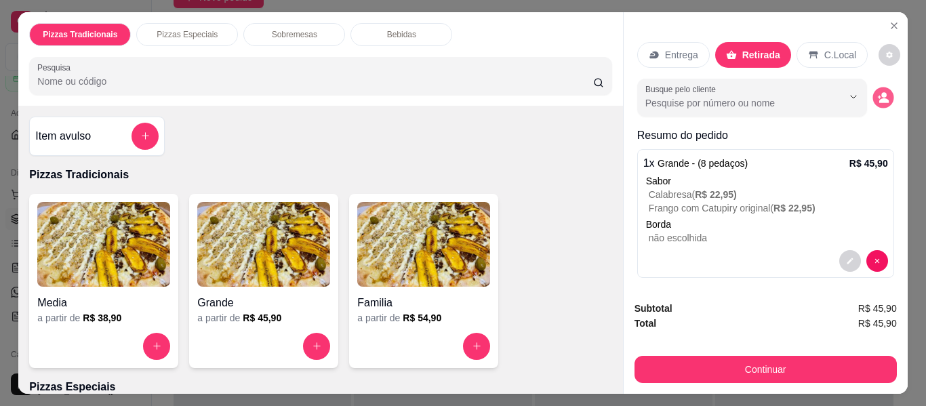
click at [877, 96] on icon "decrease-product-quantity" at bounding box center [883, 97] width 12 height 12
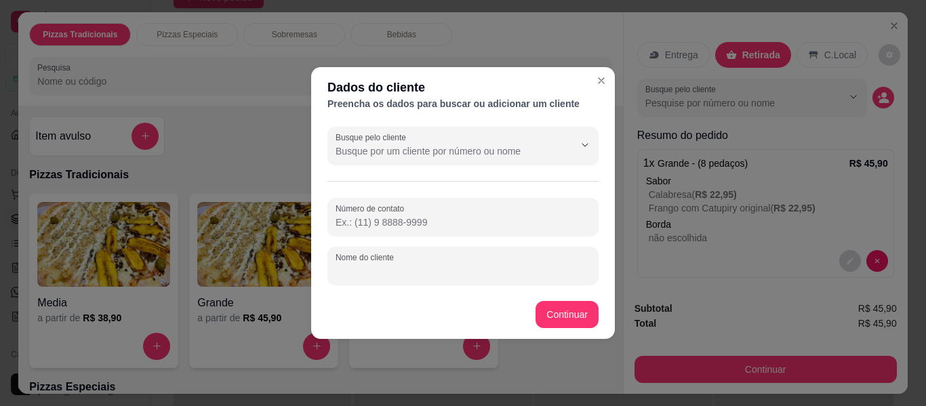
click at [491, 270] on input "Nome do cliente" at bounding box center [462, 271] width 255 height 14
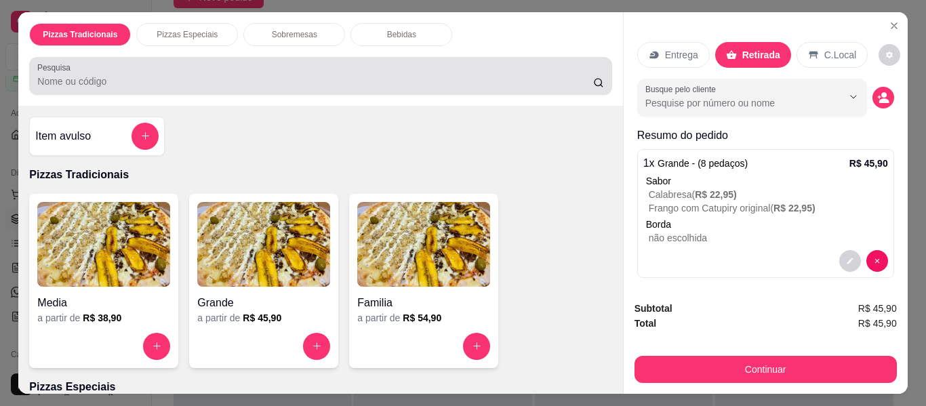
click at [594, 85] on div "Pesquisa" at bounding box center [320, 76] width 582 height 38
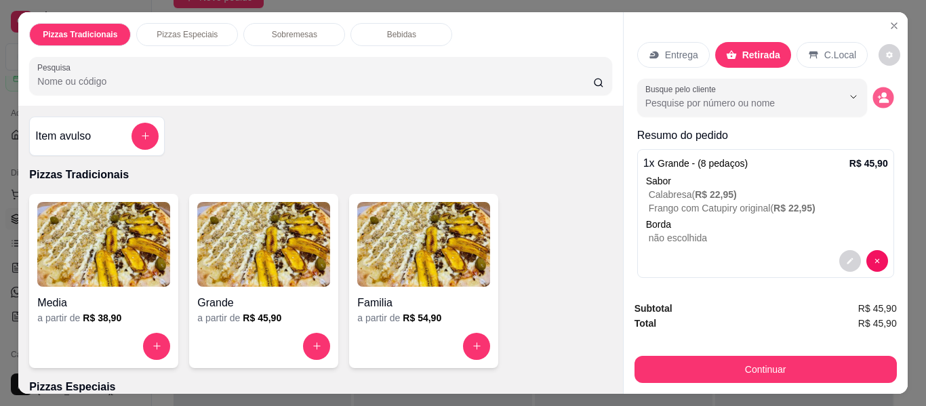
click at [876, 91] on button "decrease-product-quantity" at bounding box center [882, 97] width 21 height 21
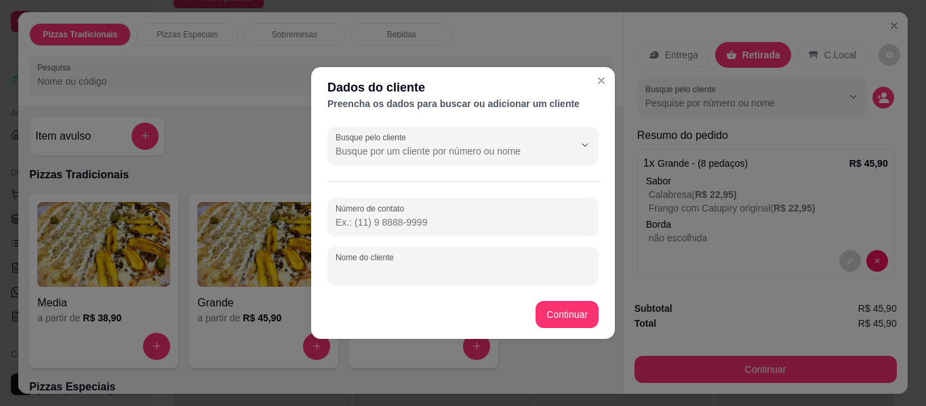
click at [449, 266] on input "Nome do cliente" at bounding box center [462, 271] width 255 height 14
type input "welisson"
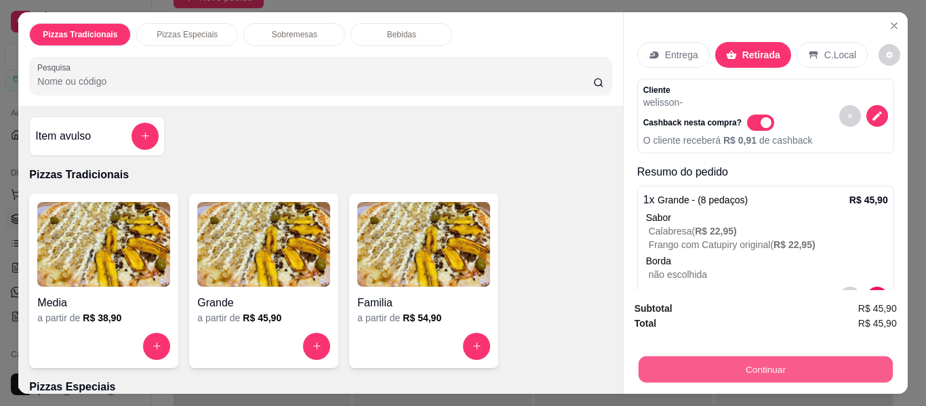
click at [723, 363] on button "Continuar" at bounding box center [765, 369] width 254 height 26
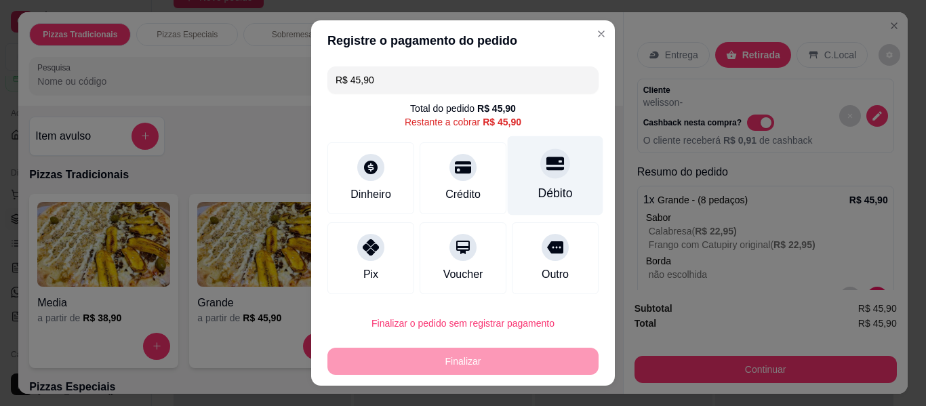
click at [538, 188] on div "Débito" at bounding box center [555, 193] width 35 height 18
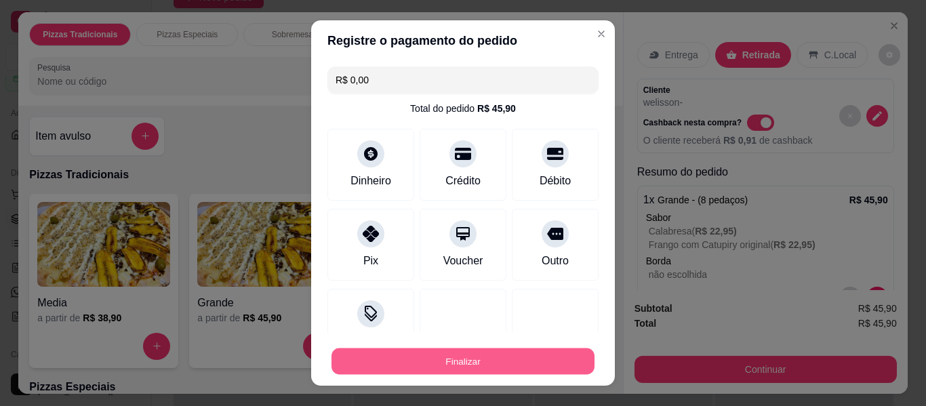
click at [472, 369] on button "Finalizar" at bounding box center [462, 361] width 263 height 26
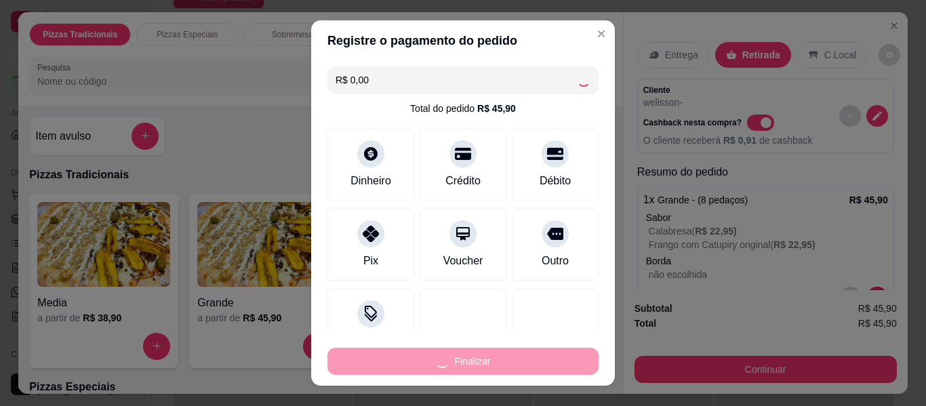
type input "-R$ 45,90"
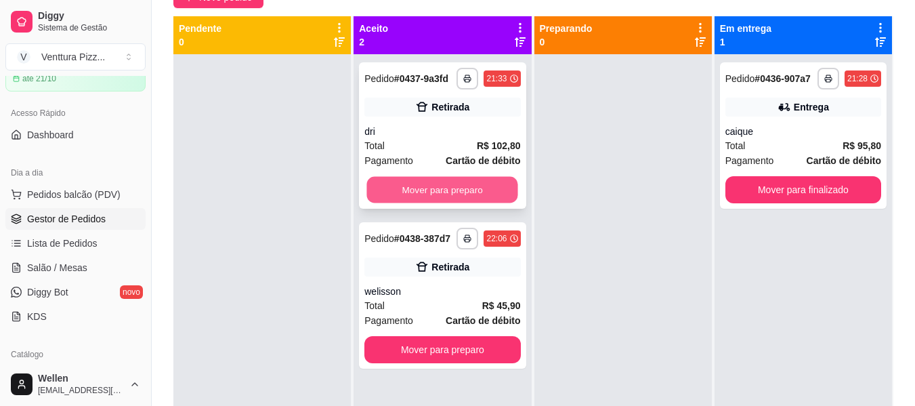
click at [473, 188] on button "Mover para preparo" at bounding box center [442, 190] width 151 height 26
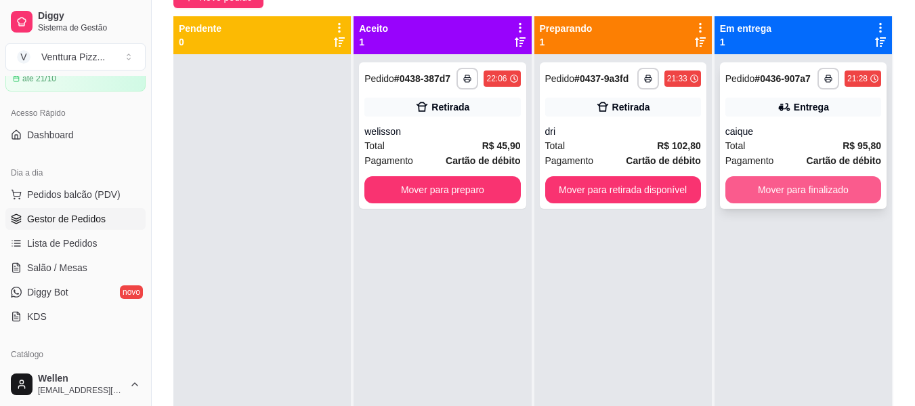
click at [797, 193] on button "Mover para finalizado" at bounding box center [804, 189] width 156 height 27
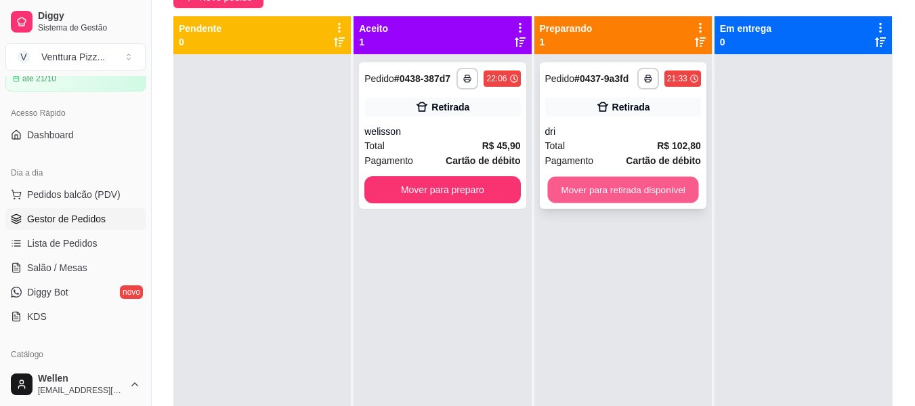
click at [581, 184] on button "Mover para retirada disponível" at bounding box center [623, 190] width 151 height 26
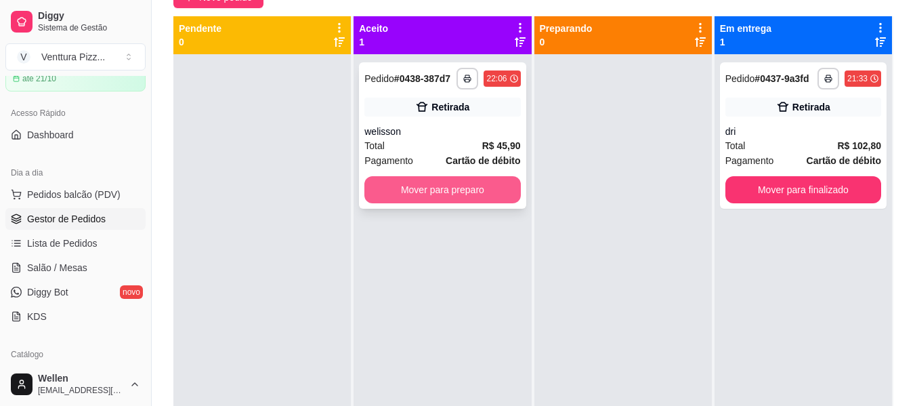
click at [423, 197] on button "Mover para preparo" at bounding box center [443, 189] width 156 height 27
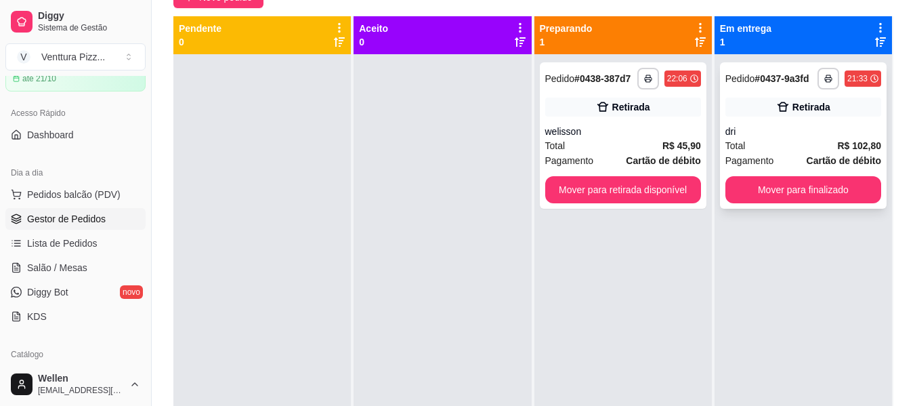
click at [730, 133] on div "dri" at bounding box center [804, 132] width 156 height 14
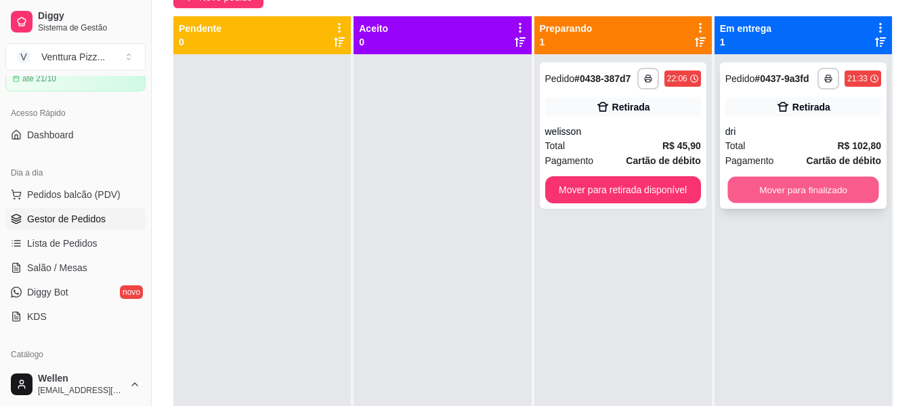
click at [779, 195] on button "Mover para finalizado" at bounding box center [803, 190] width 151 height 26
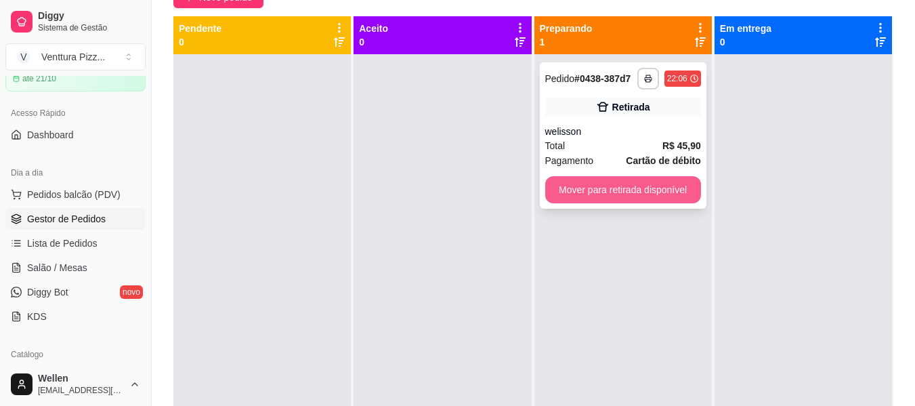
click at [672, 186] on button "Mover para retirada disponível" at bounding box center [623, 189] width 156 height 27
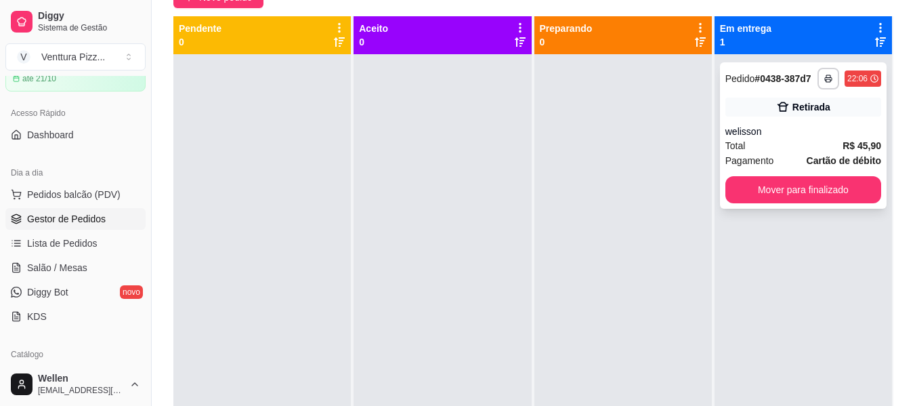
click at [777, 138] on div "welisson" at bounding box center [804, 132] width 156 height 14
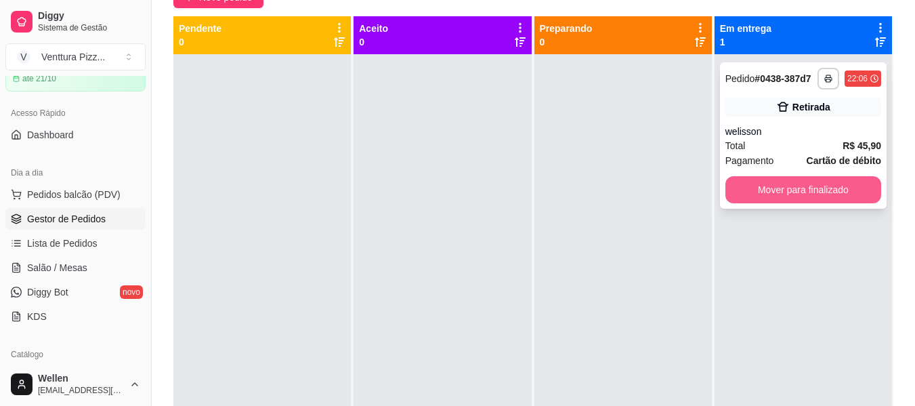
click at [803, 190] on button "Mover para finalizado" at bounding box center [804, 189] width 156 height 27
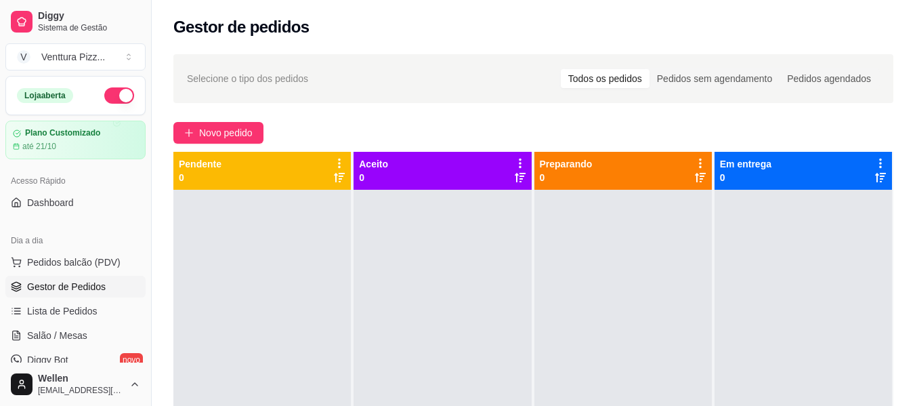
click at [116, 96] on button "button" at bounding box center [119, 95] width 30 height 16
